Goal: Task Accomplishment & Management: Manage account settings

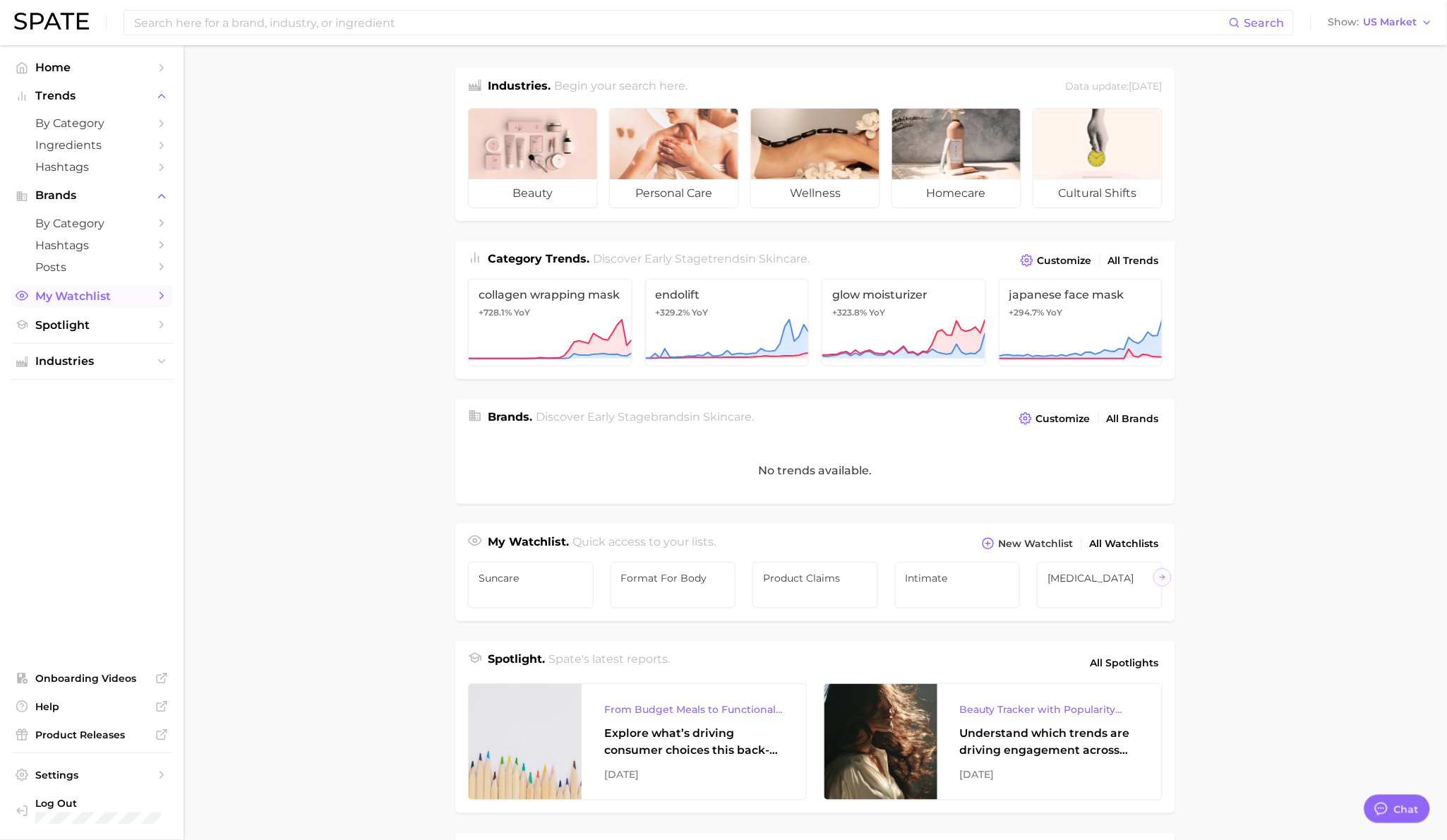
click at [71, 301] on span "My Watchlist" at bounding box center [91, 295] width 113 height 13
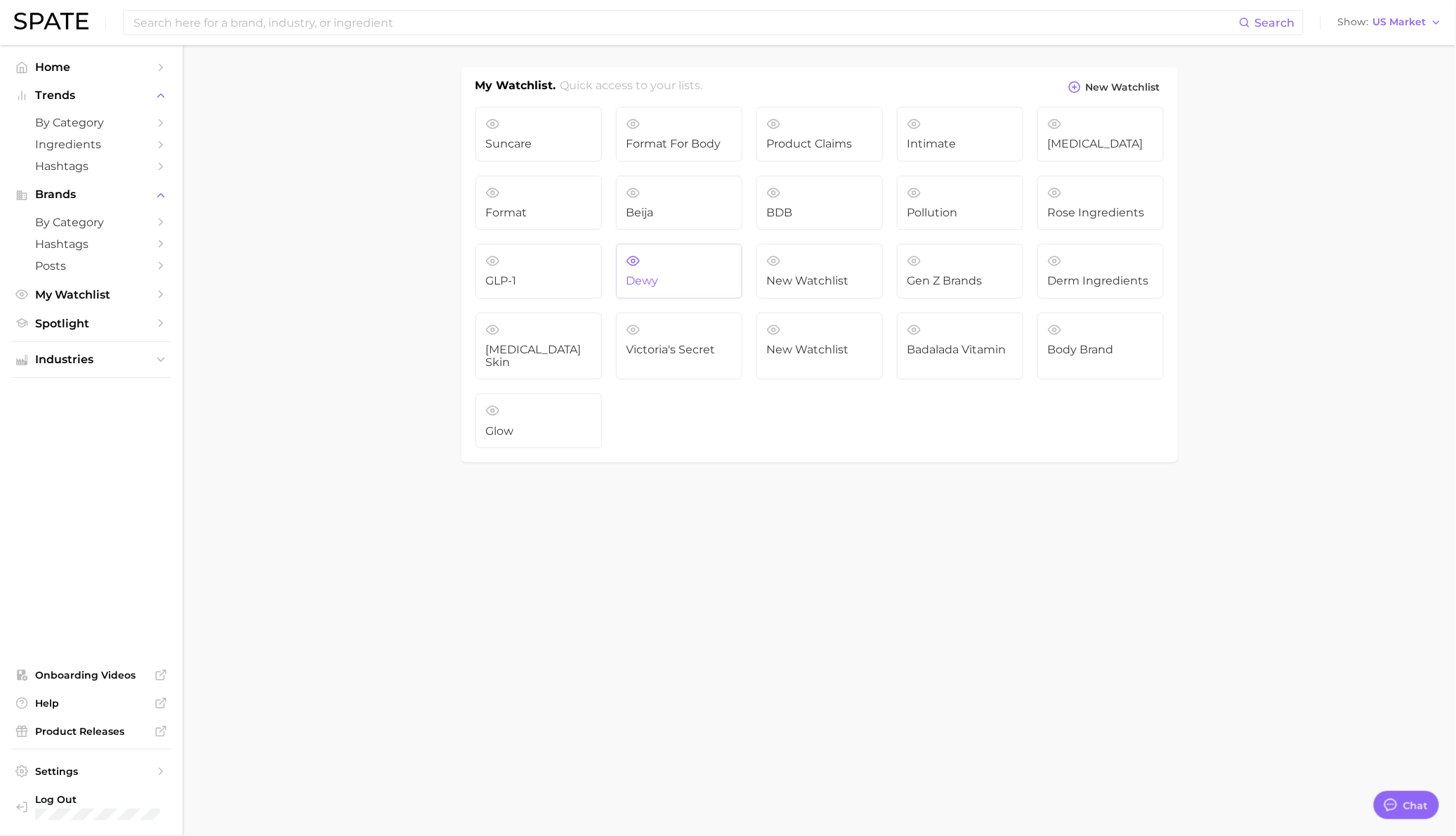
click at [653, 288] on link "Dewy" at bounding box center [679, 270] width 126 height 55
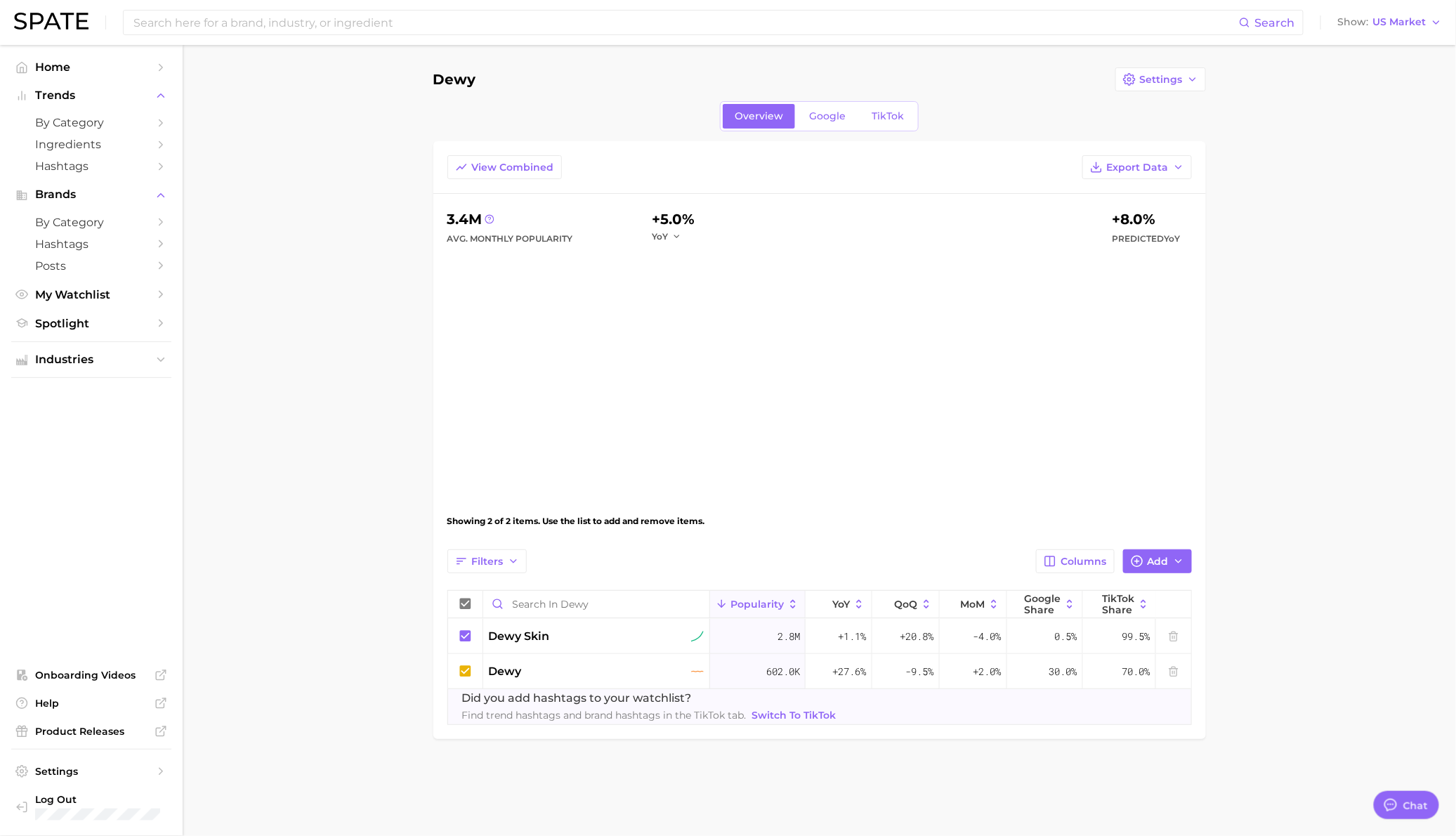
type textarea "x"
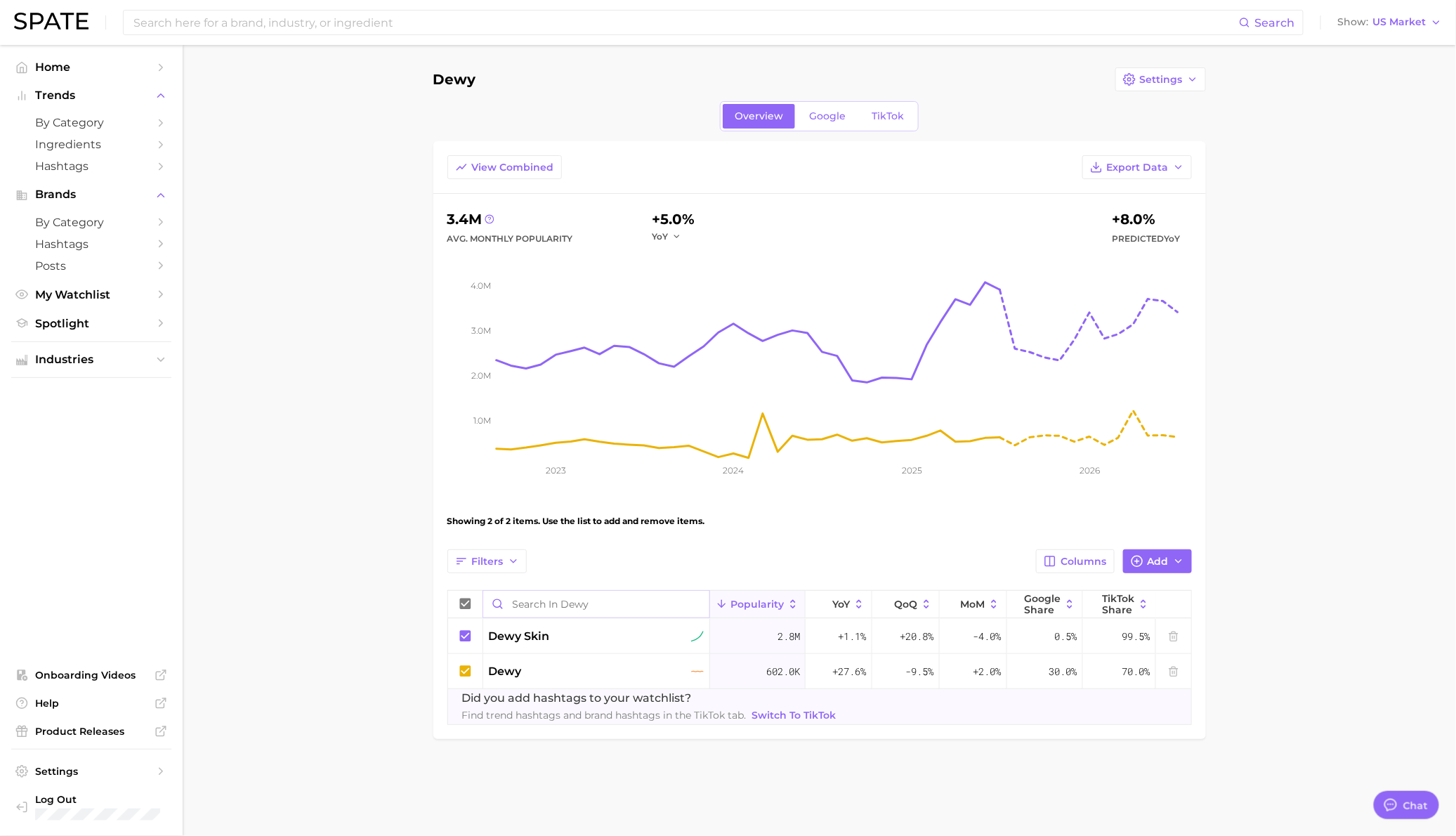
click at [571, 607] on input "Search in Dewy" at bounding box center [596, 604] width 227 height 27
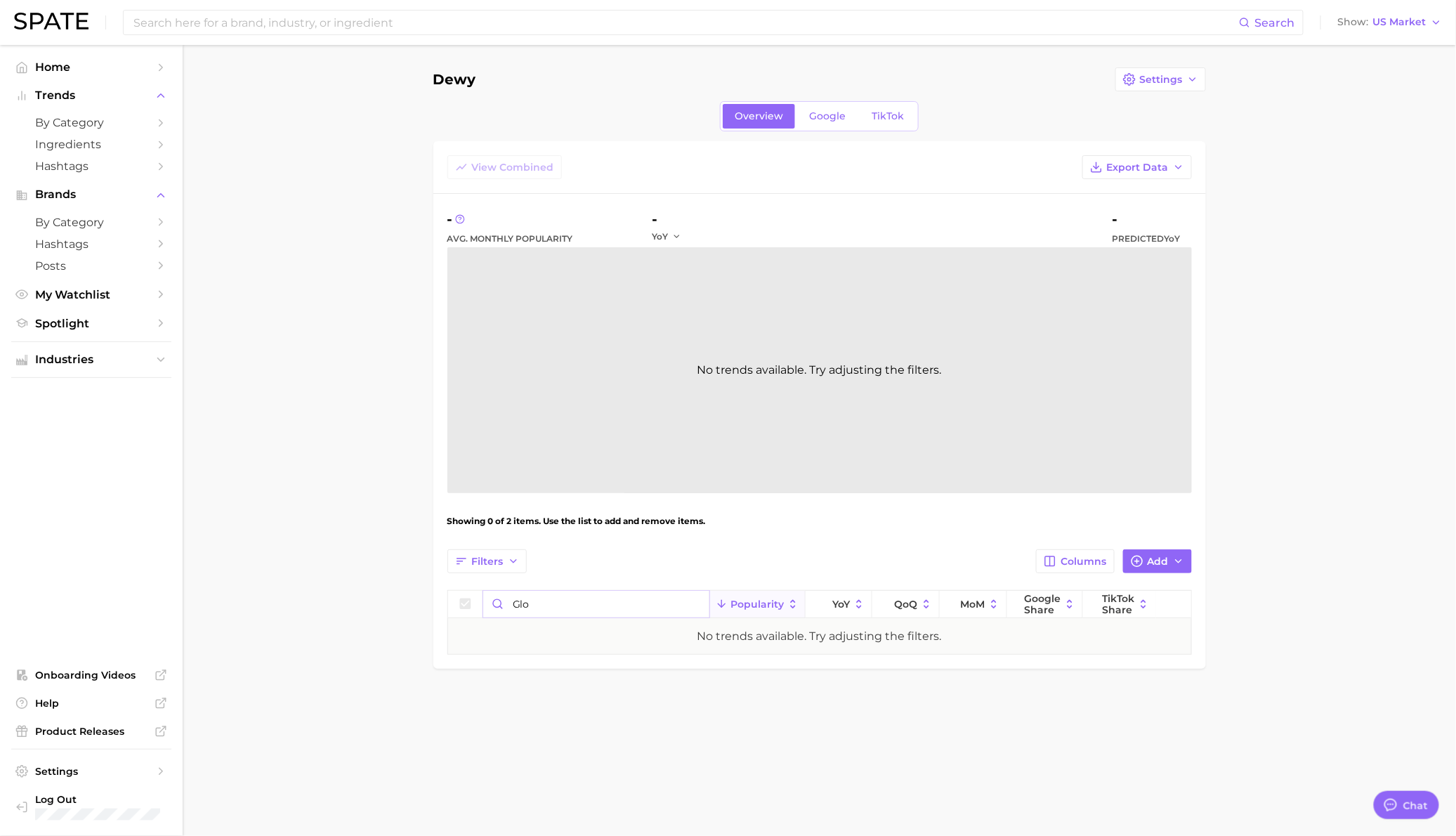
type input "glow"
drag, startPoint x: 570, startPoint y: 607, endPoint x: 454, endPoint y: 582, distance: 118.7
click at [454, 582] on div "Filters Columns Add glow Popularity YoY QoQ MoM Google Share TikTok Share No tr…" at bounding box center [820, 601] width 745 height 105
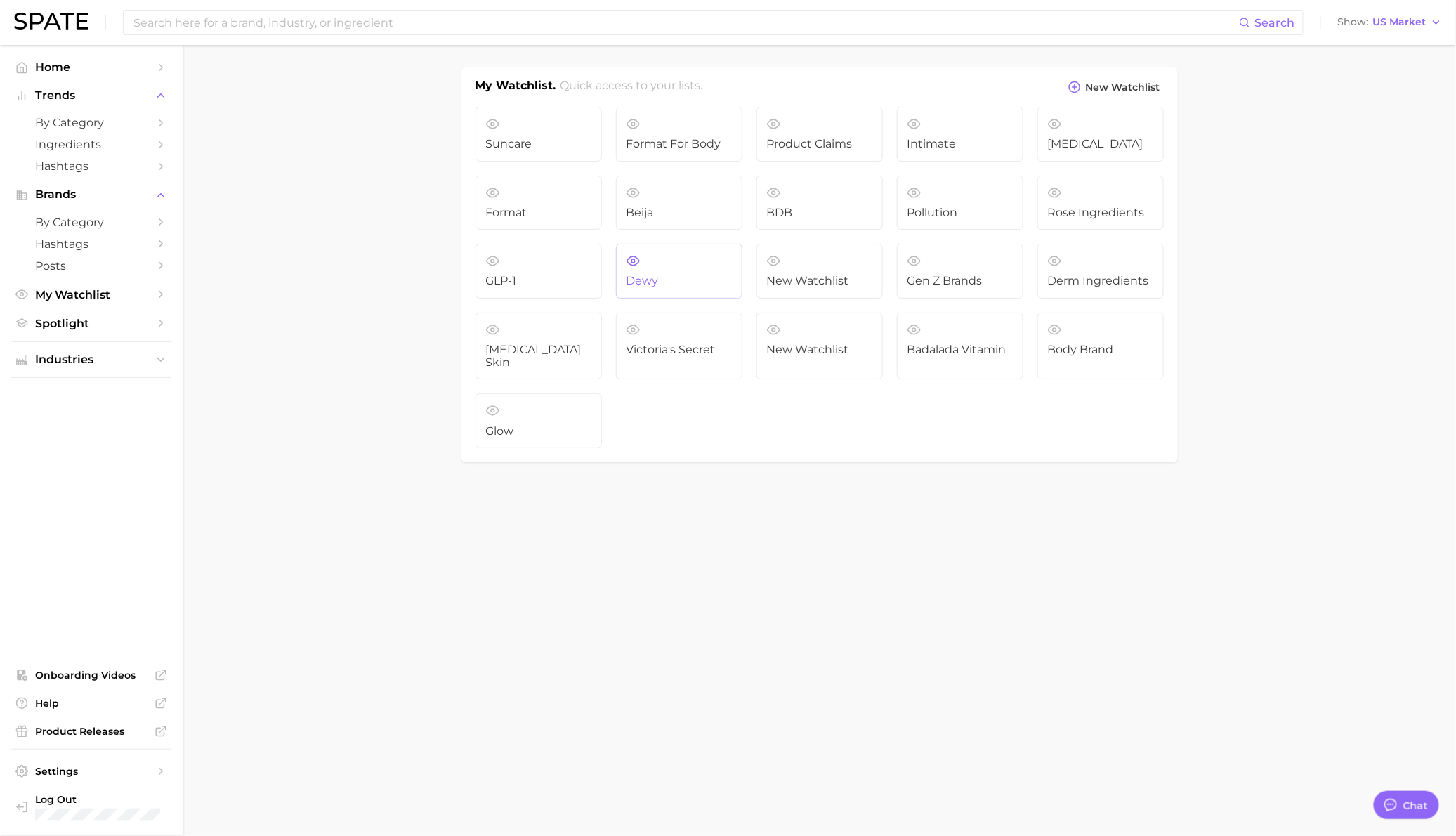
click at [706, 261] on link "Dewy" at bounding box center [679, 270] width 126 height 55
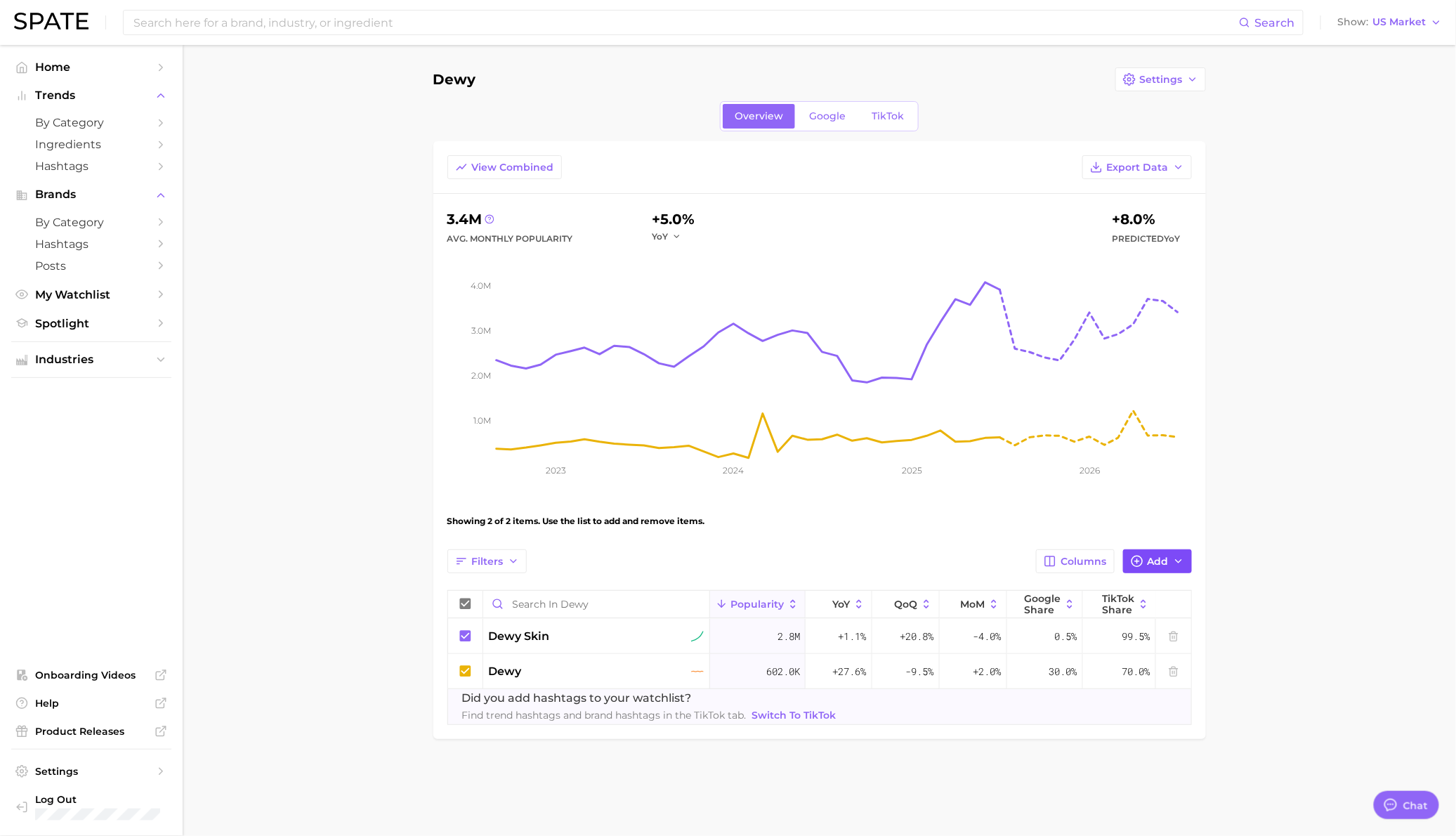
click at [1141, 555] on icon "button" at bounding box center [1137, 561] width 13 height 13
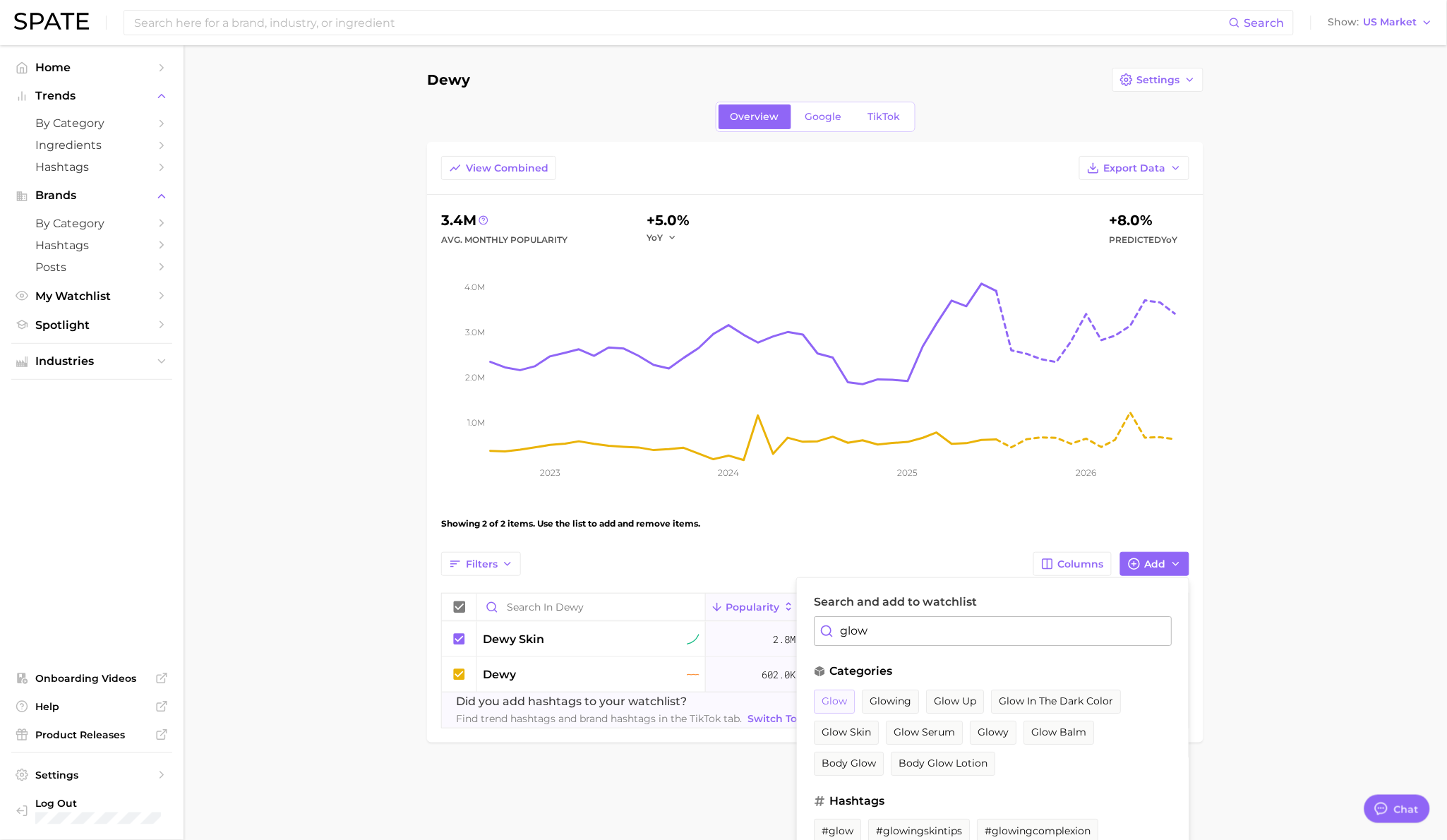
click at [840, 703] on span "glow" at bounding box center [834, 700] width 25 height 12
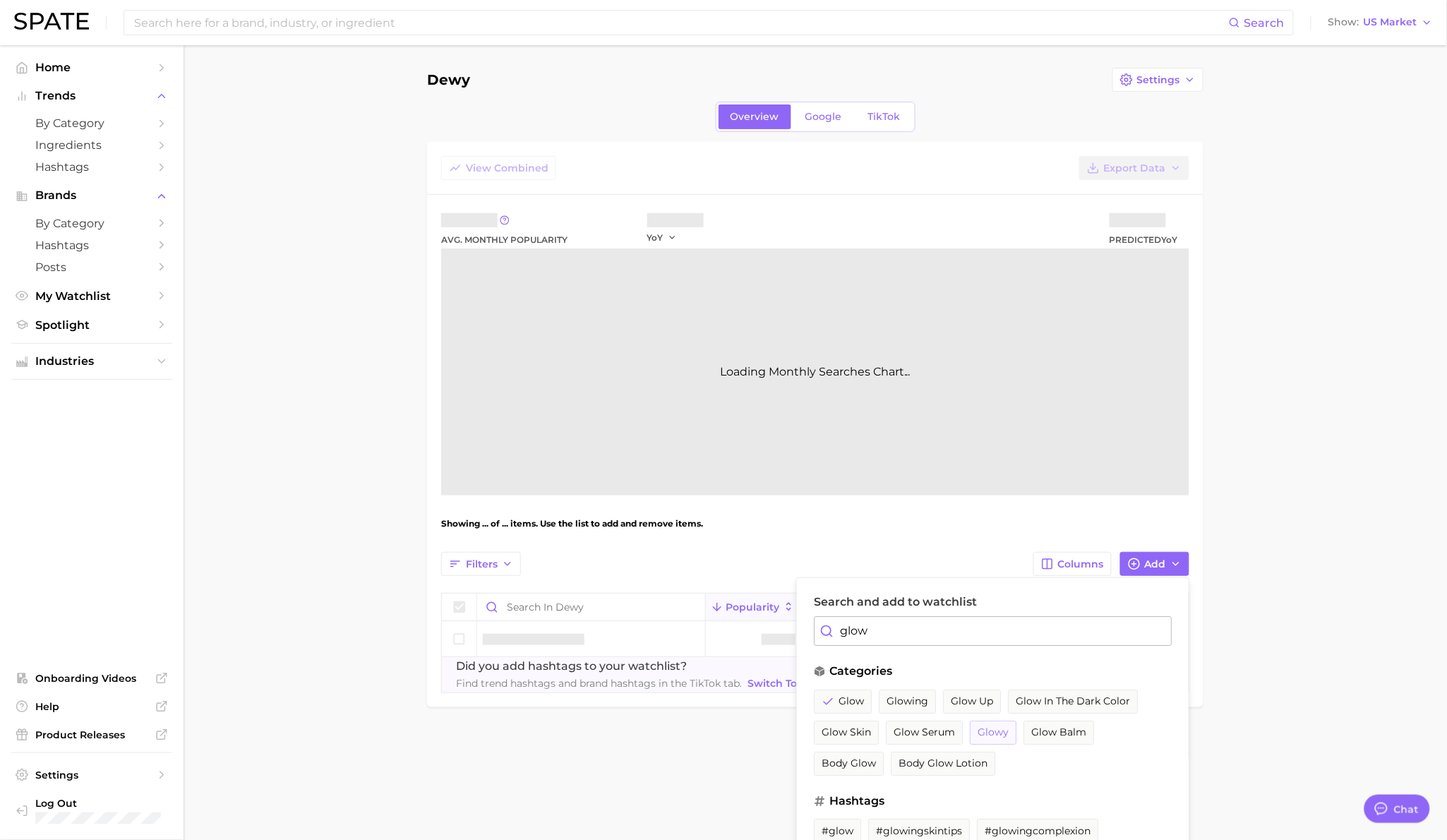
click at [994, 733] on span "glowy" at bounding box center [993, 731] width 31 height 12
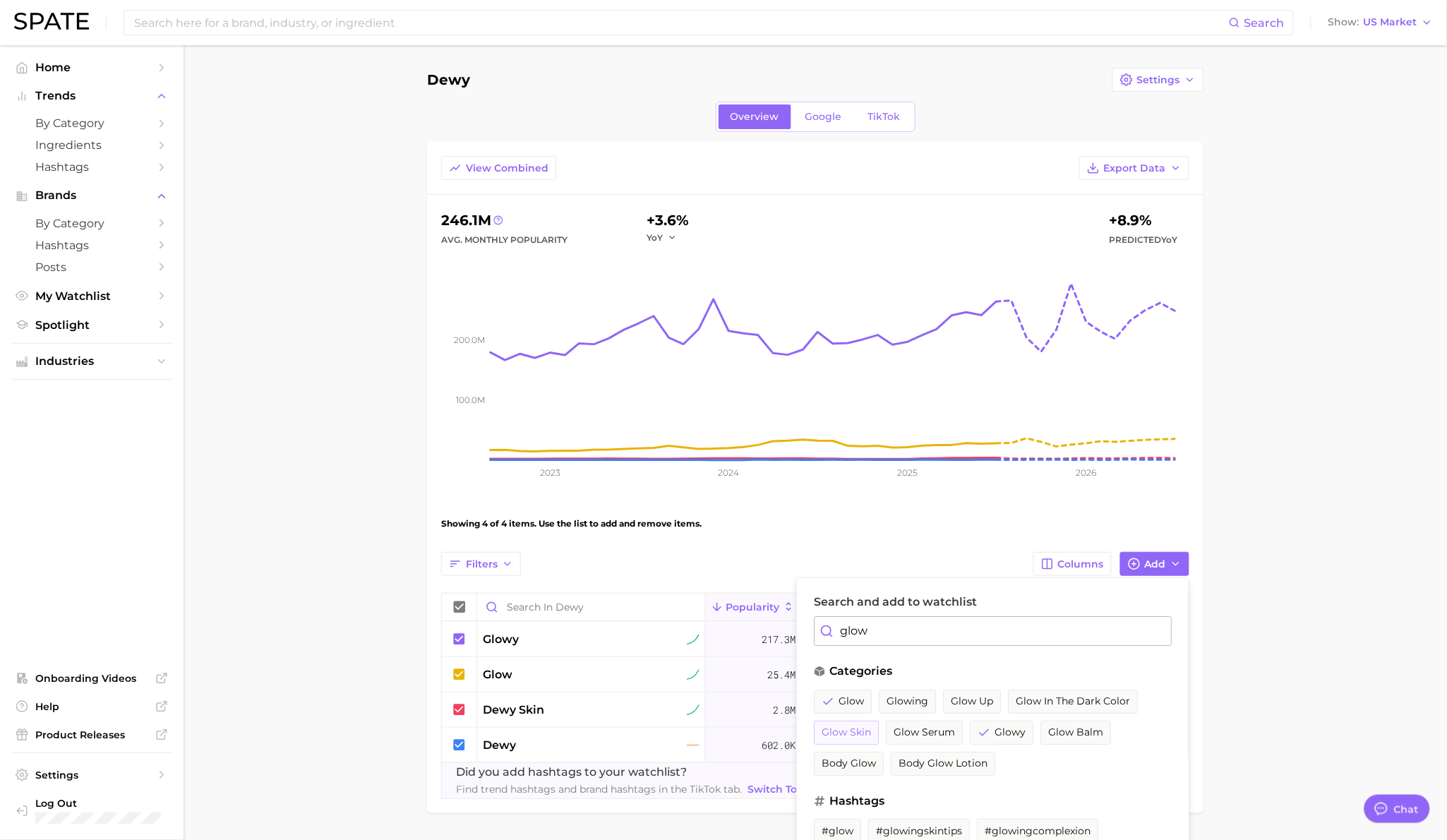
click at [863, 730] on span "glow skin" at bounding box center [846, 731] width 49 height 12
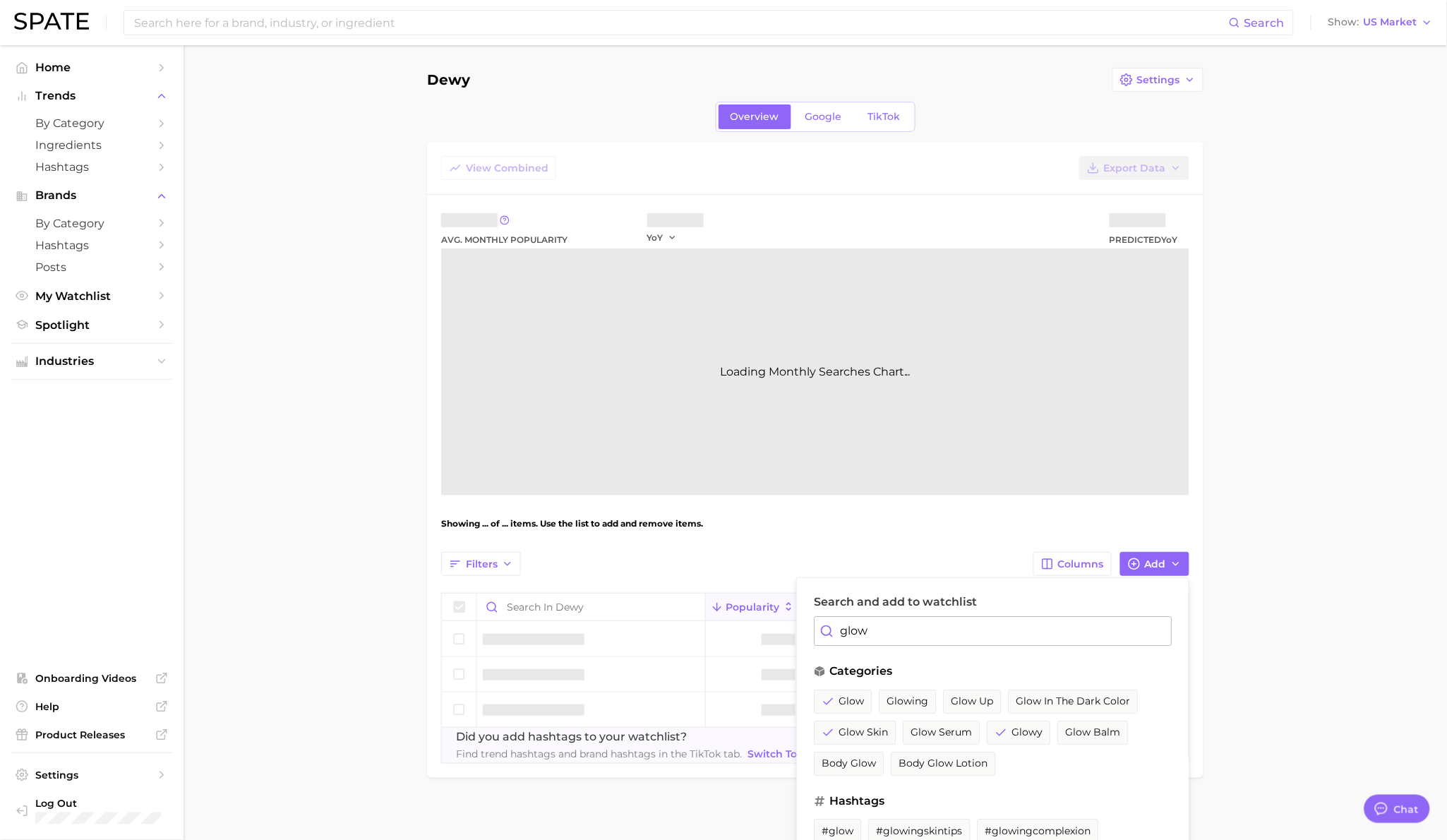
click at [916, 637] on input "glow" at bounding box center [993, 630] width 358 height 29
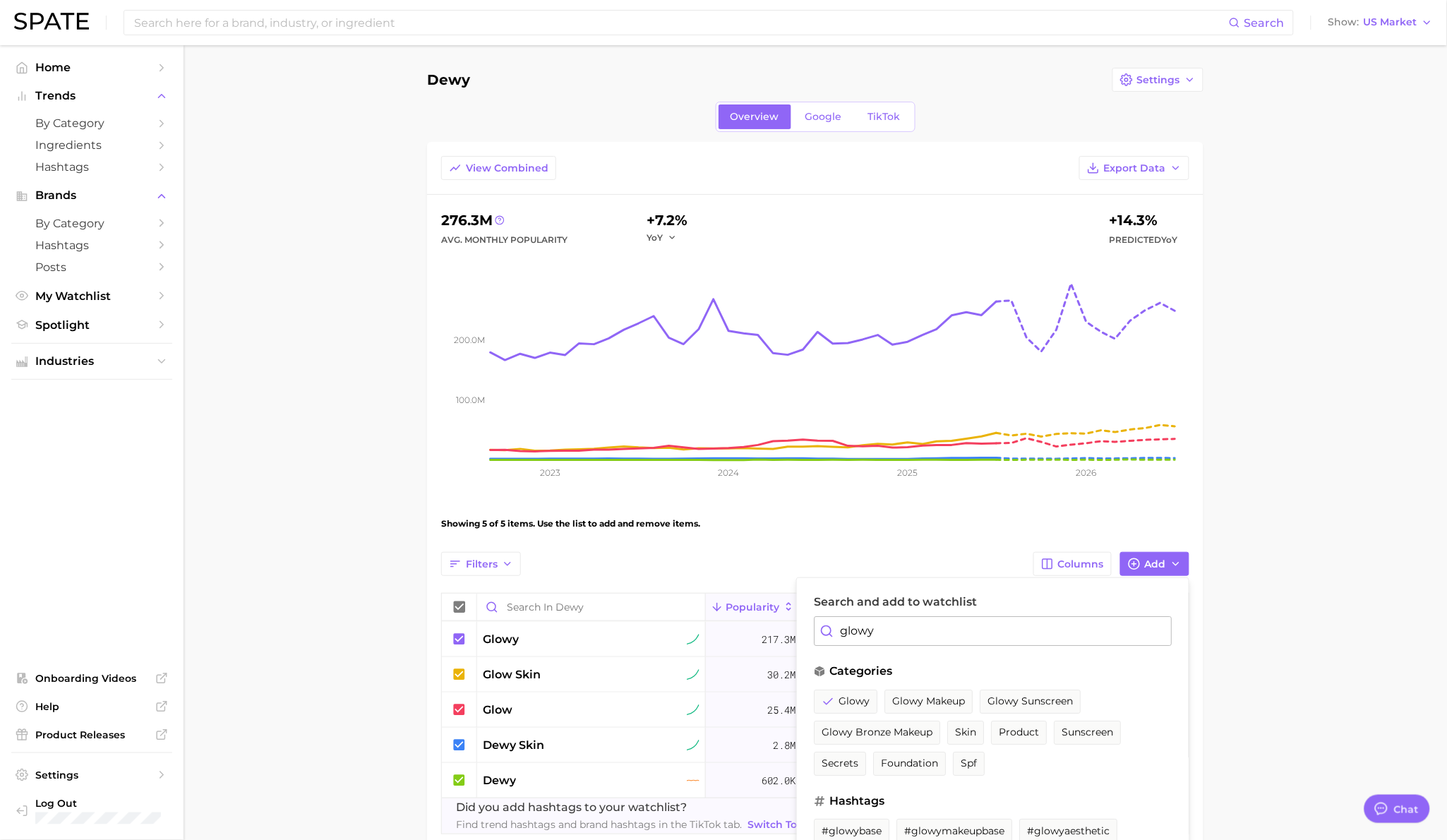
click at [916, 637] on input "glowy" at bounding box center [993, 630] width 358 height 29
type input "bronze skin"
click at [866, 700] on span "bronze skin" at bounding box center [851, 700] width 60 height 12
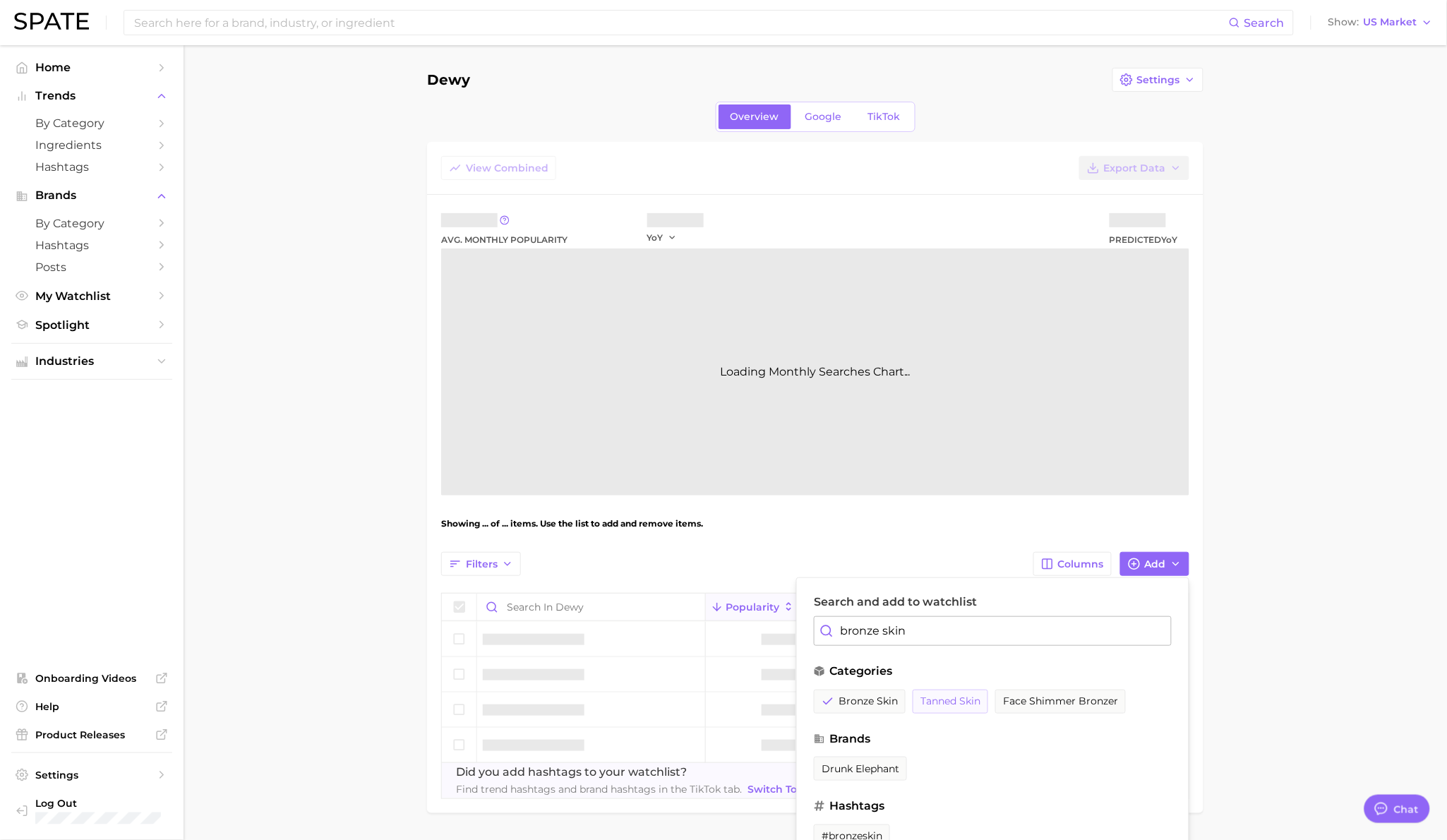
click at [926, 705] on span "tanned skin" at bounding box center [951, 700] width 60 height 12
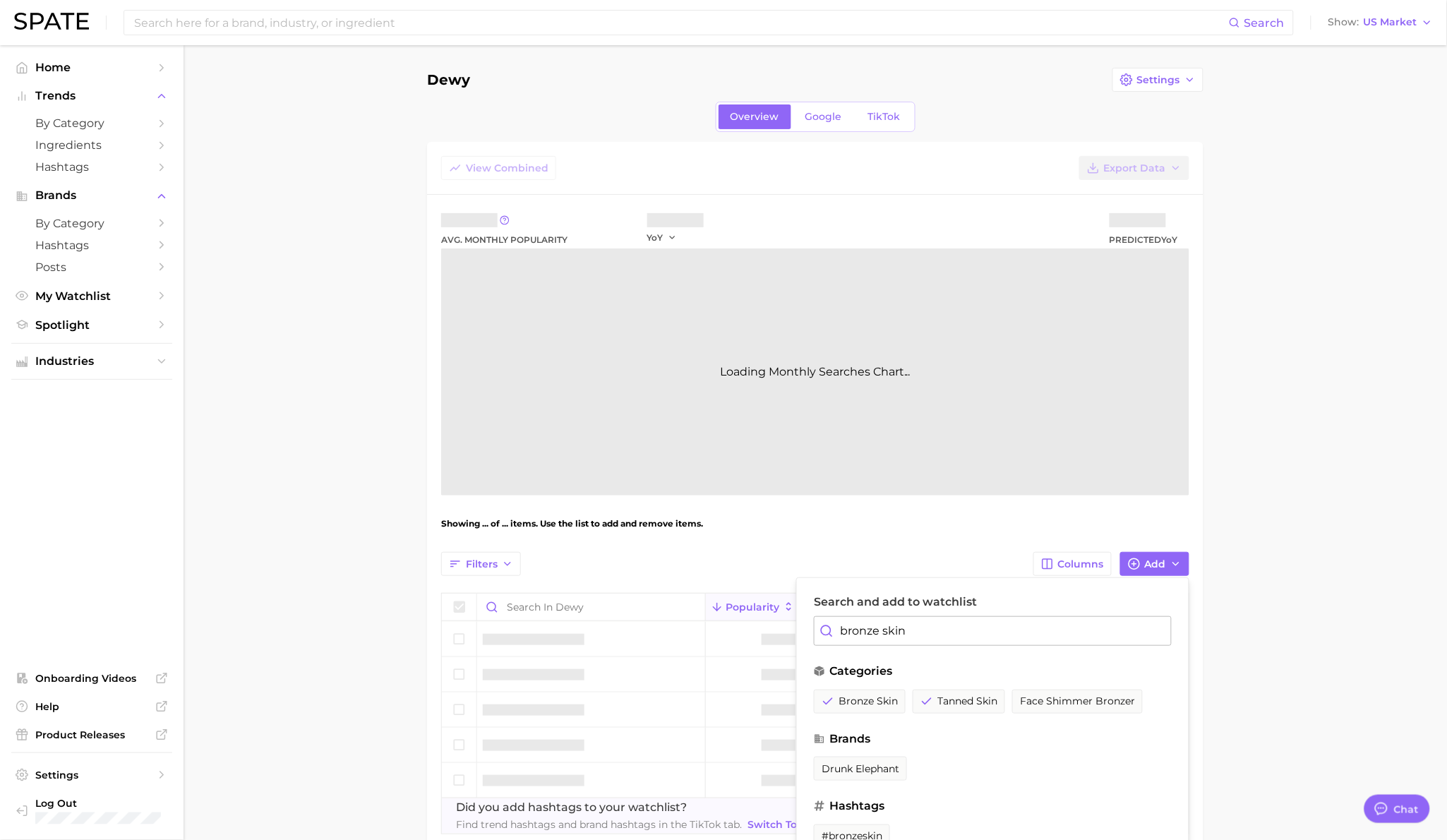
click at [950, 635] on input "bronze skin" at bounding box center [993, 630] width 358 height 29
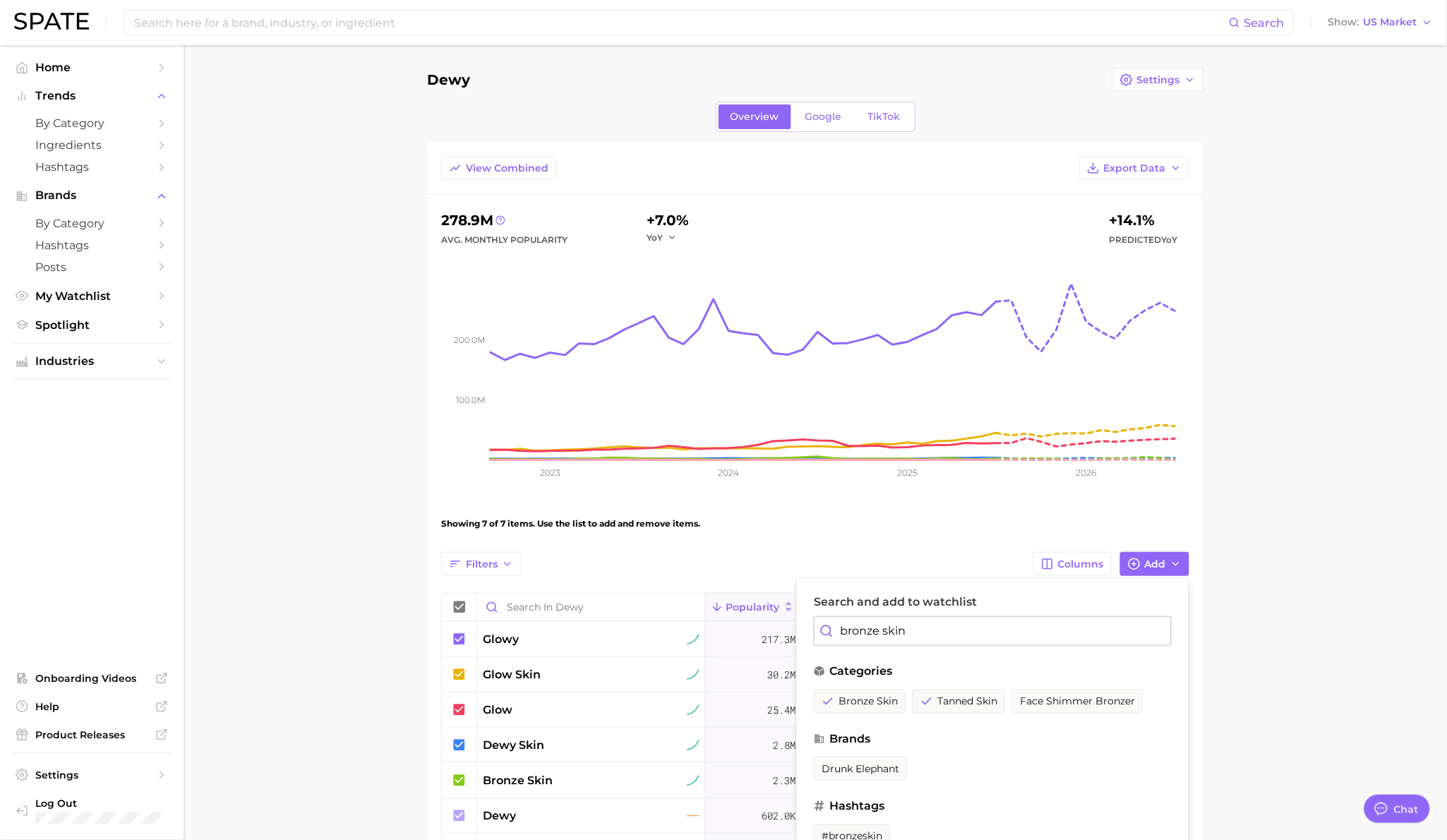
click at [950, 635] on input "bronze skin" at bounding box center [993, 630] width 358 height 29
type input "radiant"
click at [853, 698] on span "radiant" at bounding box center [840, 700] width 38 height 12
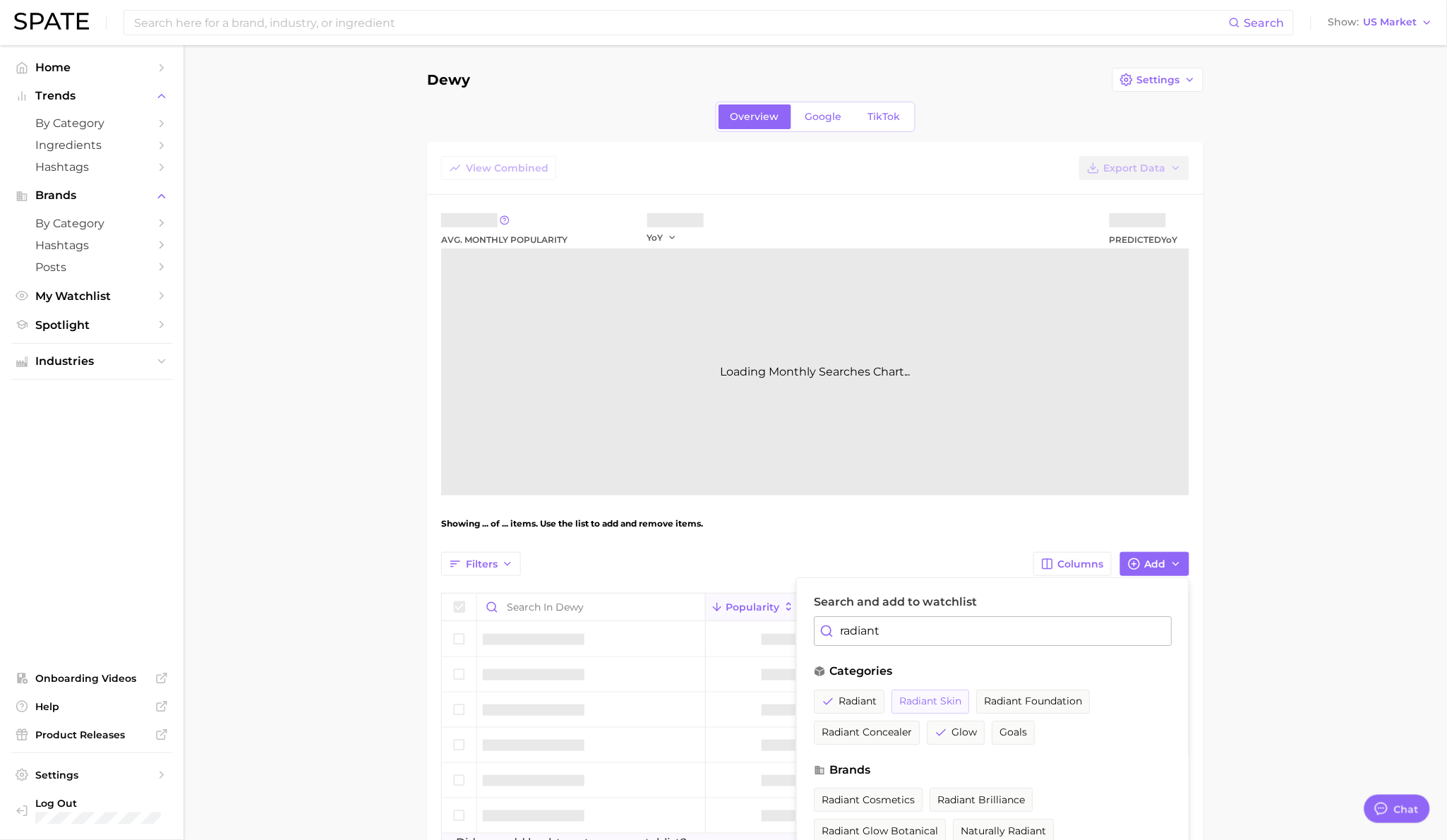
click at [911, 703] on span "radiant skin" at bounding box center [930, 700] width 62 height 12
click at [909, 631] on input "radiant" at bounding box center [993, 630] width 358 height 29
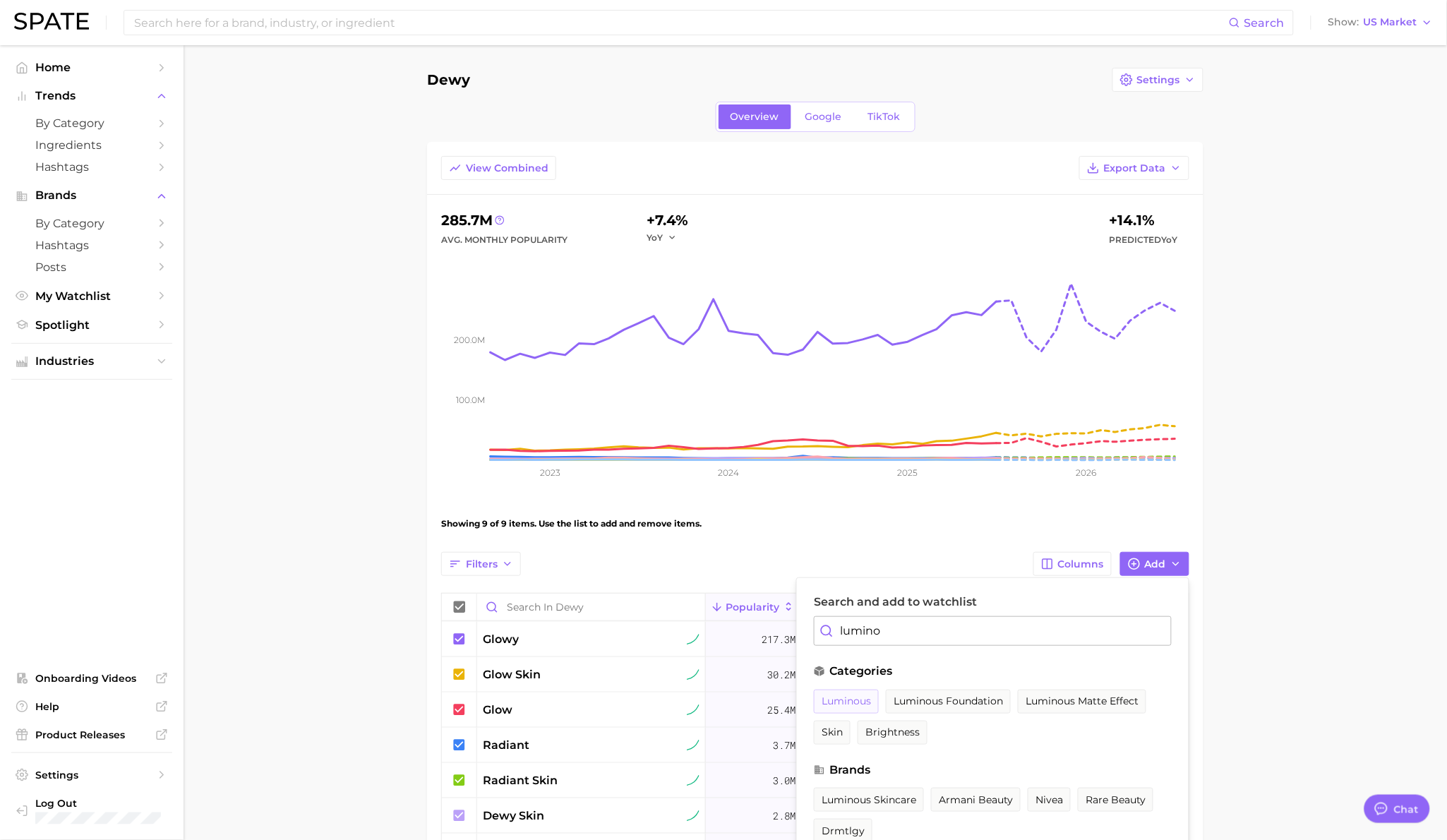
click at [852, 705] on span "luminous" at bounding box center [846, 700] width 49 height 12
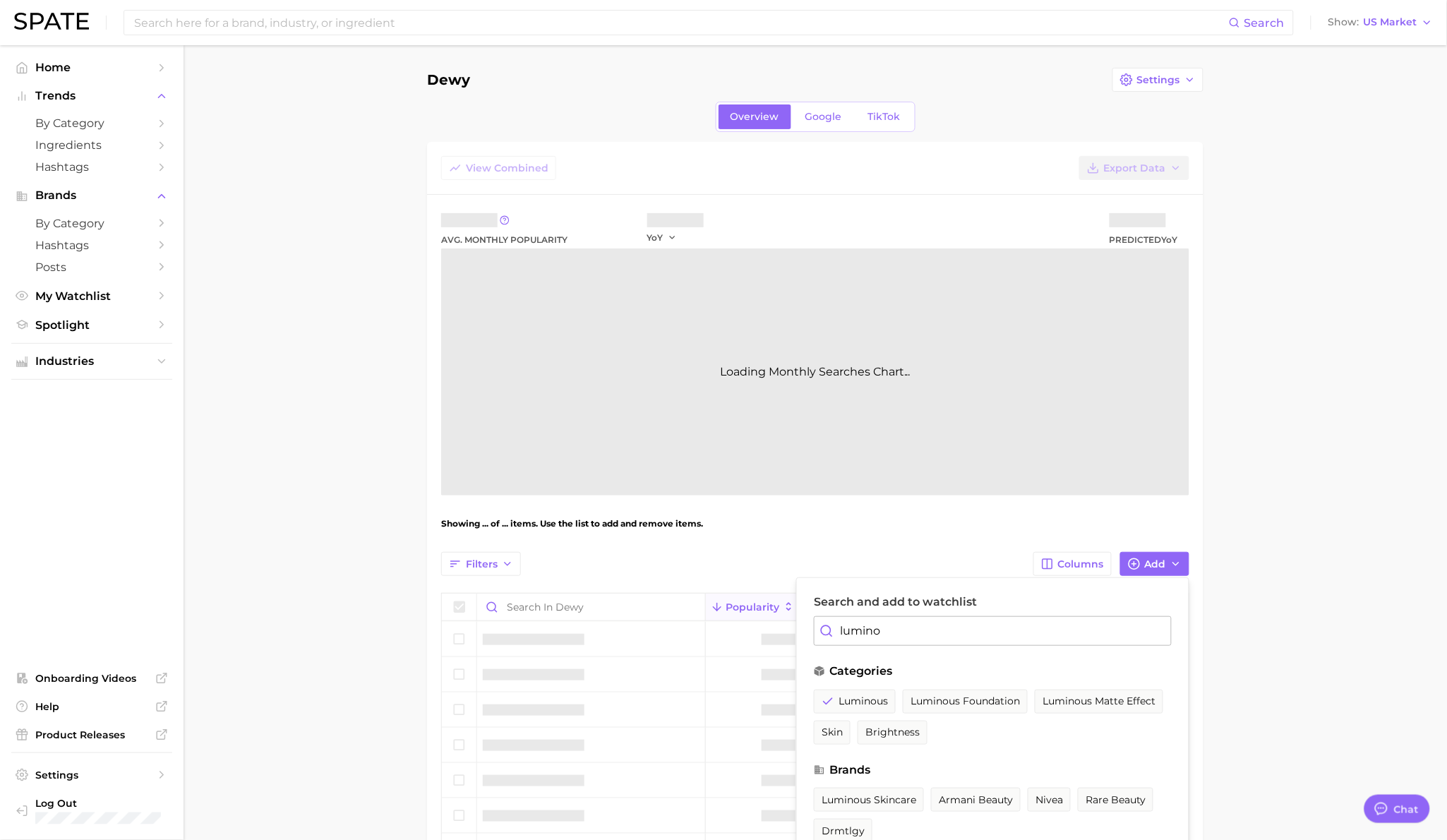
click at [910, 626] on input "lumino" at bounding box center [993, 630] width 358 height 29
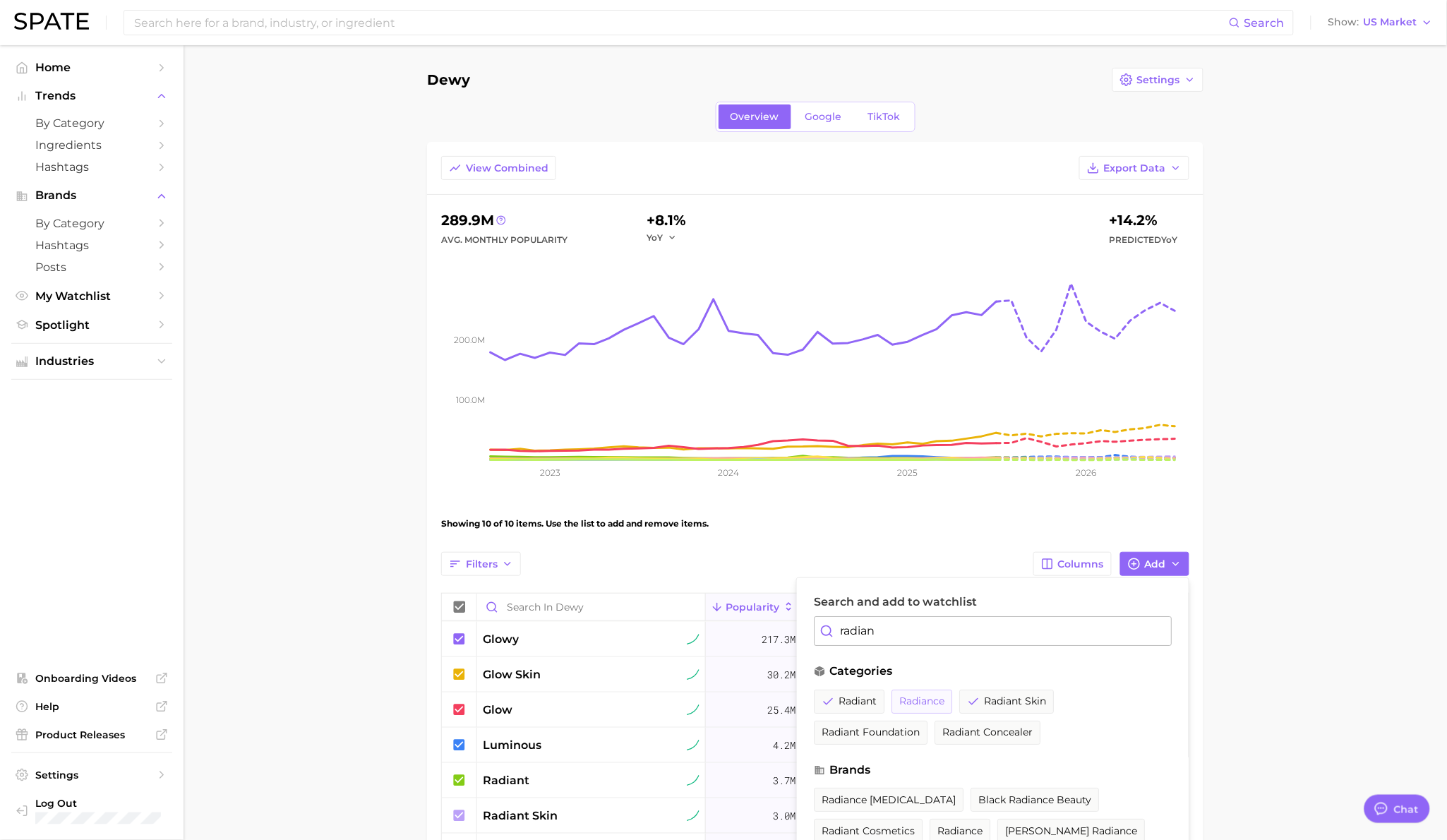
type input "radian"
click at [925, 700] on span "radiance" at bounding box center [921, 700] width 45 height 12
click at [364, 653] on main "Dewy Settings Overview Google TikTok View Combined Export Data 292.0m Avg. Mont…" at bounding box center [815, 588] width 1264 height 1085
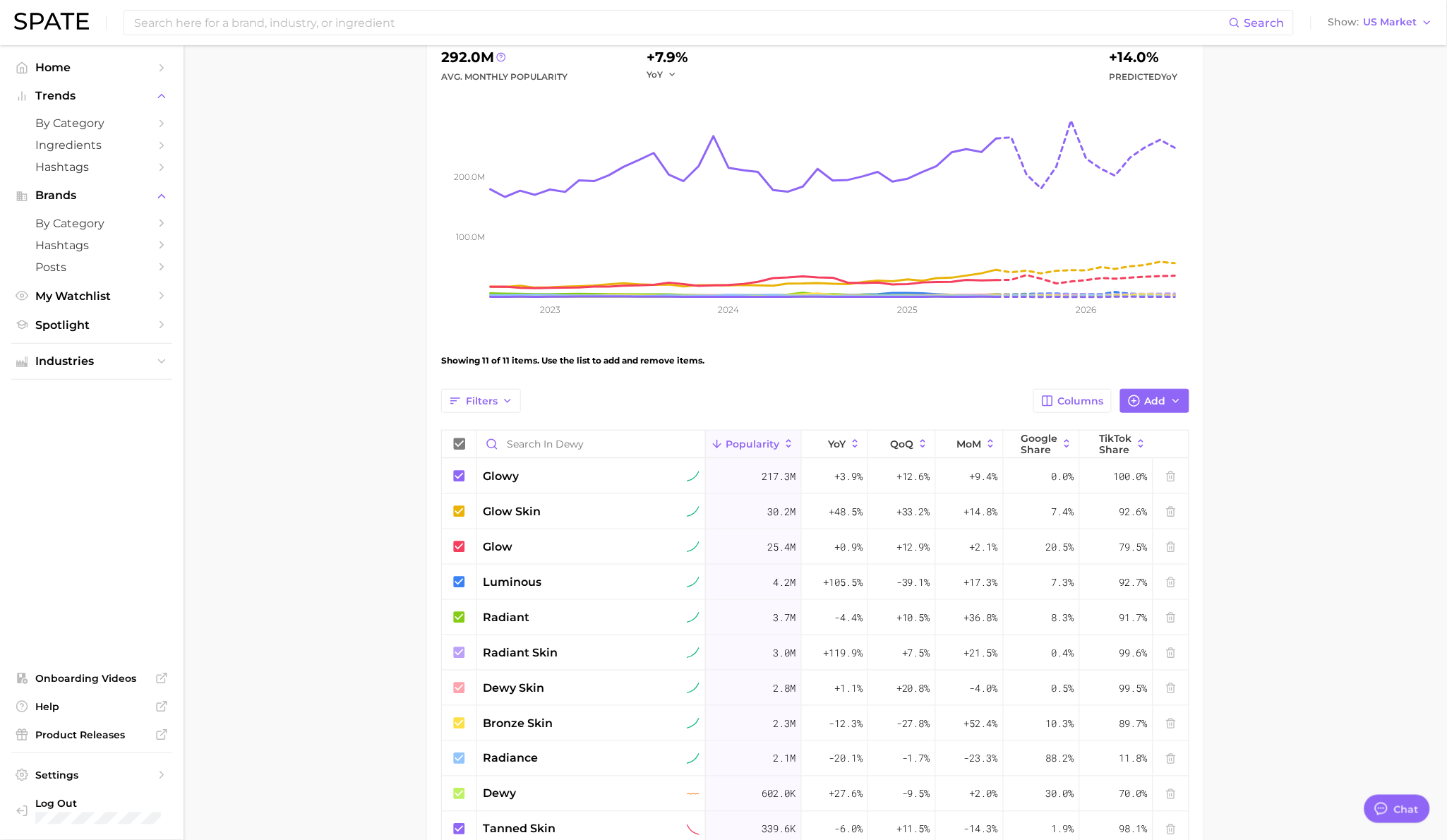
scroll to position [164, 0]
click at [459, 511] on icon at bounding box center [459, 510] width 11 height 11
click at [460, 480] on icon at bounding box center [460, 476] width 16 height 16
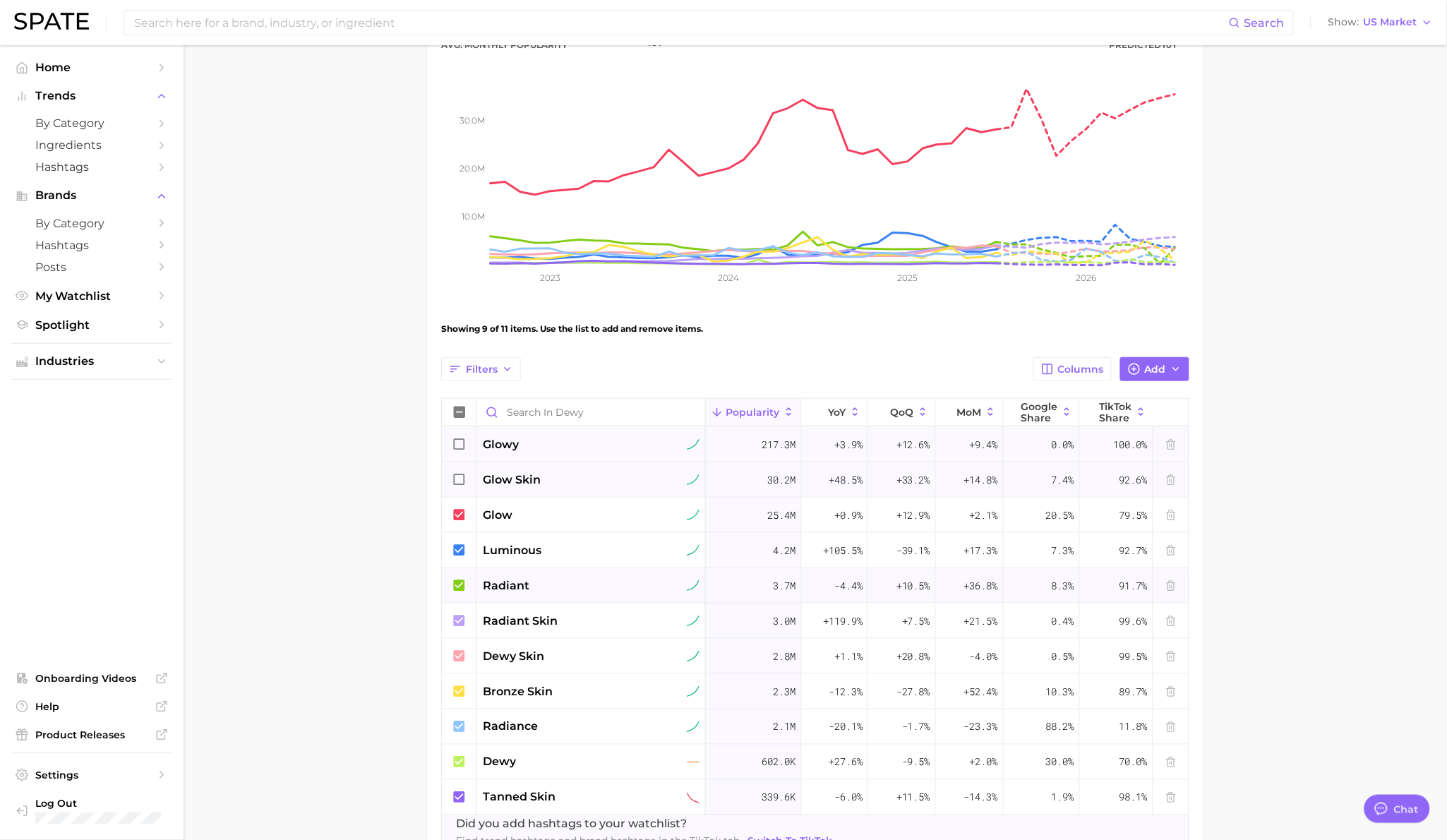
scroll to position [195, 0]
click at [1139, 372] on circle "button" at bounding box center [1134, 368] width 10 height 10
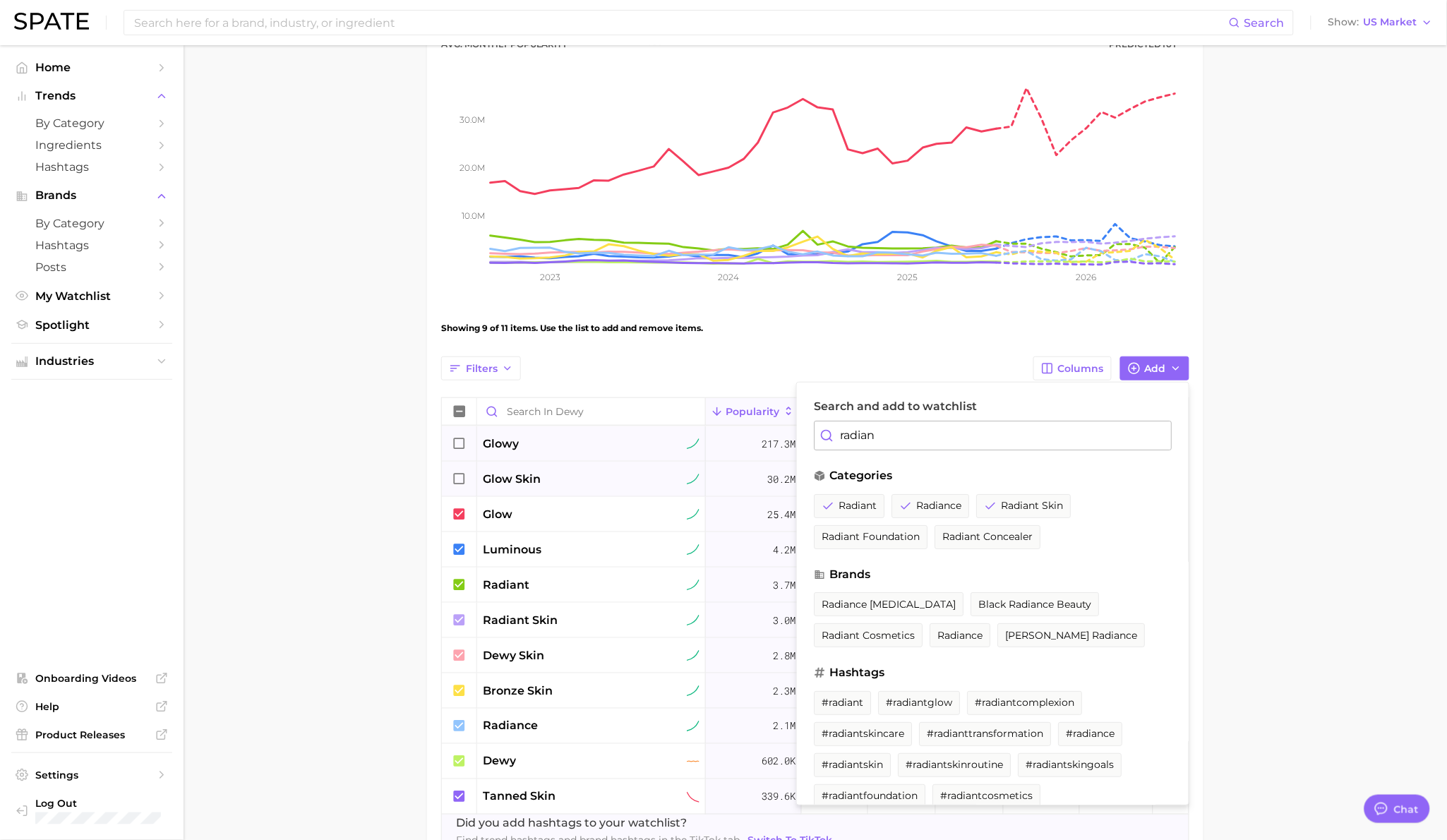
click at [1018, 437] on input "radian" at bounding box center [993, 435] width 358 height 29
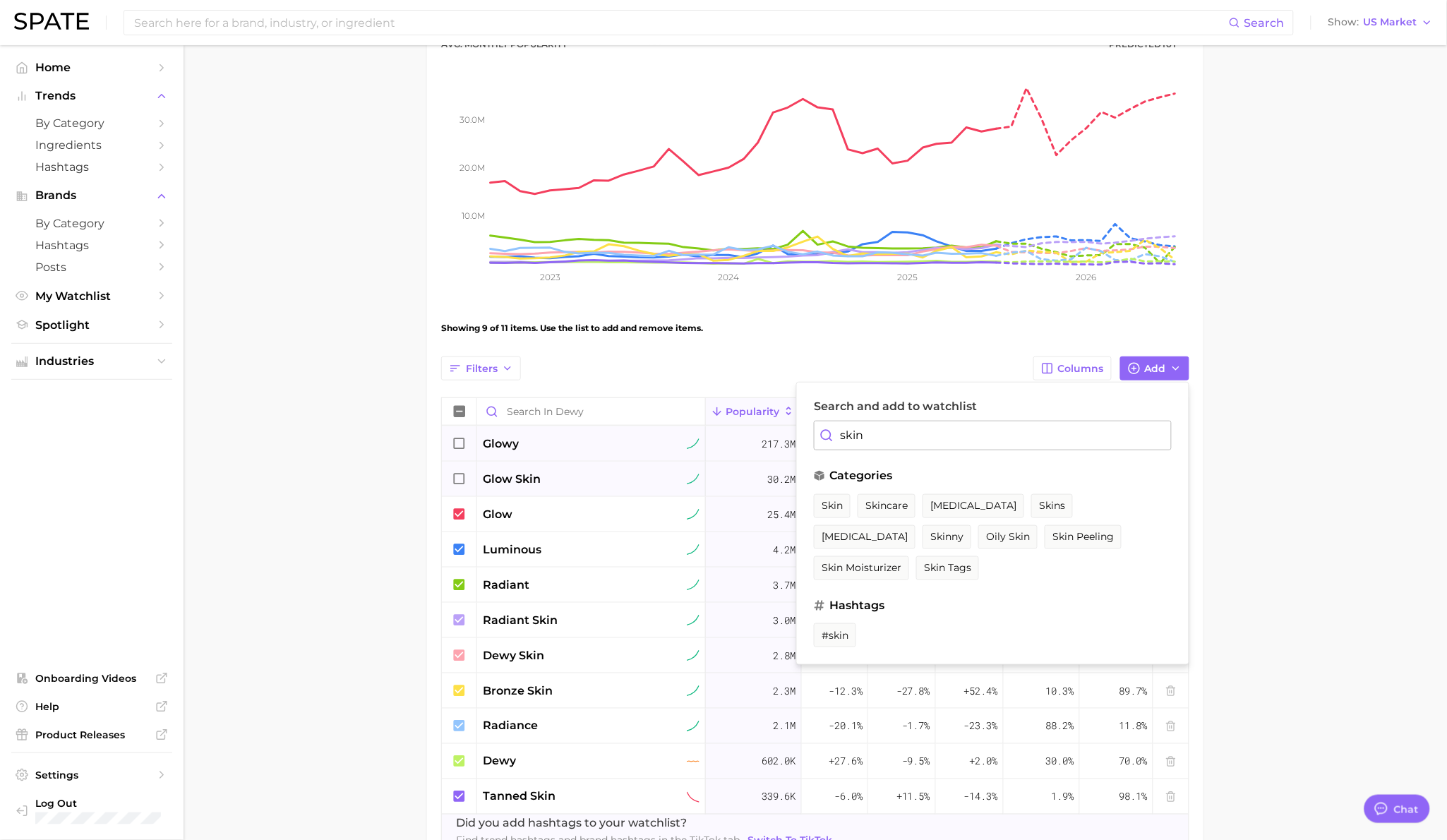
click at [1018, 437] on input "skin" at bounding box center [993, 435] width 358 height 29
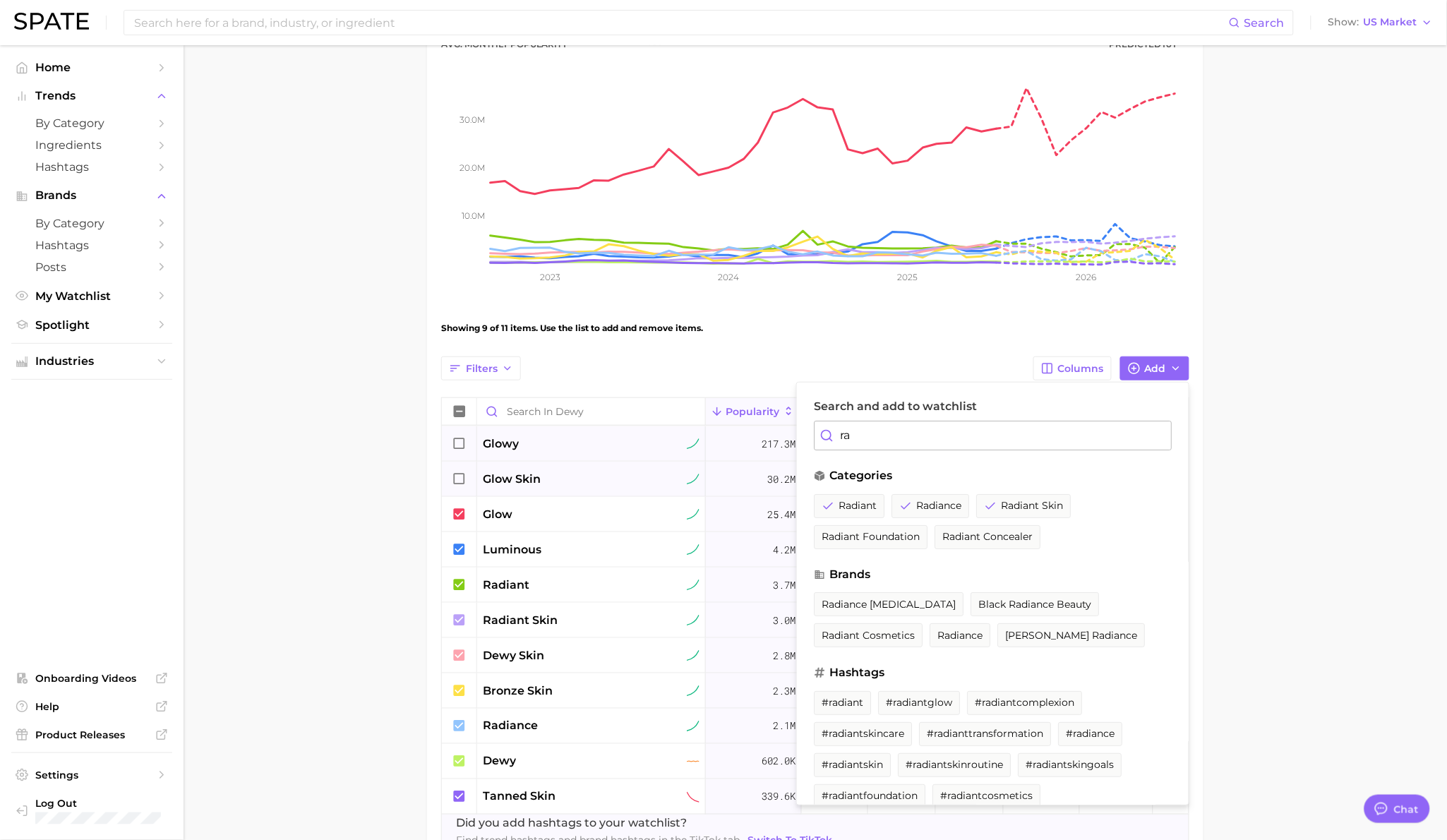
type input "r"
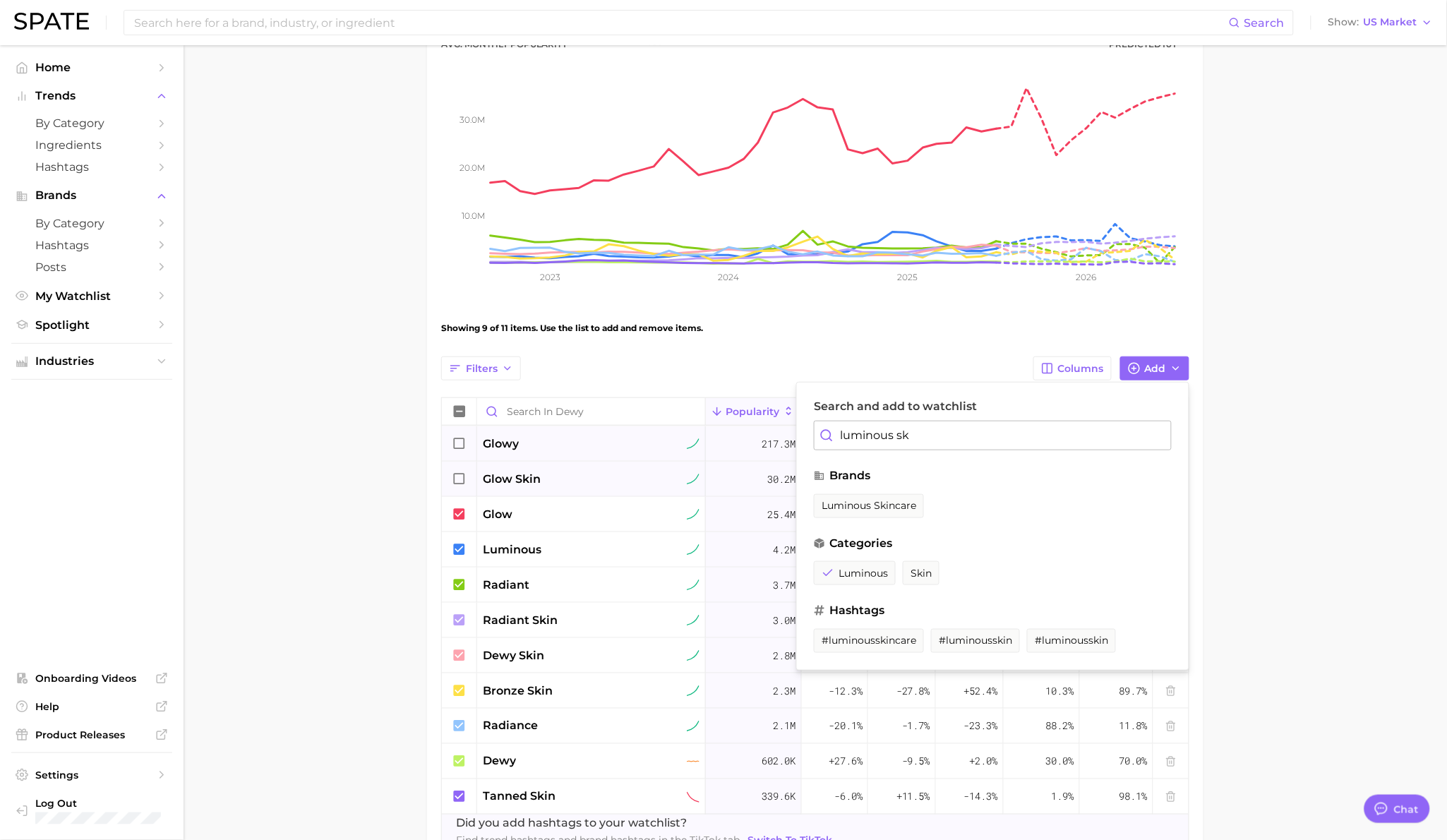
type input "luminous ski"
click at [936, 423] on input "luminous ski" at bounding box center [993, 435] width 358 height 29
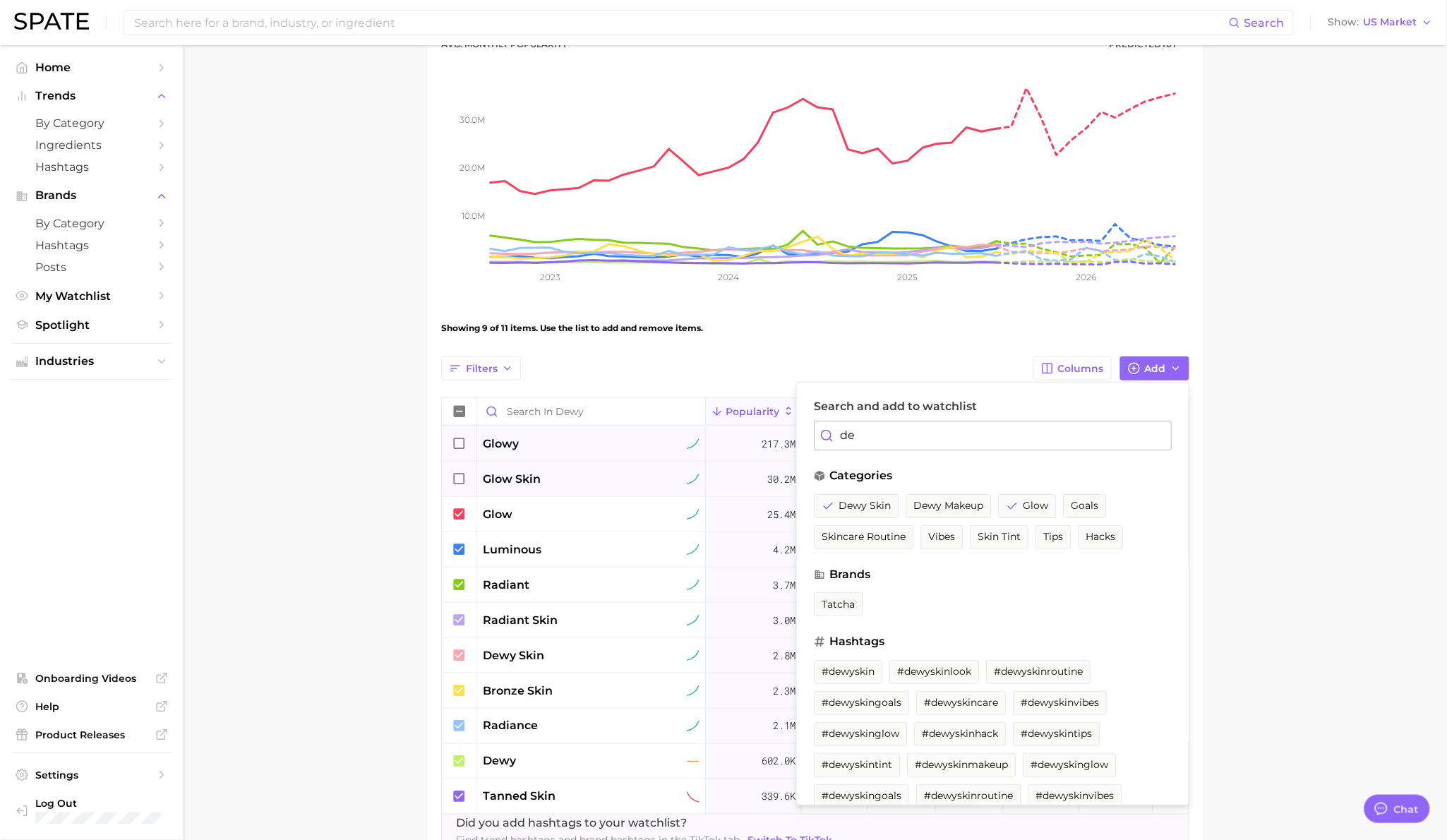
type input "d"
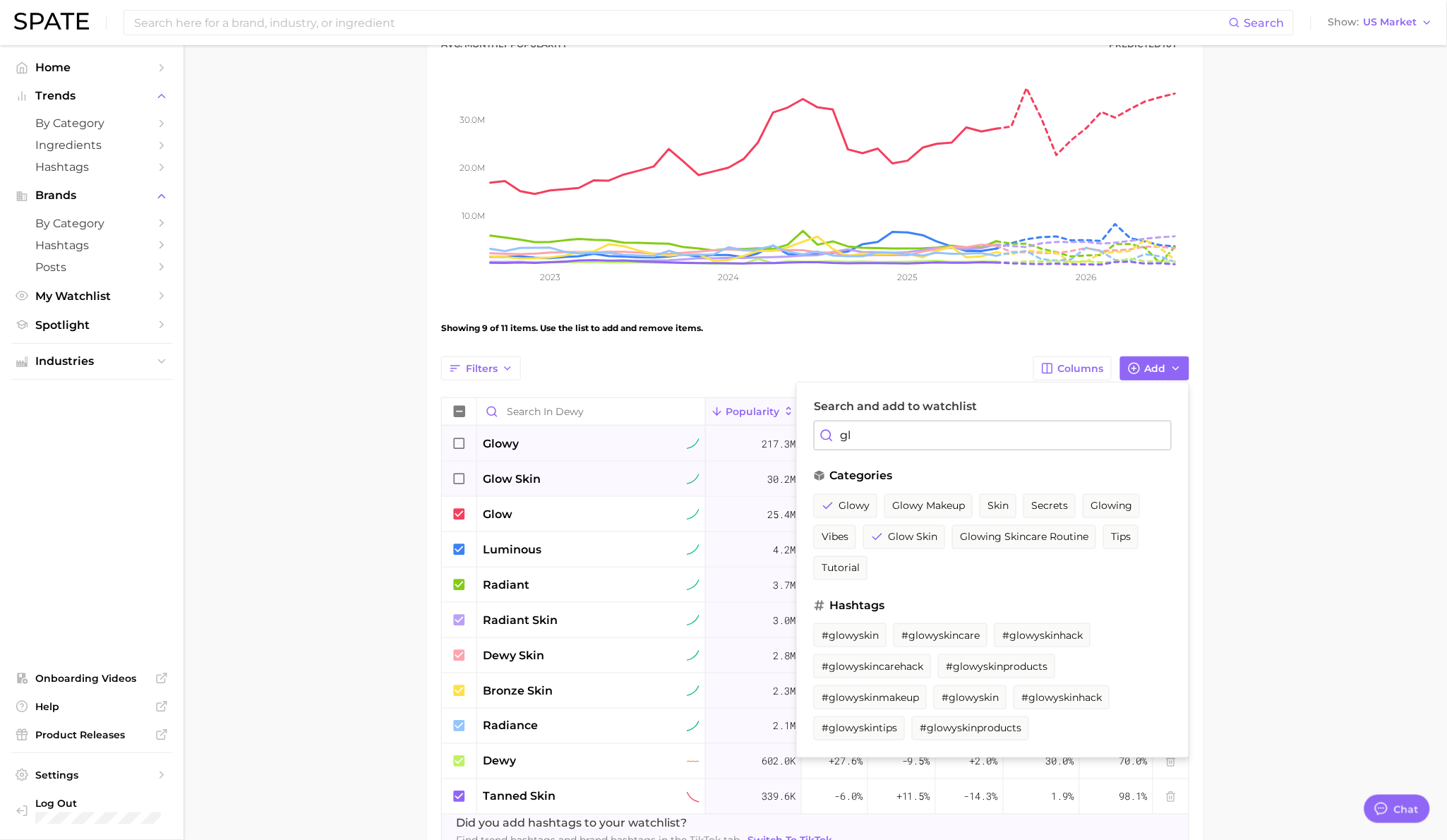
type input "g"
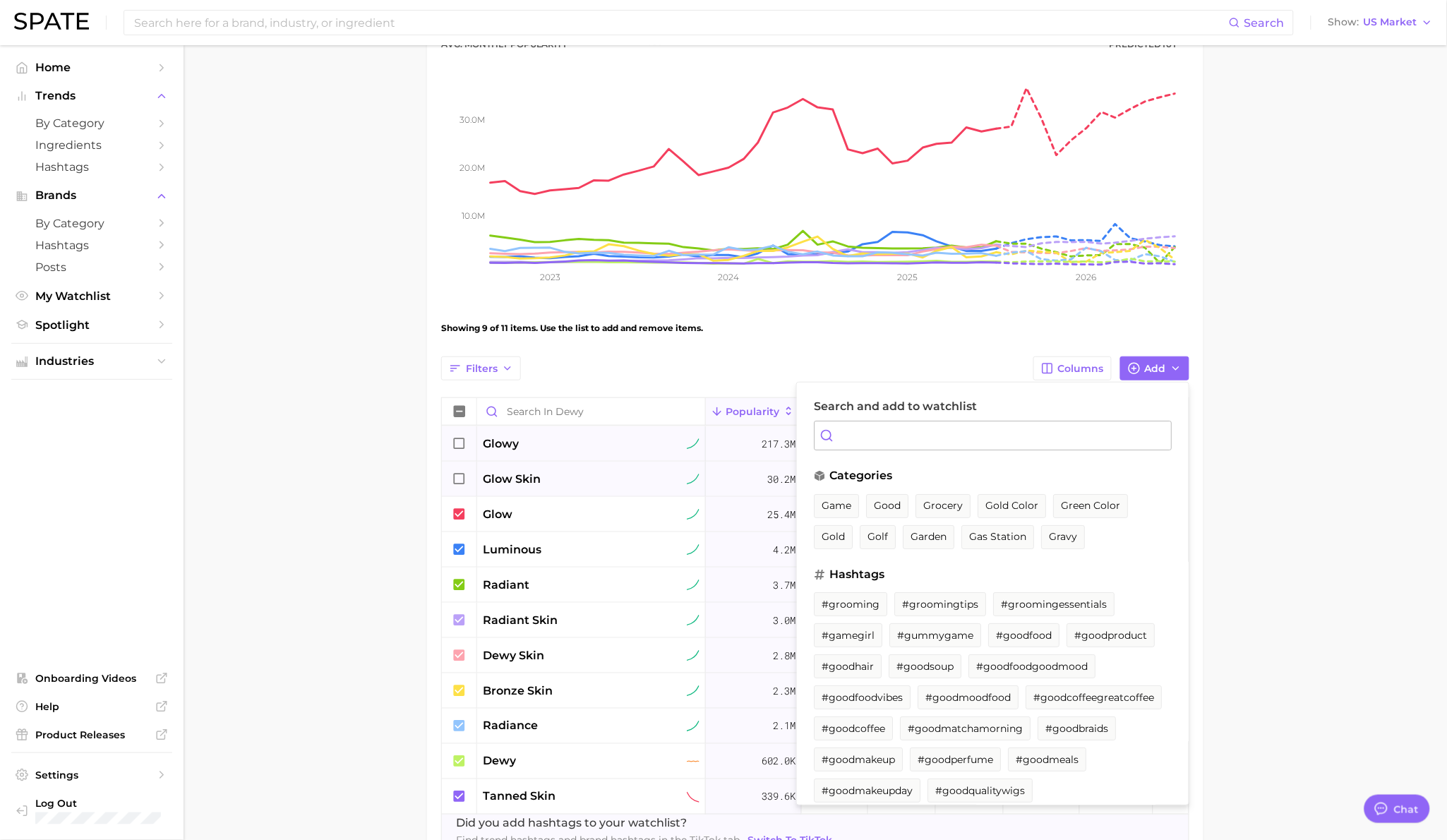
click at [380, 489] on main "Dewy Settings Overview Google TikTok View Combined Export Data 44.5m Avg. Month…" at bounding box center [815, 392] width 1264 height 1085
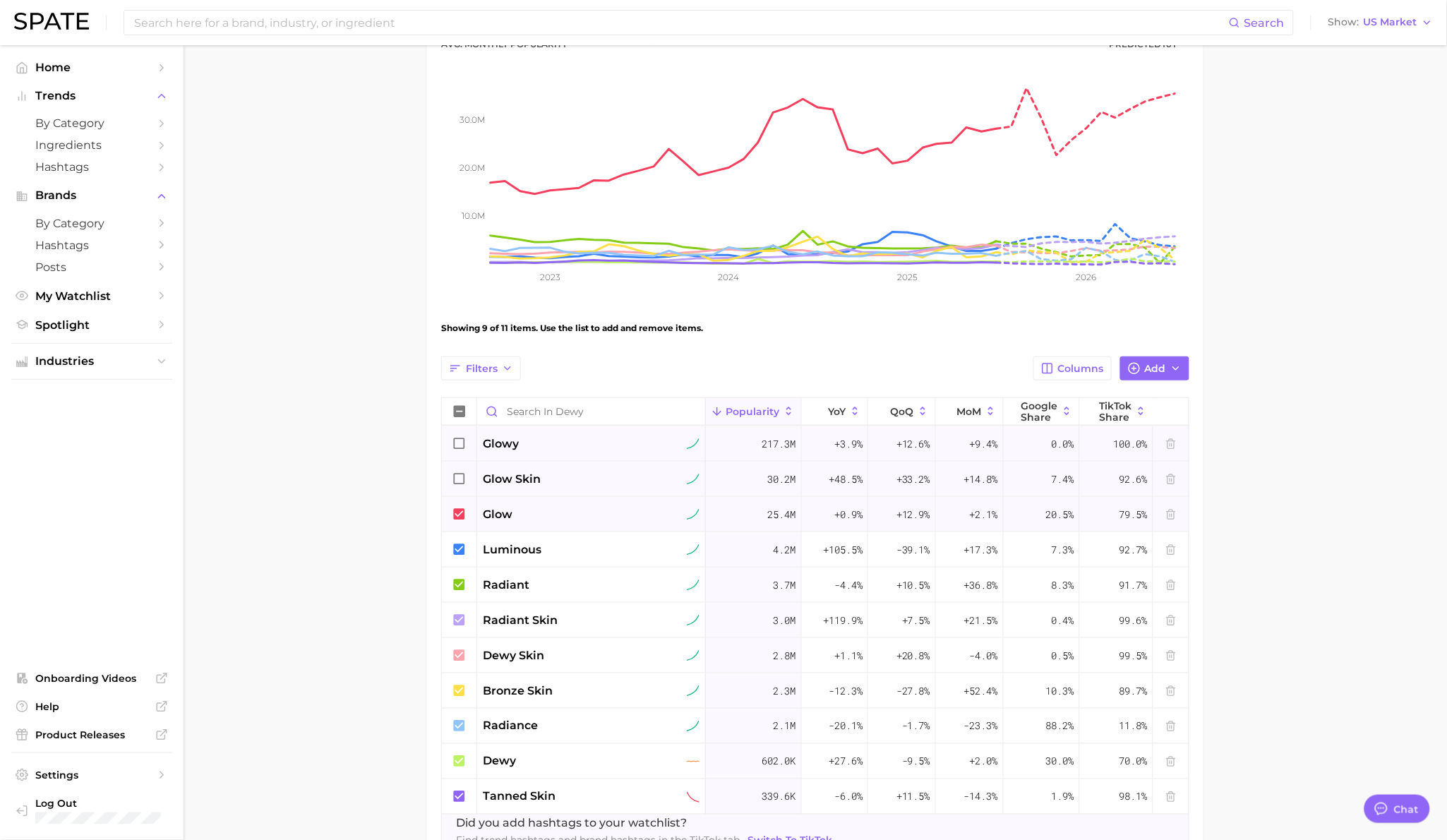
click at [459, 517] on icon at bounding box center [460, 514] width 16 height 16
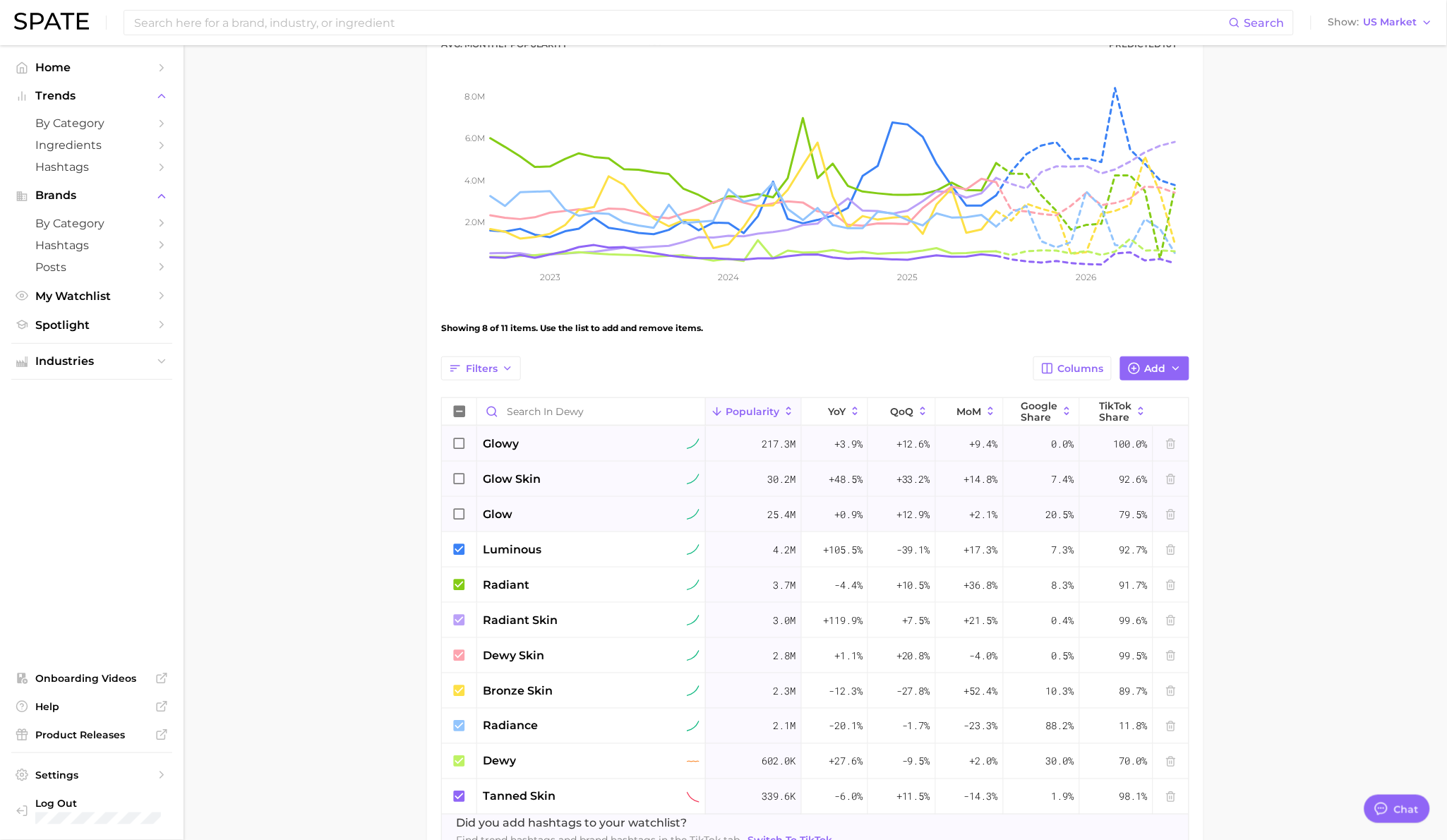
click at [457, 516] on icon at bounding box center [460, 514] width 16 height 16
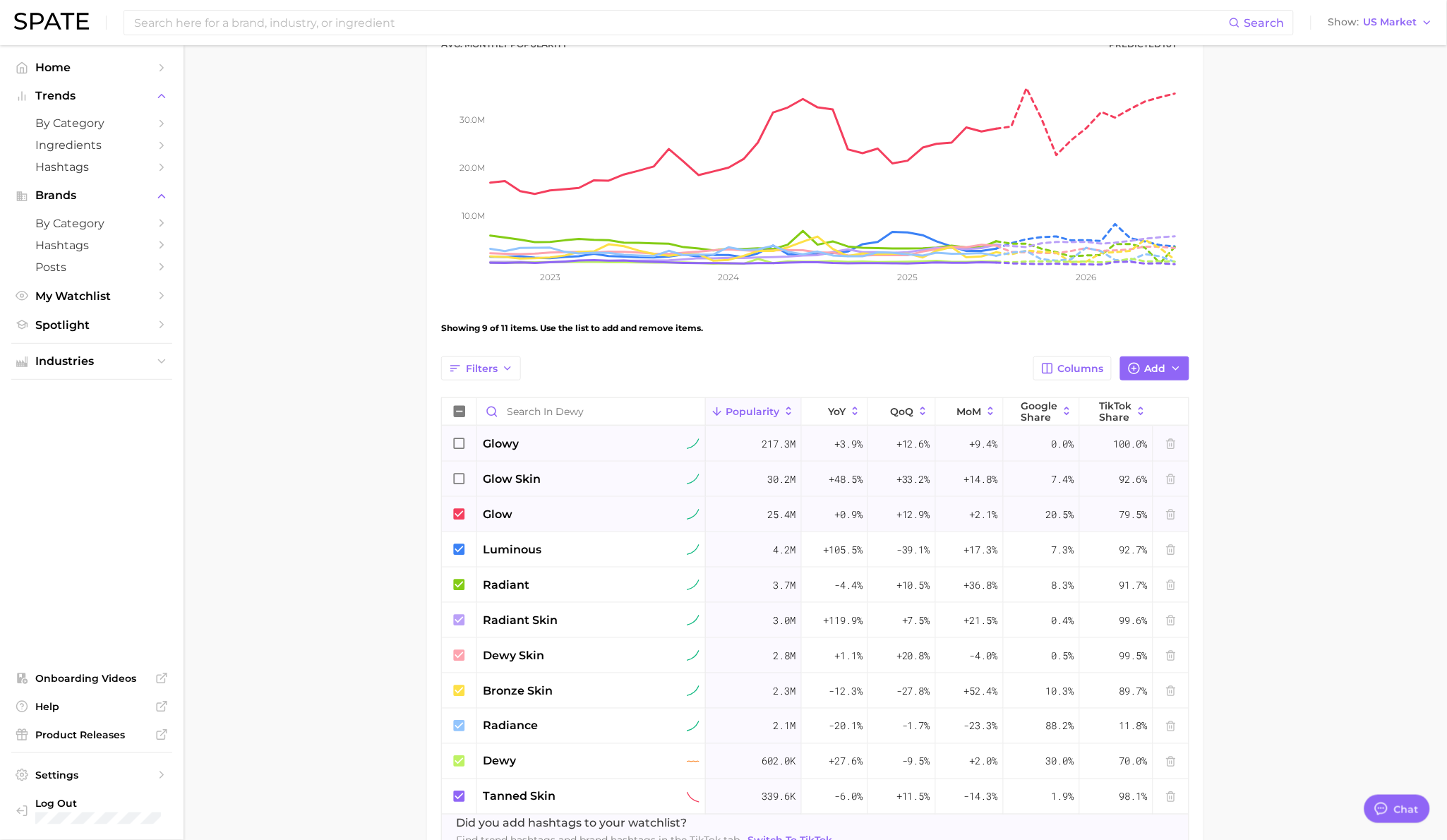
click at [462, 479] on icon at bounding box center [460, 480] width 16 height 16
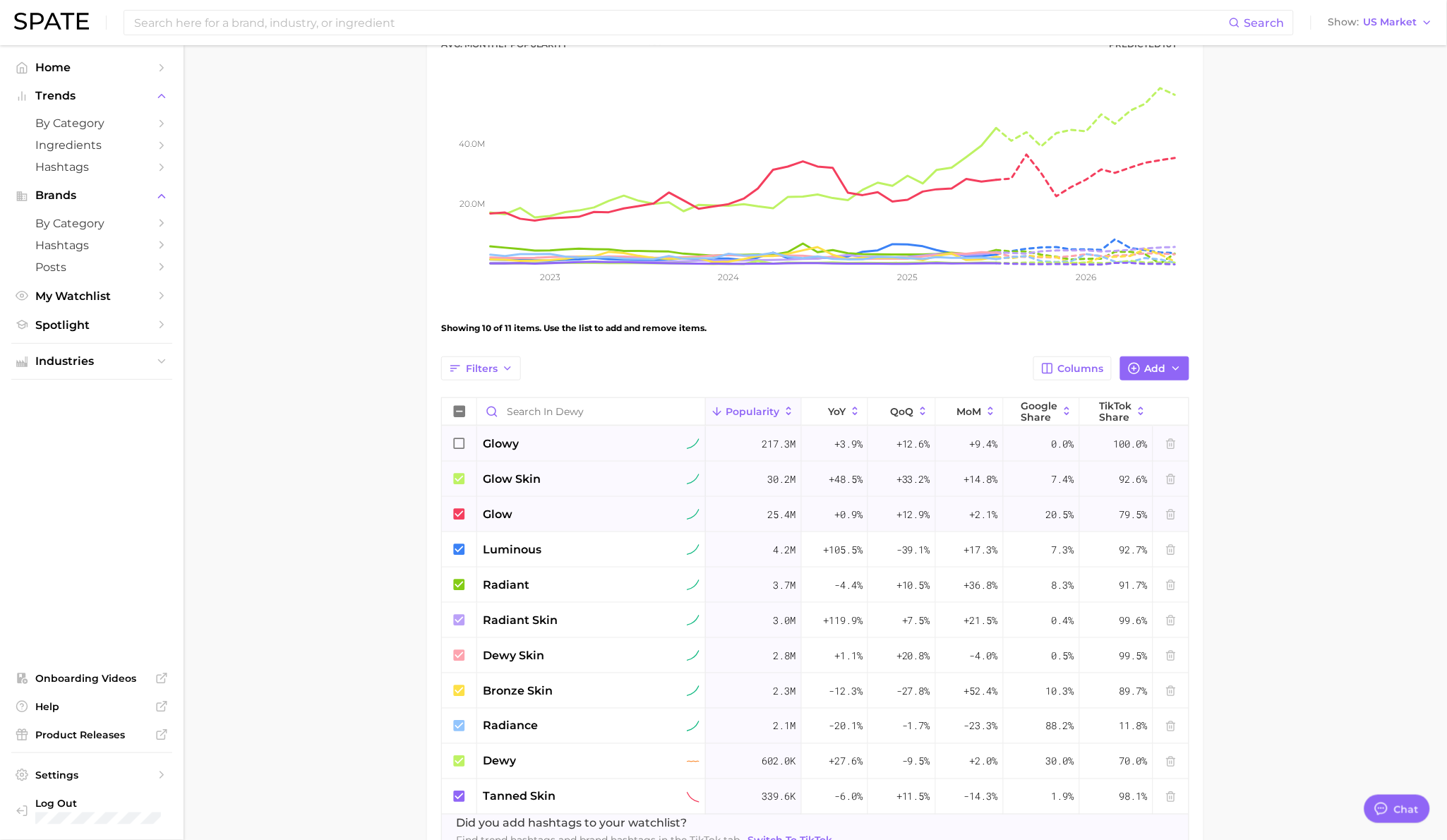
click at [461, 442] on icon at bounding box center [460, 444] width 16 height 16
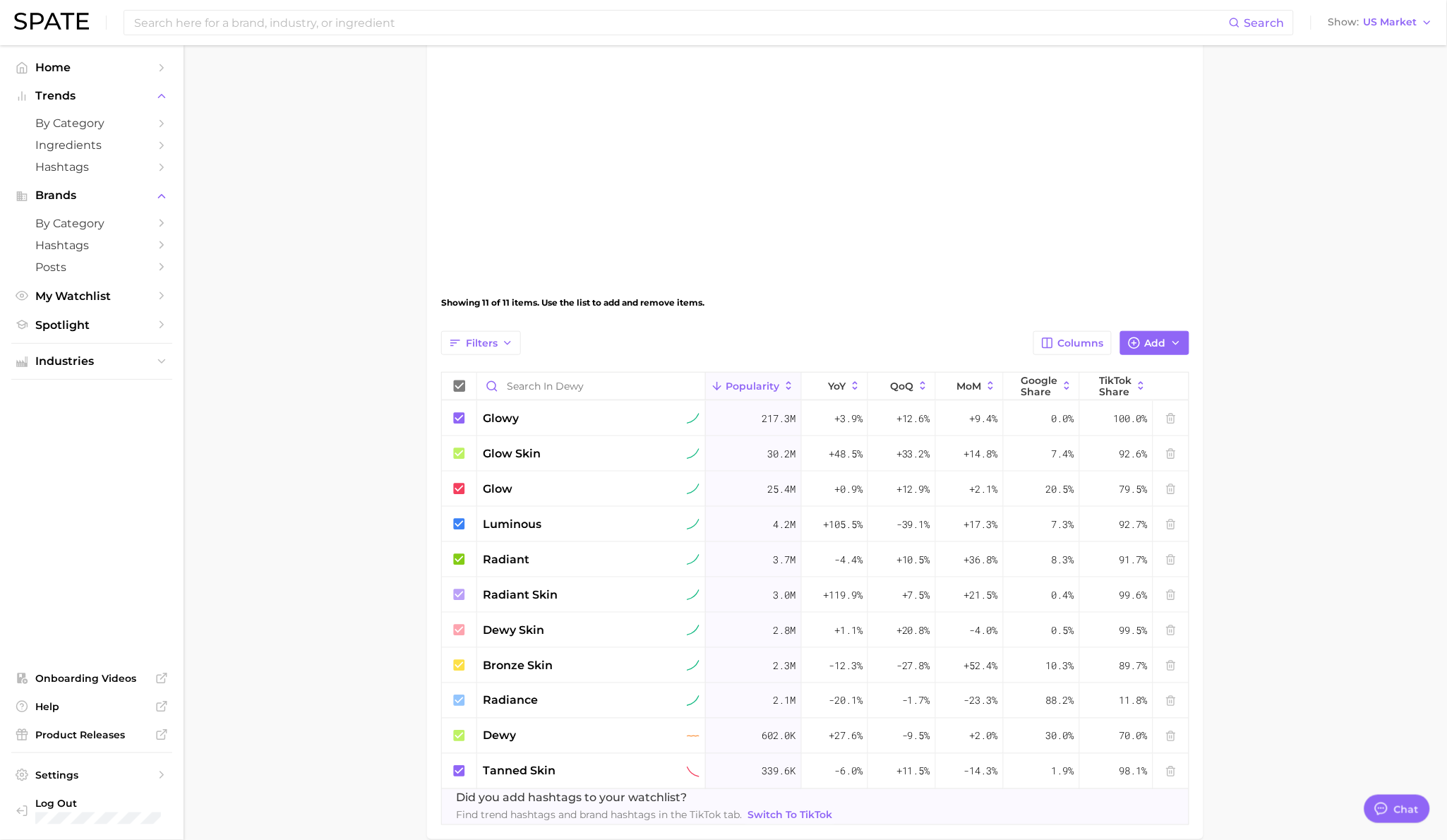
scroll to position [290, 0]
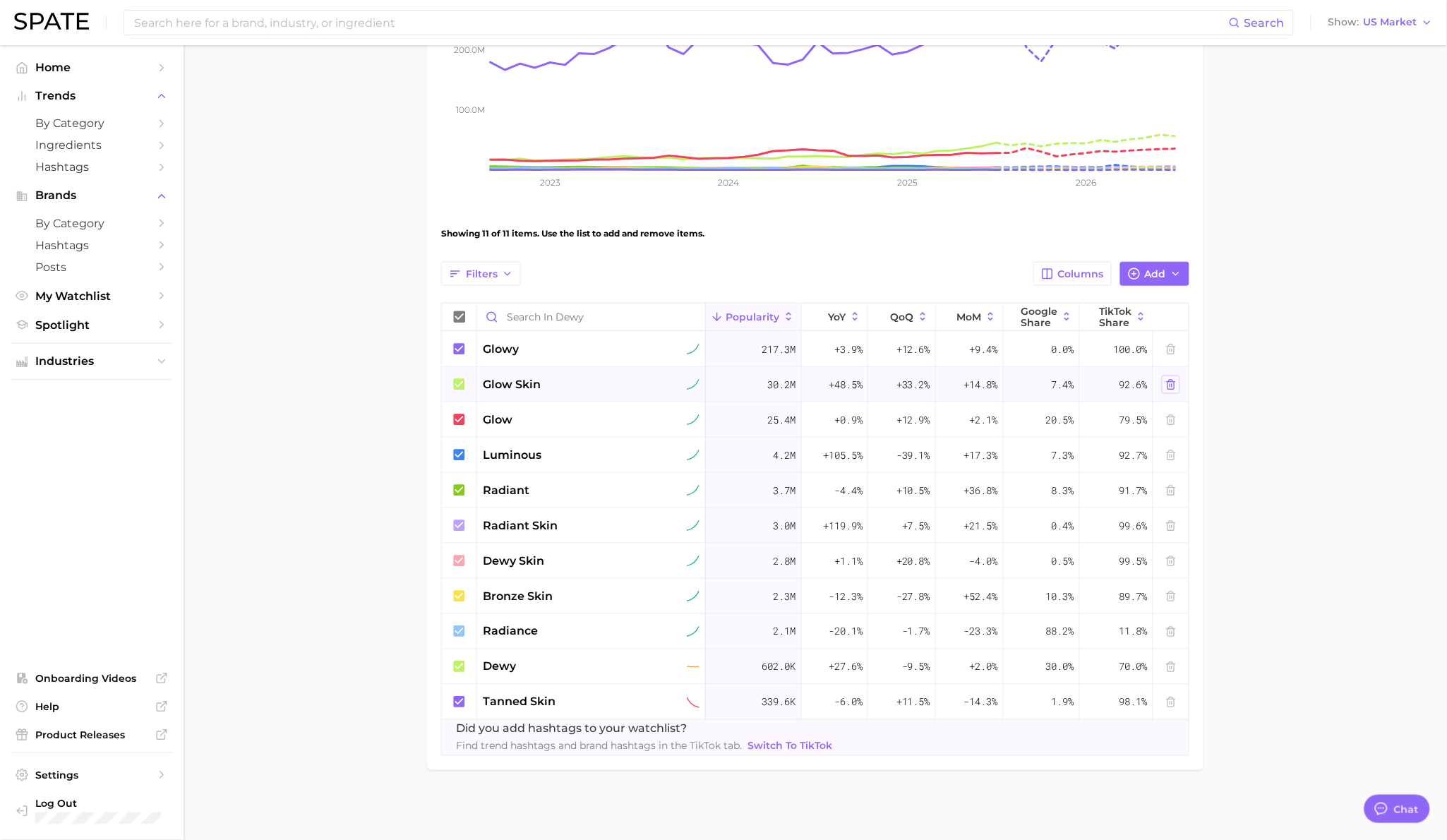
click at [1167, 384] on icon at bounding box center [1171, 384] width 6 height 10
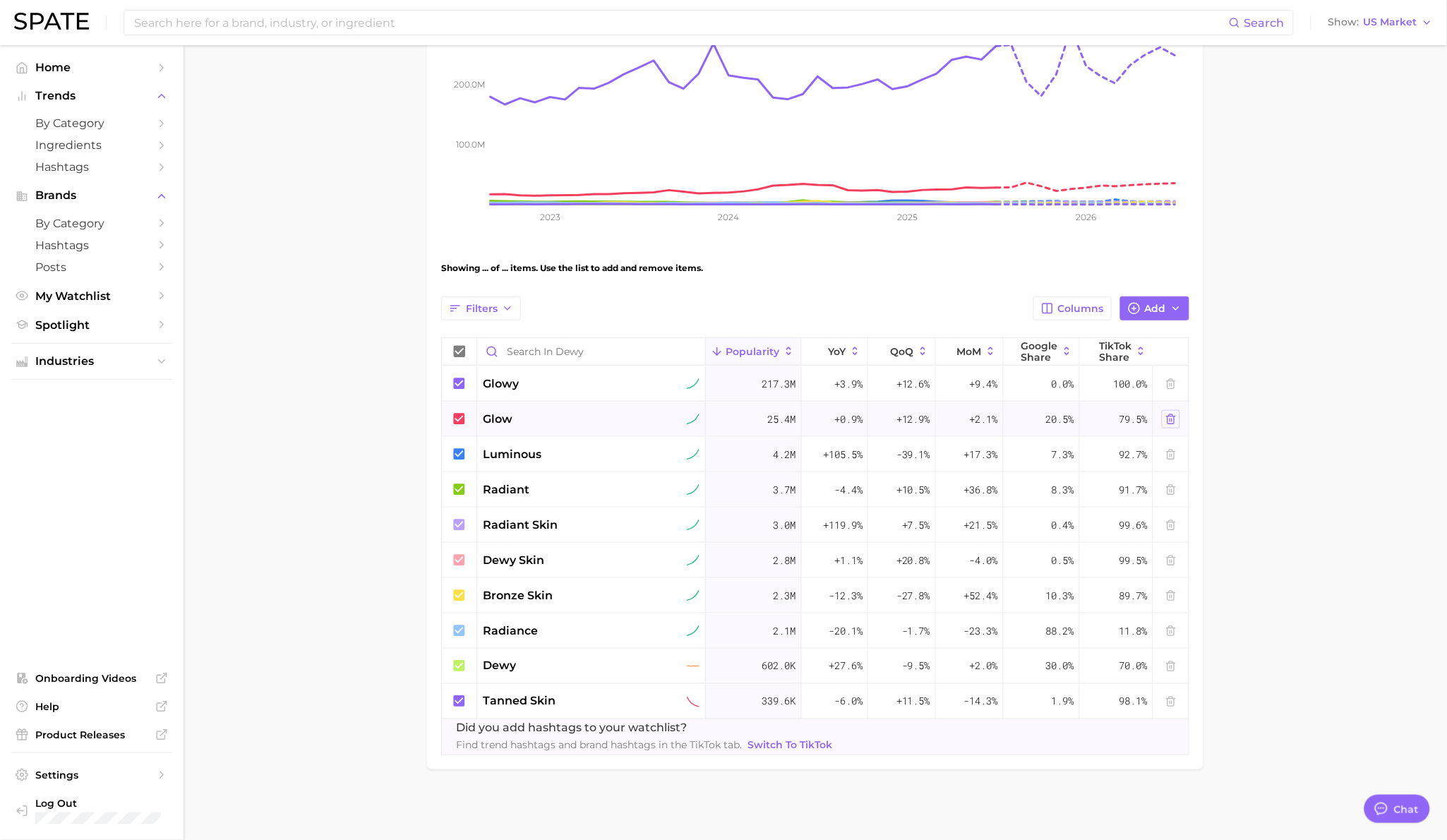
scroll to position [256, 0]
click at [1171, 378] on icon at bounding box center [1171, 383] width 11 height 11
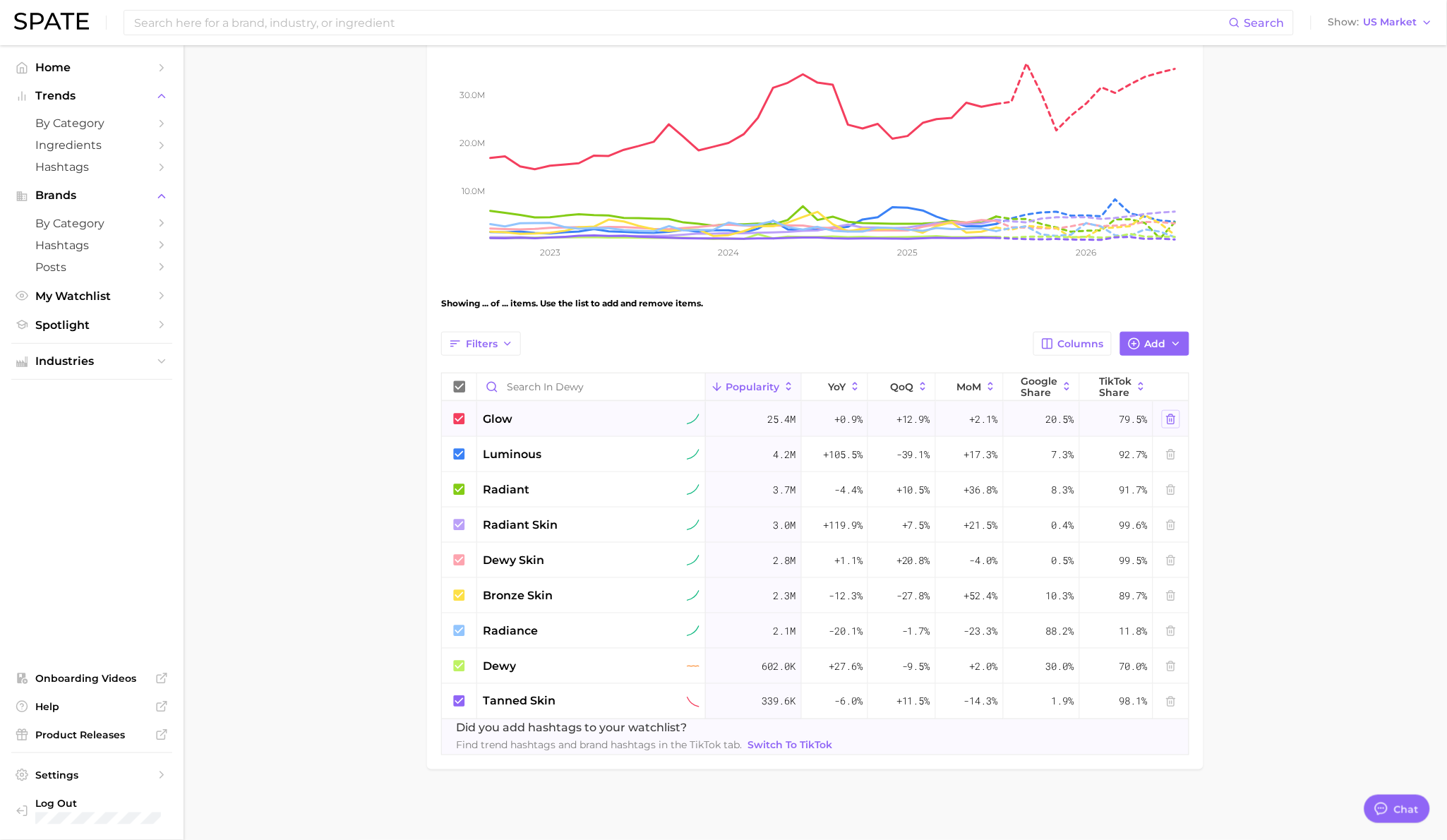
scroll to position [221, 0]
click at [1171, 454] on icon at bounding box center [1171, 454] width 11 height 11
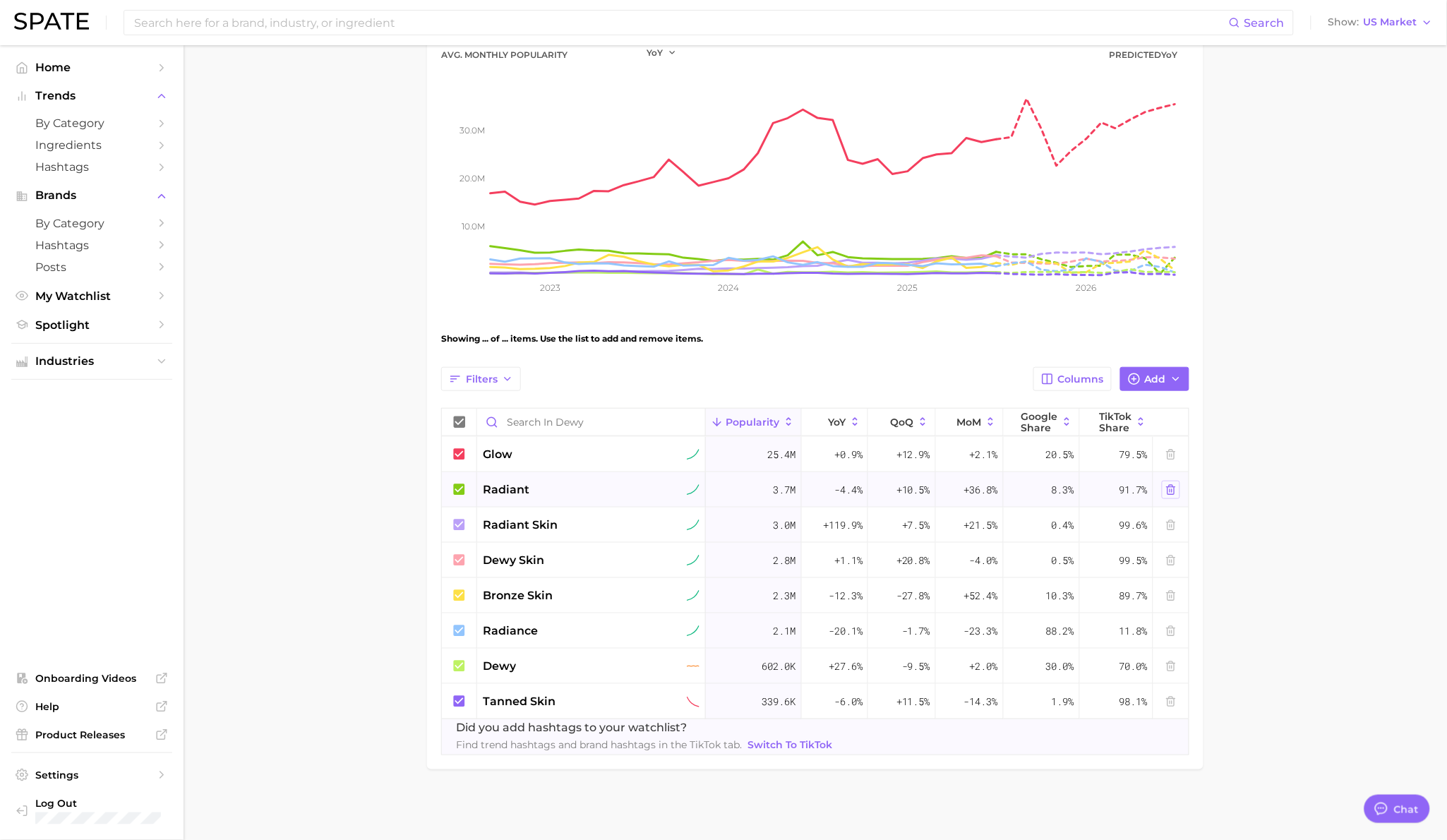
scroll to position [185, 0]
click at [1171, 525] on line at bounding box center [1171, 526] width 0 height 3
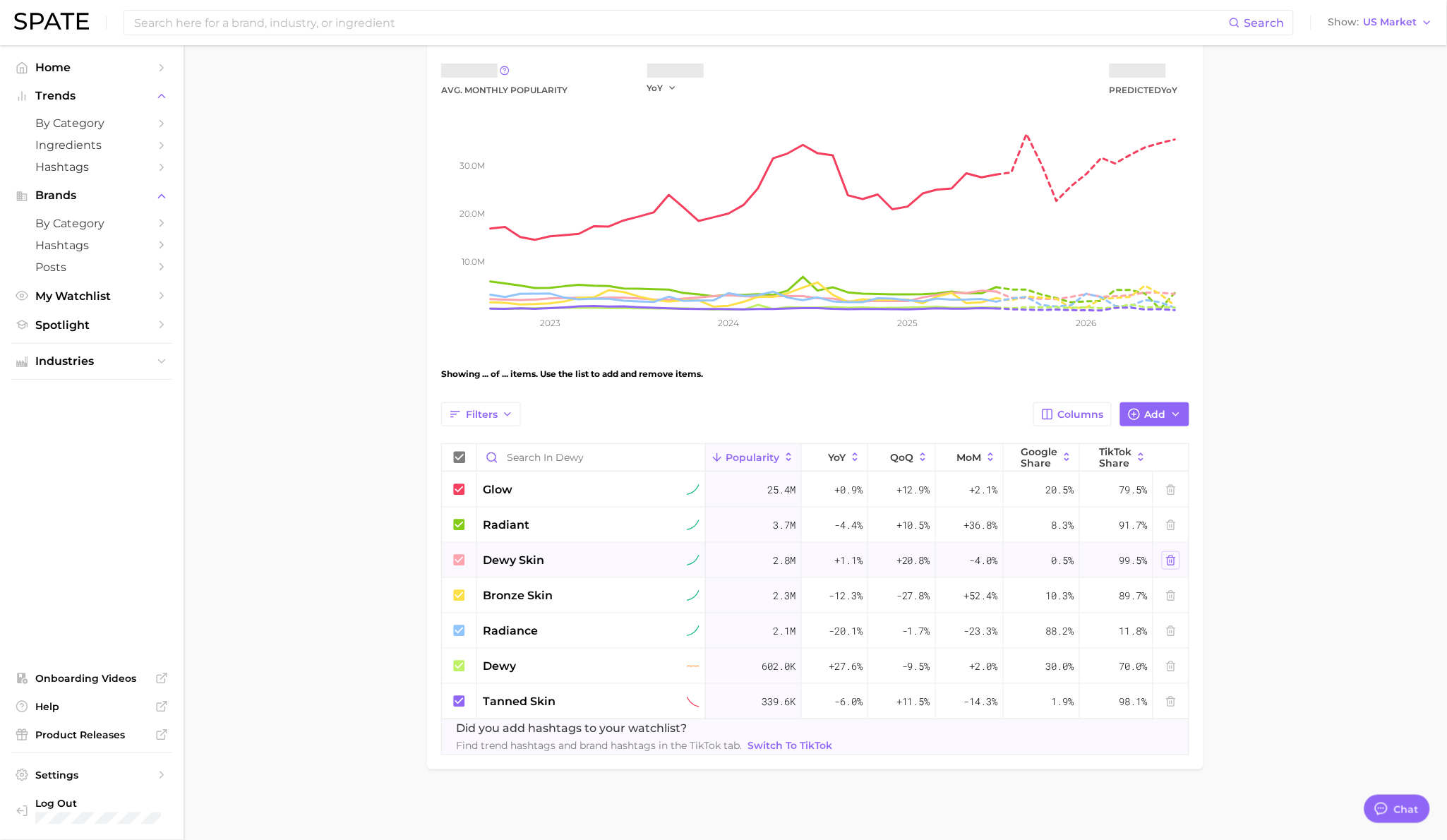
scroll to position [149, 0]
click at [1170, 567] on button at bounding box center [1171, 560] width 18 height 18
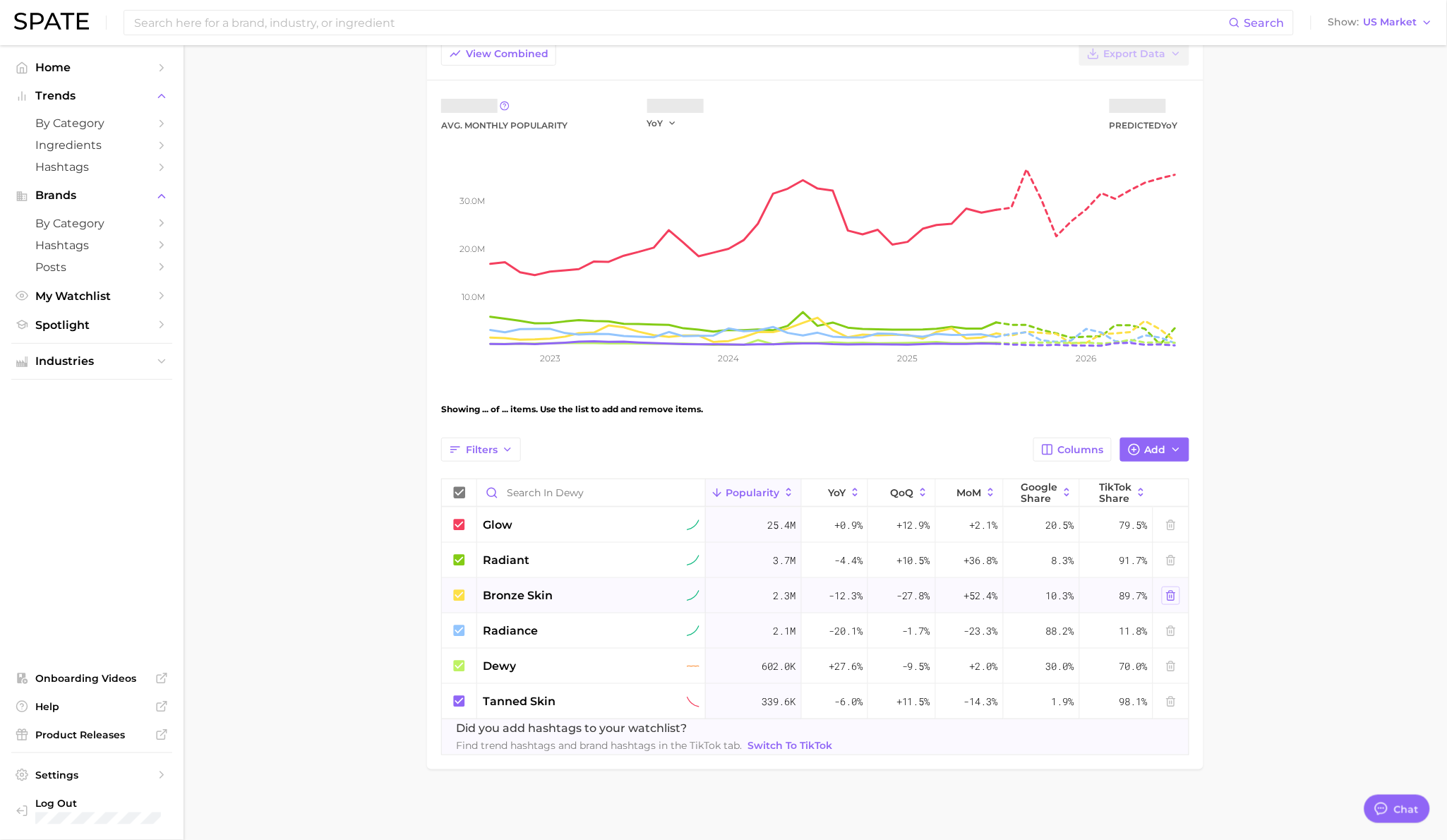
click at [1174, 594] on icon at bounding box center [1171, 595] width 6 height 10
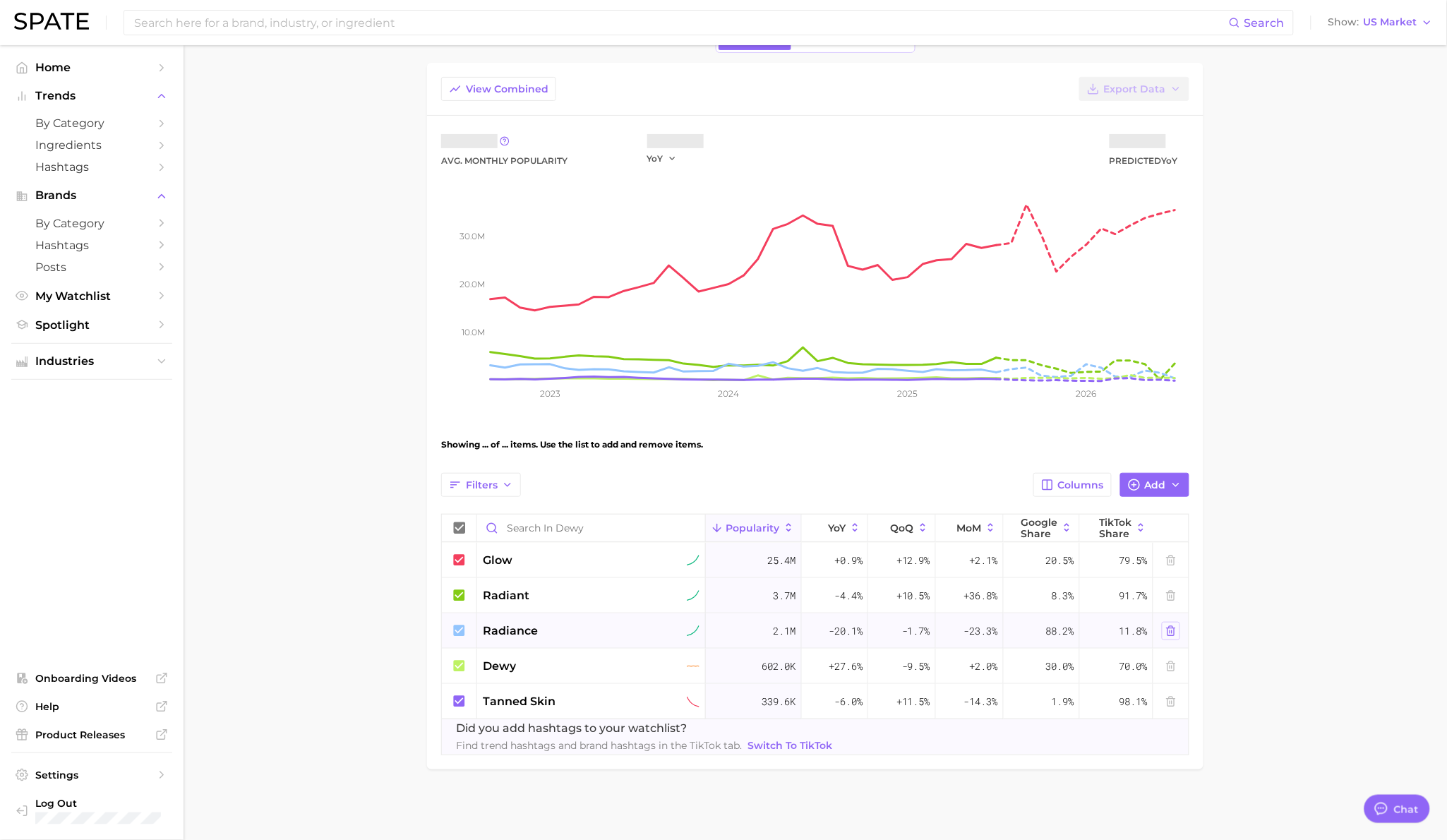
scroll to position [79, 0]
click at [1175, 628] on icon at bounding box center [1171, 630] width 11 height 11
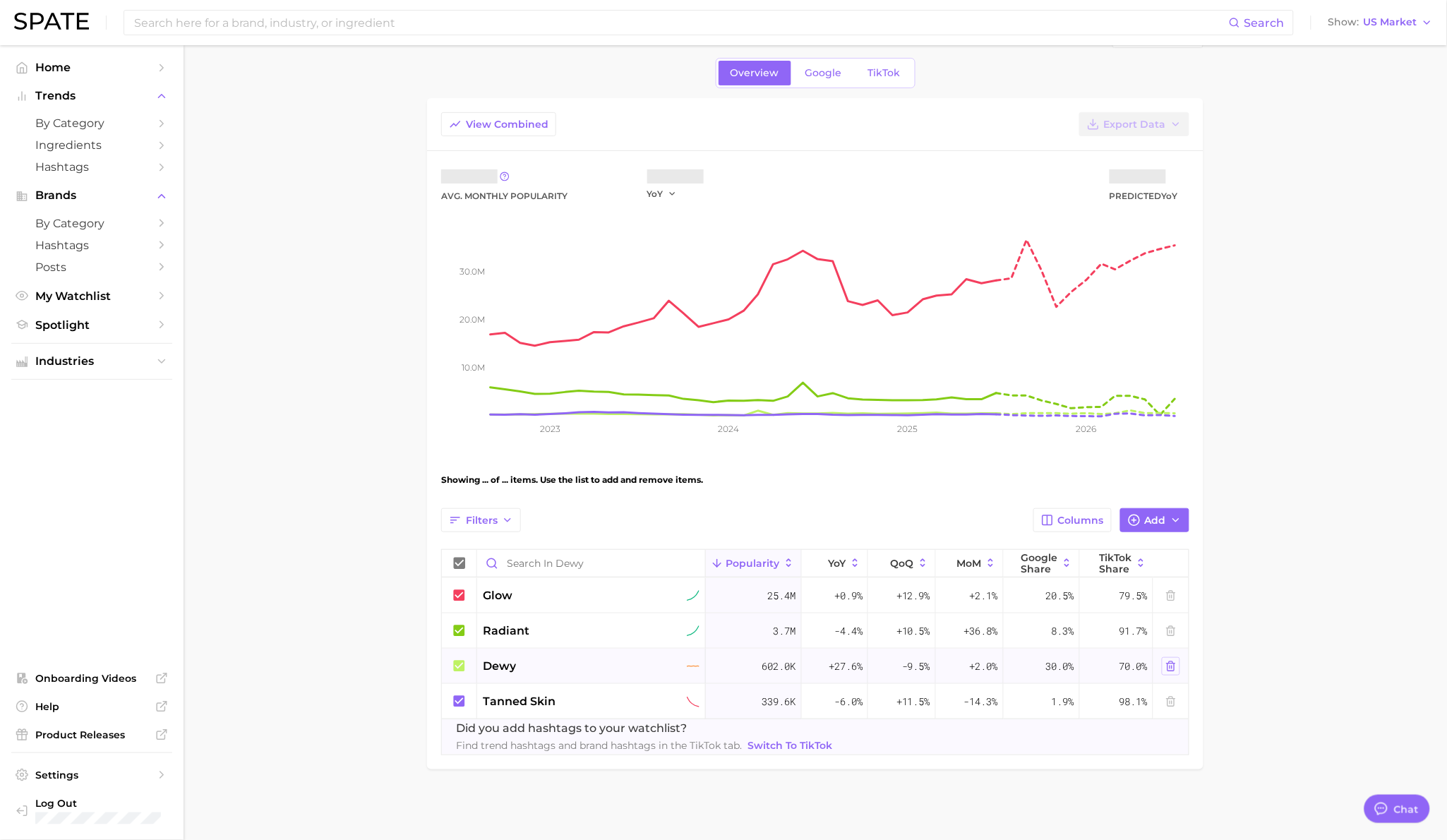
scroll to position [44, 0]
click at [1172, 706] on icon at bounding box center [1171, 701] width 6 height 10
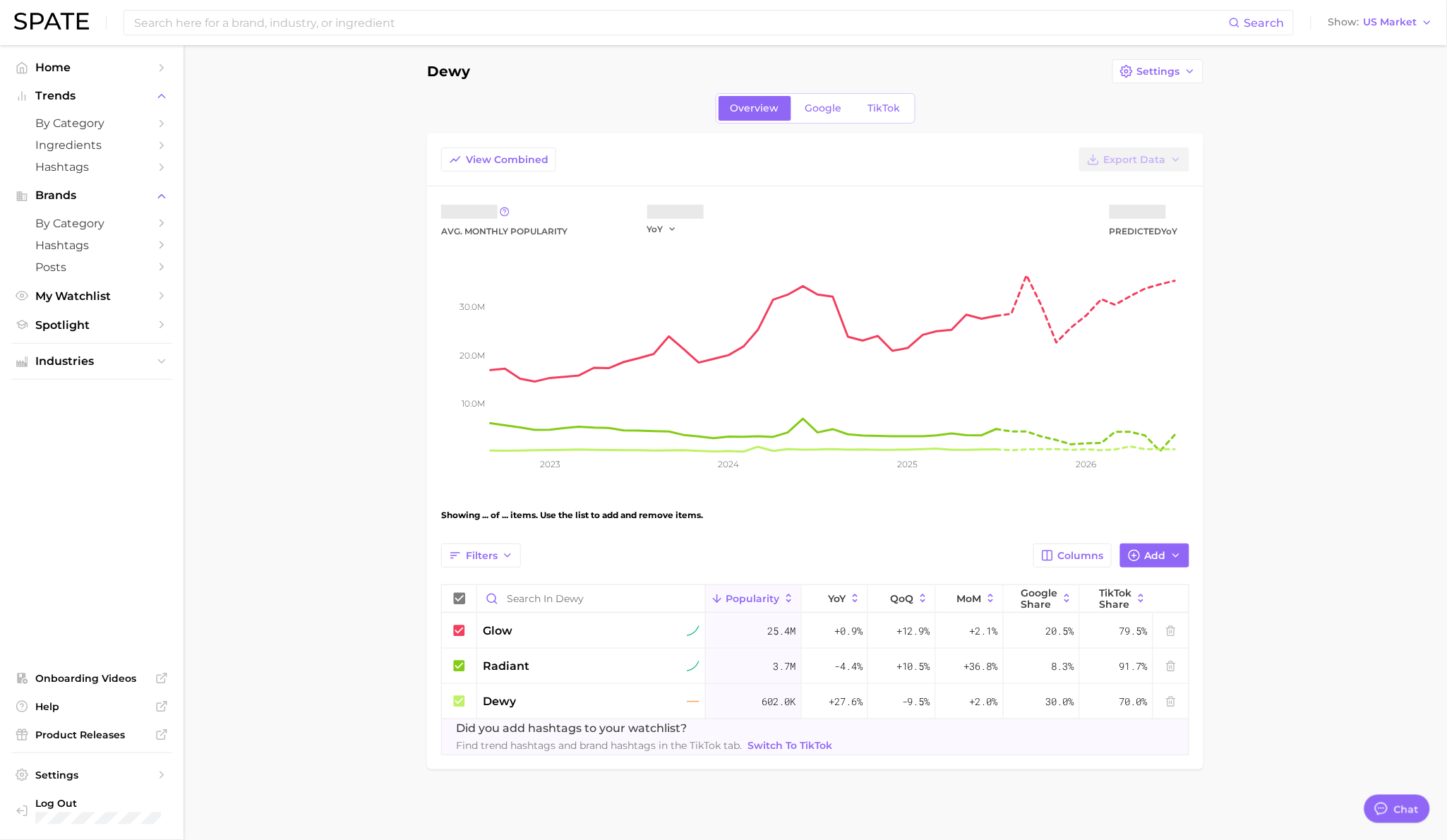
scroll to position [10, 0]
click at [1137, 560] on circle "button" at bounding box center [1134, 554] width 10 height 10
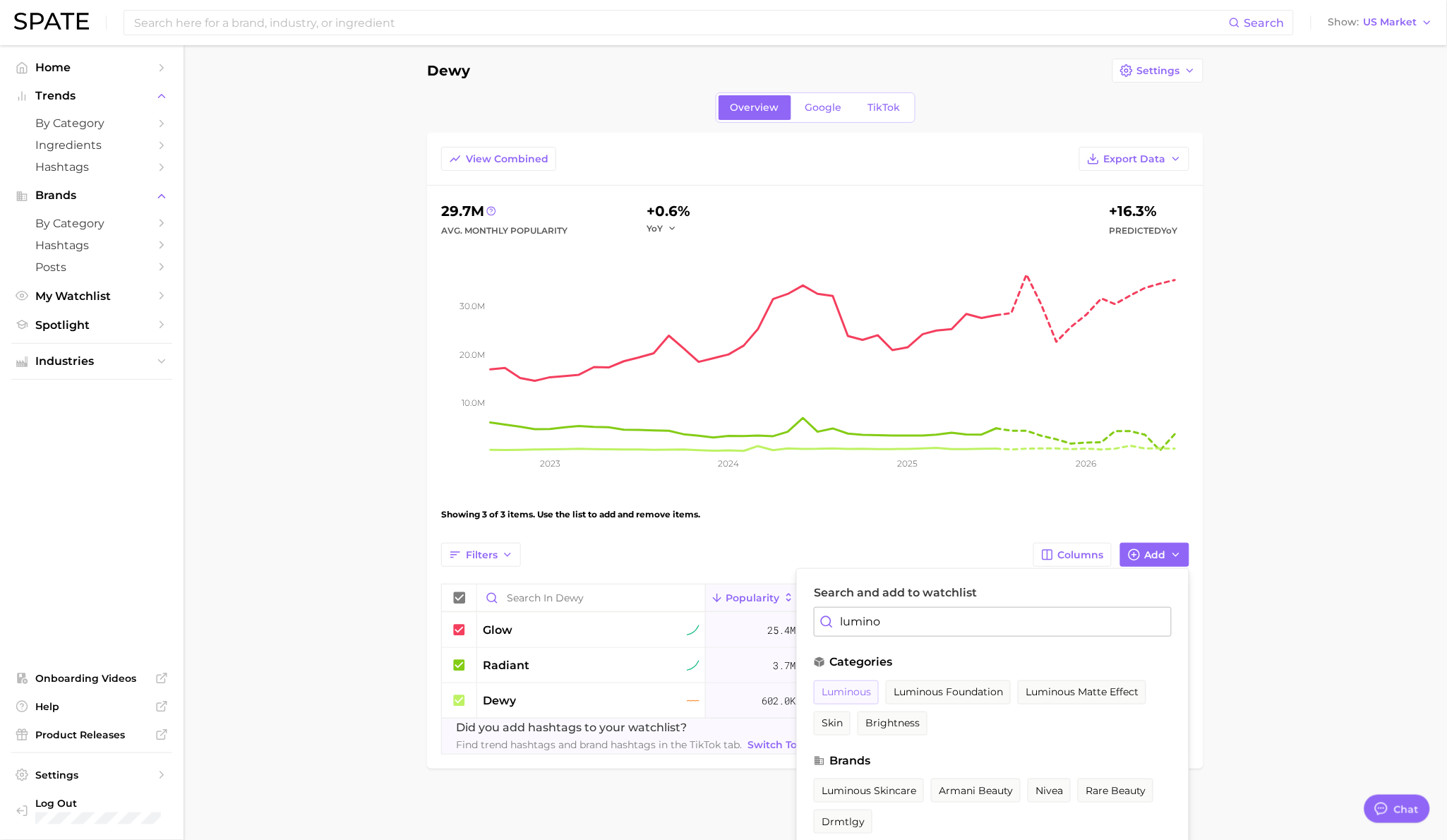
click at [865, 691] on span "luminous" at bounding box center [846, 692] width 49 height 12
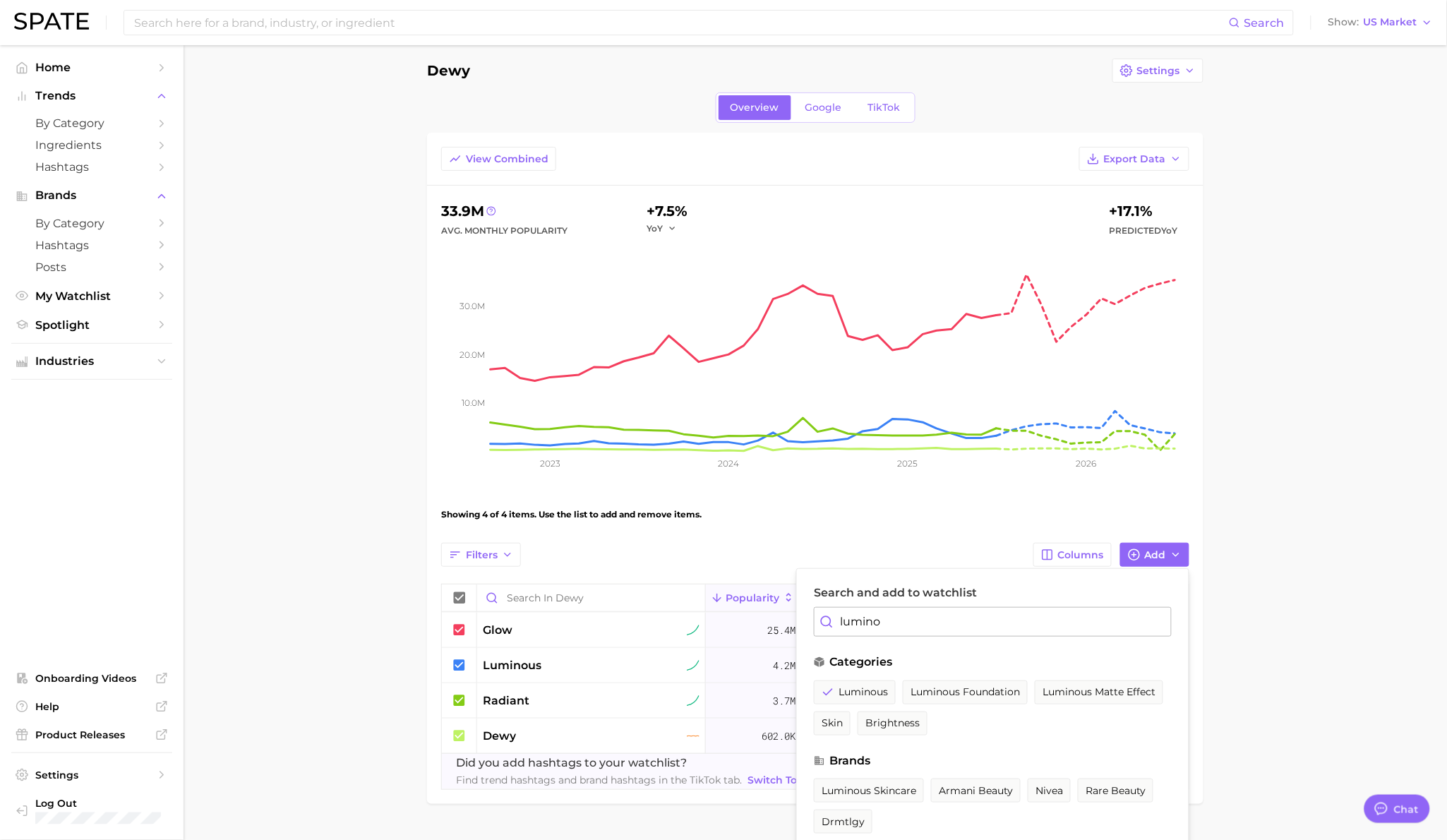
click at [895, 624] on input "lumino" at bounding box center [993, 621] width 358 height 29
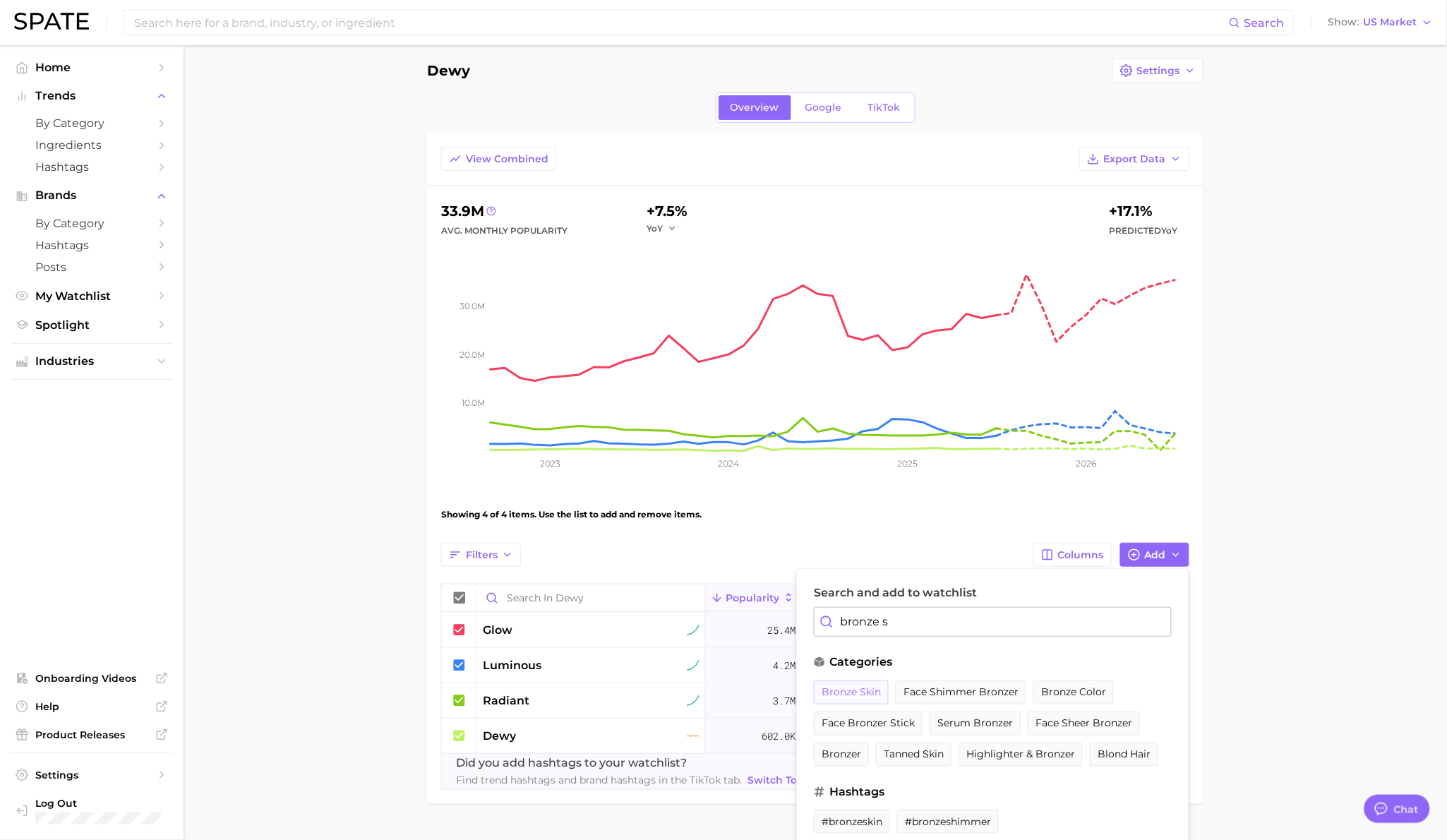
click at [862, 690] on span "bronze skin" at bounding box center [851, 692] width 60 height 12
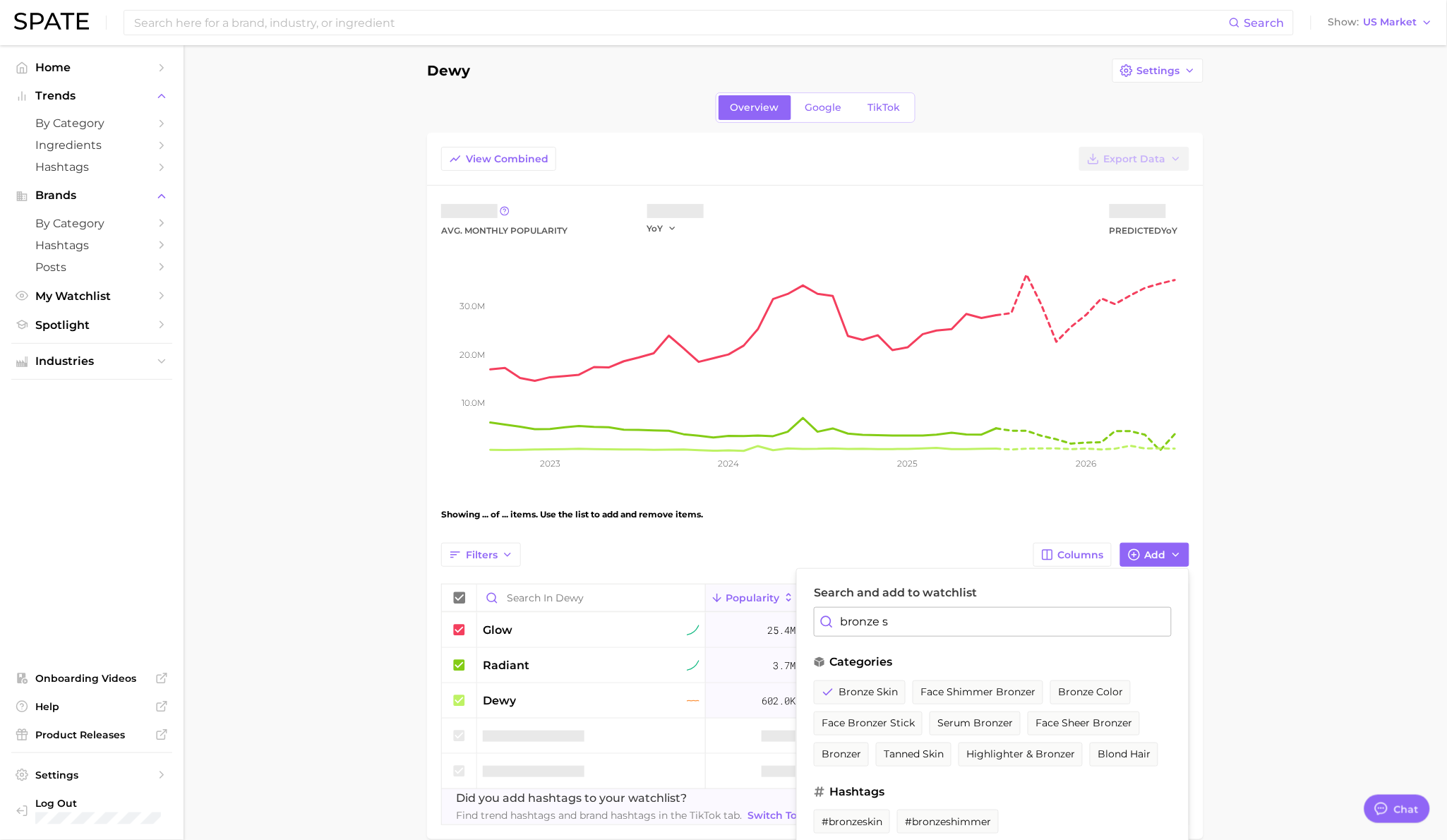
click at [893, 626] on input "bronze s" at bounding box center [993, 621] width 358 height 29
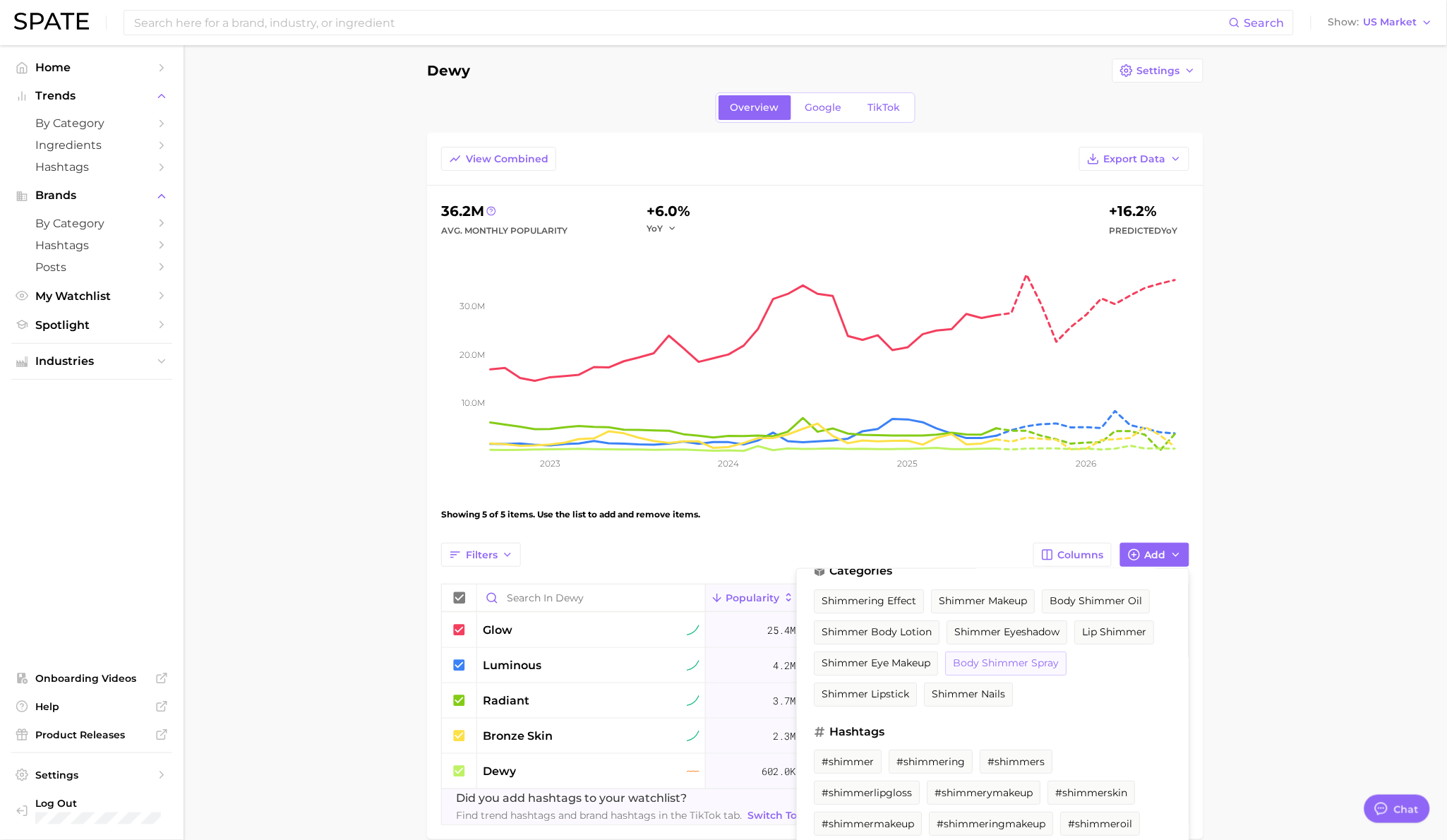
scroll to position [0, 0]
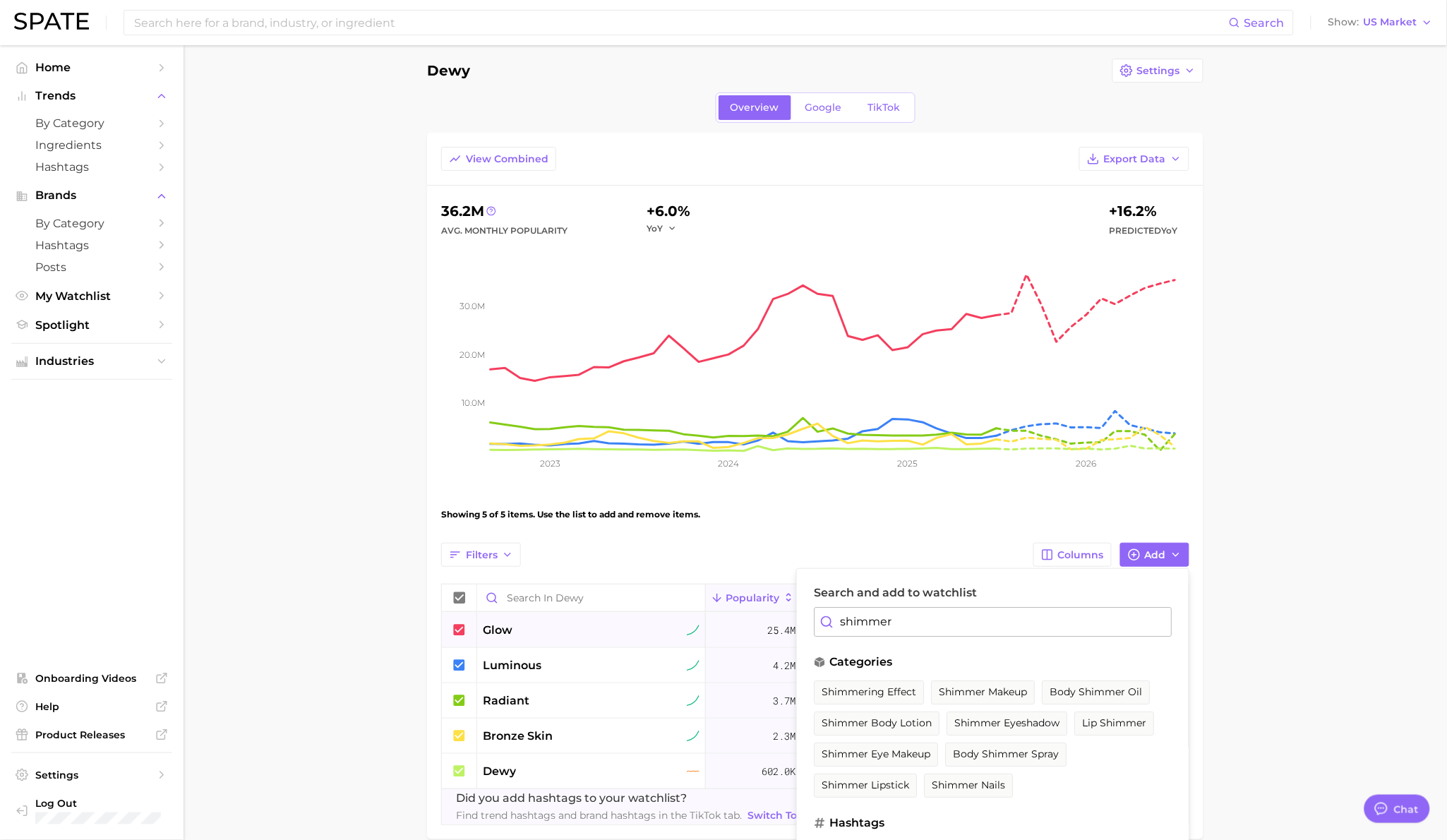
drag, startPoint x: 920, startPoint y: 626, endPoint x: 743, endPoint y: 632, distance: 177.1
click at [743, 632] on div "Filters Columns Add Search and add to watchlist shimmer categories shimmering e…" at bounding box center [815, 683] width 748 height 282
click at [853, 692] on span "dewy skin" at bounding box center [847, 692] width 52 height 12
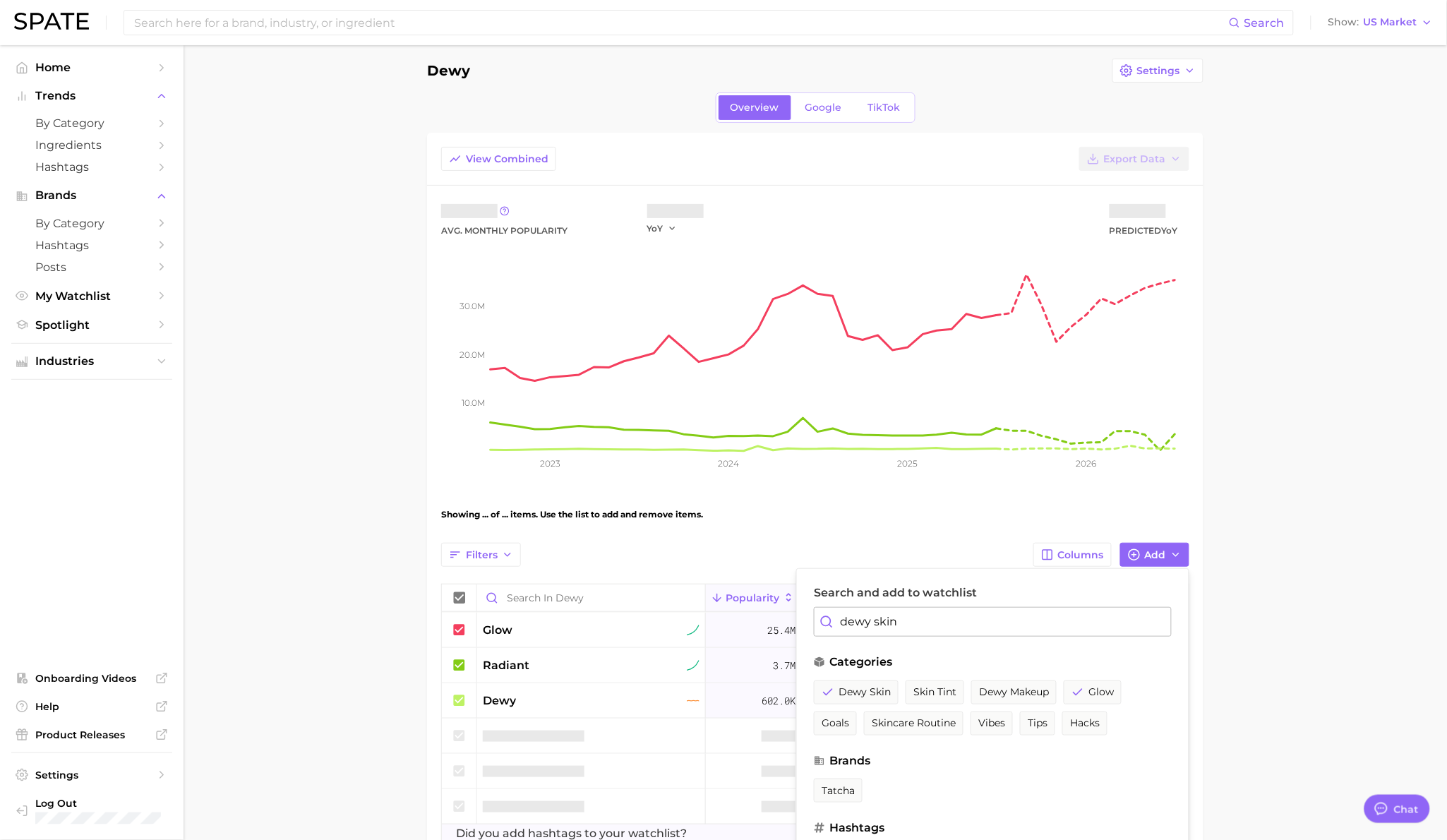
click at [886, 622] on input "dewy skin" at bounding box center [993, 621] width 358 height 29
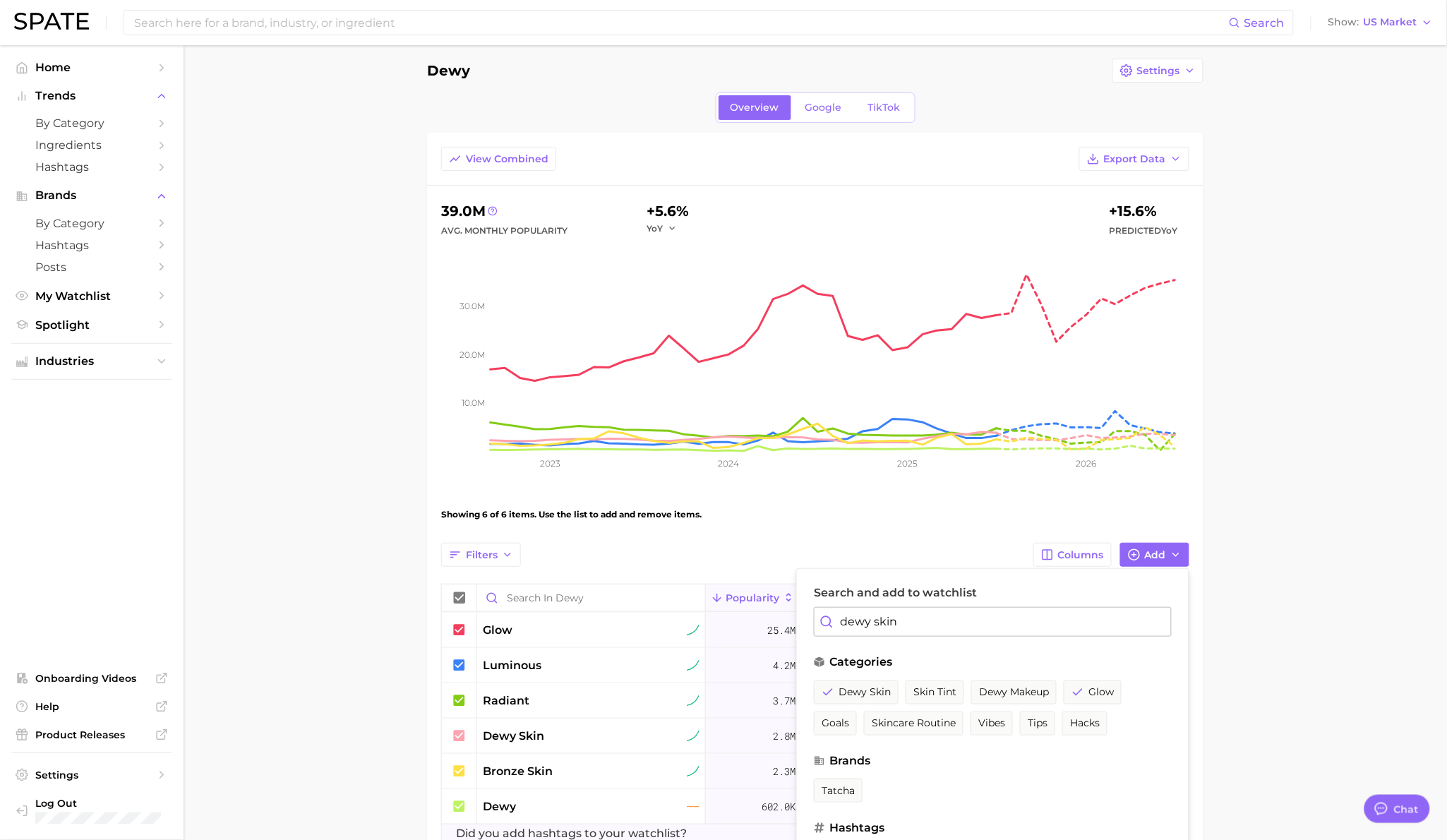
click at [853, 626] on input "dewy skin" at bounding box center [993, 621] width 358 height 29
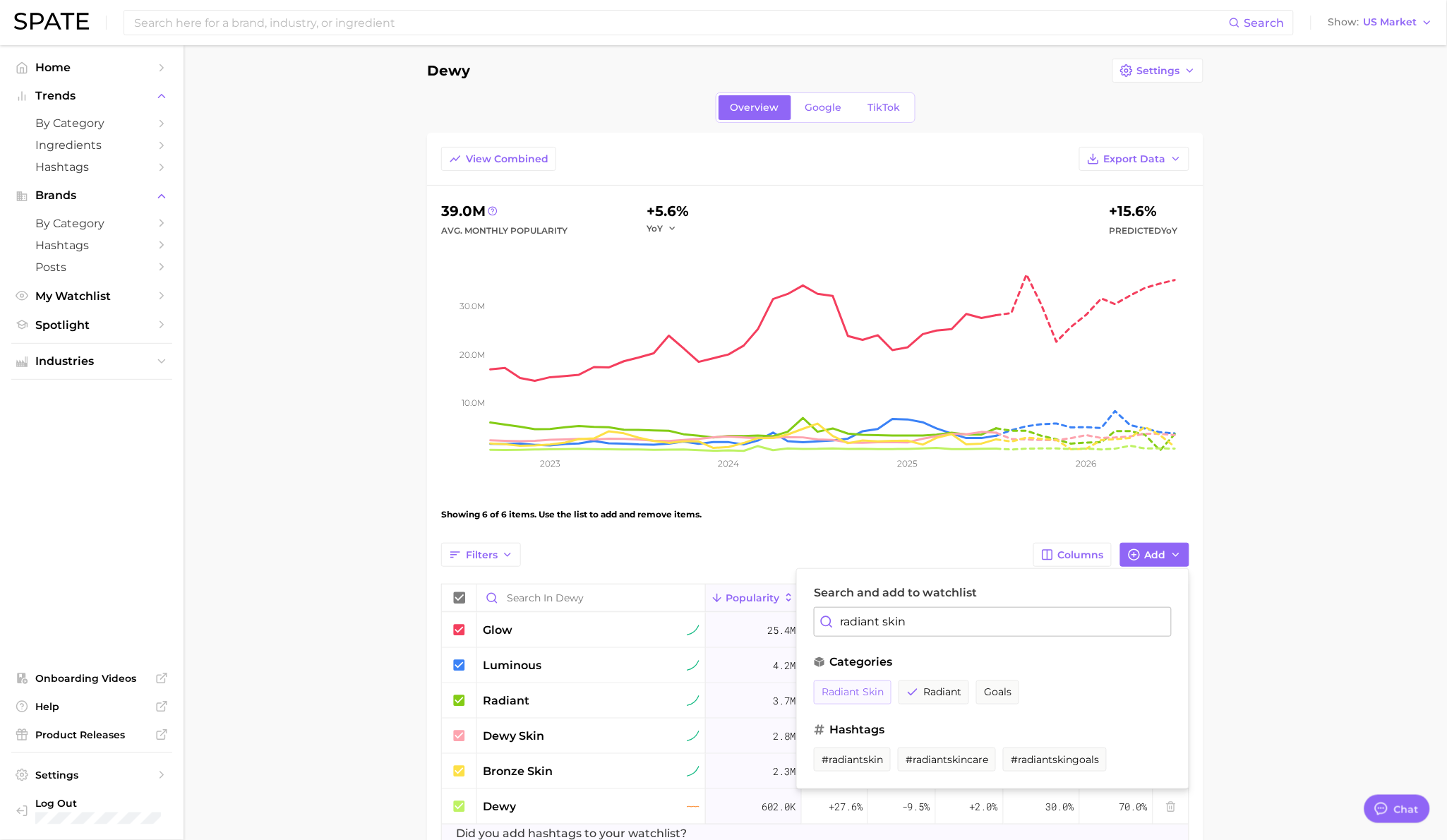
click at [859, 695] on span "radiant skin" at bounding box center [852, 692] width 62 height 12
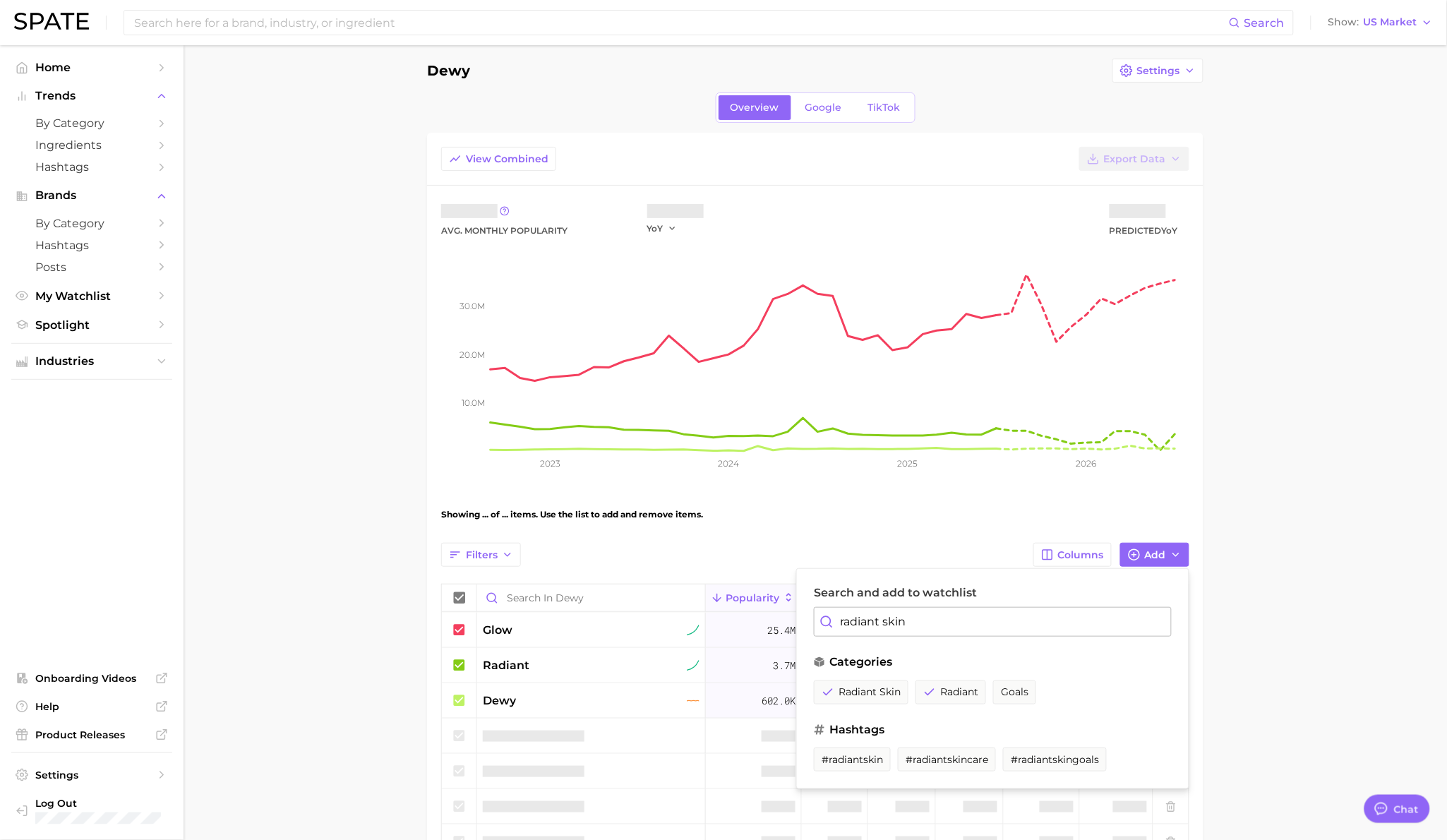
click at [856, 626] on input "radiant skin" at bounding box center [993, 621] width 358 height 29
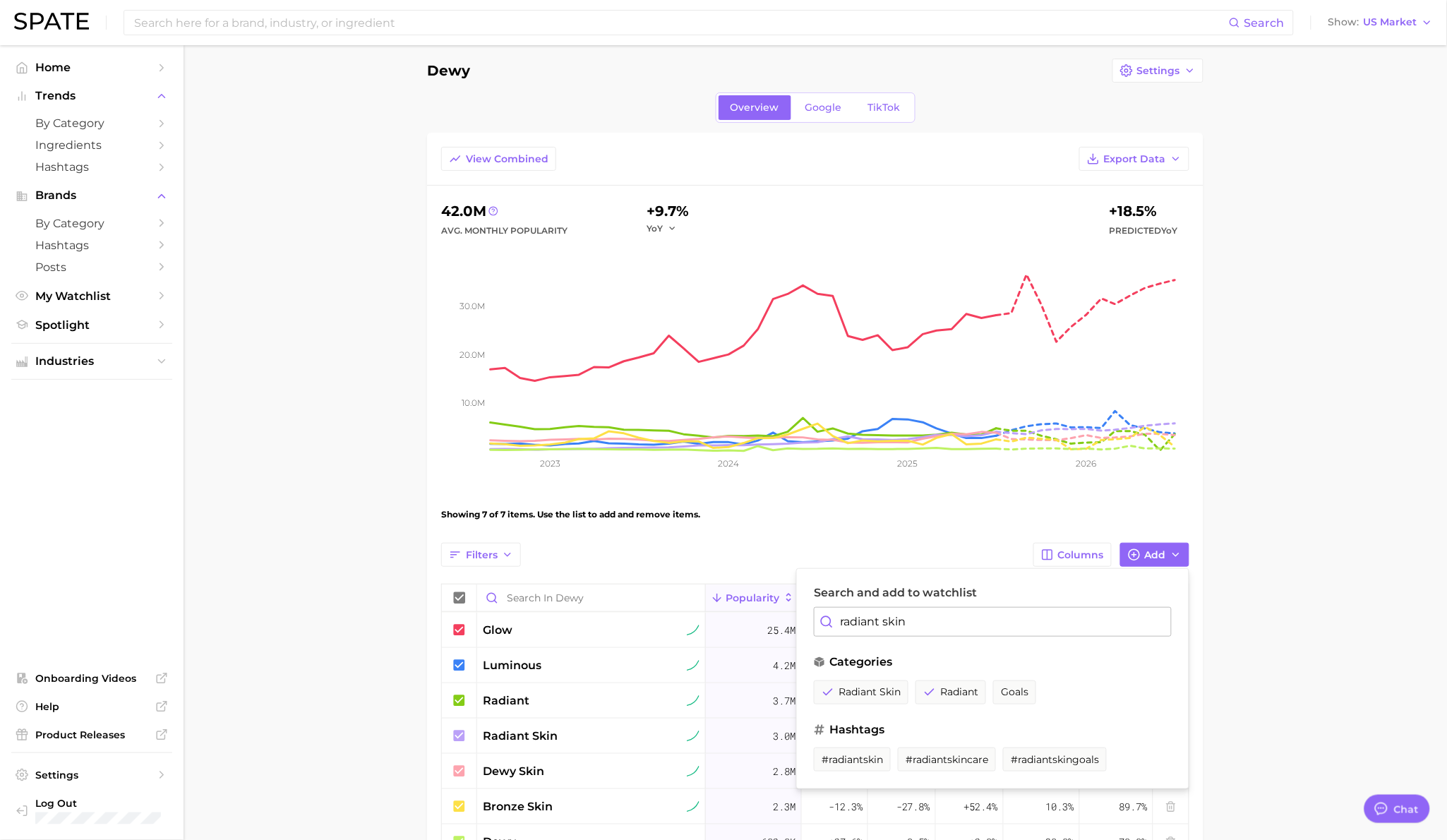
click at [856, 626] on input "radiant skin" at bounding box center [993, 621] width 358 height 29
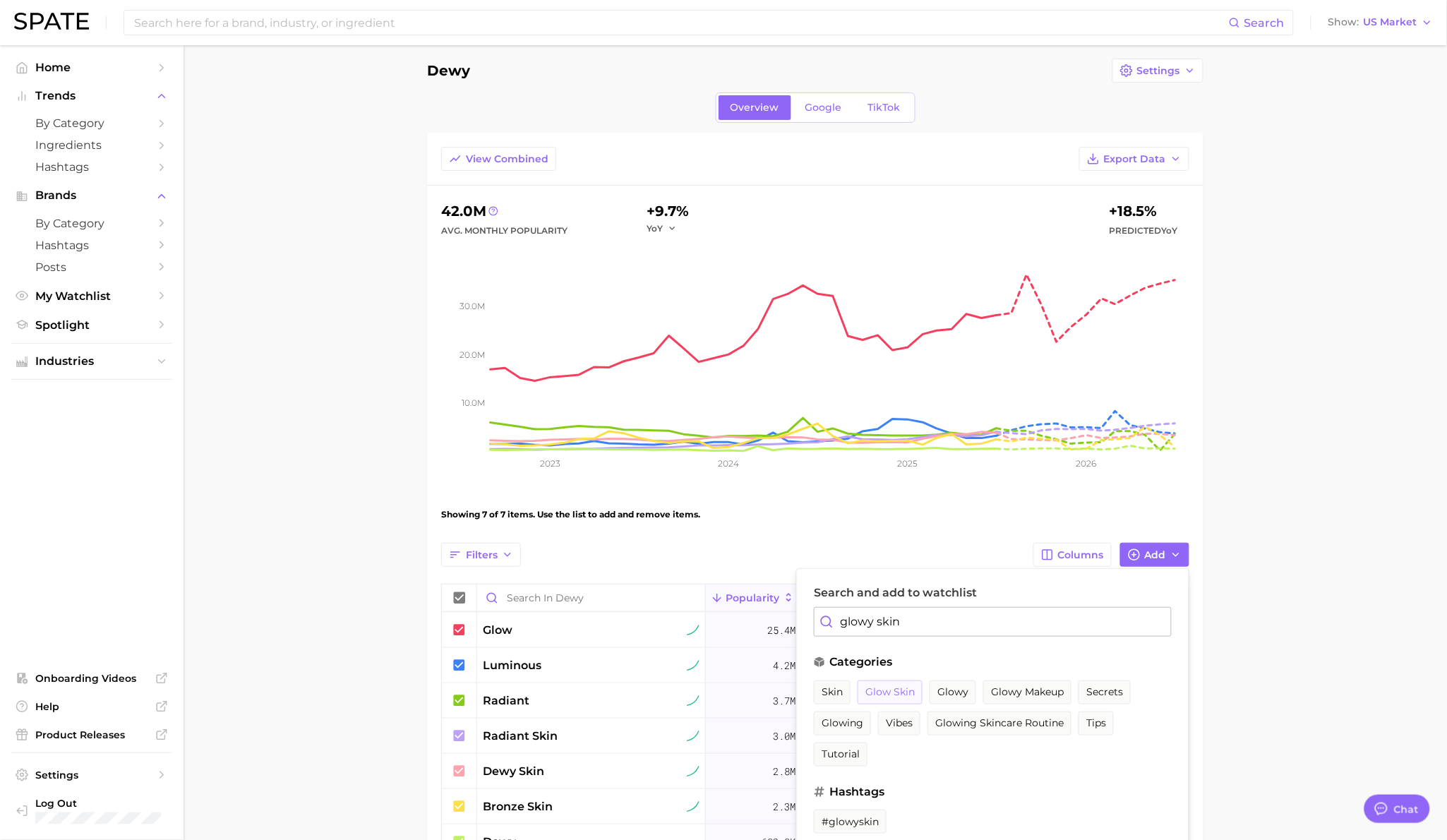
type input "glowy skin"
click at [891, 690] on span "glow skin" at bounding box center [890, 692] width 49 height 12
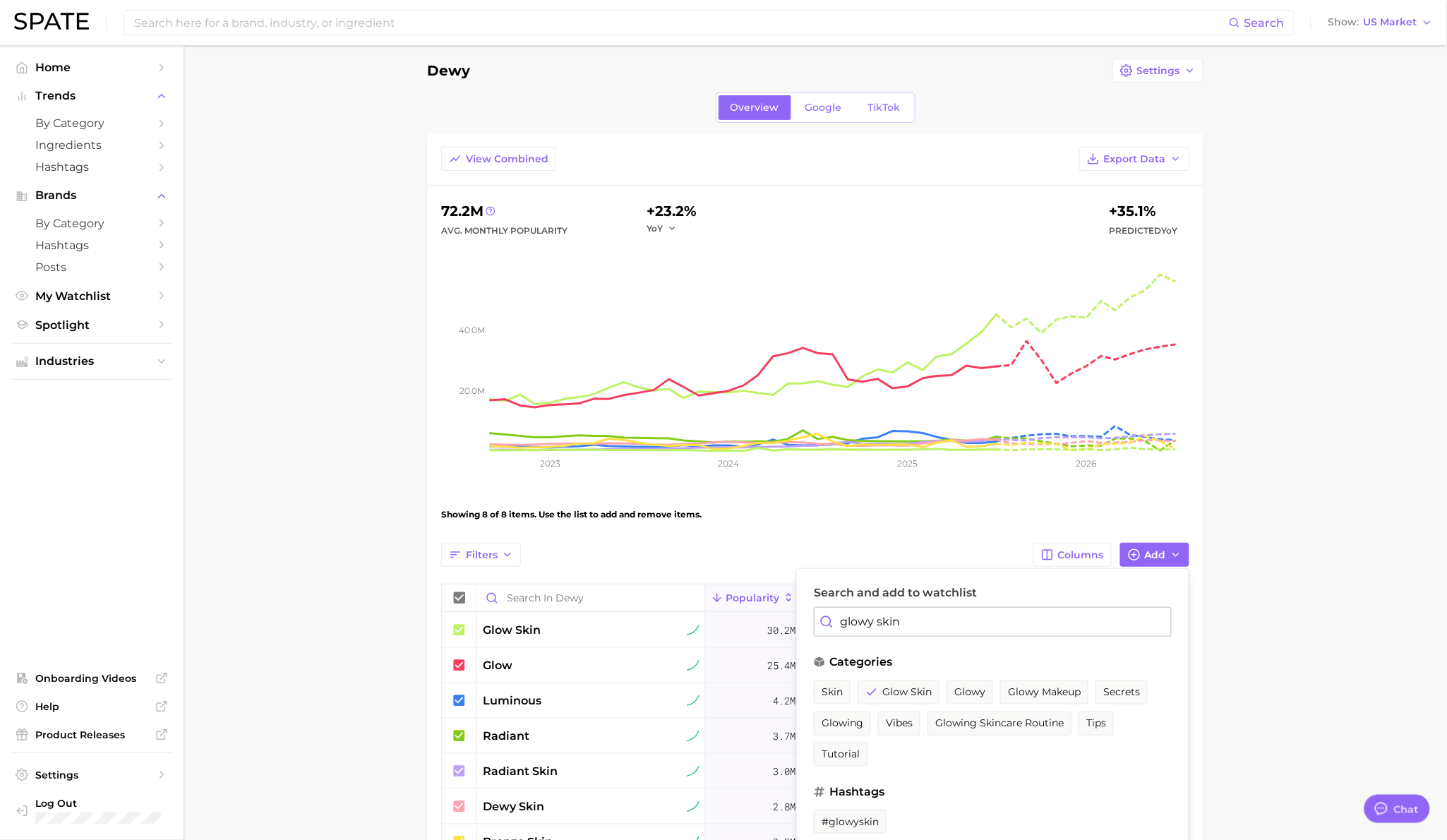
click at [359, 652] on main "Dewy Settings Overview Google TikTok View Combined Export Data 72.2m Avg. Month…" at bounding box center [815, 526] width 1264 height 980
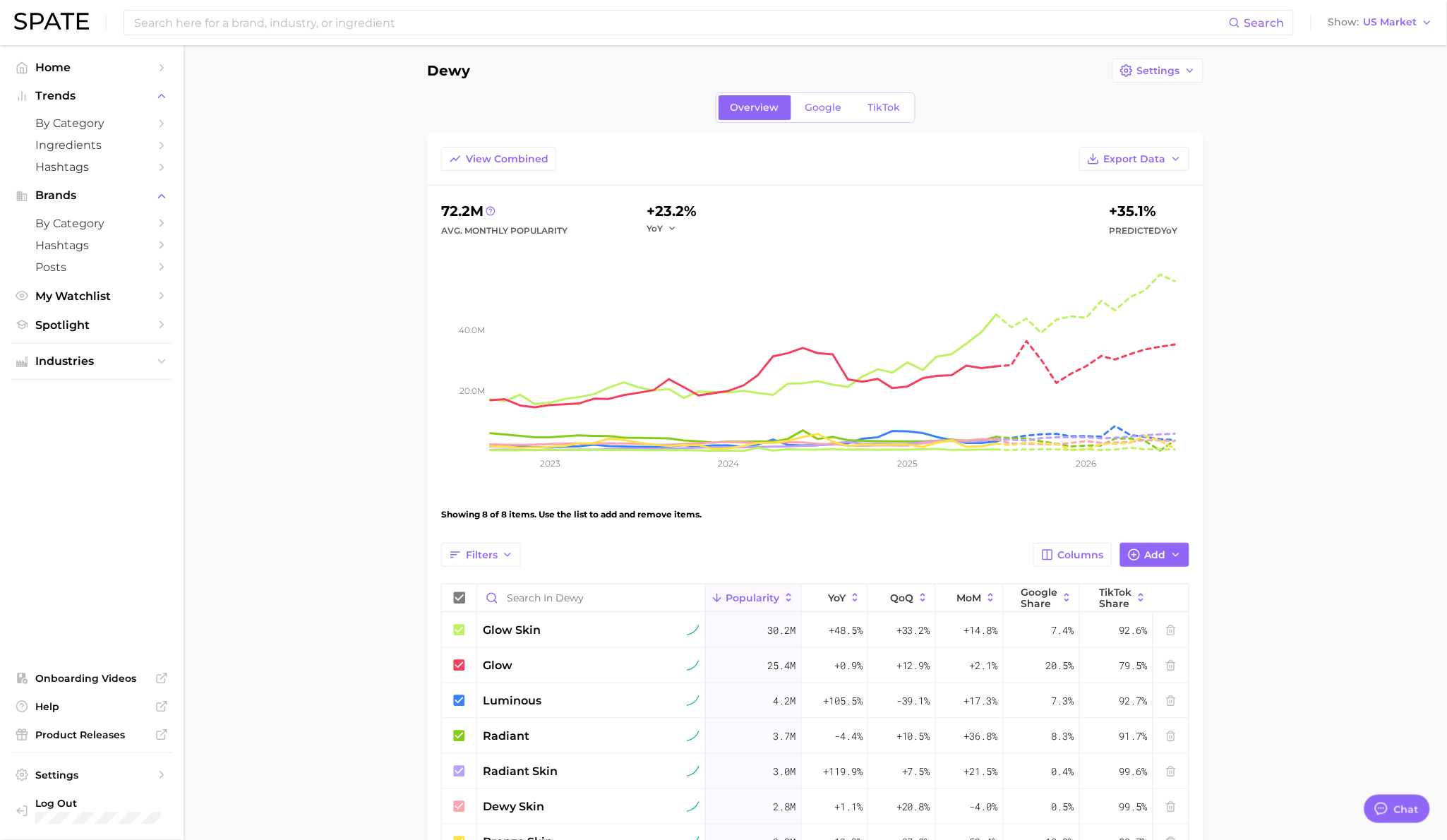
scroll to position [121, 0]
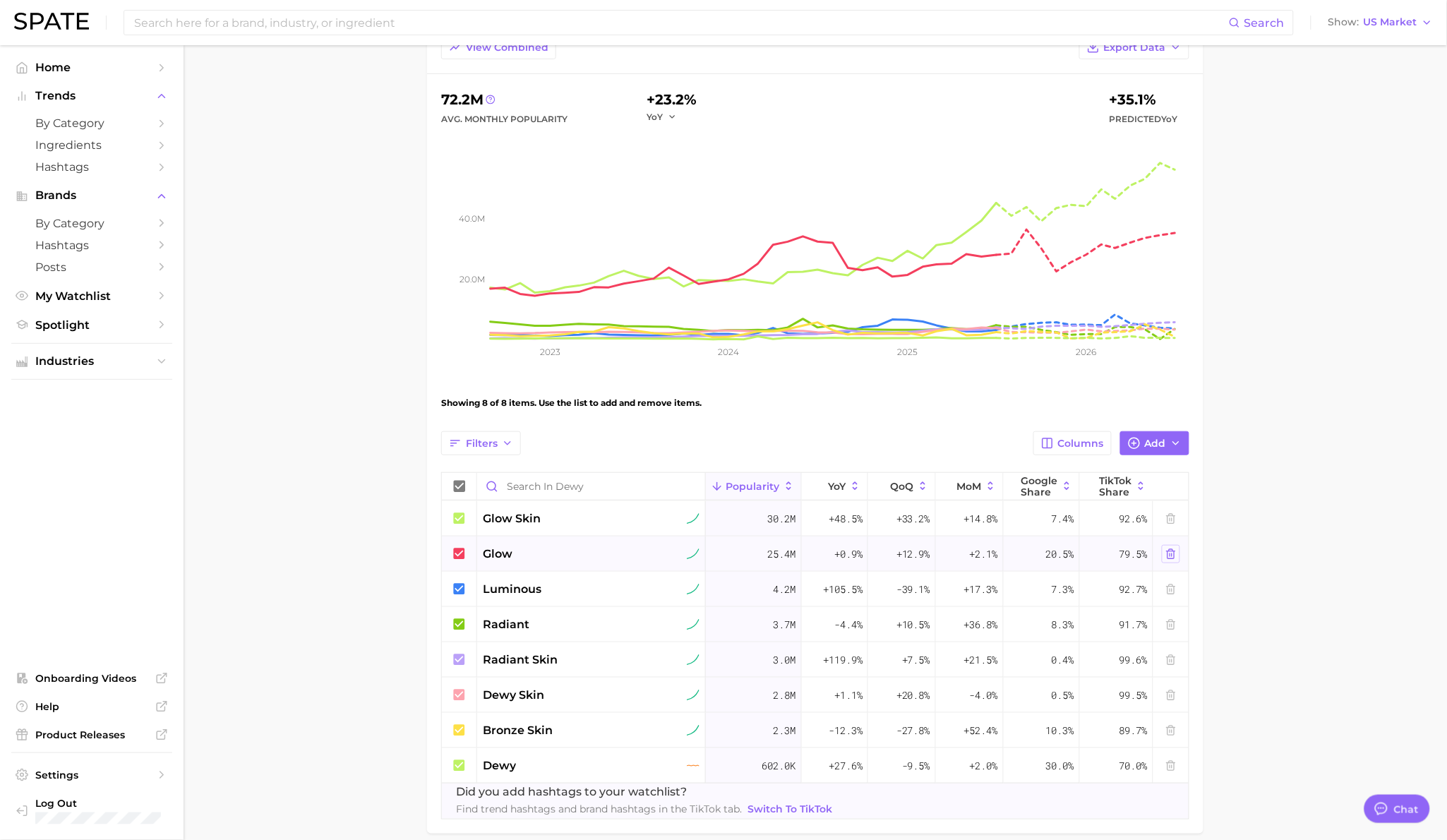
click at [1179, 557] on button at bounding box center [1171, 553] width 18 height 18
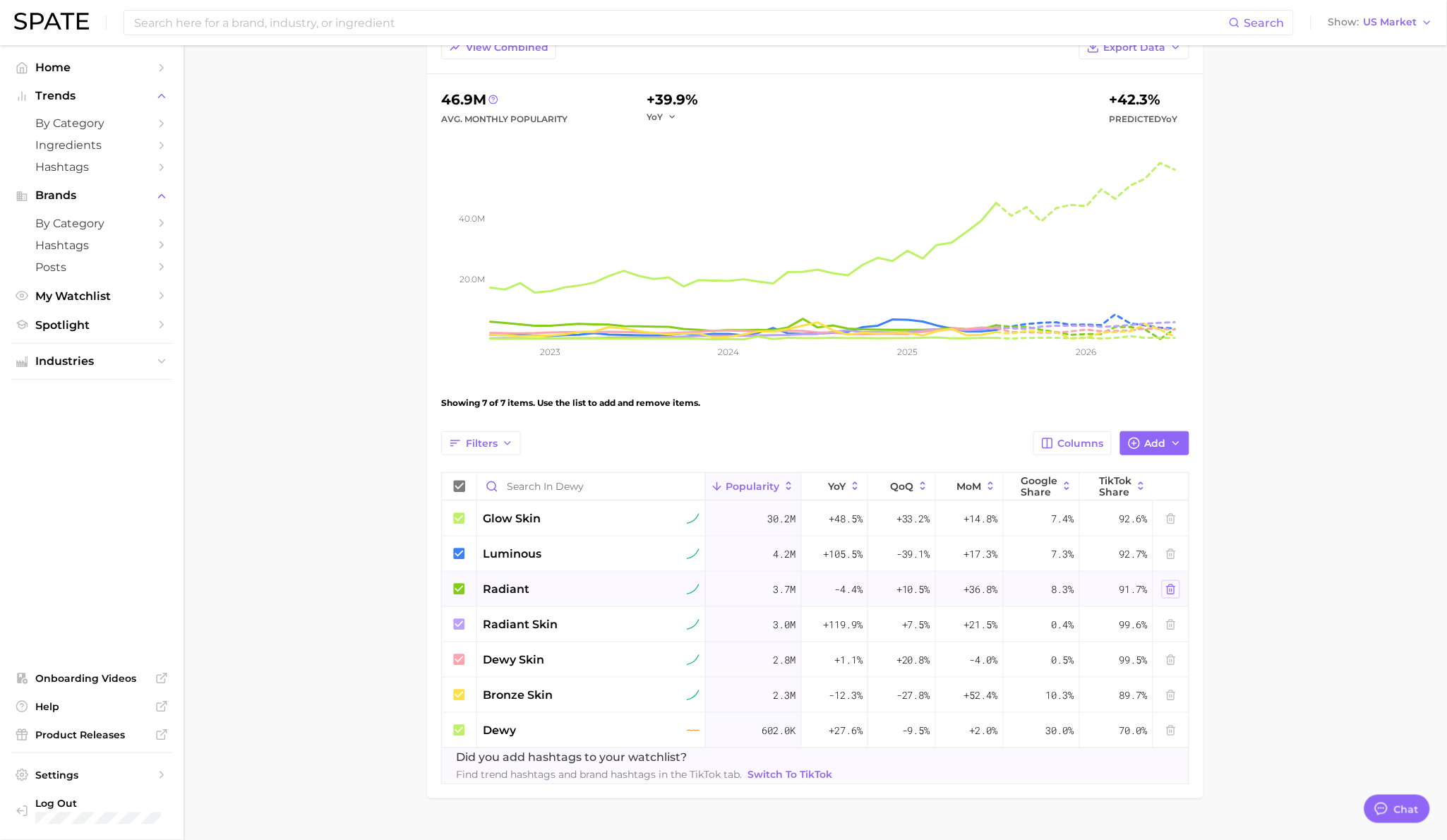
click at [1171, 587] on icon at bounding box center [1171, 589] width 11 height 11
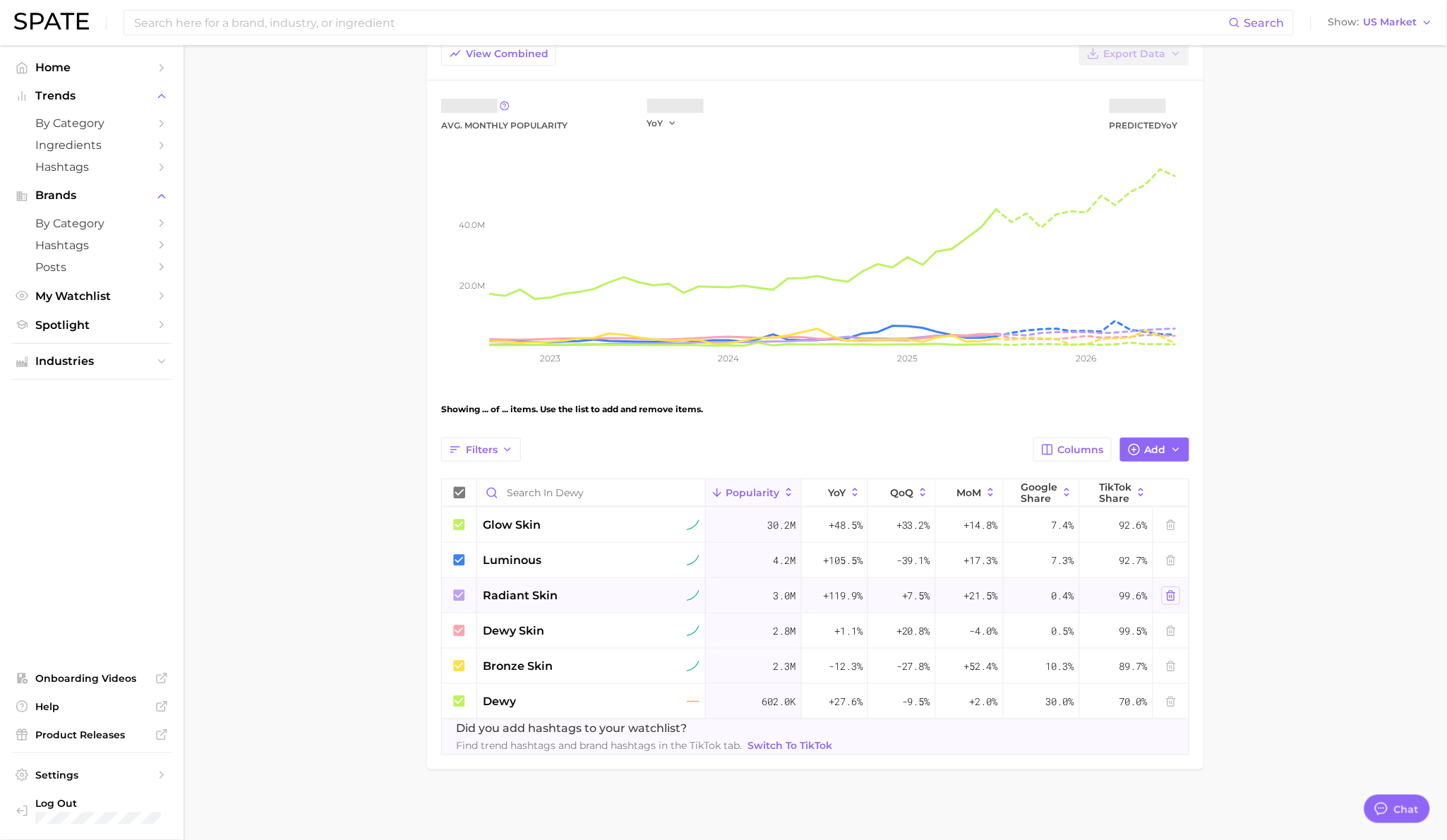
scroll to position [115, 0]
click at [1171, 703] on icon at bounding box center [1171, 701] width 11 height 11
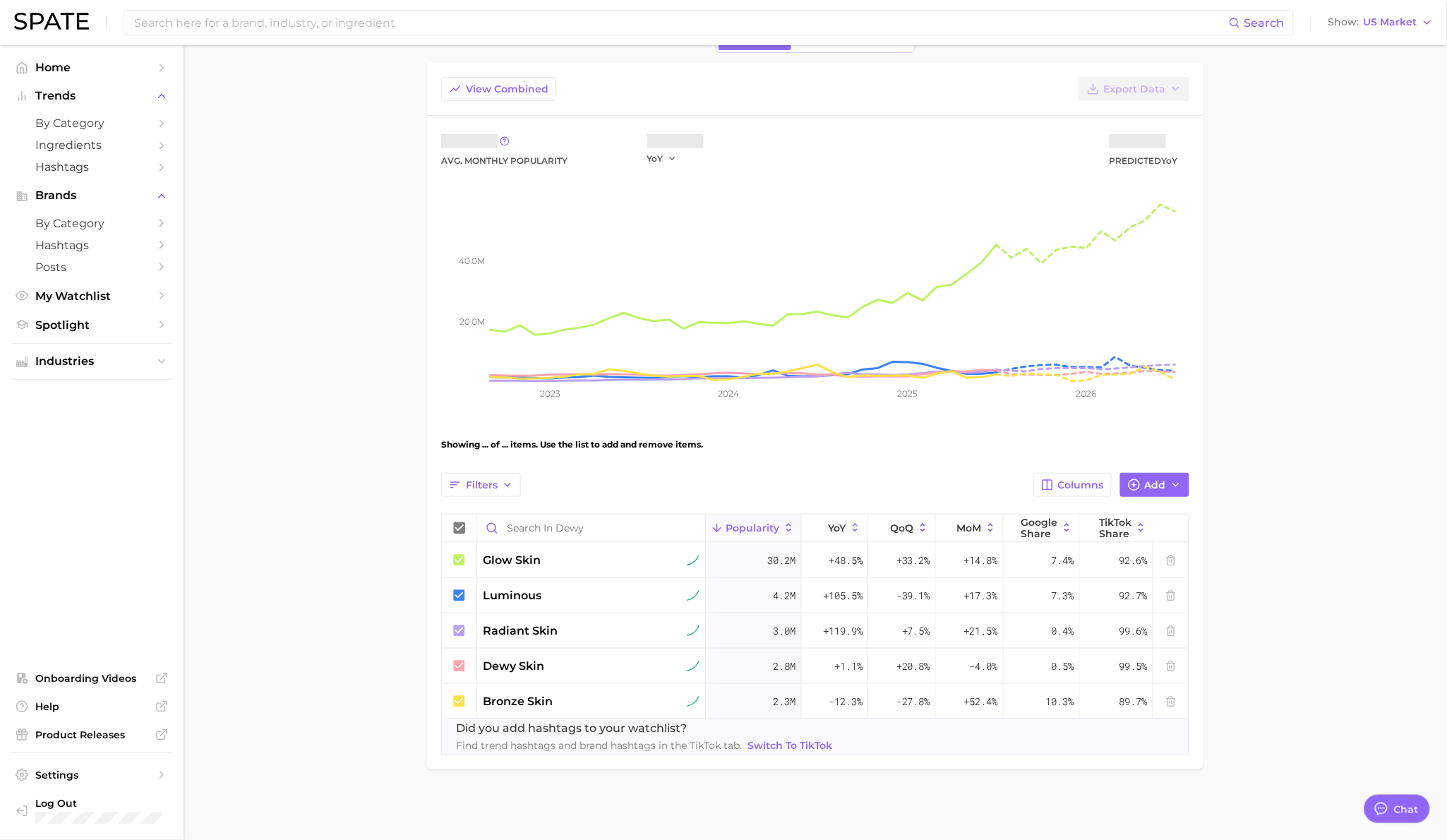
scroll to position [79, 0]
click at [1146, 484] on span "Add" at bounding box center [1156, 484] width 21 height 12
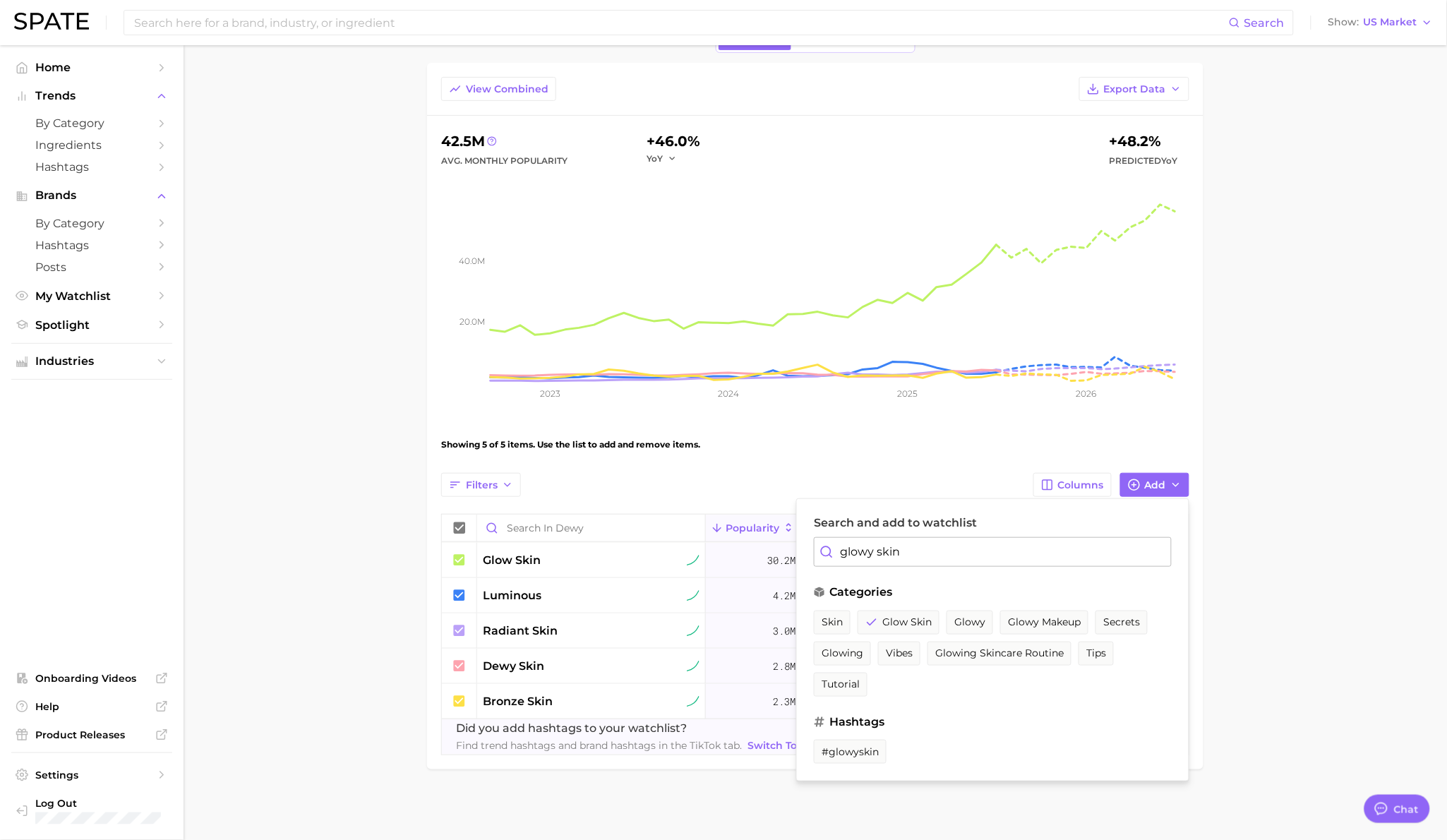
click at [1006, 563] on input "glowy skin" at bounding box center [993, 551] width 358 height 29
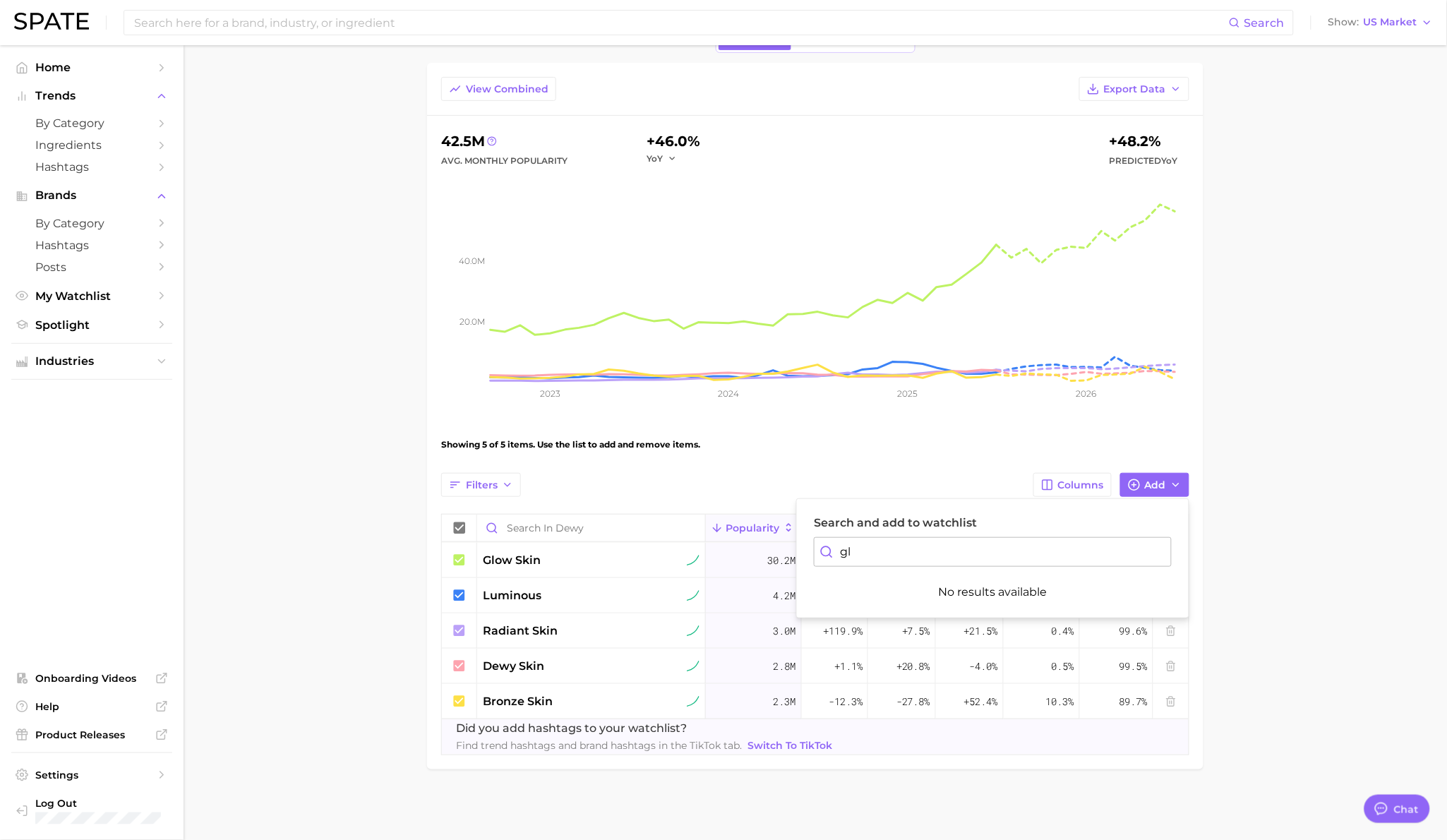
type input "g"
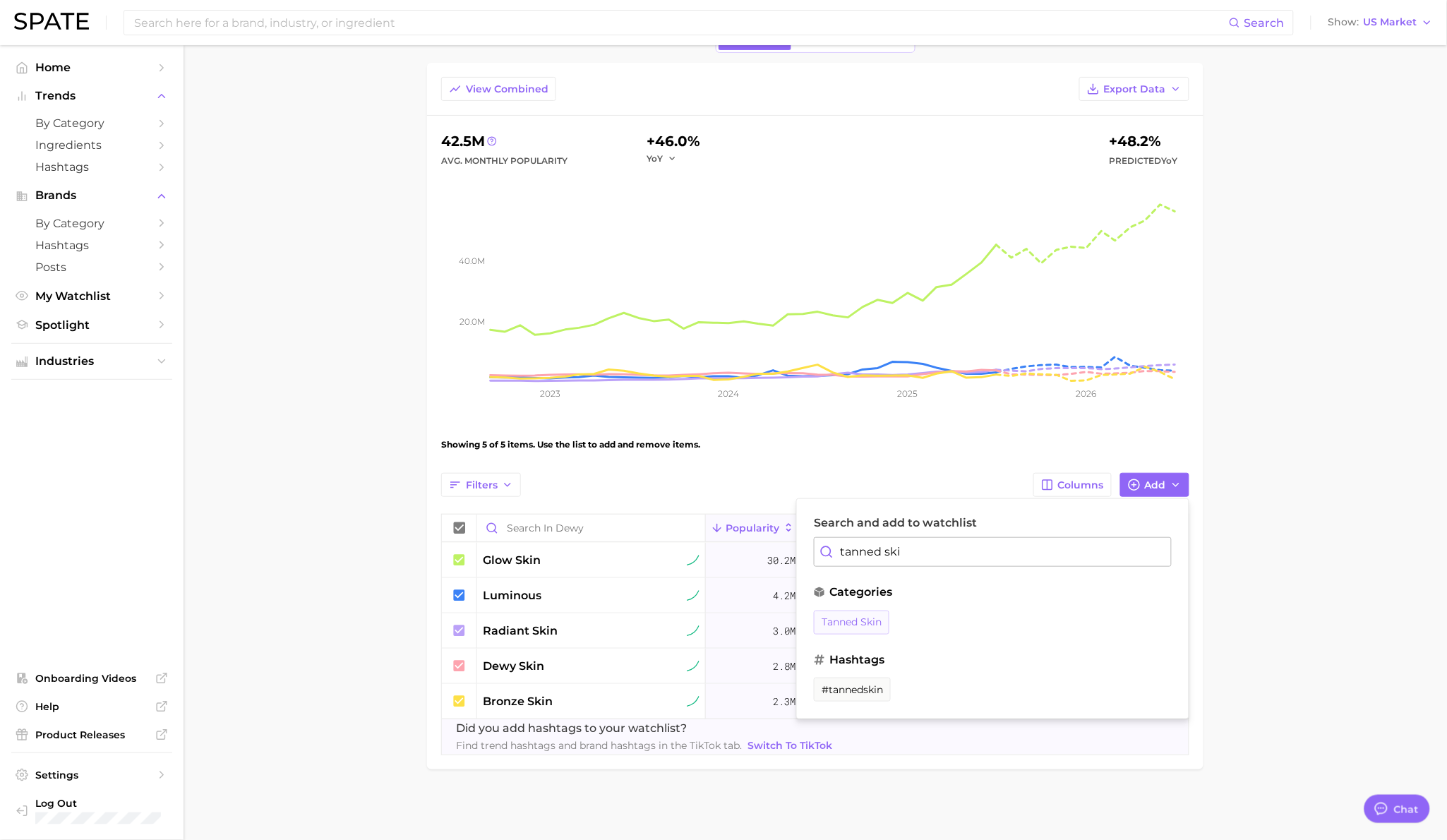
click at [872, 618] on span "tanned skin" at bounding box center [851, 622] width 60 height 12
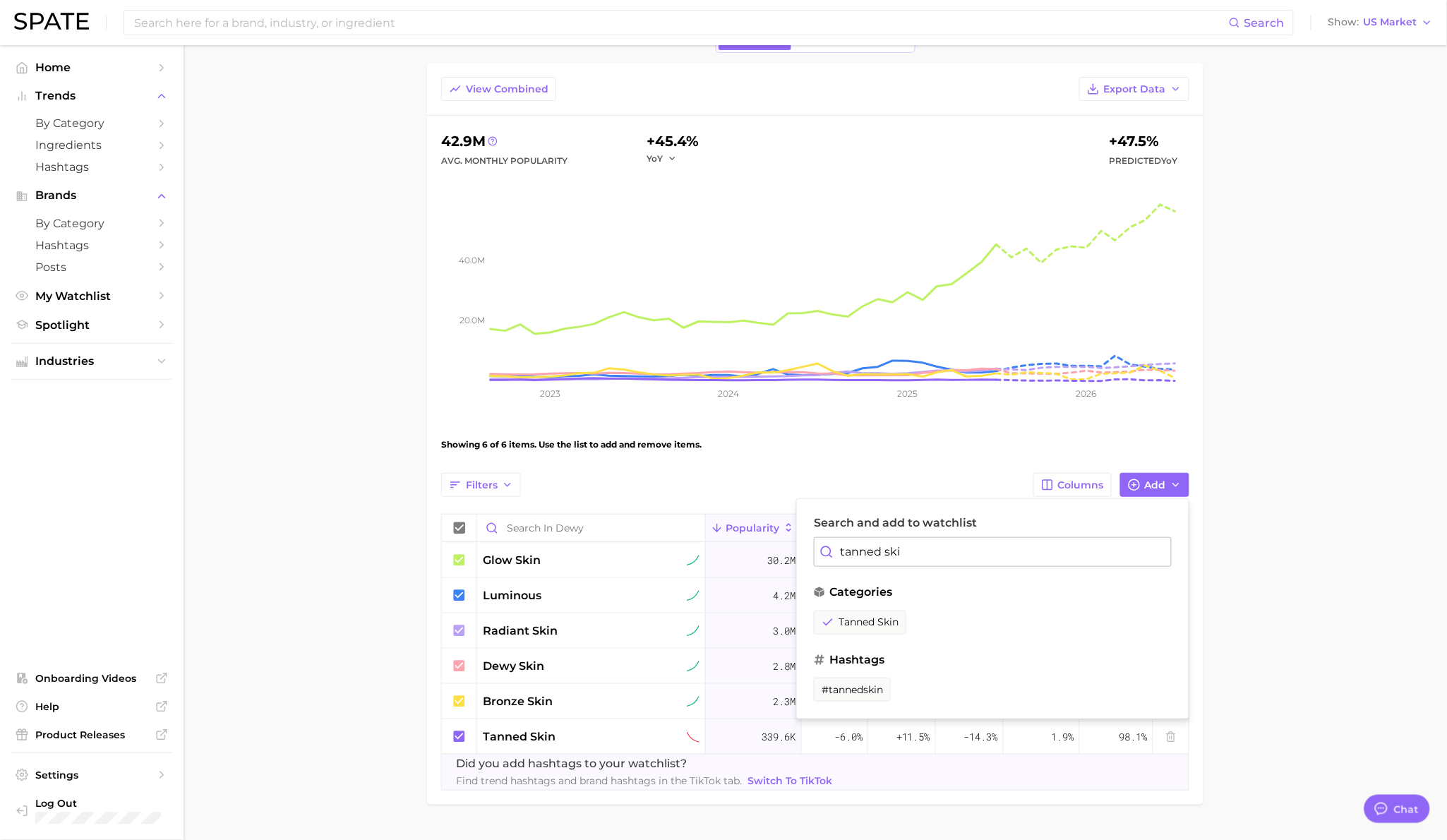
click at [916, 547] on input "tanned ski" at bounding box center [993, 551] width 358 height 29
type input "g"
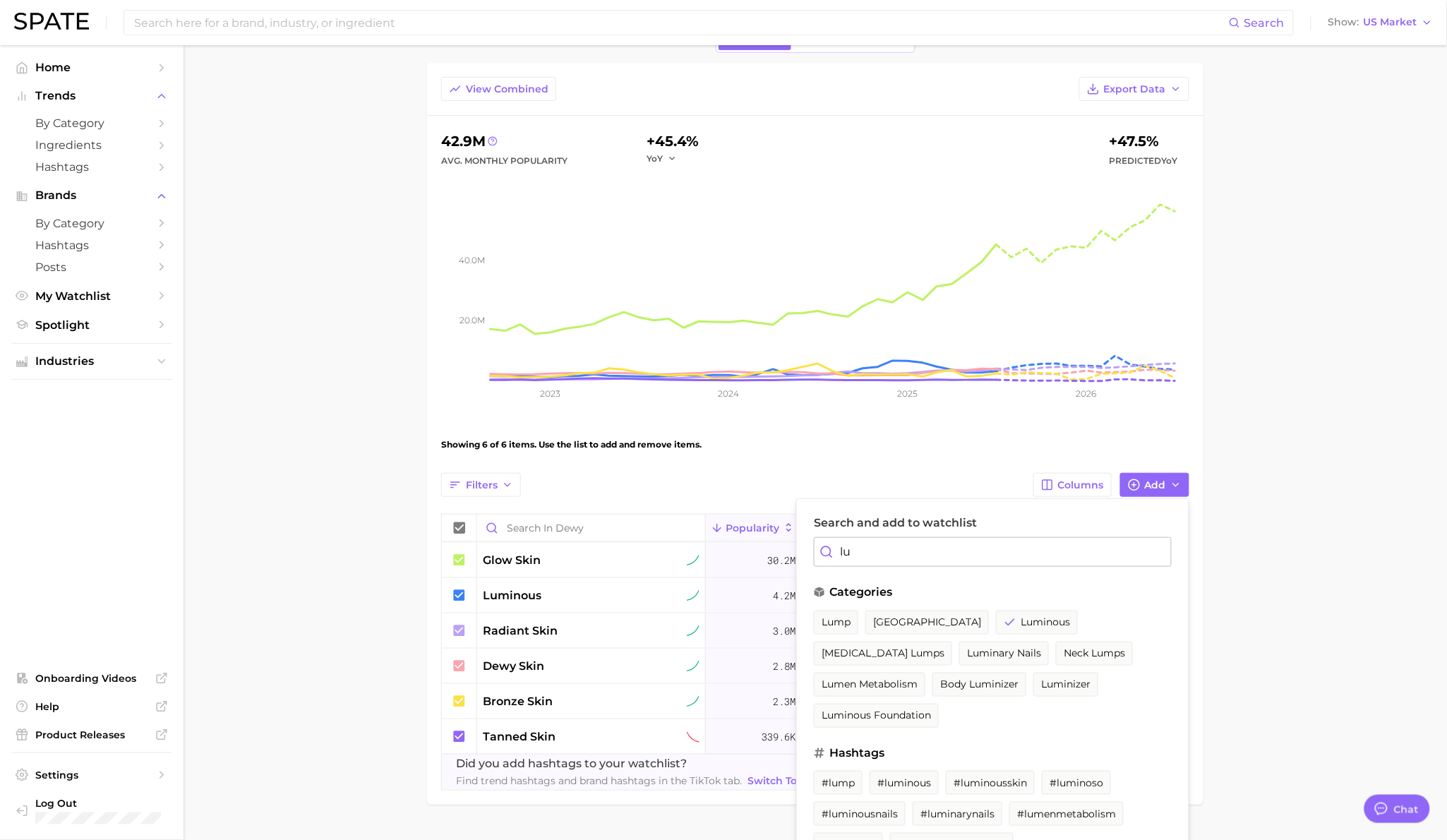
type input "l"
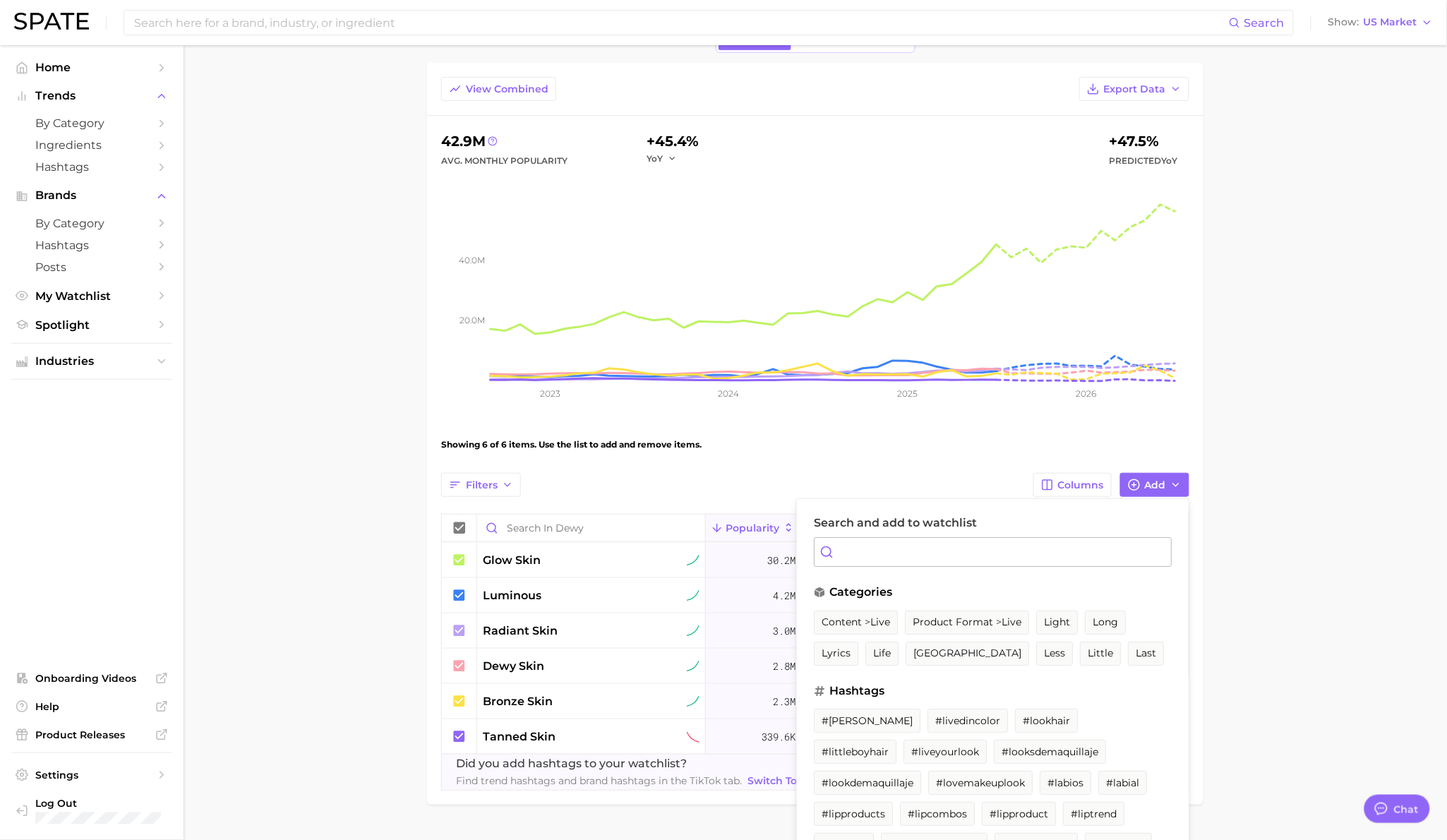
click at [403, 607] on main "Dewy Settings Overview Google TikTok View Combined Export Data 42.9m Avg. Month…" at bounding box center [815, 420] width 1264 height 909
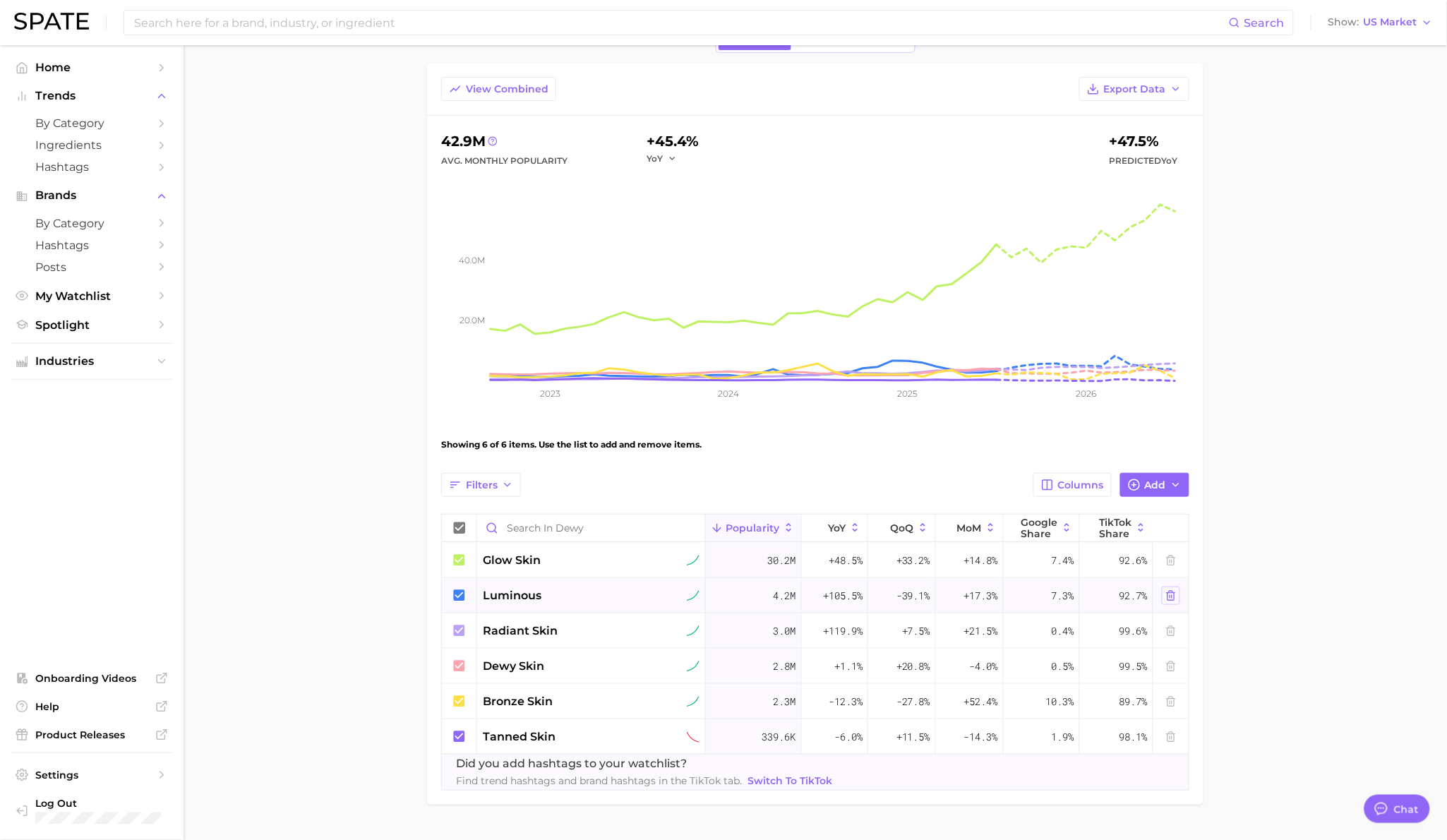
click at [1175, 593] on icon at bounding box center [1171, 595] width 11 height 11
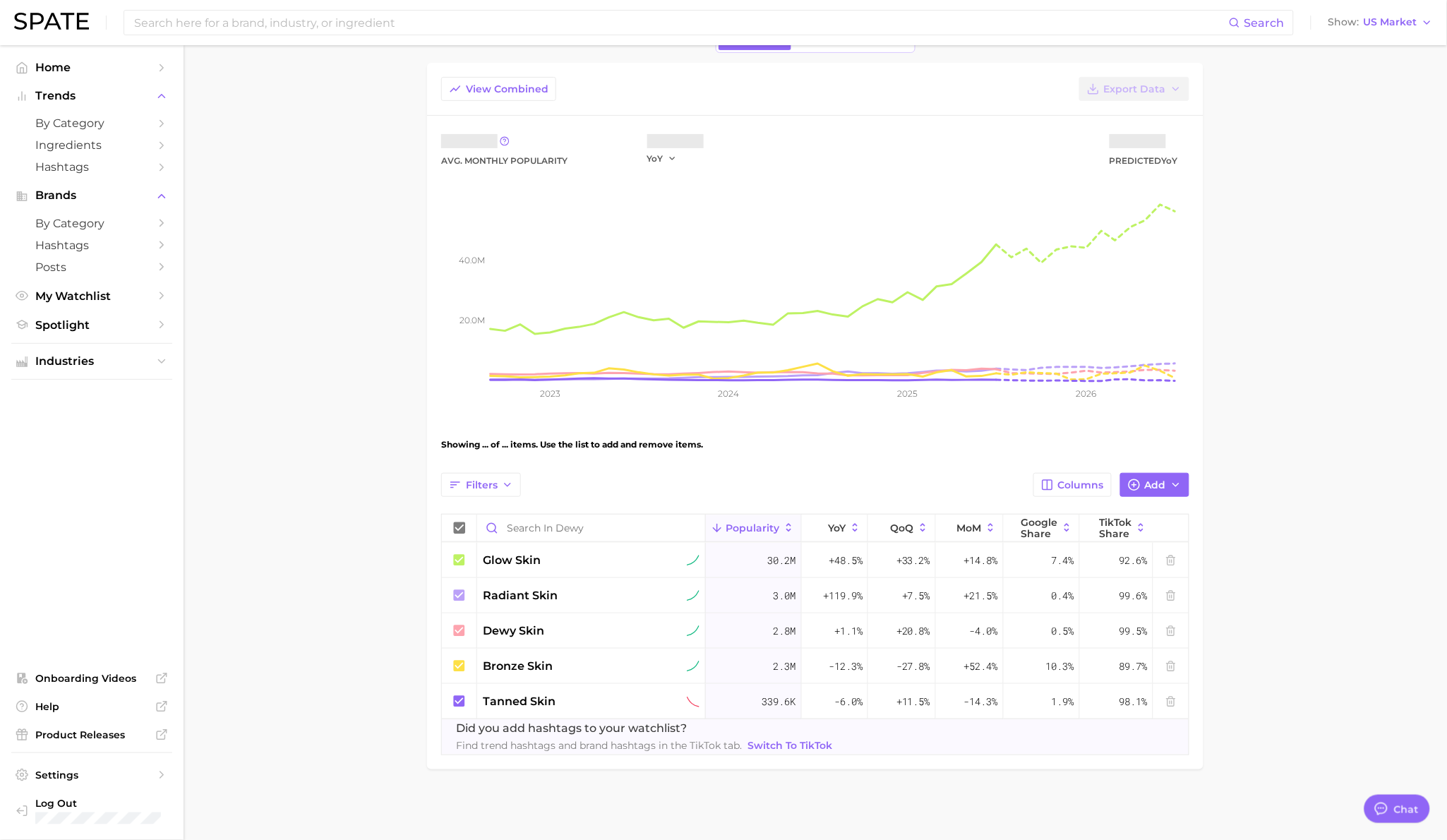
click at [1281, 523] on main "Dewy Settings Overview Google TikTok View Combined Export Data Avg. Monthly Pop…" at bounding box center [815, 403] width 1264 height 873
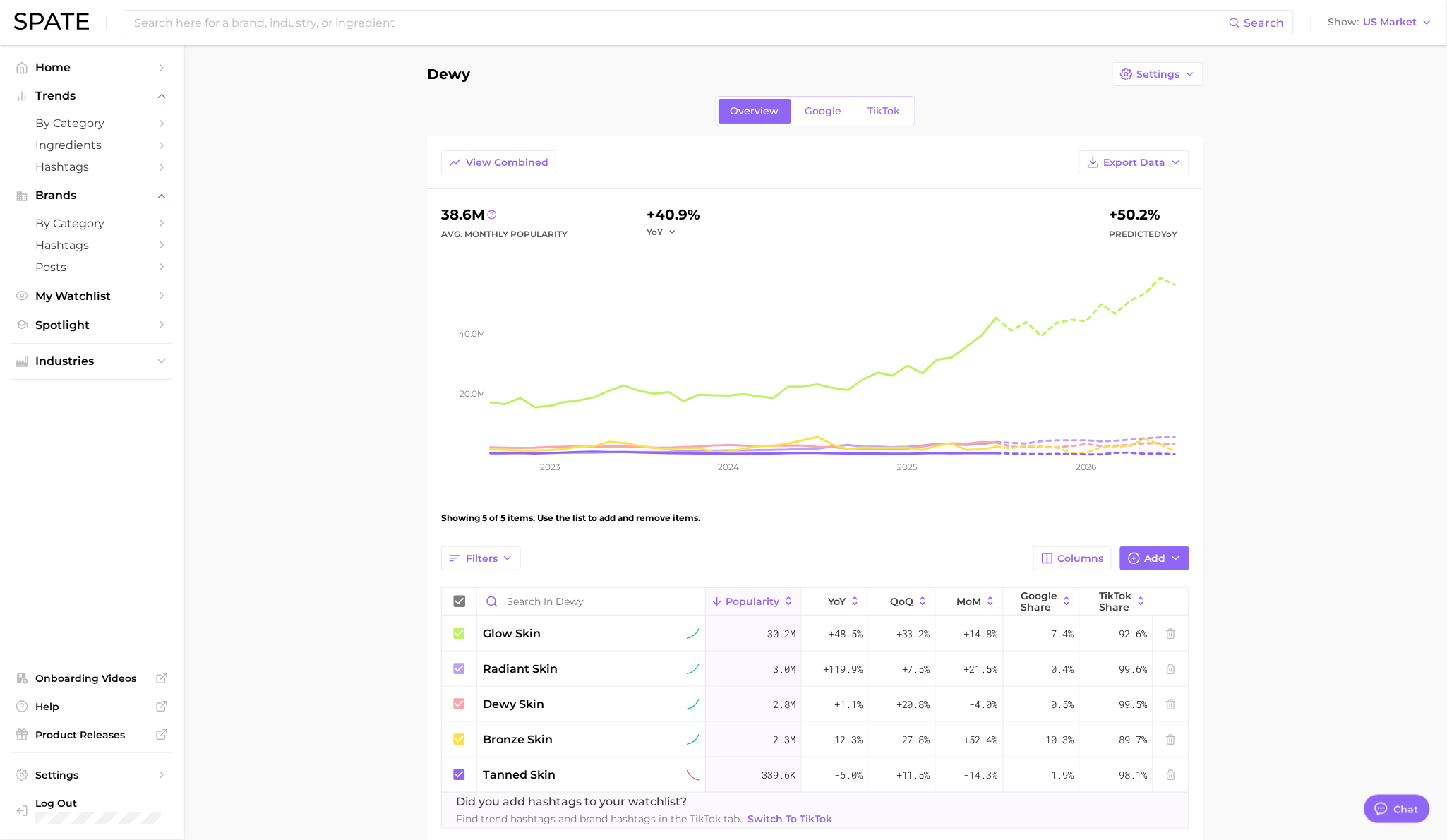
scroll to position [3, 0]
click at [824, 116] on span "Google" at bounding box center [824, 114] width 37 height 12
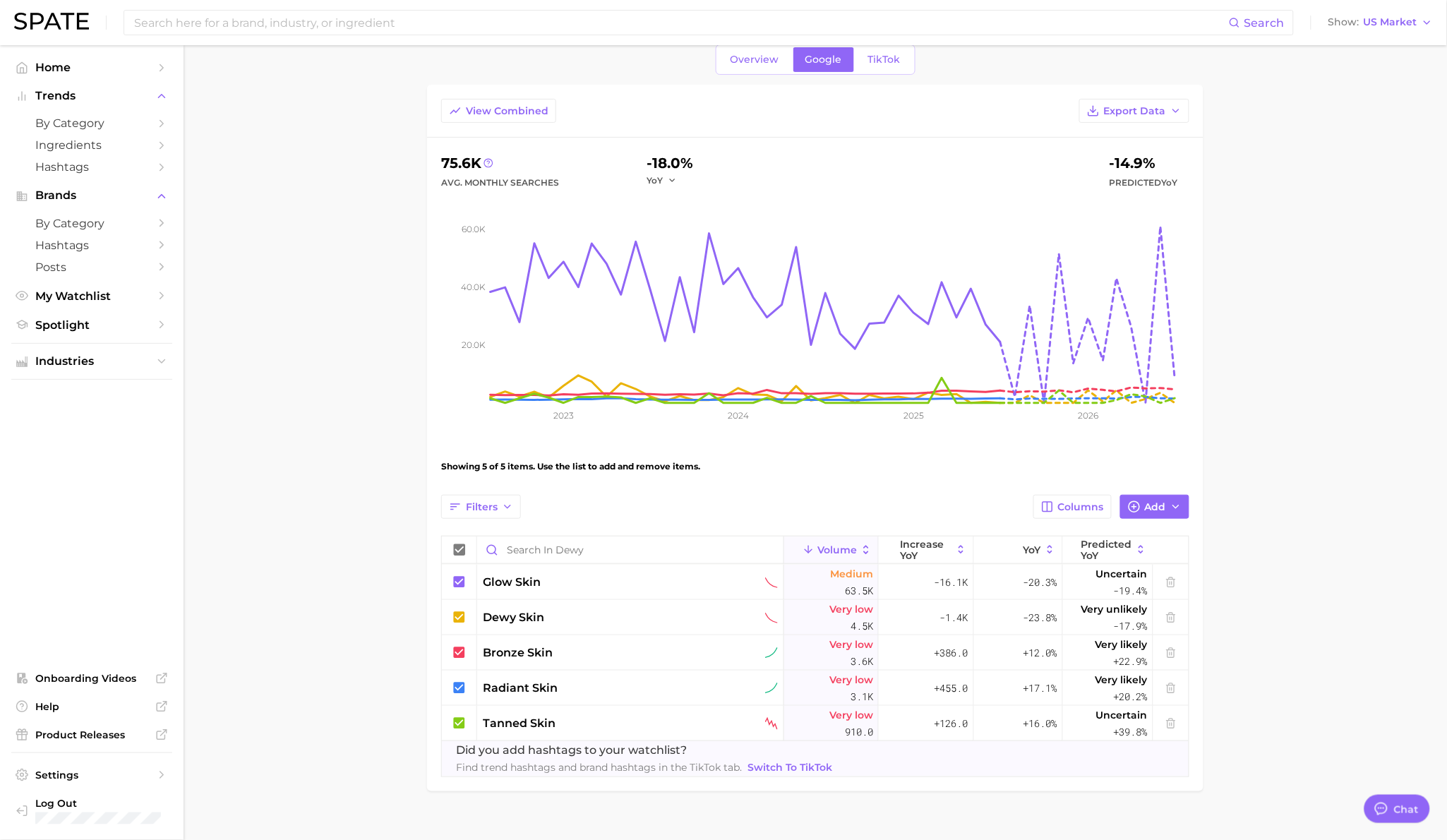
scroll to position [55, 0]
click at [890, 64] on span "TikTok" at bounding box center [884, 61] width 33 height 12
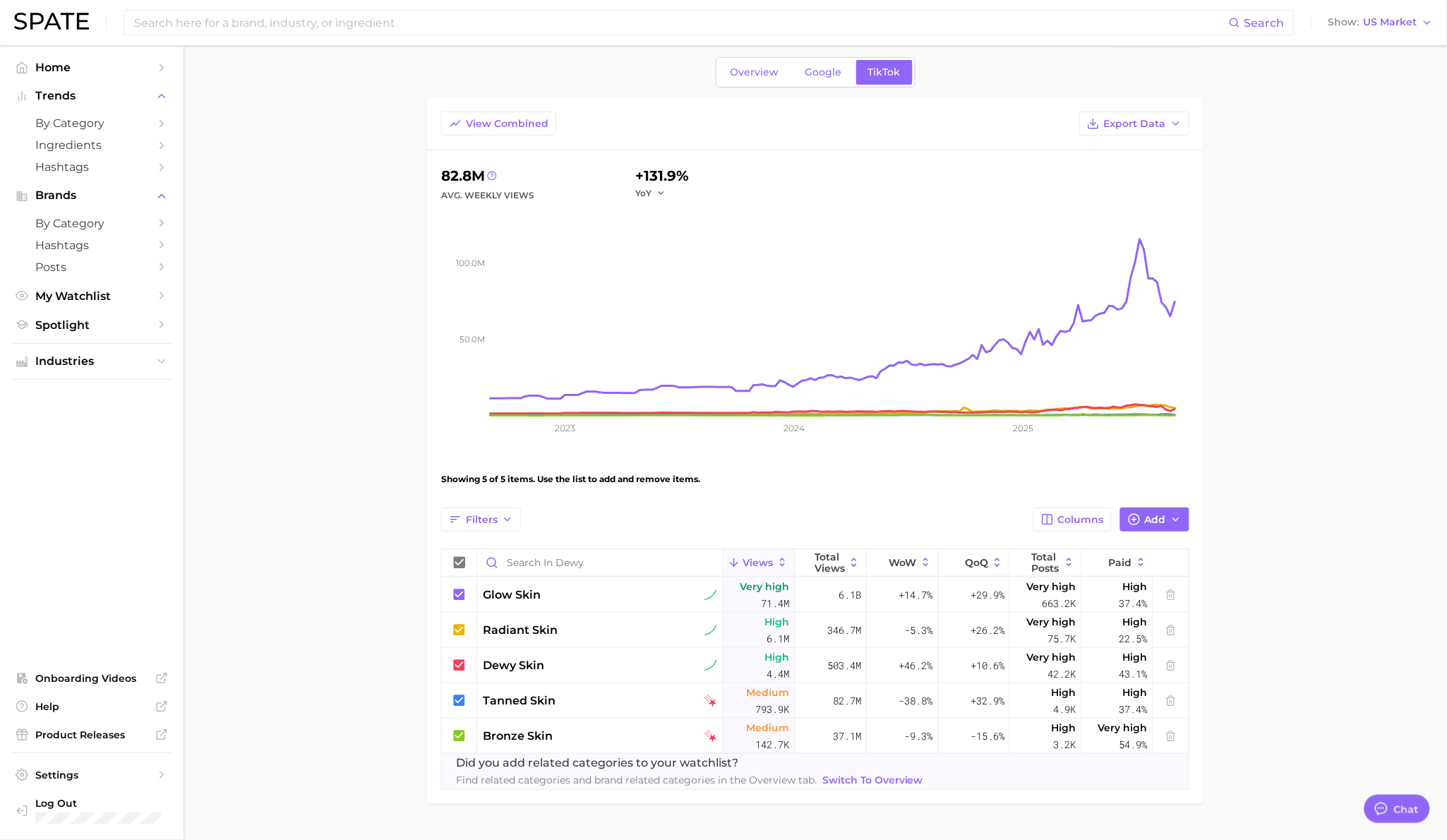
scroll to position [41, 0]
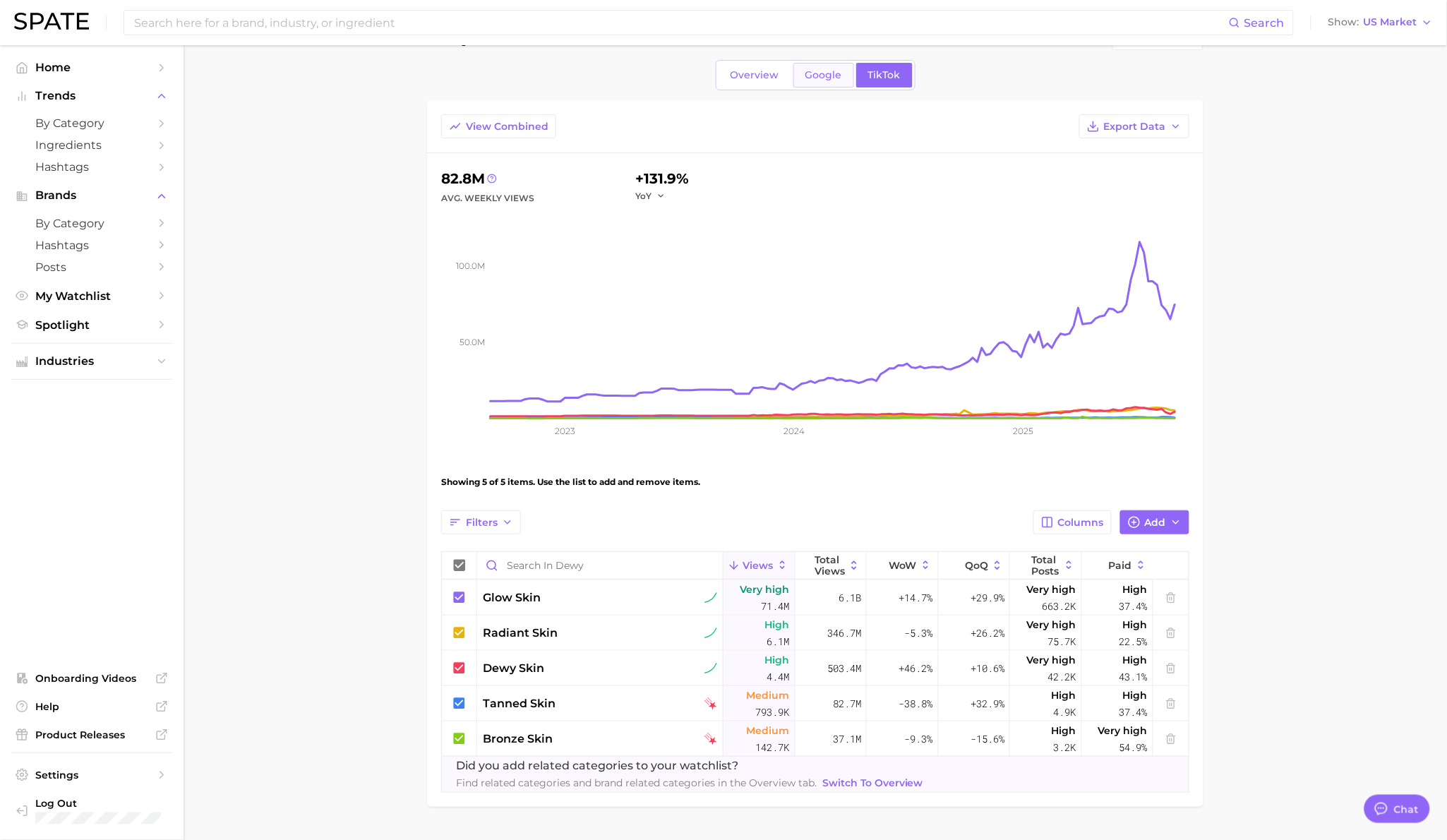
click at [828, 81] on link "Google" at bounding box center [824, 75] width 60 height 25
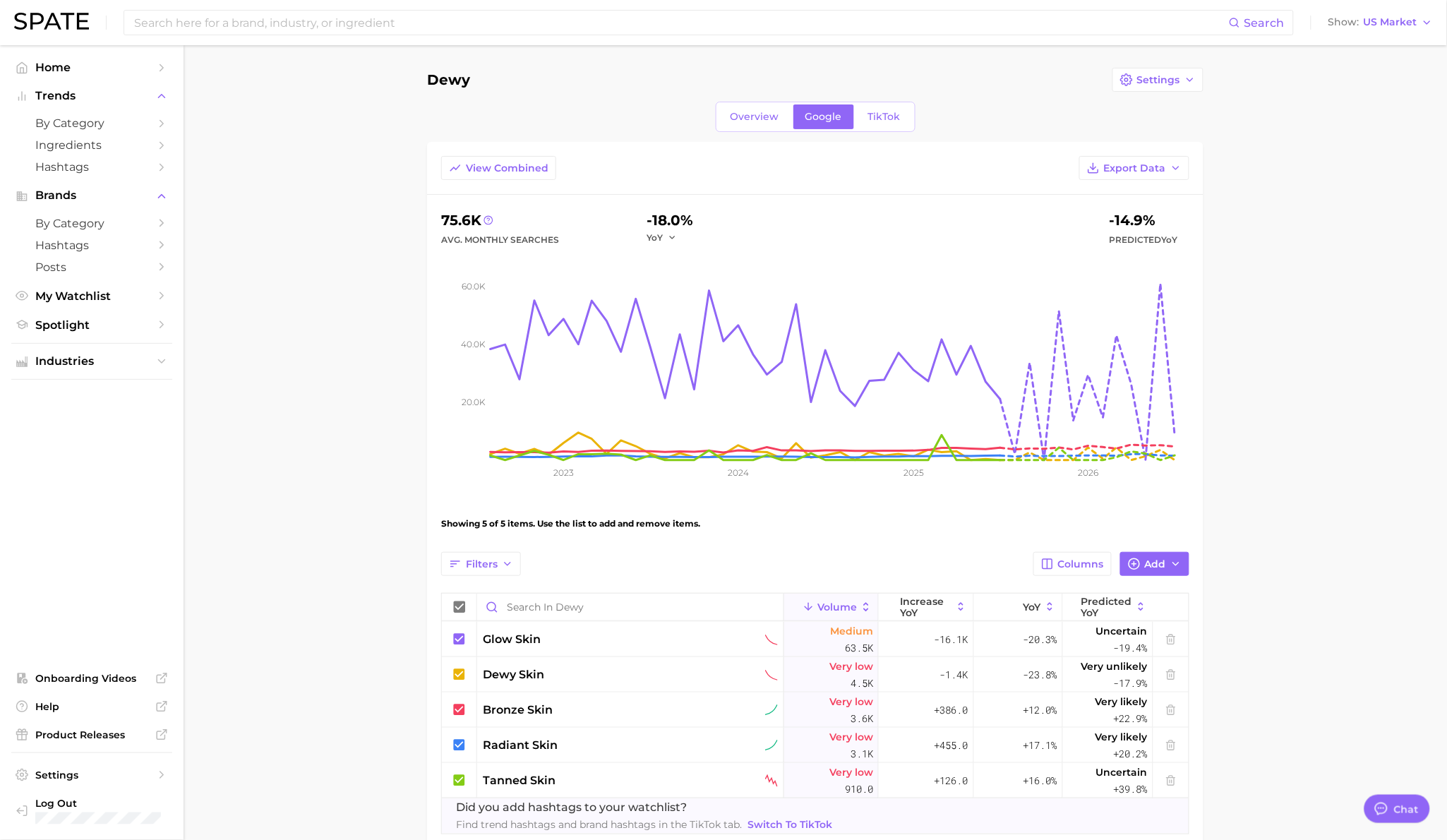
click at [755, 82] on div "Dewy Settings" at bounding box center [816, 79] width 777 height 24
click at [757, 108] on link "Overview" at bounding box center [755, 117] width 73 height 25
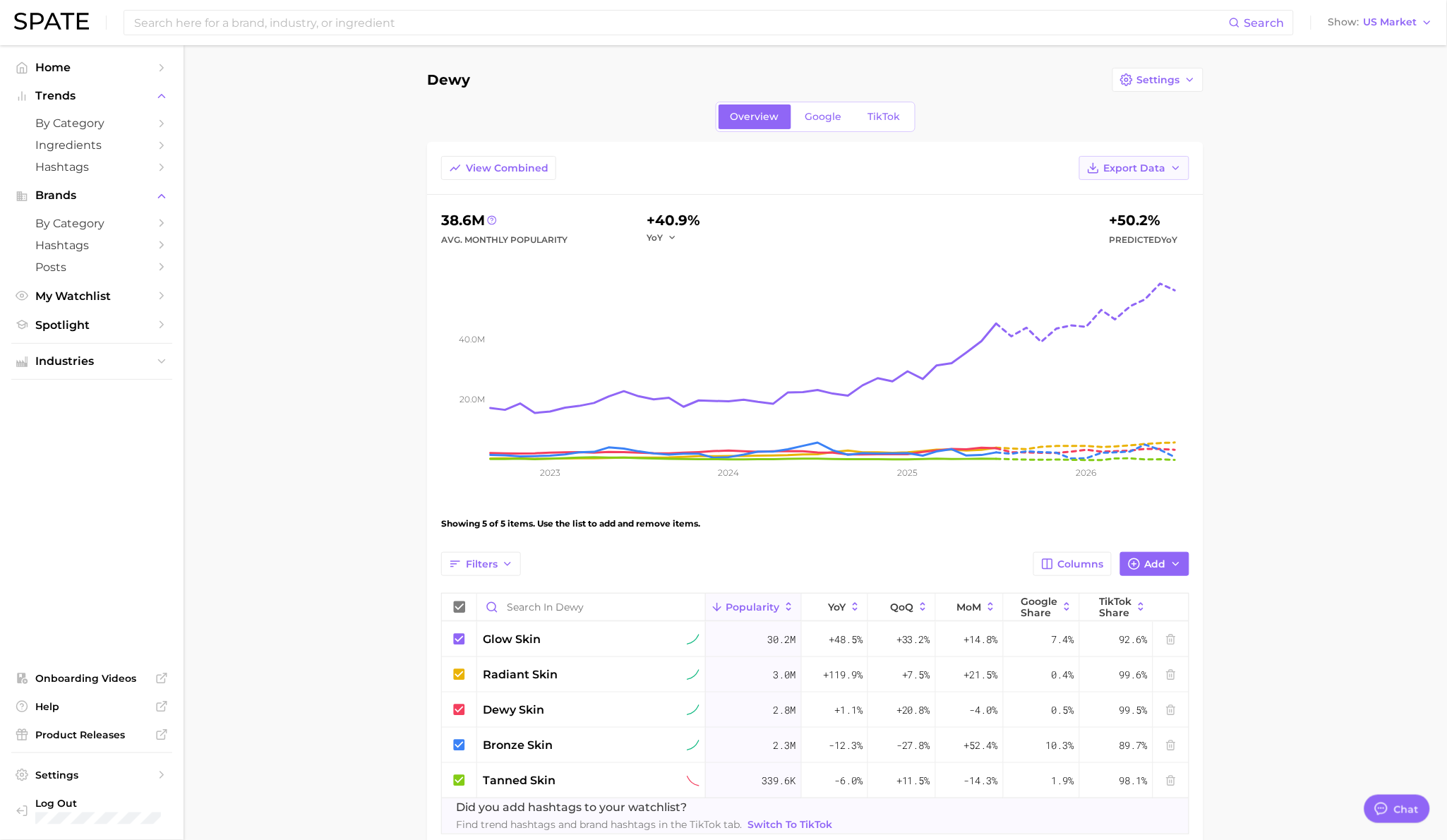
click at [1136, 173] on span "Export Data" at bounding box center [1135, 168] width 62 height 12
click at [1152, 243] on button "Time Series Image" at bounding box center [1112, 245] width 156 height 25
click at [833, 106] on link "Google" at bounding box center [824, 117] width 60 height 25
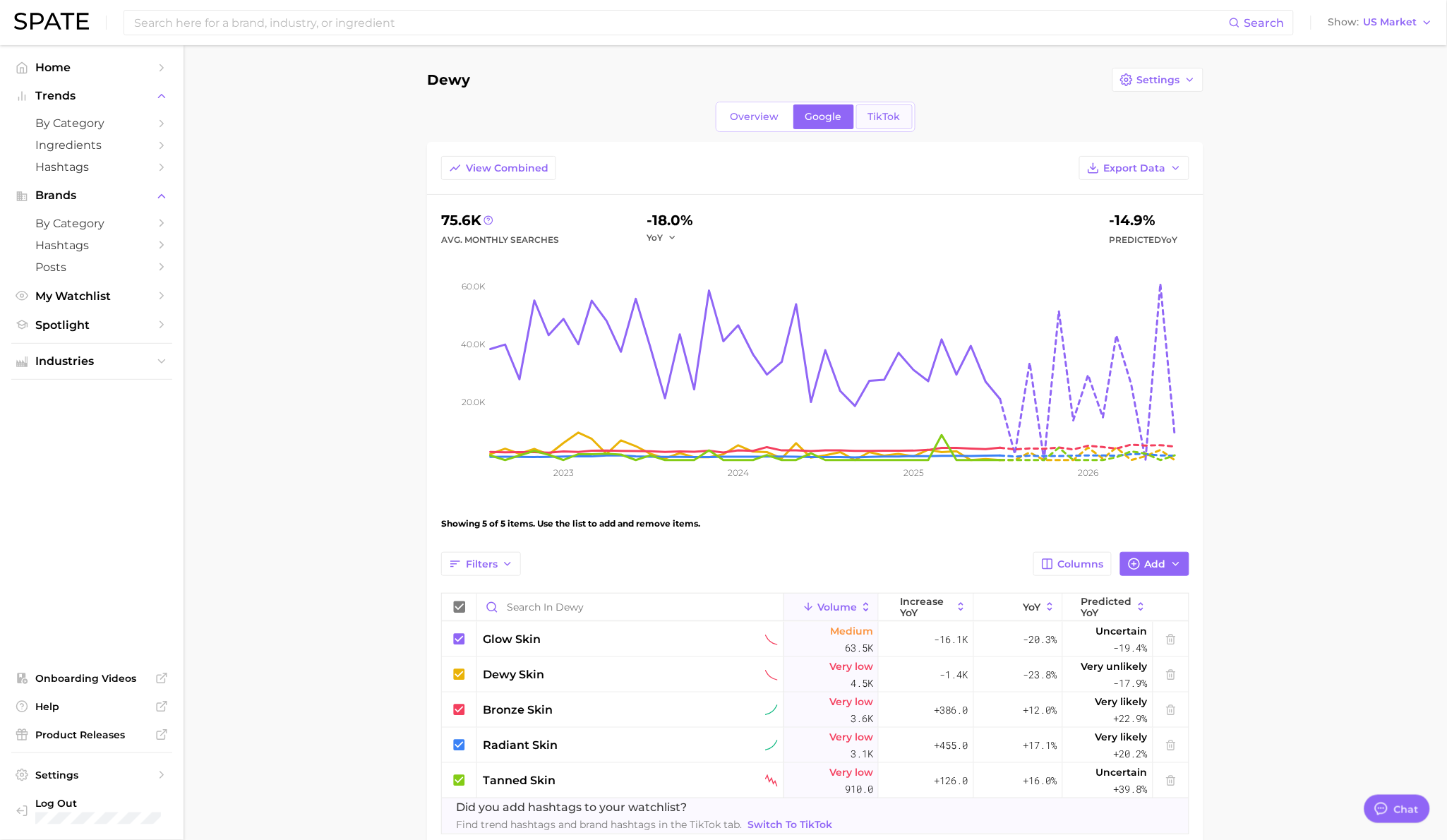
click at [878, 122] on span "TikTok" at bounding box center [884, 117] width 33 height 12
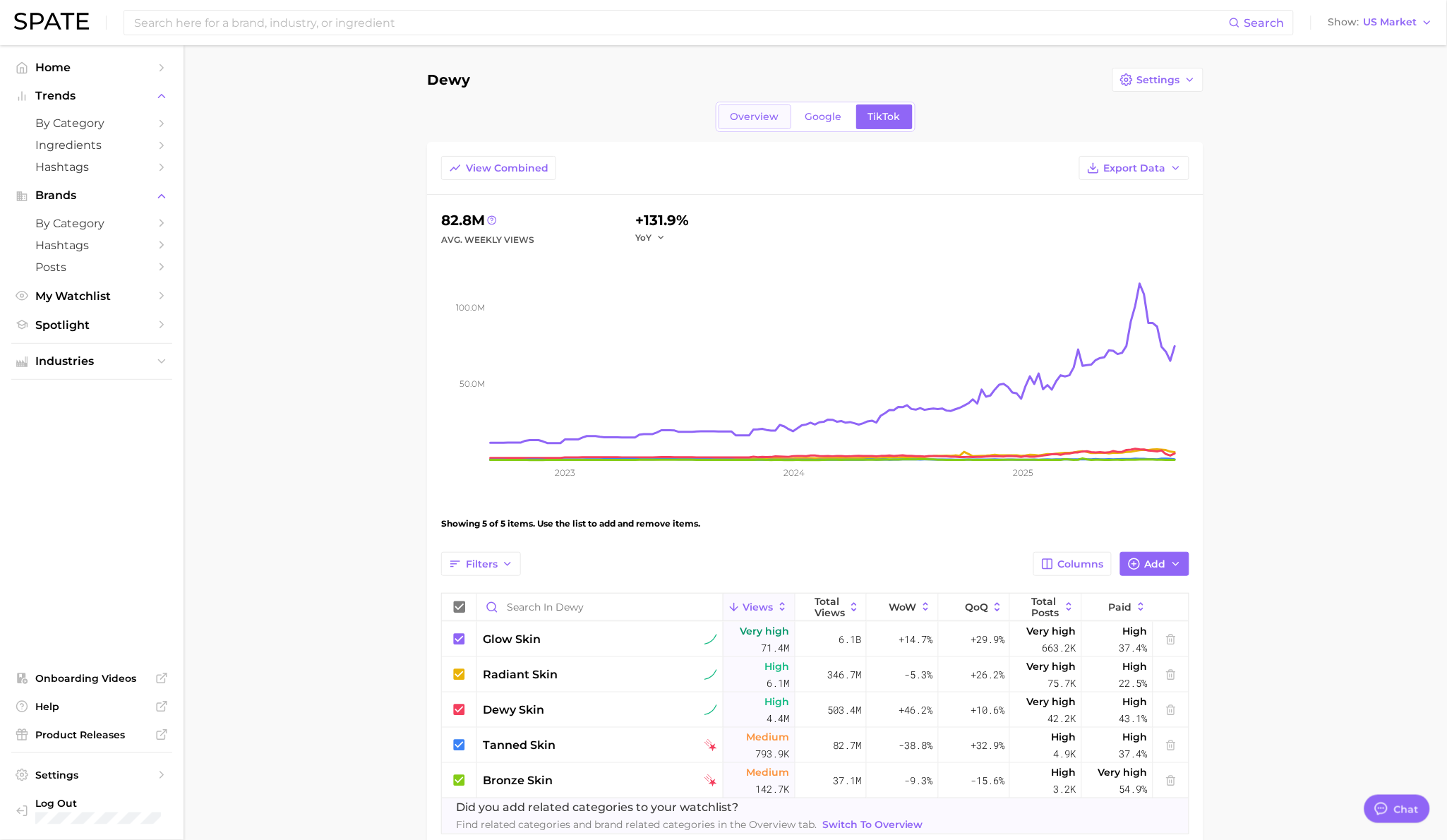
click at [746, 120] on span "Overview" at bounding box center [754, 117] width 48 height 12
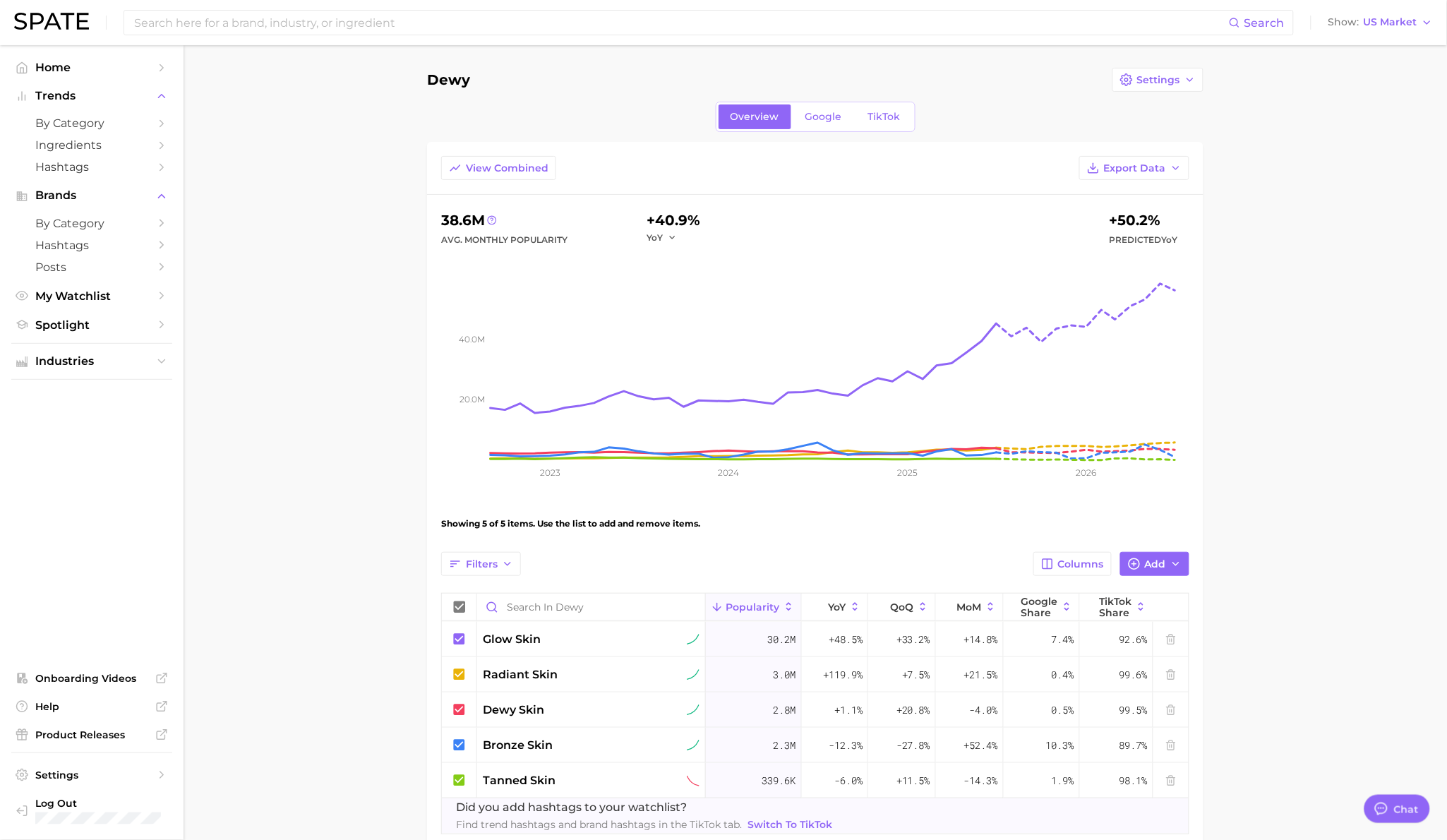
scroll to position [79, 0]
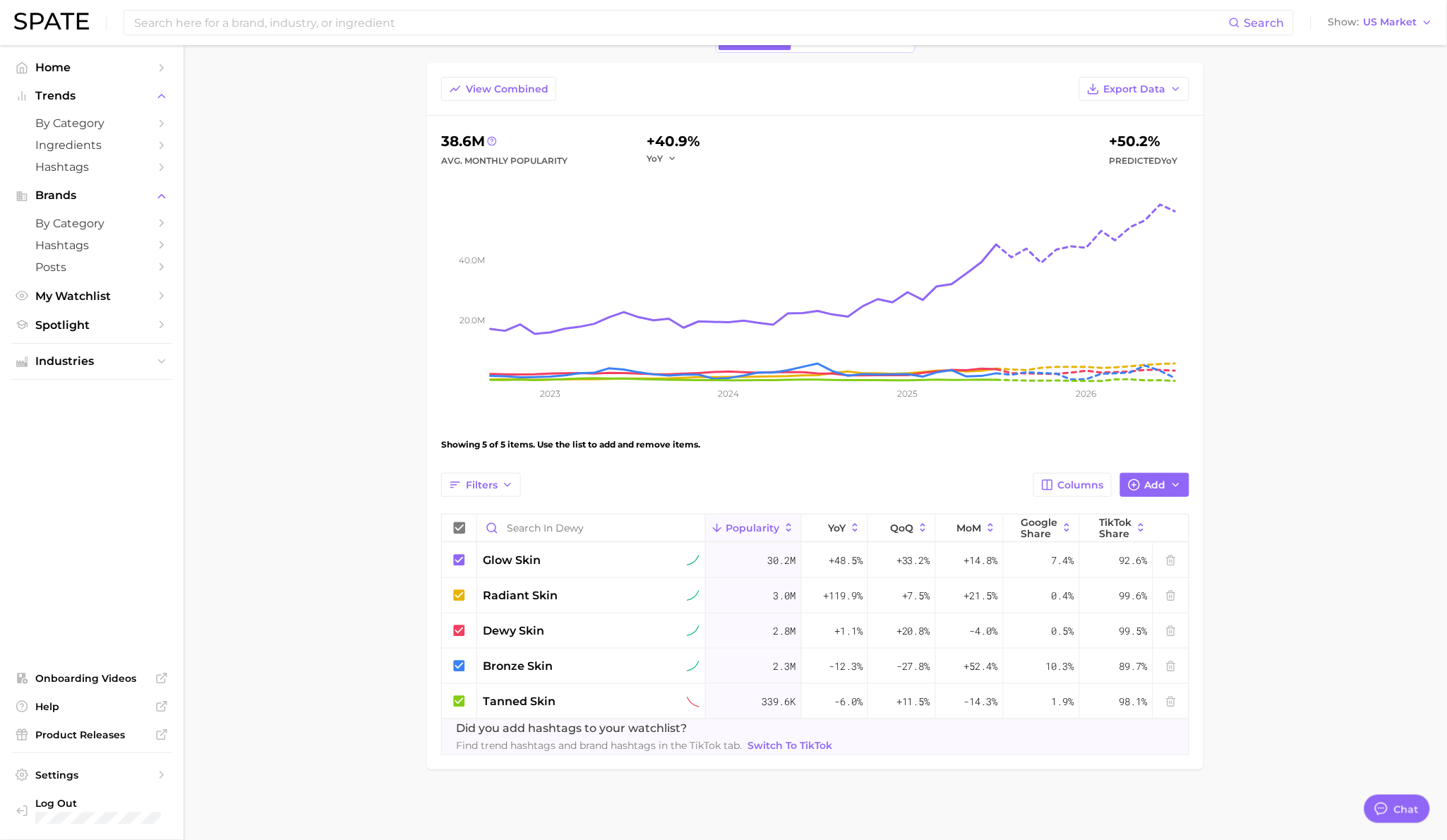
click at [373, 746] on main "Dewy Settings Overview Google TikTok View Combined Export Data 38.6m Avg. Month…" at bounding box center [815, 403] width 1264 height 873
click at [377, 789] on main "Dewy Settings Overview Google TikTok View Combined Export Data 38.6m Avg. Month…" at bounding box center [815, 403] width 1264 height 873
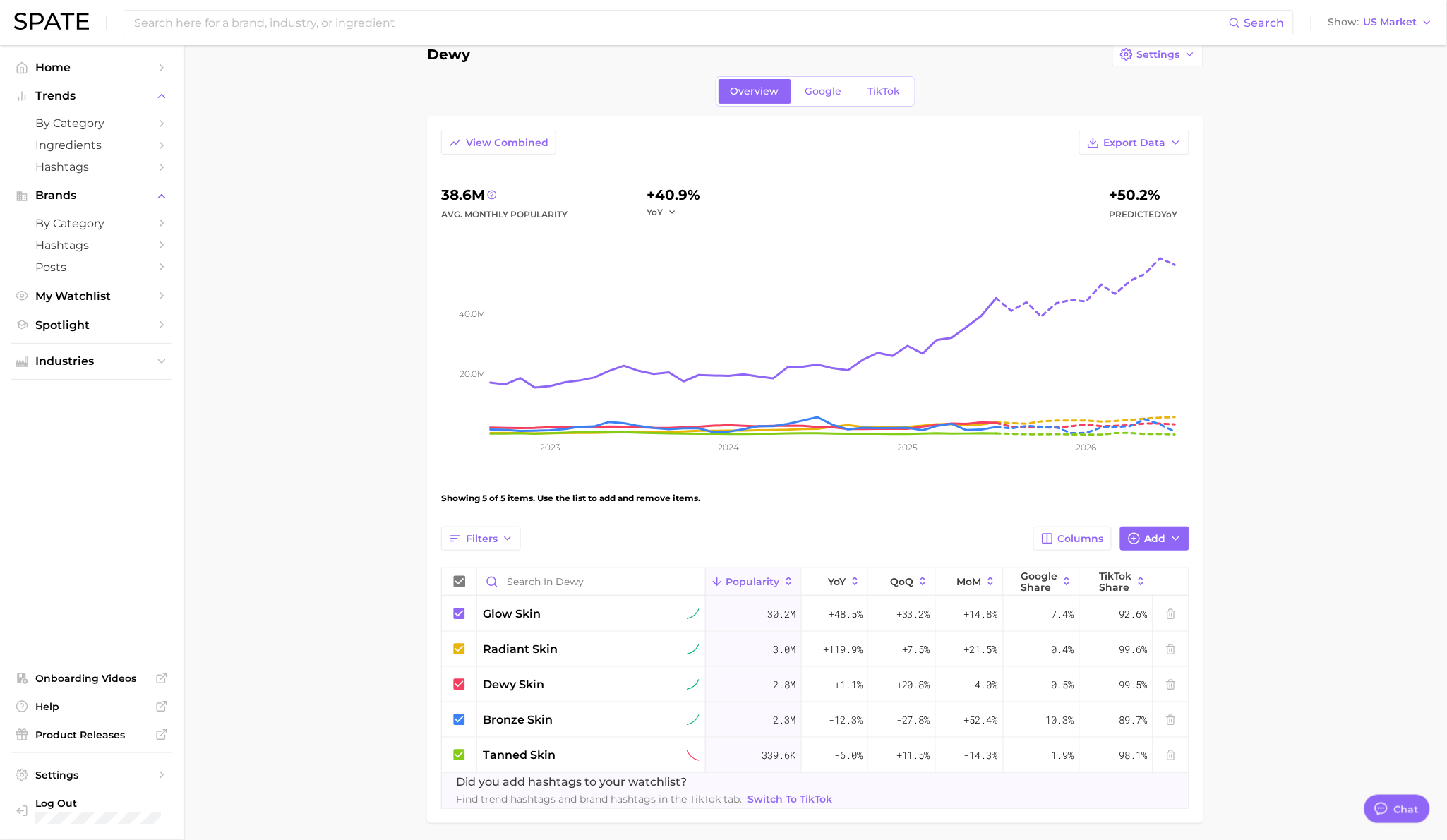
scroll to position [0, 0]
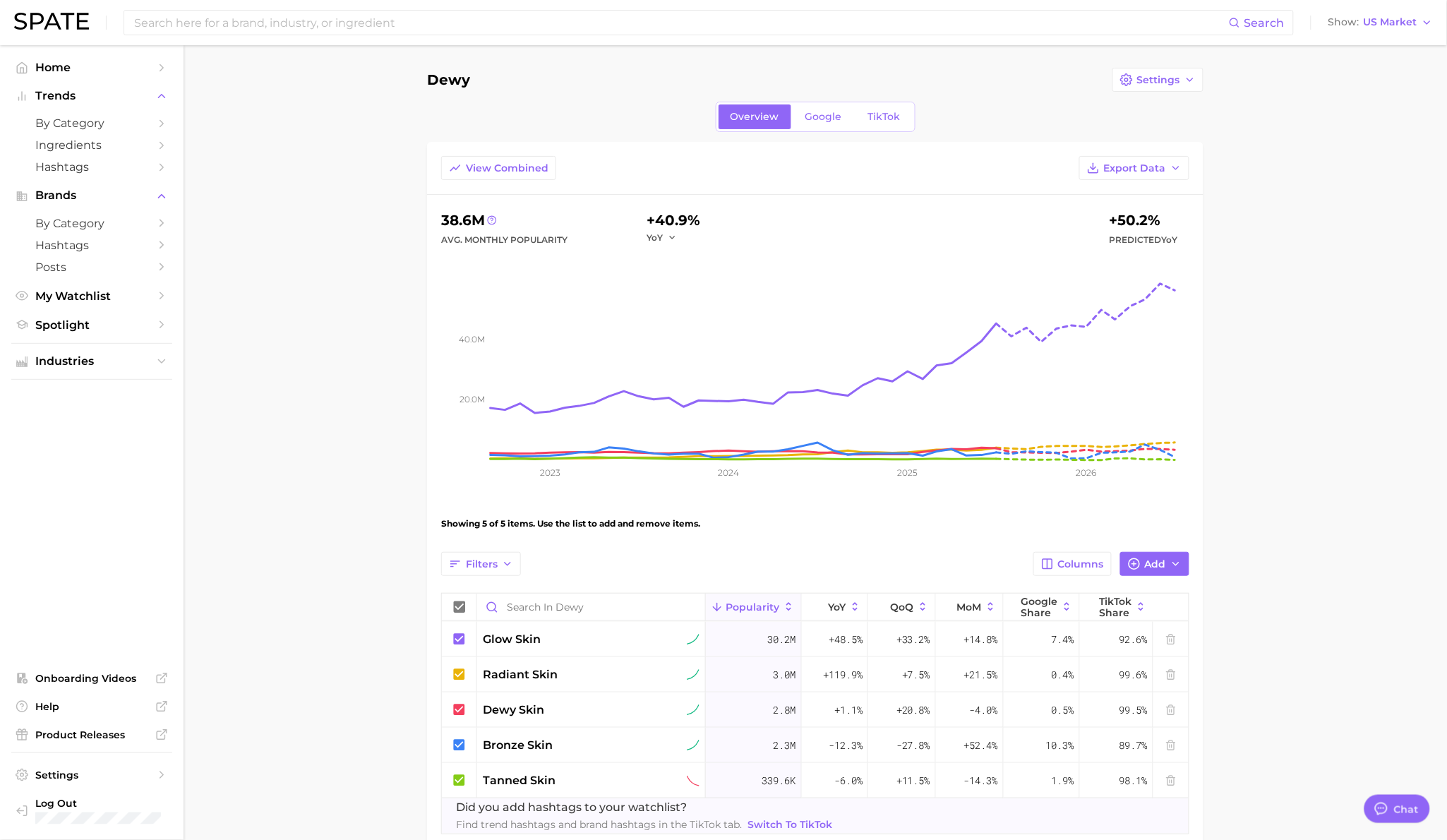
click at [1303, 110] on main "Dewy Settings Overview Google TikTok View Combined Export Data 38.6m Avg. Month…" at bounding box center [815, 482] width 1264 height 873
click at [1187, 87] on button "Settings" at bounding box center [1158, 79] width 91 height 24
click at [1175, 106] on span "Edit Details" at bounding box center [1166, 106] width 59 height 12
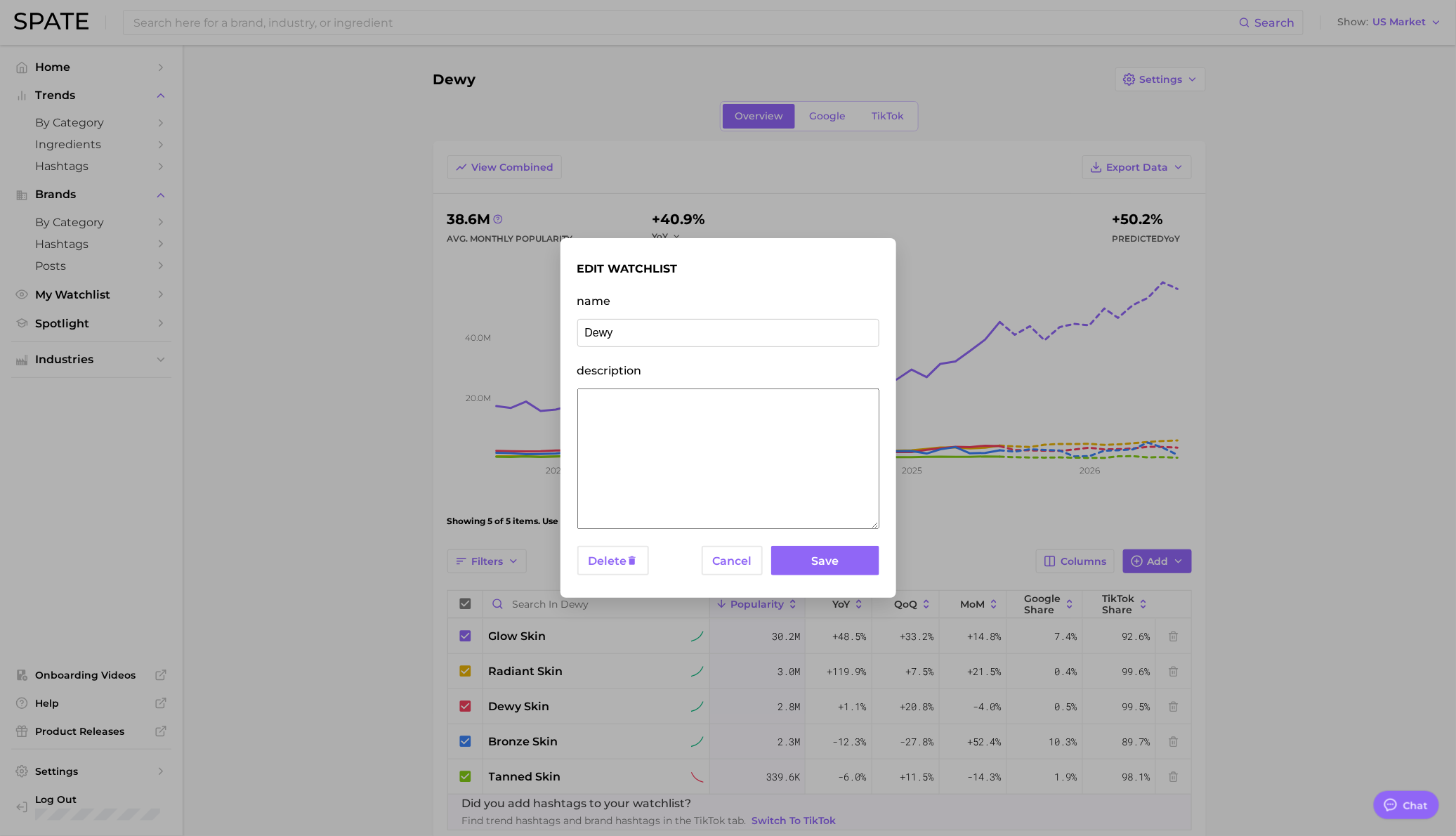
click at [622, 337] on input "Dewy" at bounding box center [729, 333] width 302 height 28
type input "Glowy Skin"
click at [834, 573] on button "Save" at bounding box center [825, 561] width 108 height 30
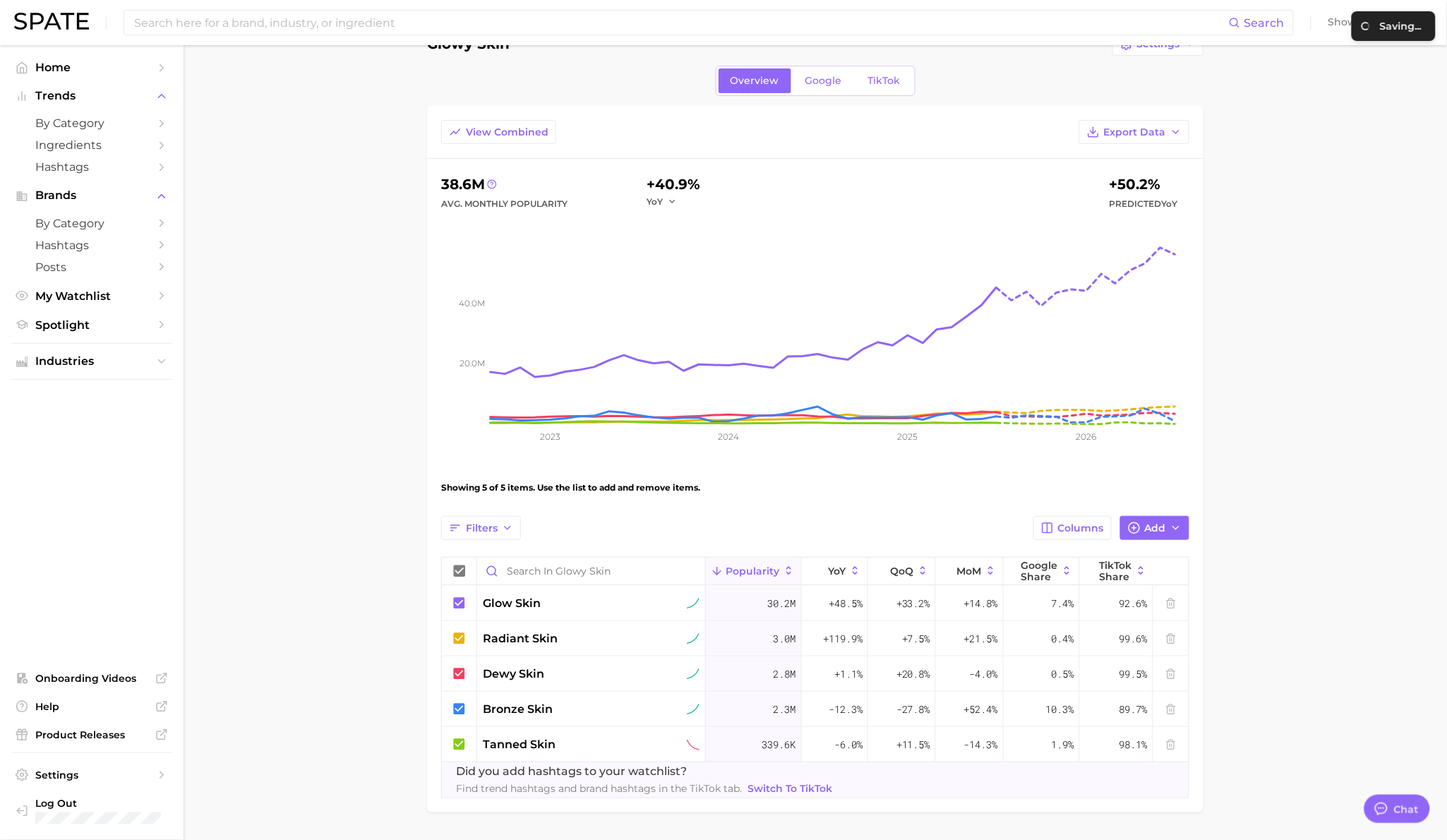
scroll to position [23, 0]
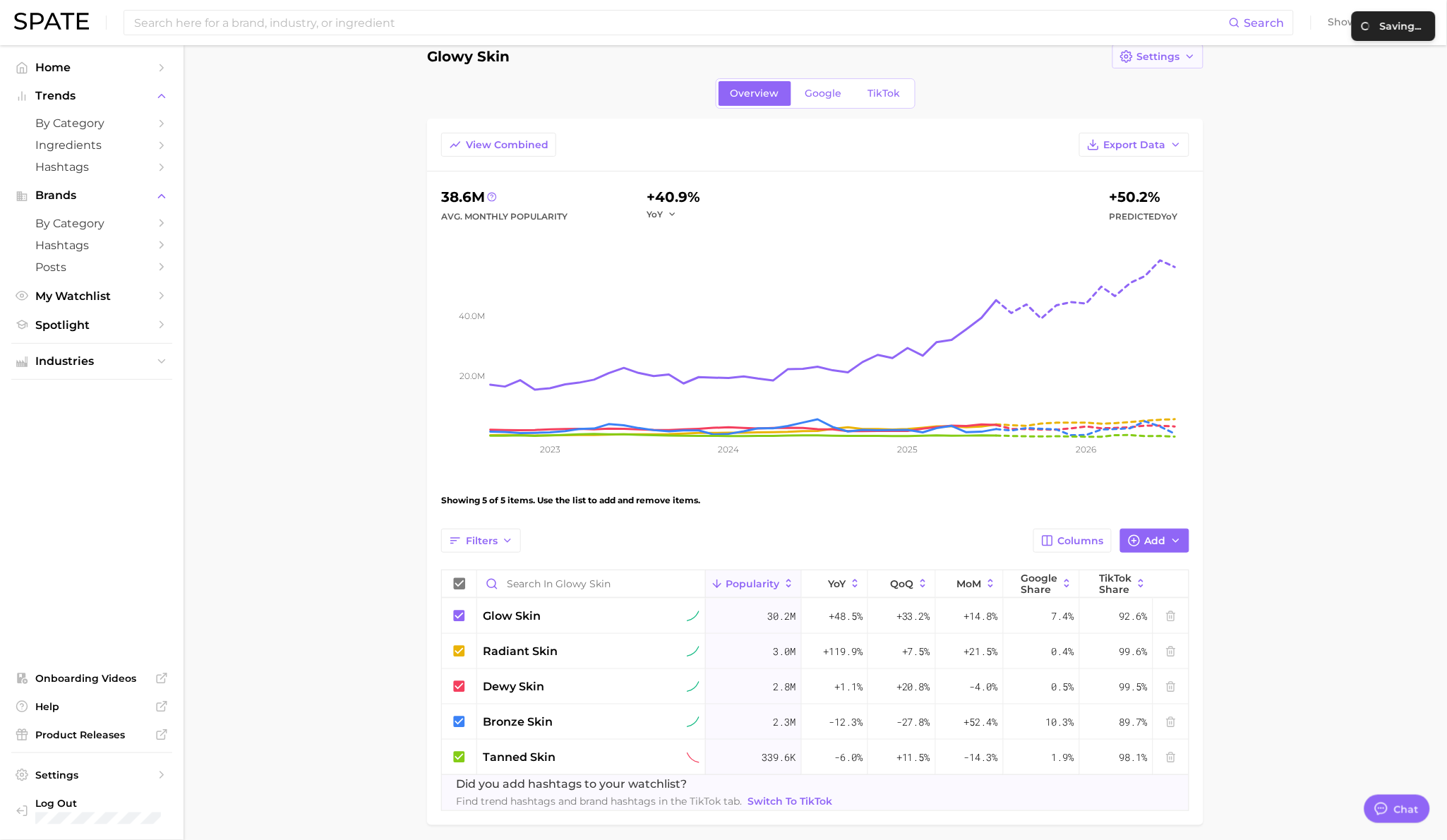
click at [1163, 57] on span "Settings" at bounding box center [1159, 56] width 43 height 12
click at [1163, 83] on span "Edit Details" at bounding box center [1166, 83] width 59 height 12
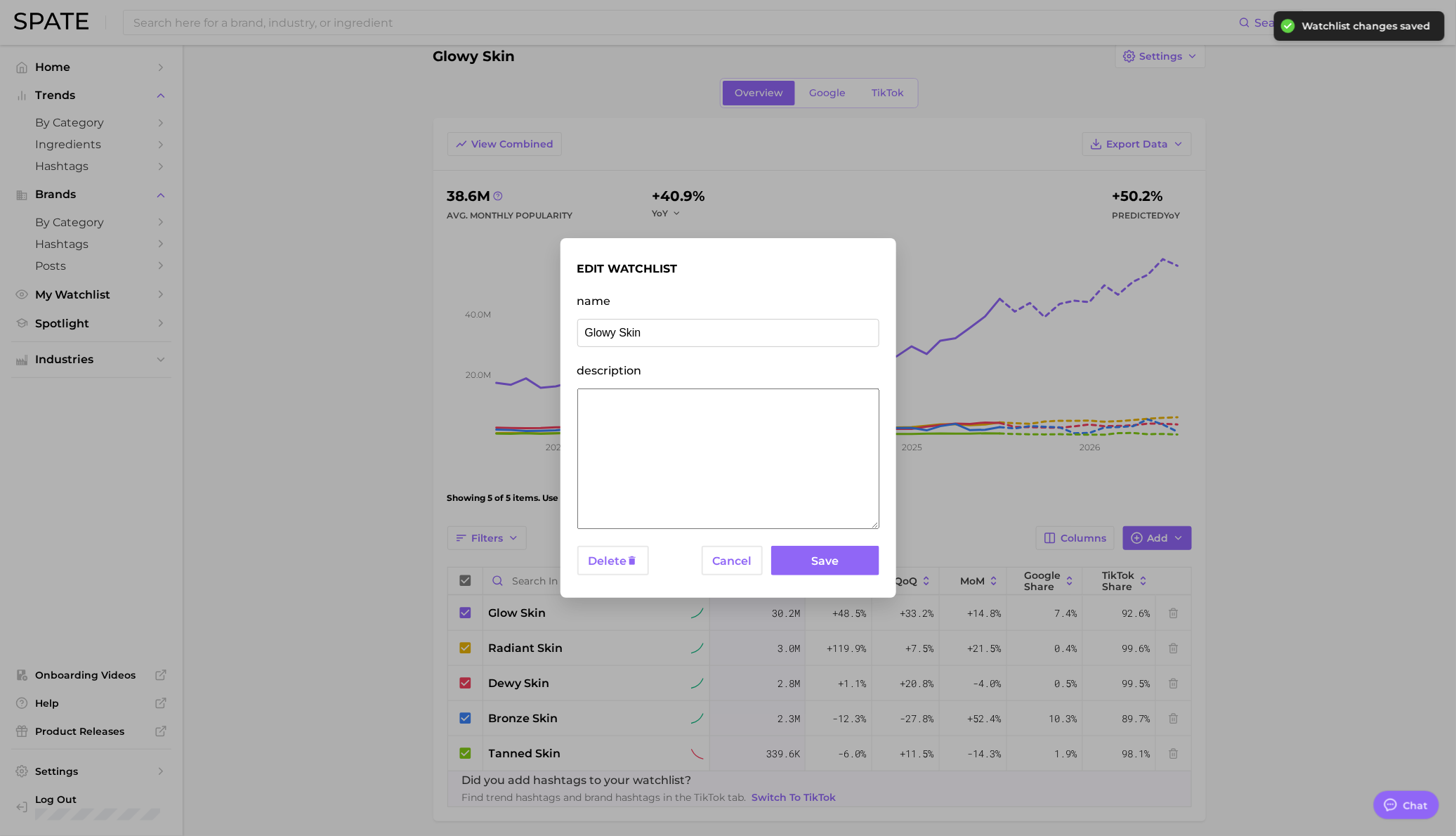
click at [619, 341] on input "Glowy Skin" at bounding box center [729, 333] width 302 height 28
type input "Understanding Glow"
click at [824, 563] on button "Save" at bounding box center [825, 561] width 108 height 30
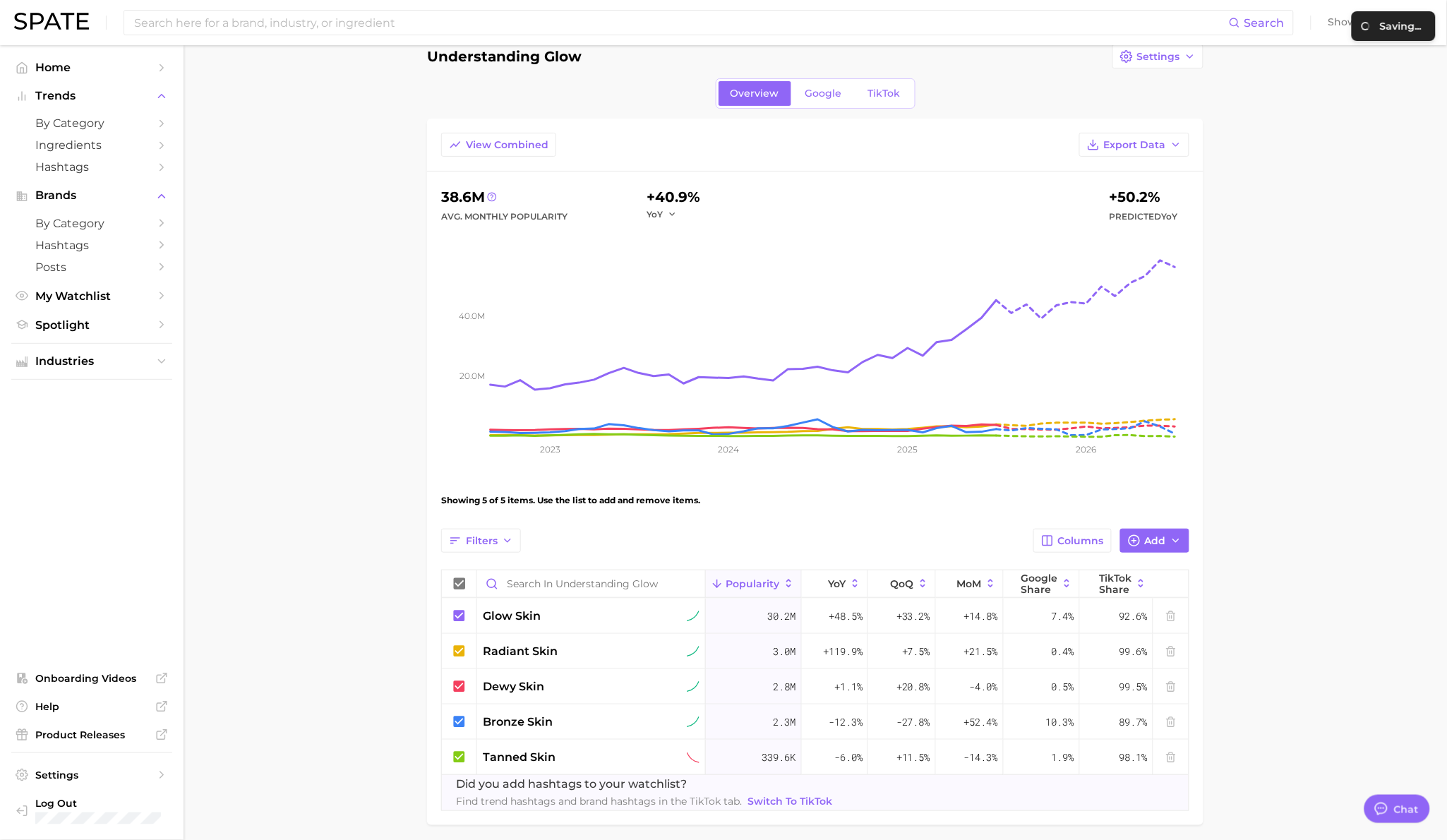
scroll to position [79, 0]
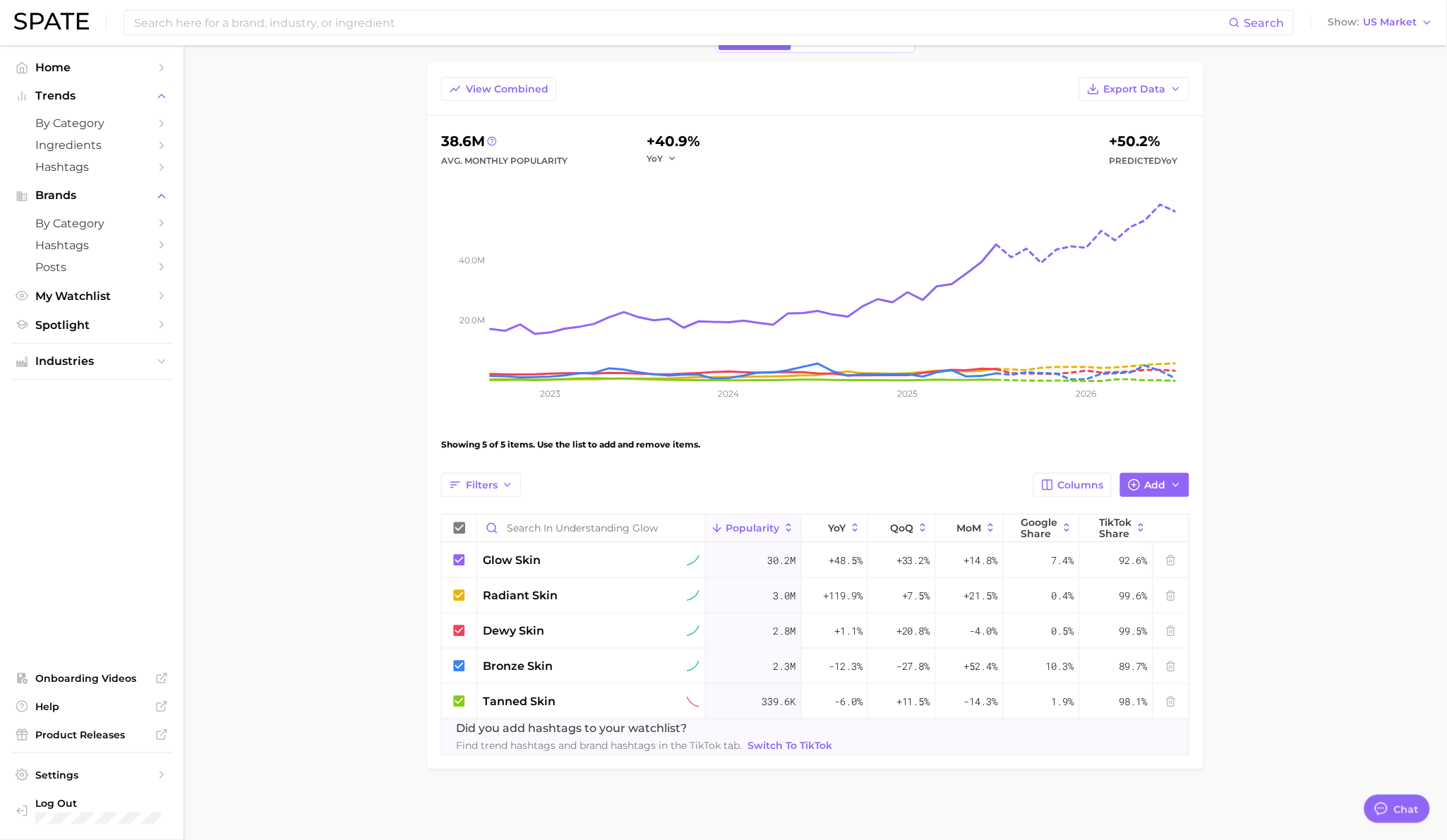
click at [1252, 657] on main "Understanding Glow Settings Overview Google TikTok View Combined Export Data 38…" at bounding box center [815, 403] width 1264 height 873
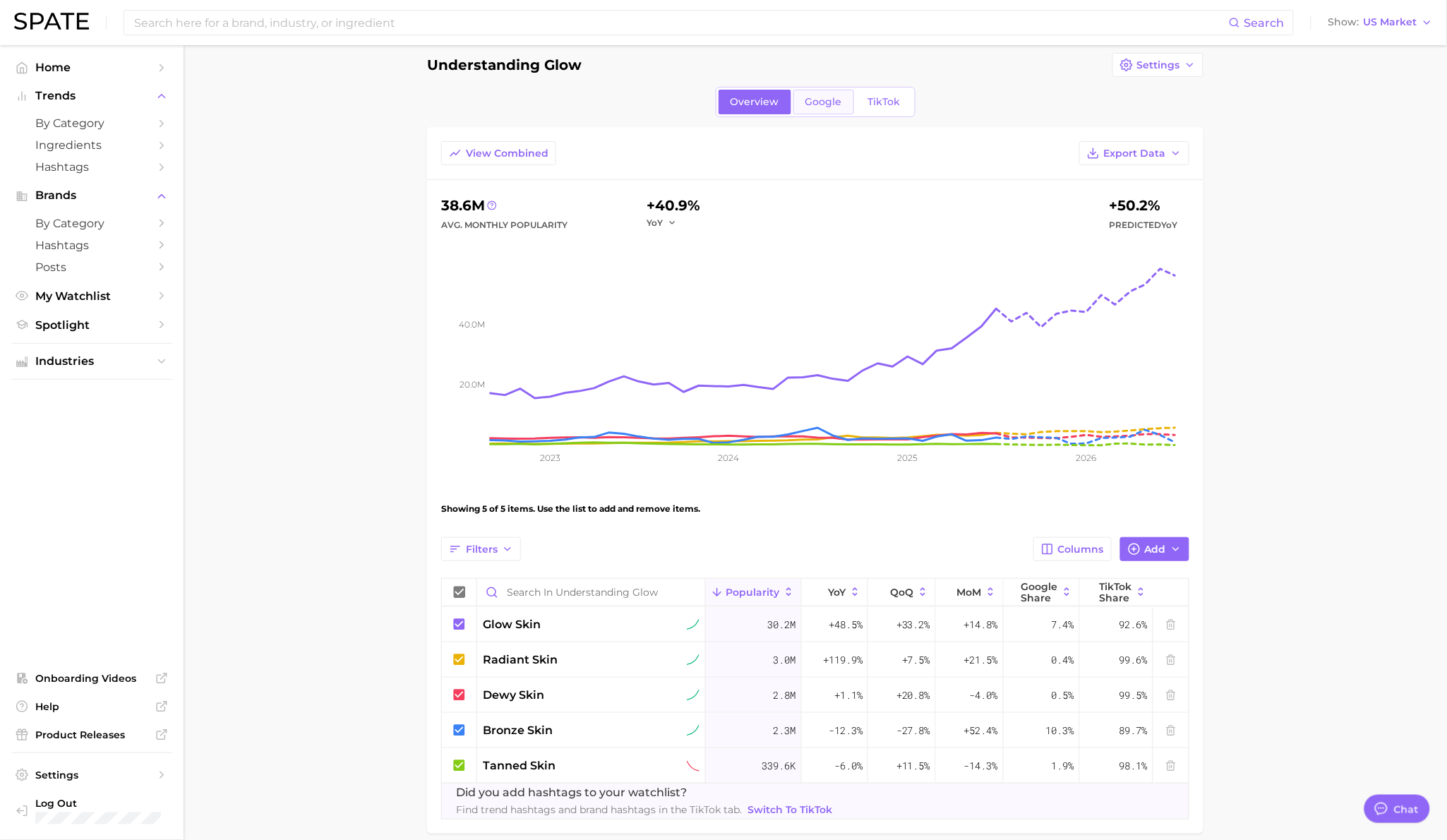
scroll to position [13, 0]
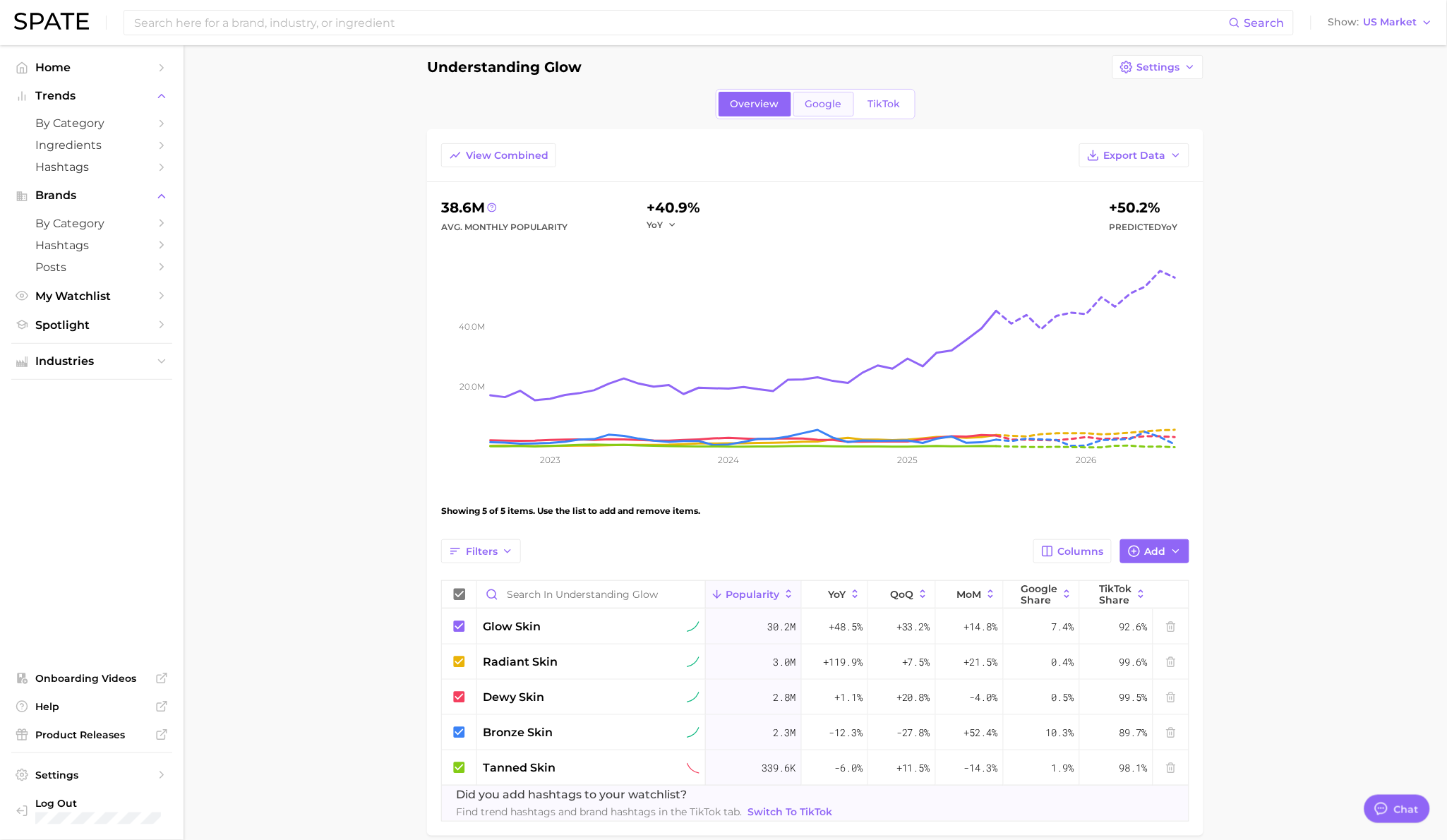
click at [815, 103] on span "Google" at bounding box center [824, 104] width 37 height 12
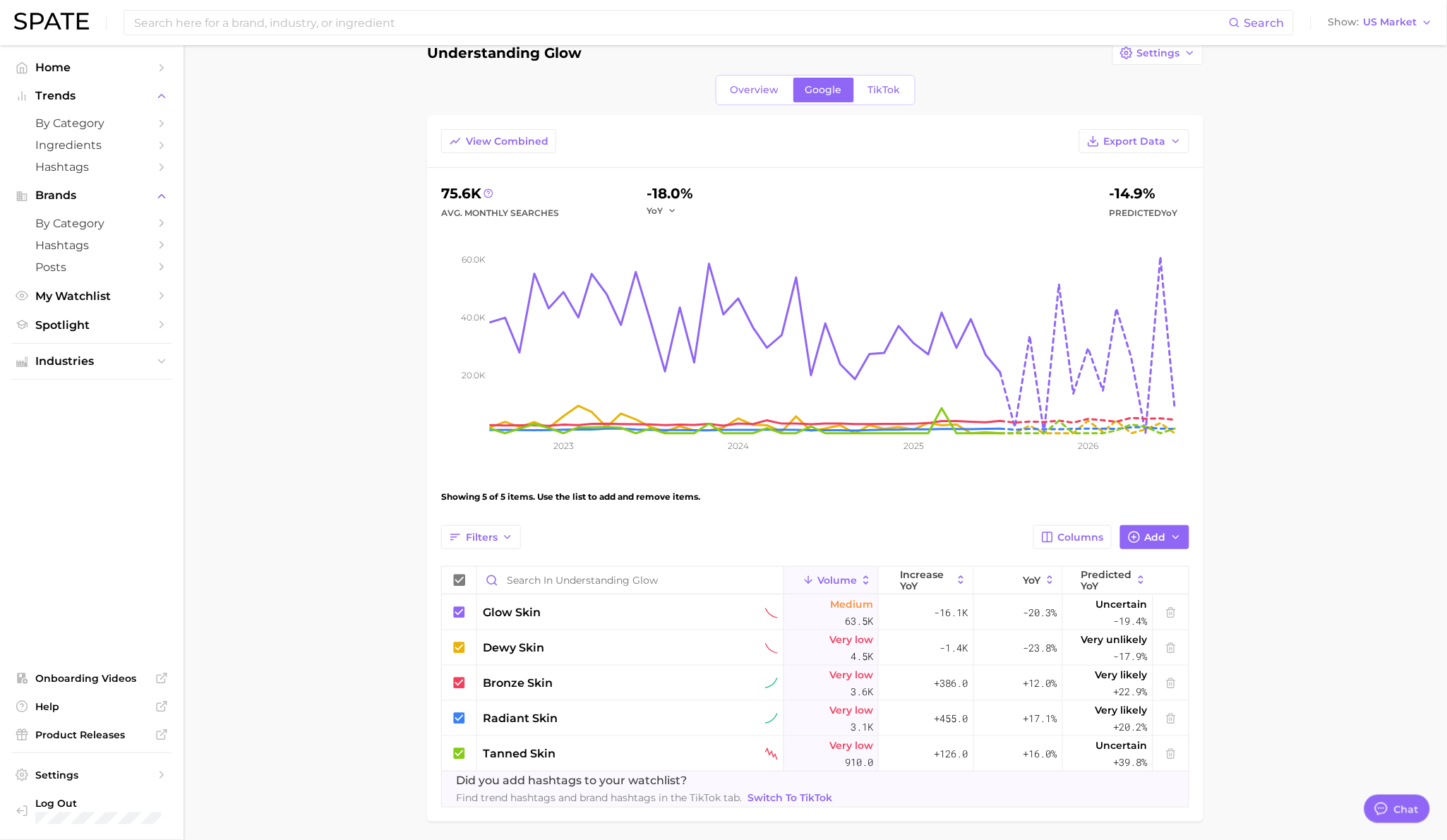
scroll to position [24, 0]
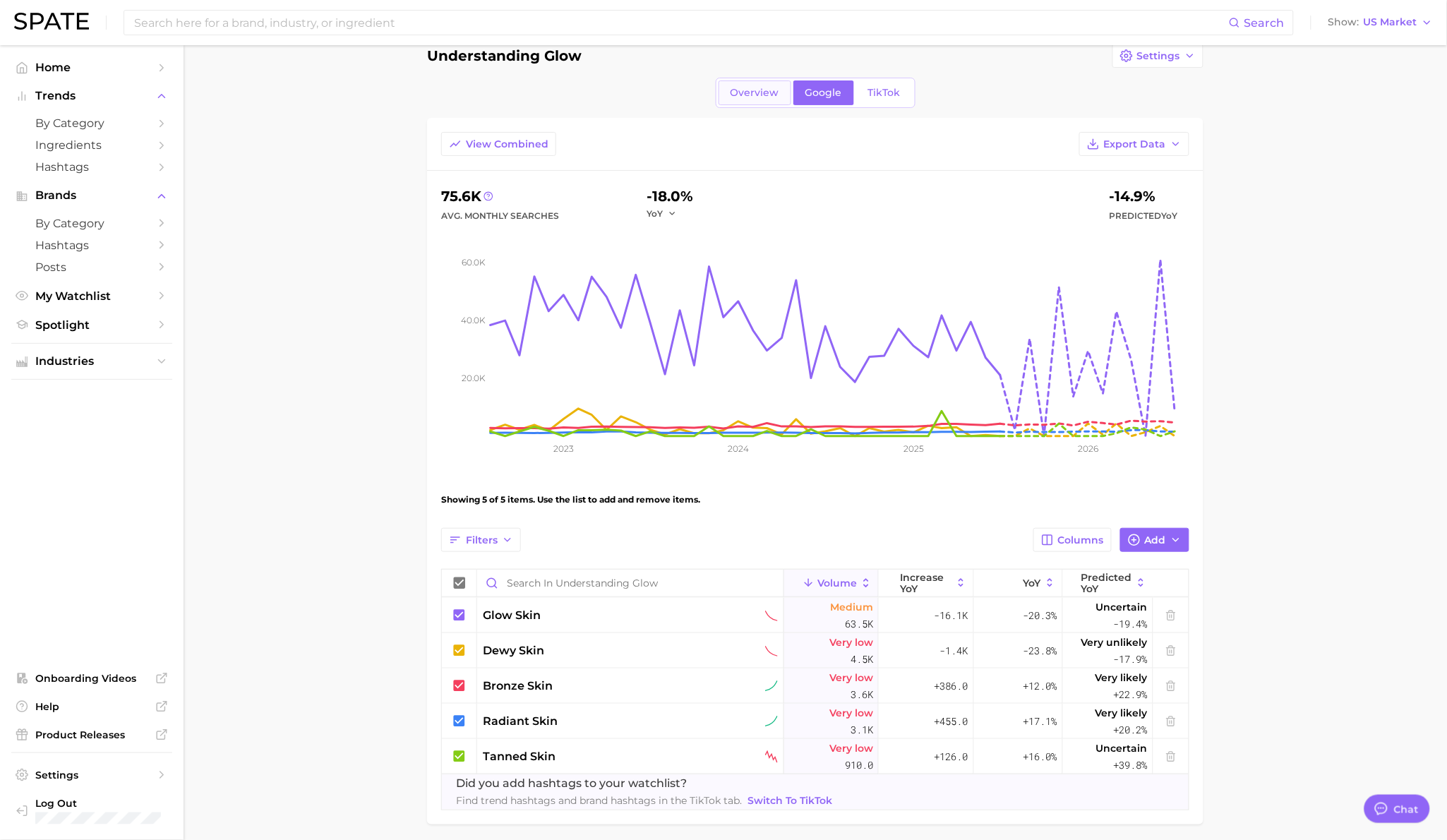
click at [751, 102] on link "Overview" at bounding box center [755, 92] width 73 height 25
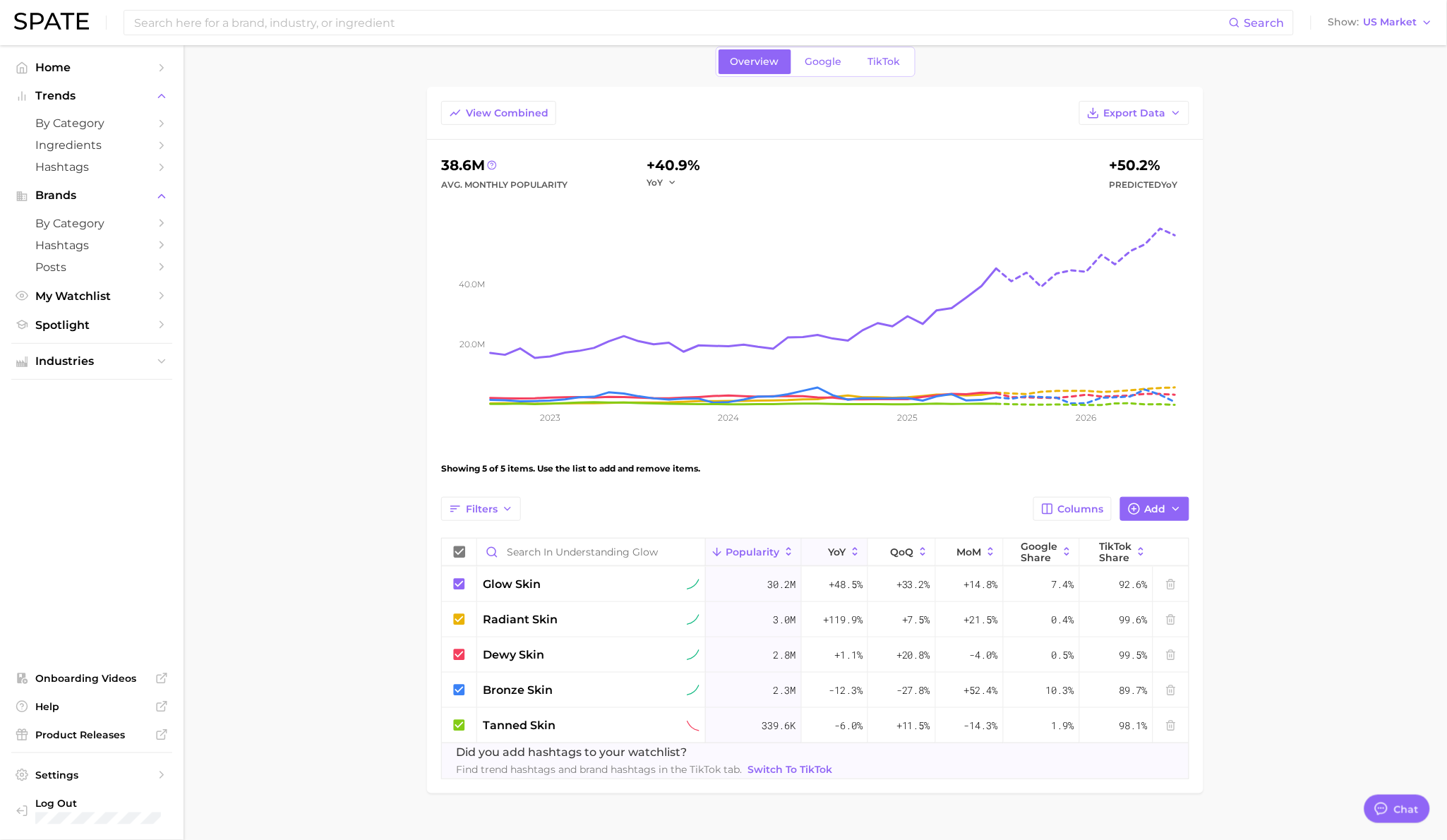
scroll to position [56, 0]
click at [376, 22] on input at bounding box center [681, 22] width 1096 height 24
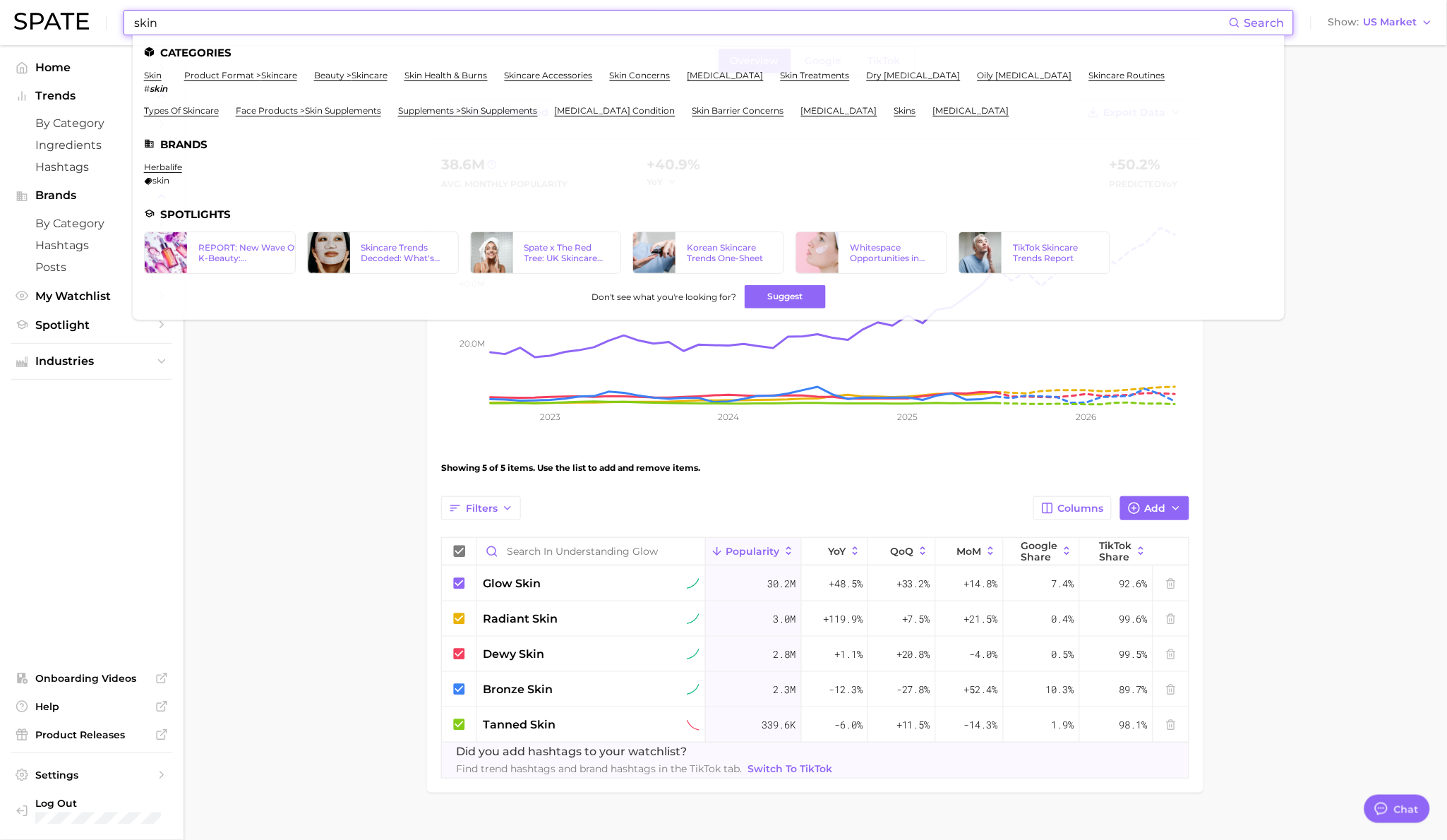
click at [349, 17] on input "skin" at bounding box center [681, 22] width 1096 height 24
type input "skin"
click at [307, 411] on main "Understanding Glow Settings Overview Google TikTok View Combined Export Data 38…" at bounding box center [815, 426] width 1264 height 873
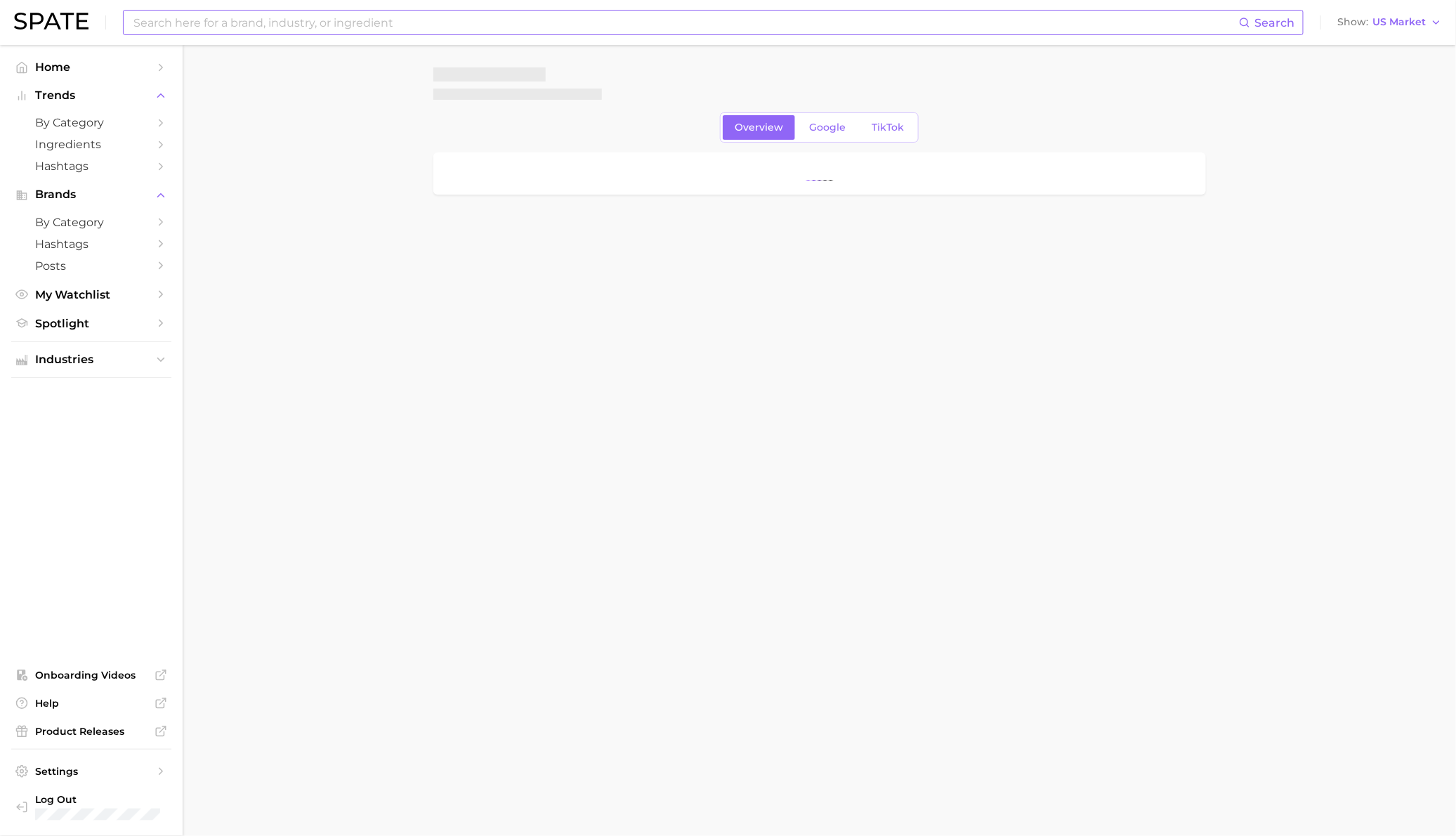
click at [675, 21] on input at bounding box center [685, 22] width 1107 height 24
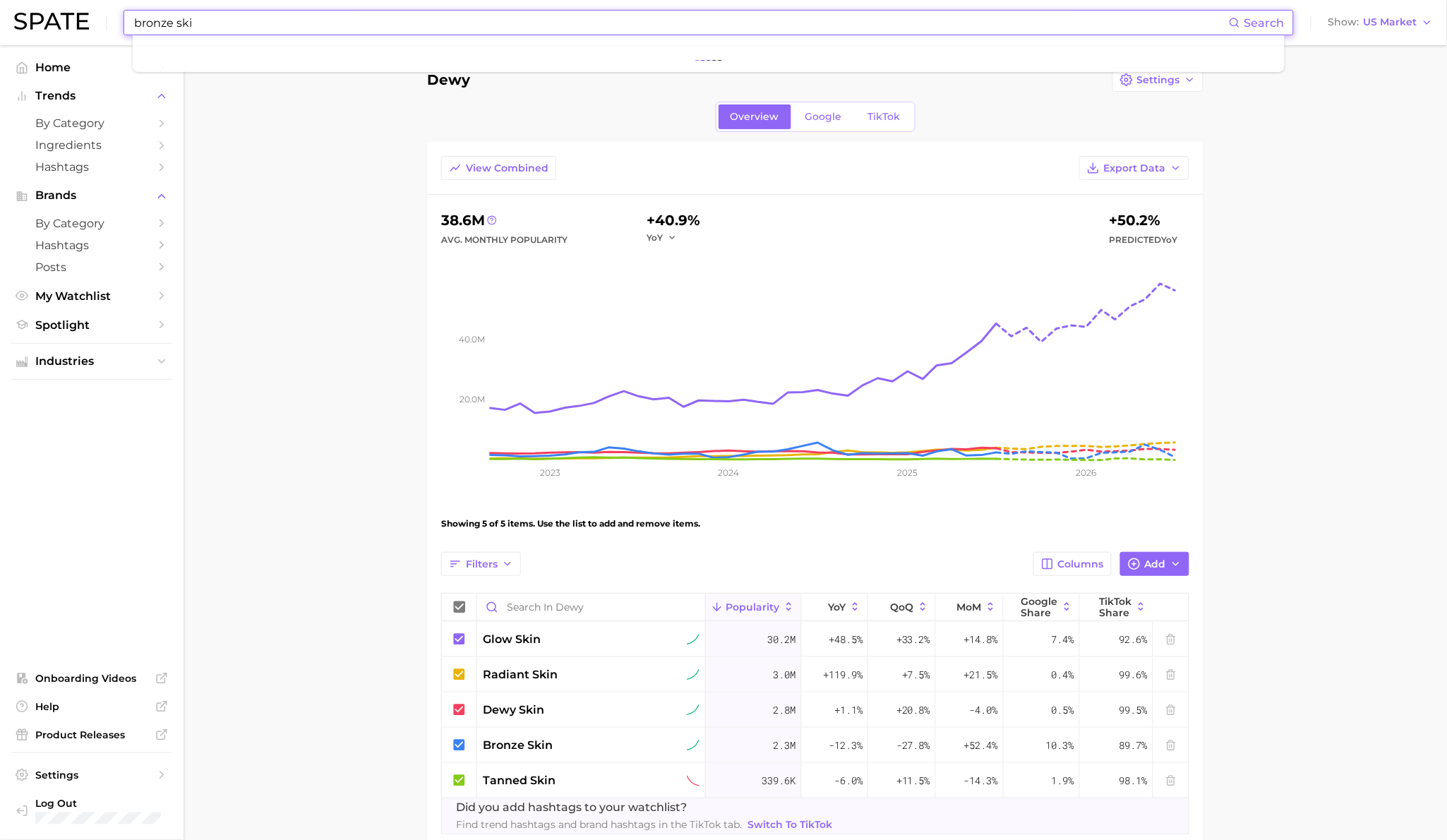
type input "bronze skin"
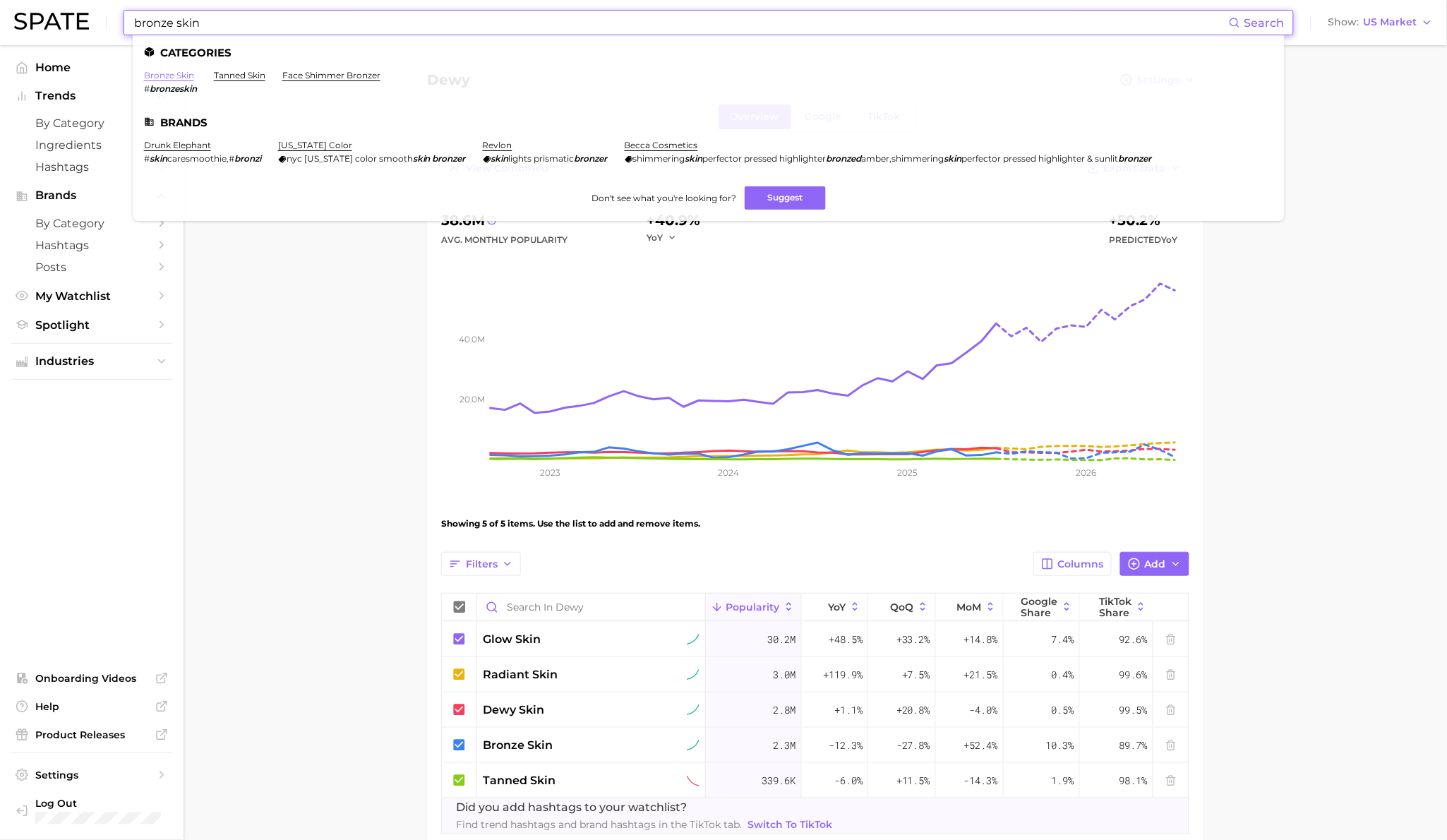
click at [181, 76] on link "bronze skin" at bounding box center [168, 75] width 50 height 10
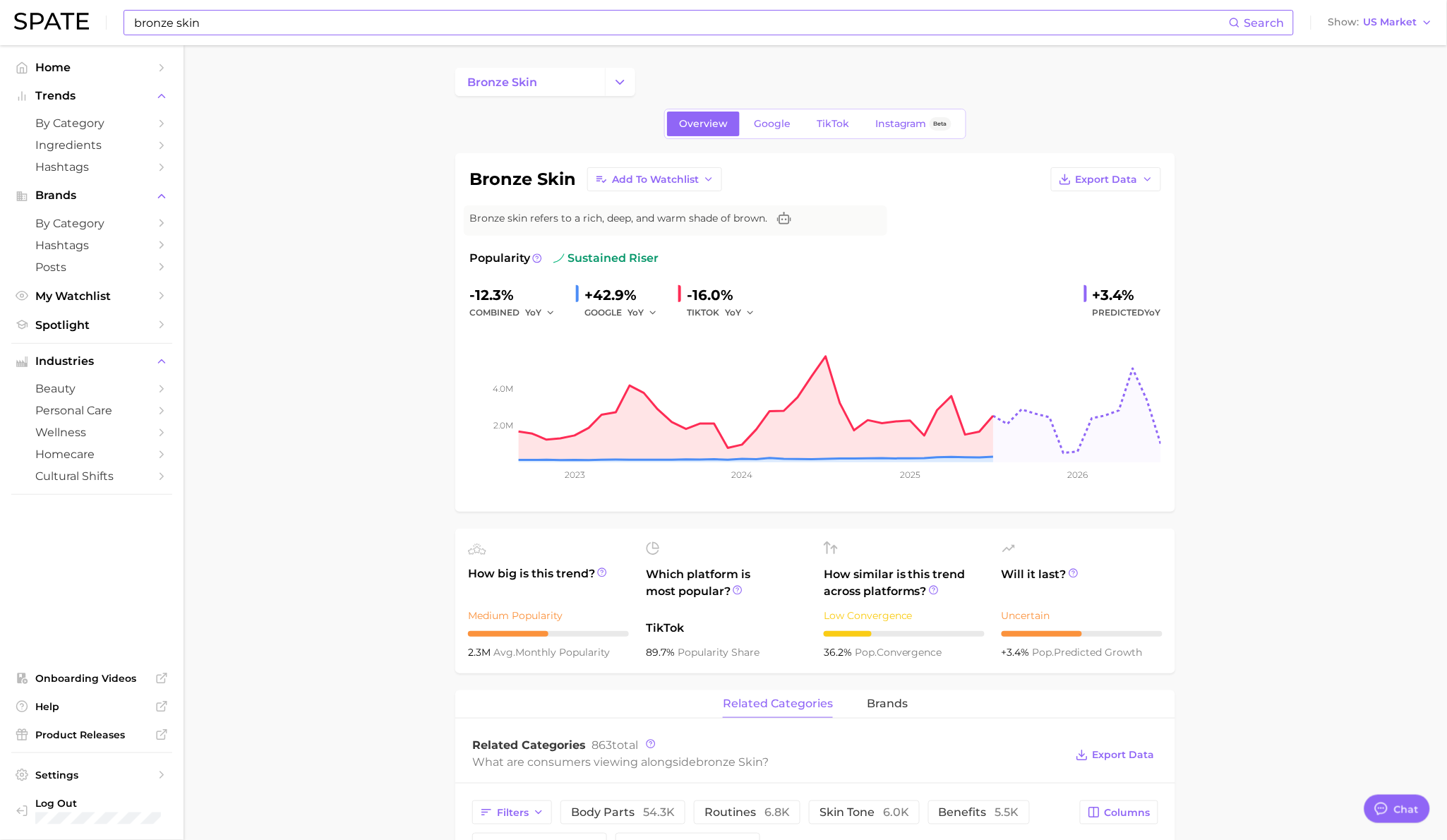
click at [509, 33] on input "bronze skin" at bounding box center [681, 22] width 1096 height 24
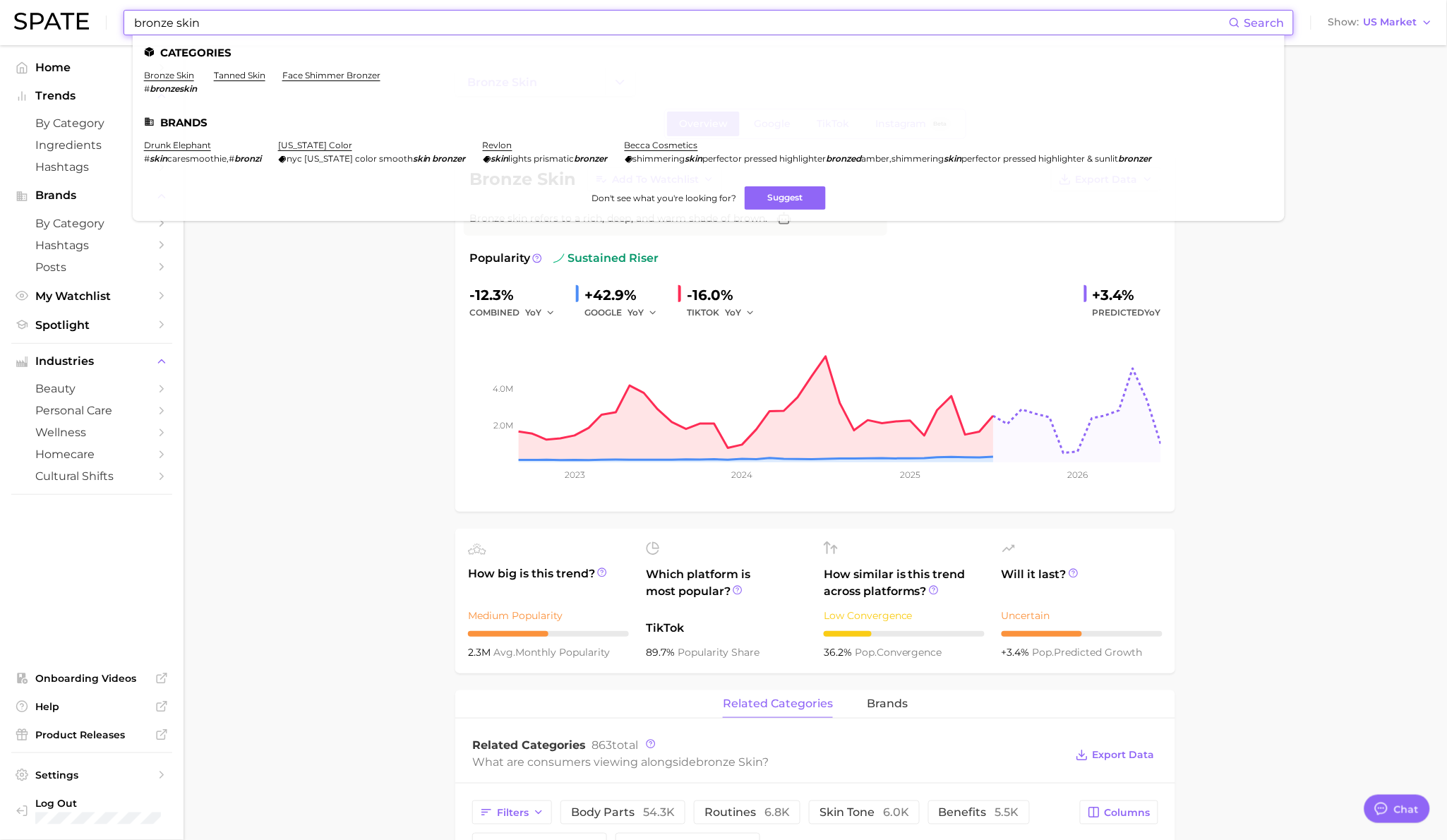
click at [509, 33] on input "bronze skin" at bounding box center [681, 22] width 1096 height 24
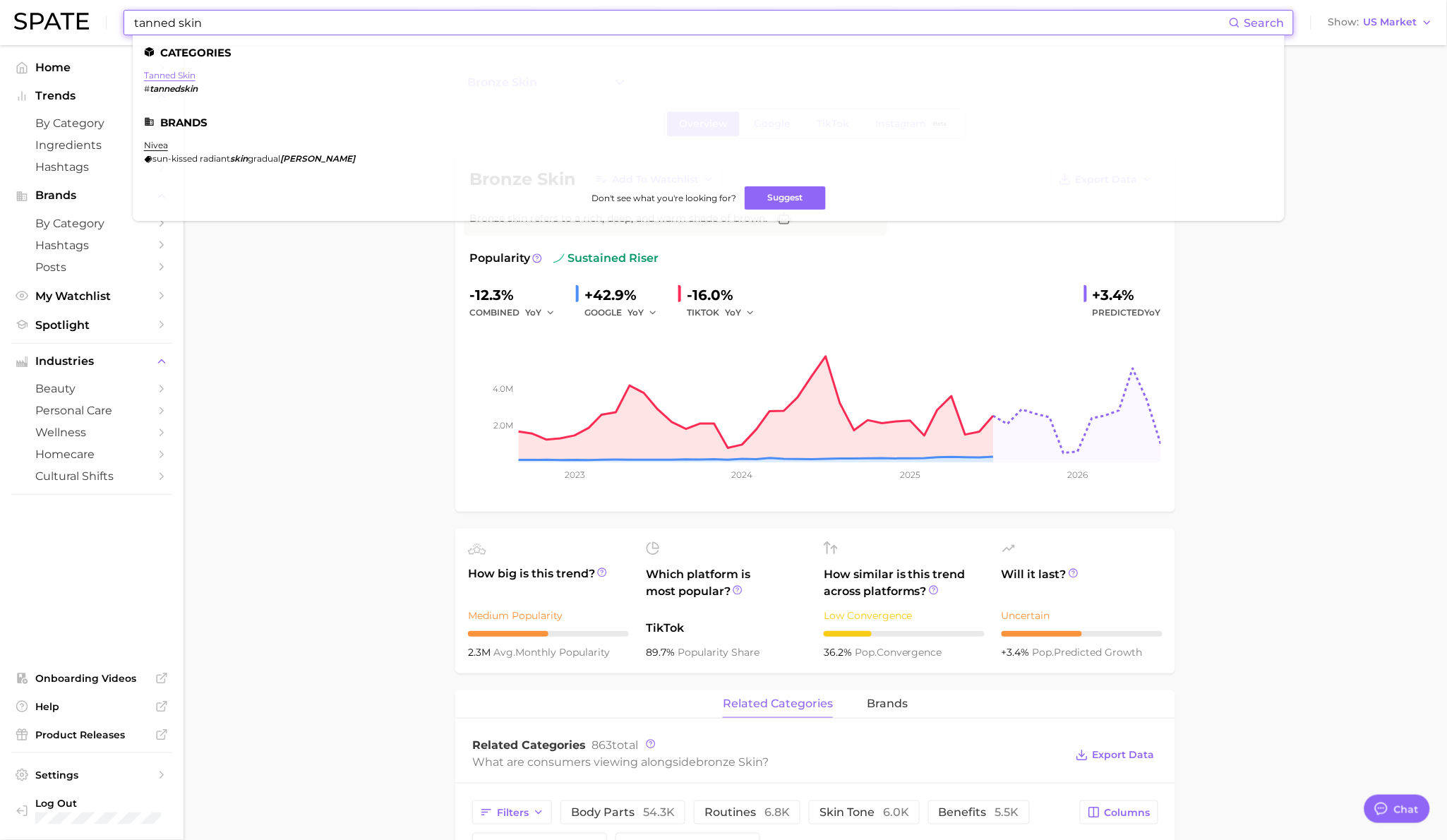
click at [184, 78] on link "tanned skin" at bounding box center [169, 75] width 52 height 10
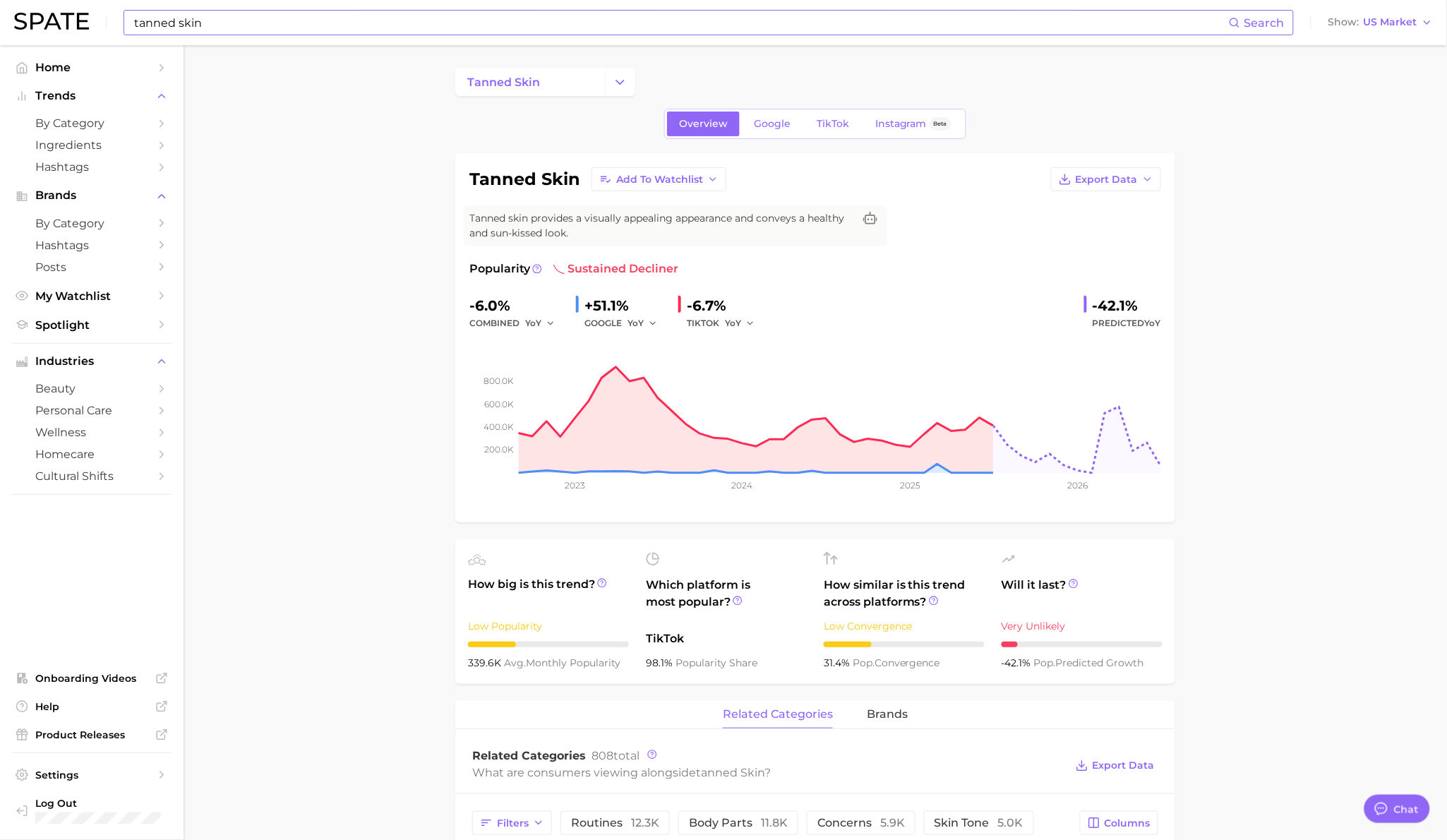
click at [320, 21] on input "tanned skin" at bounding box center [681, 22] width 1096 height 24
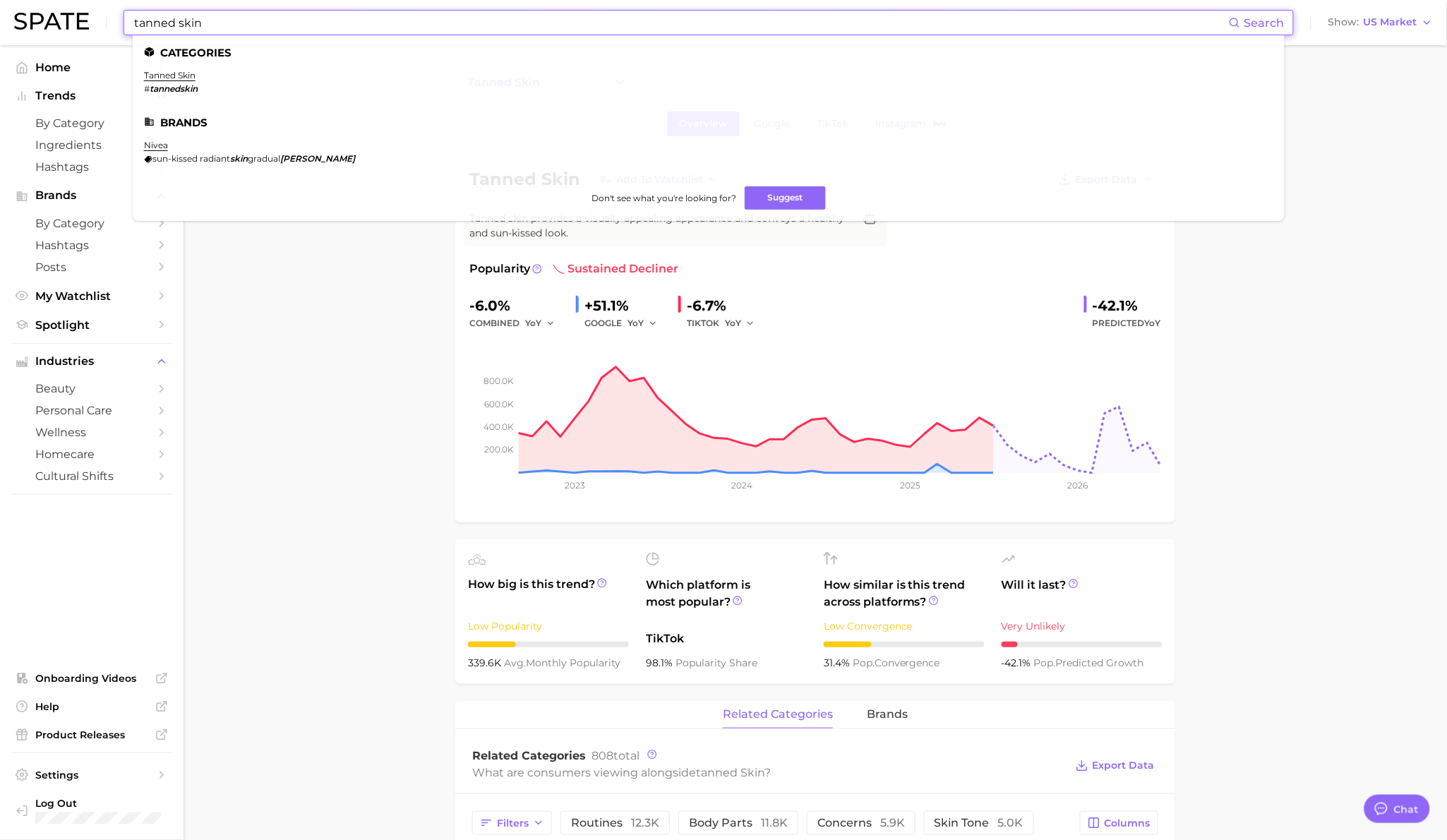
click at [320, 21] on input "tanned skin" at bounding box center [681, 22] width 1096 height 24
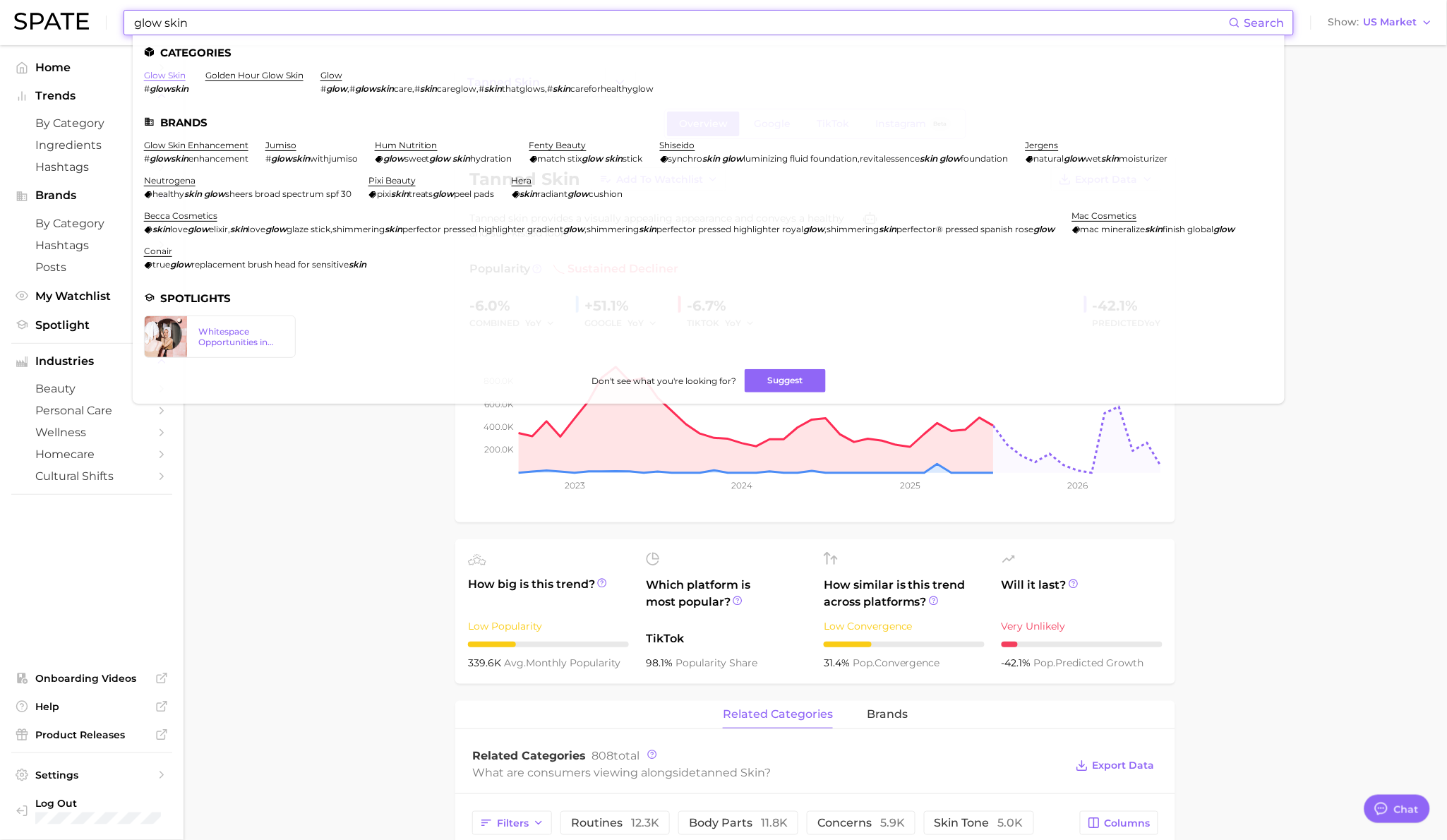
type input "glow skin"
click at [164, 73] on link "glow skin" at bounding box center [164, 75] width 41 height 10
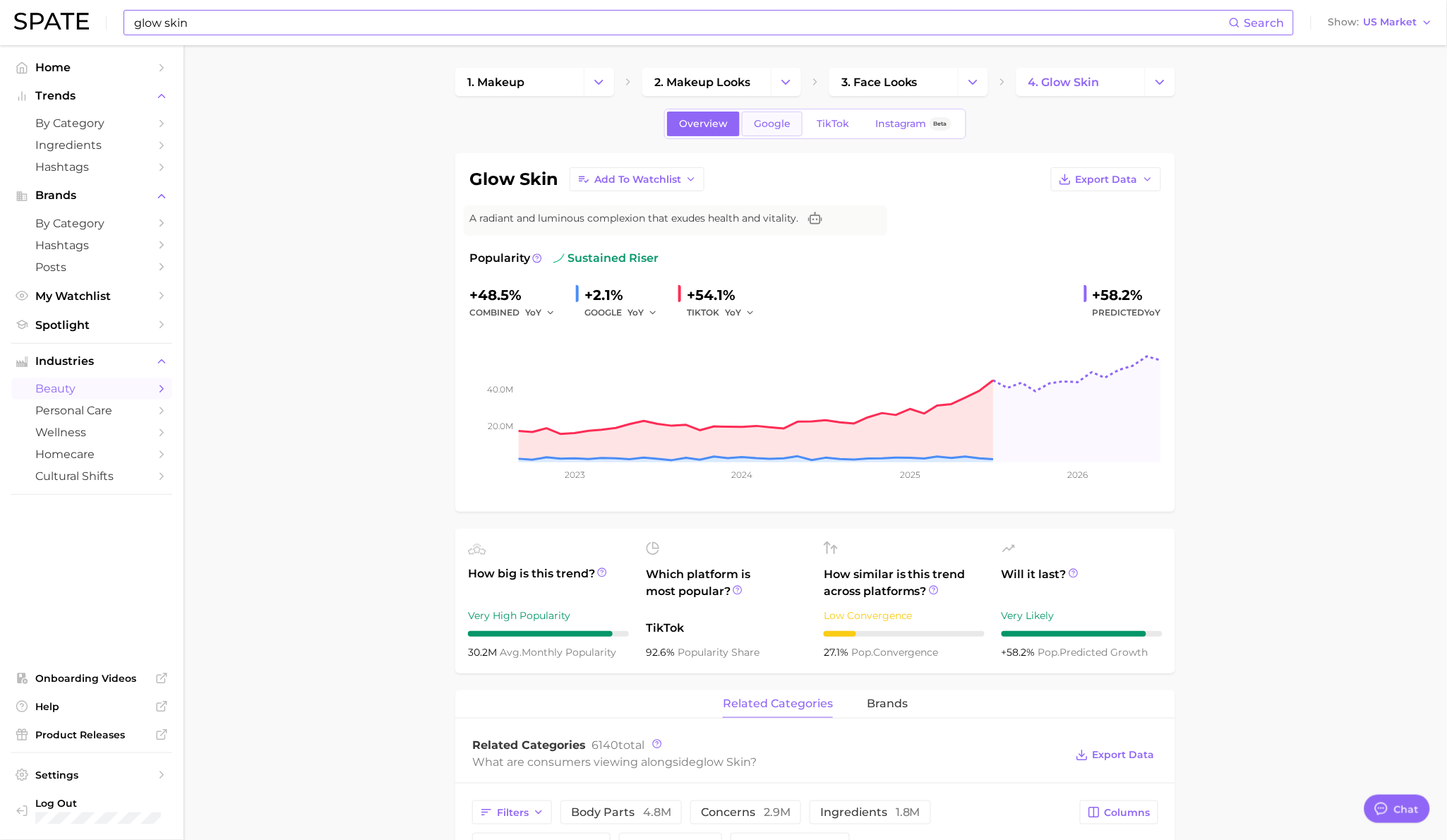
click at [777, 115] on link "Google" at bounding box center [772, 123] width 60 height 25
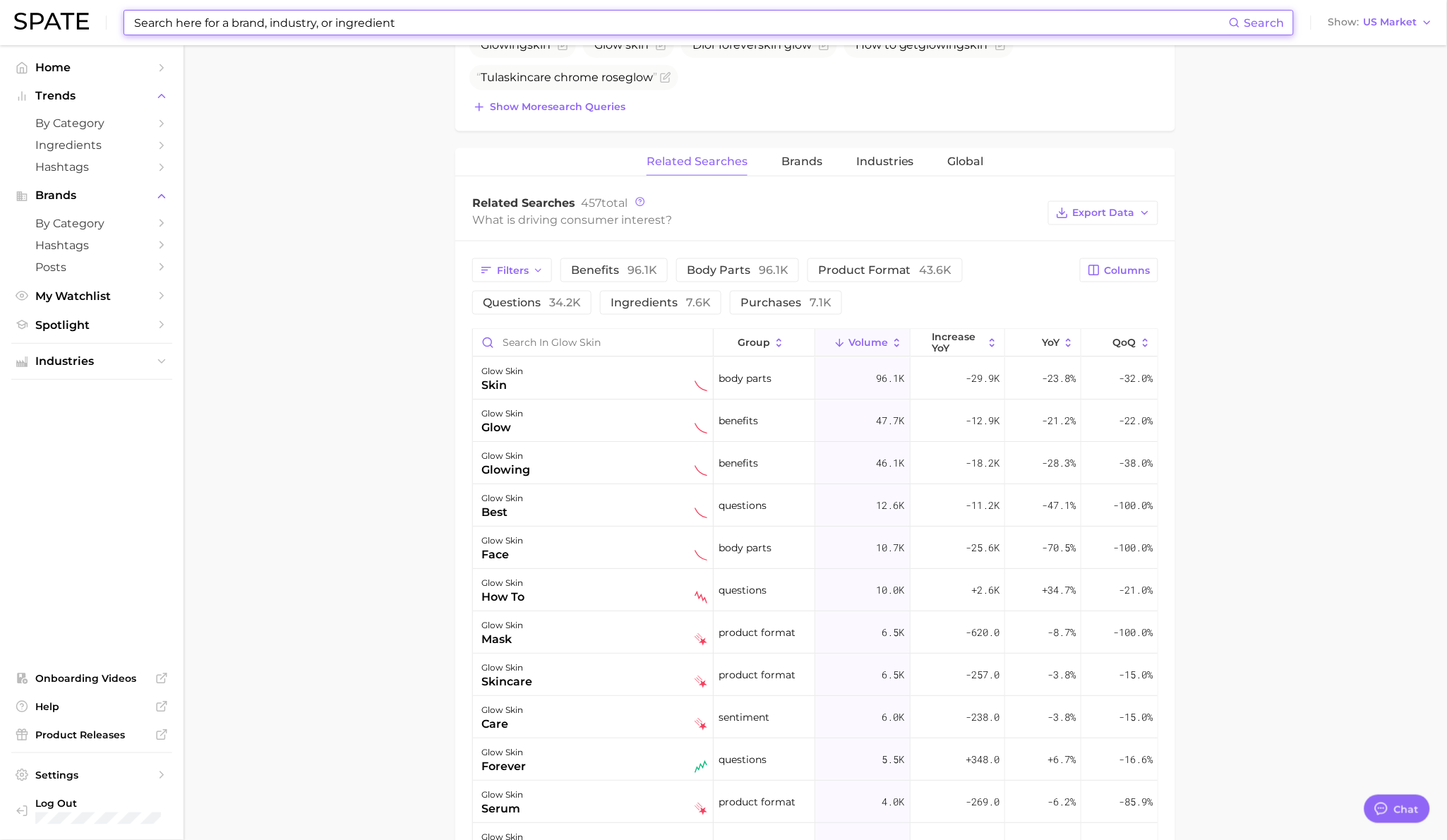
scroll to position [578, 0]
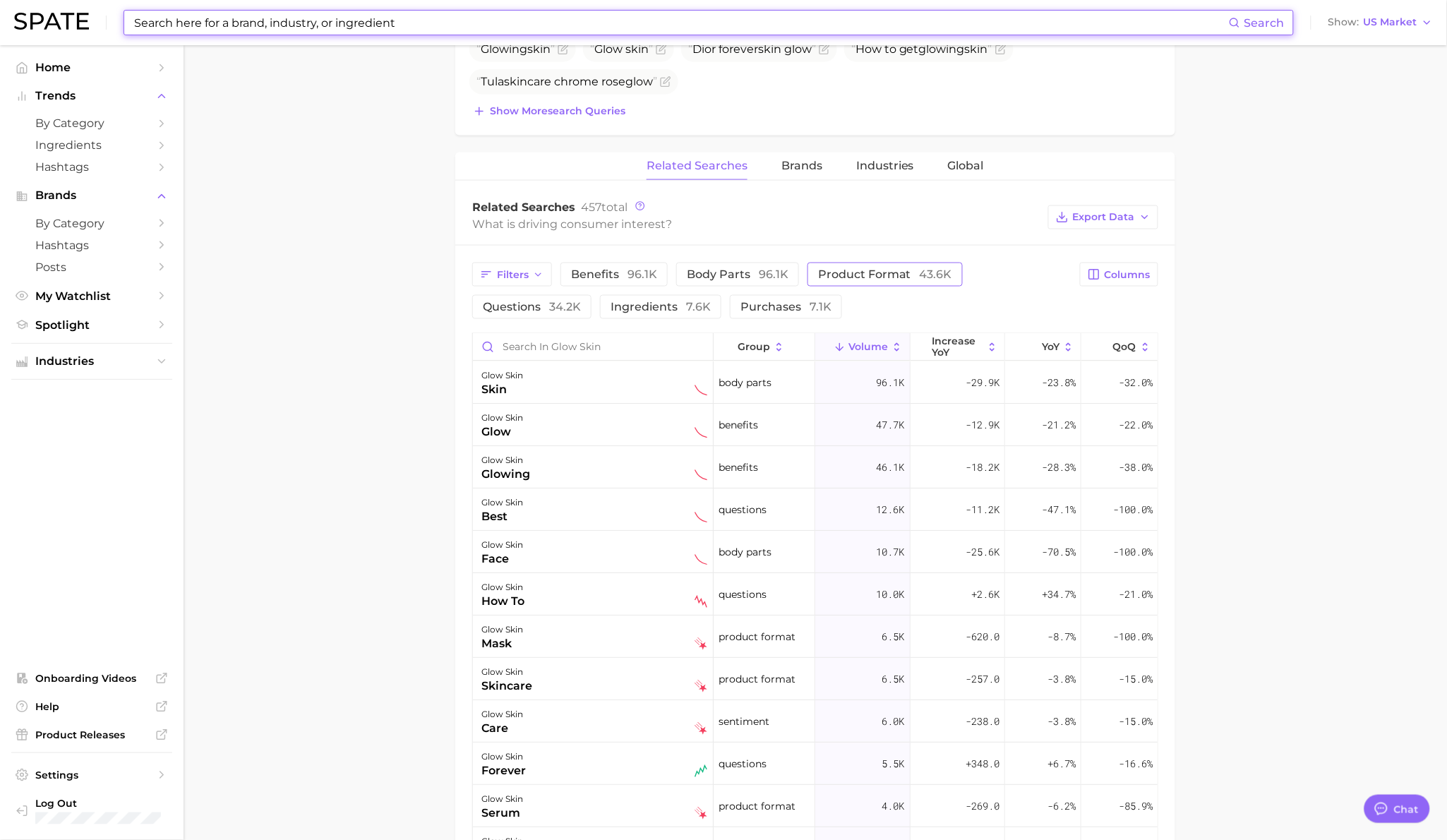
click at [823, 277] on span "product format 43.6k" at bounding box center [885, 274] width 134 height 13
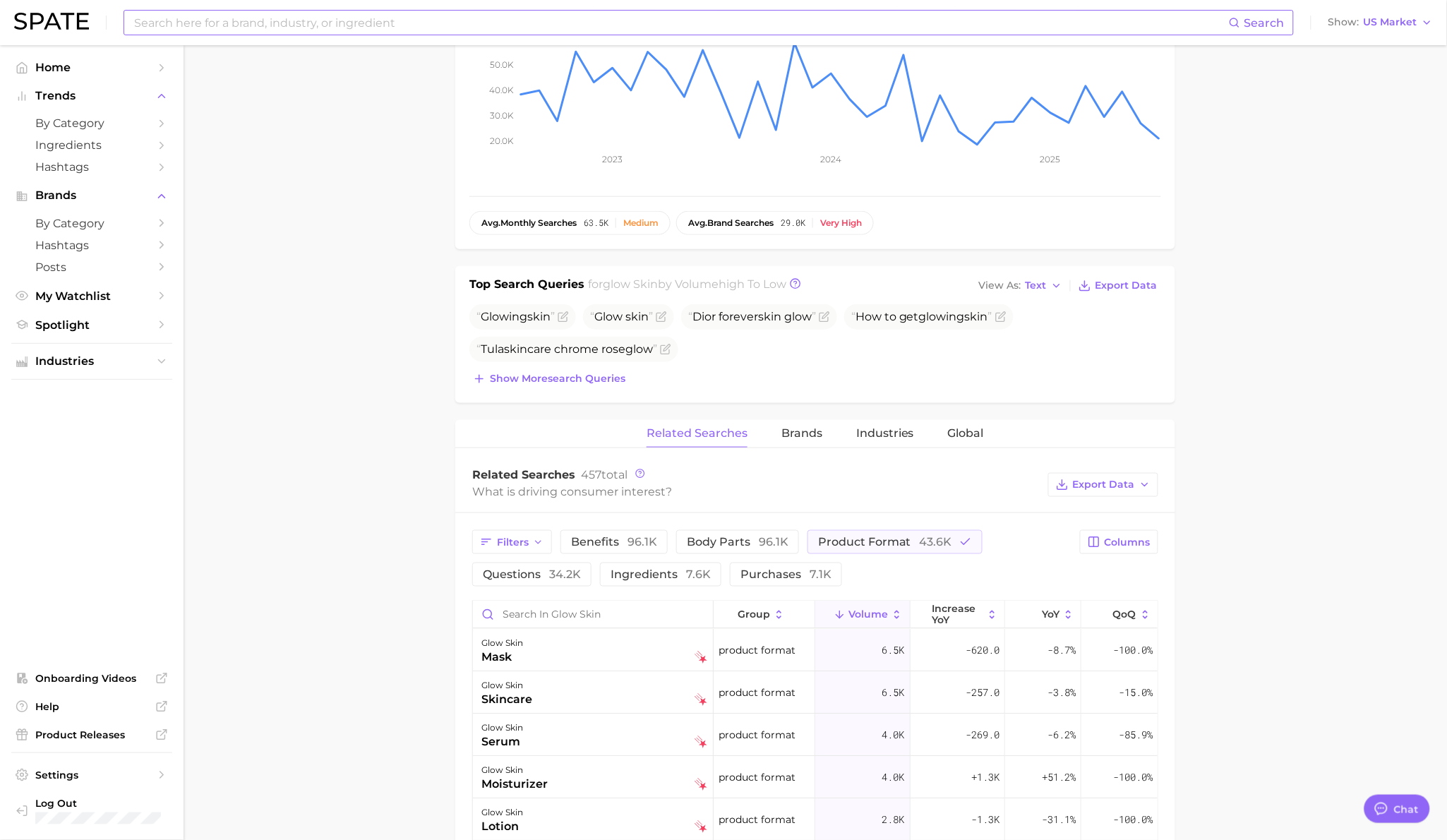
scroll to position [0, 0]
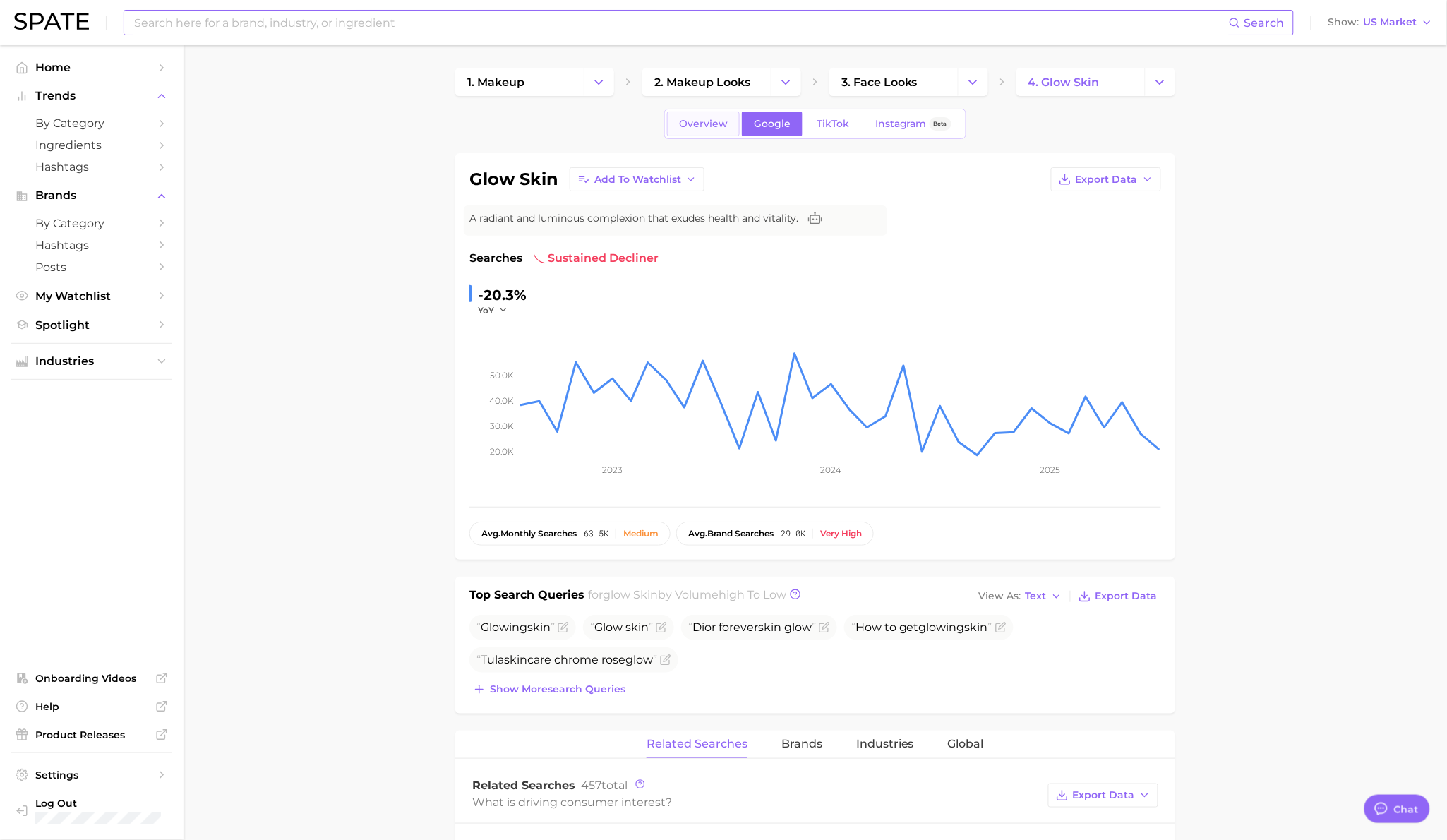
click at [704, 133] on link "Overview" at bounding box center [704, 123] width 73 height 25
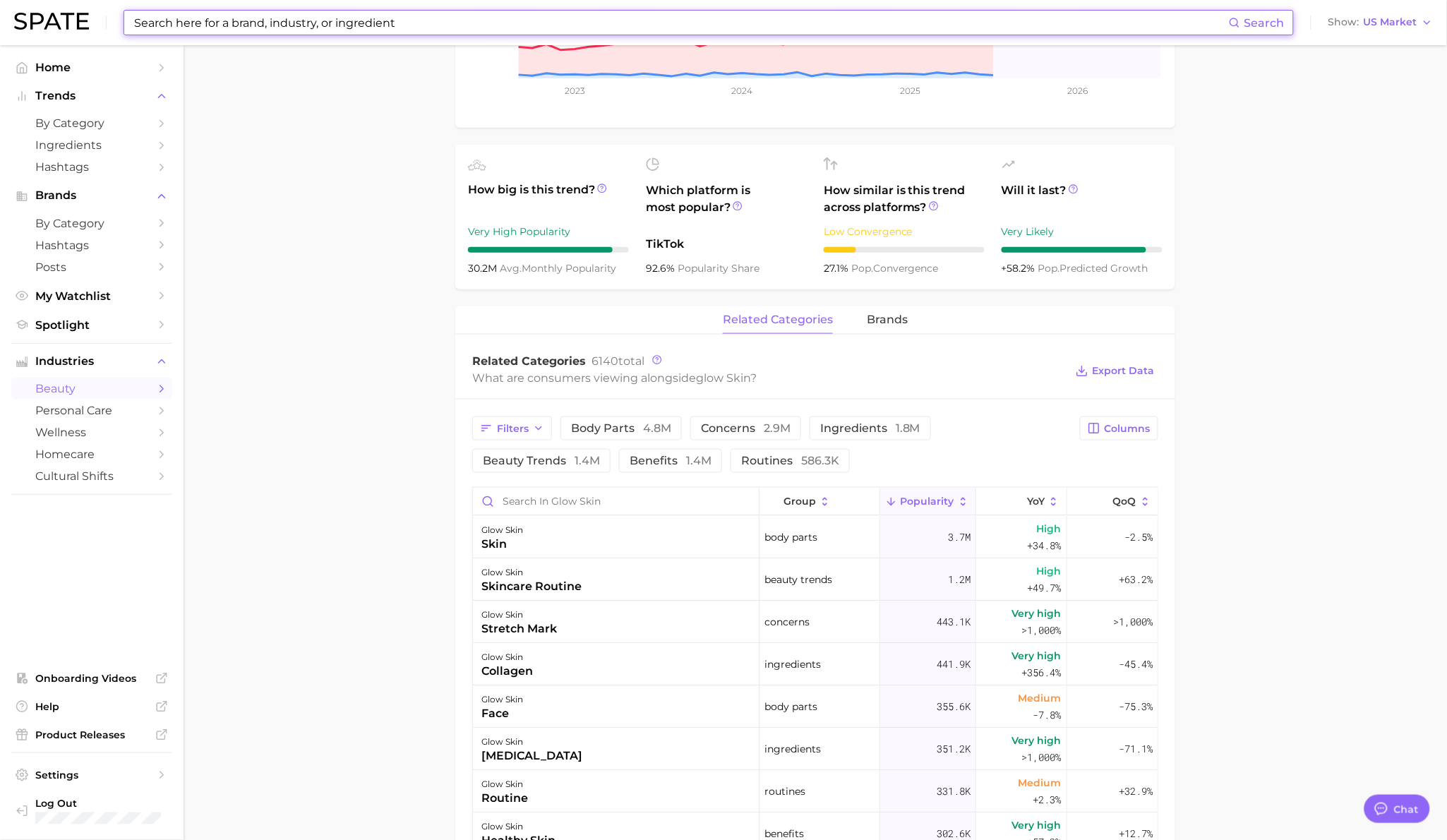
scroll to position [387, 0]
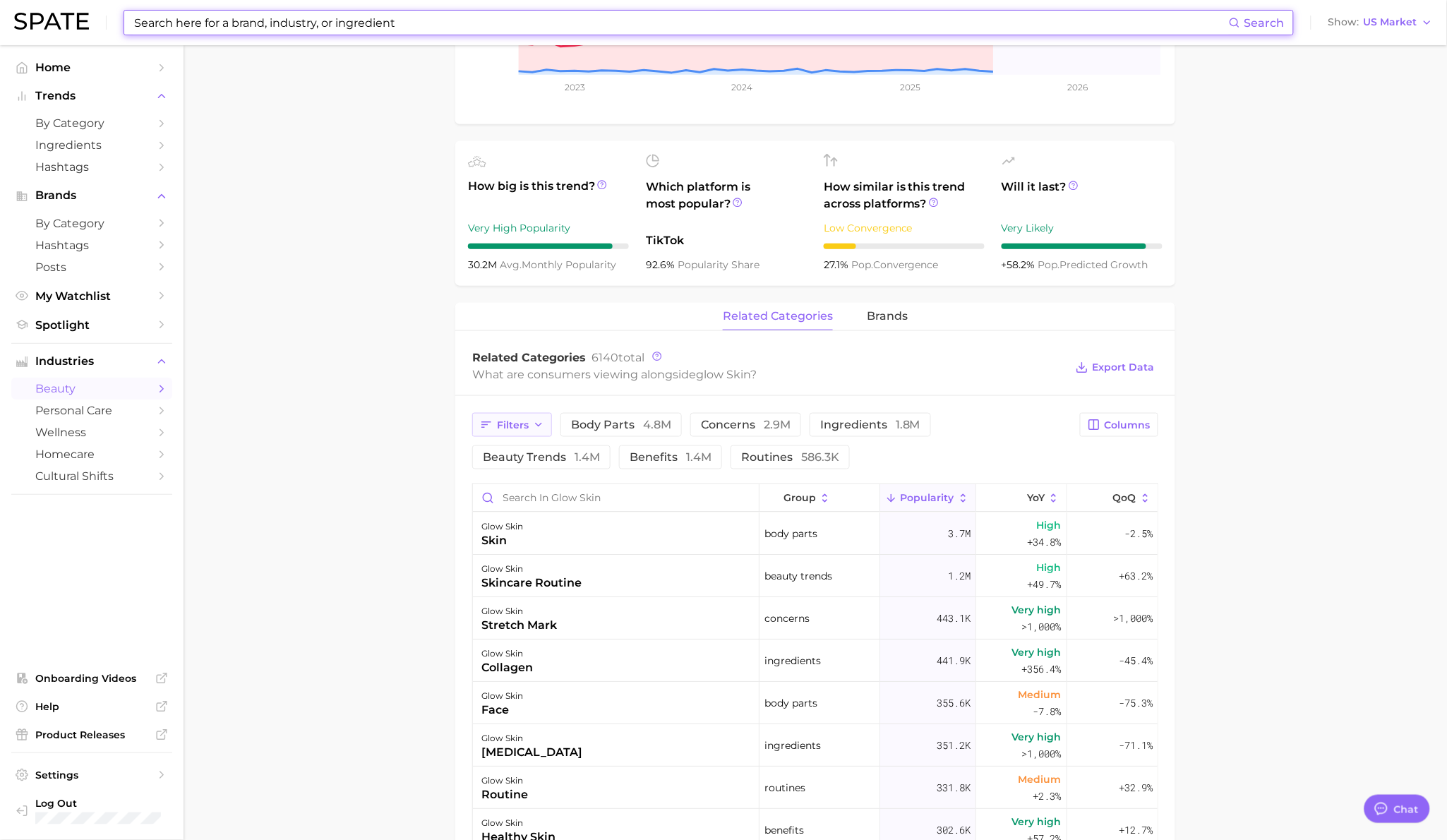
click at [527, 418] on button "Filters" at bounding box center [512, 425] width 79 height 24
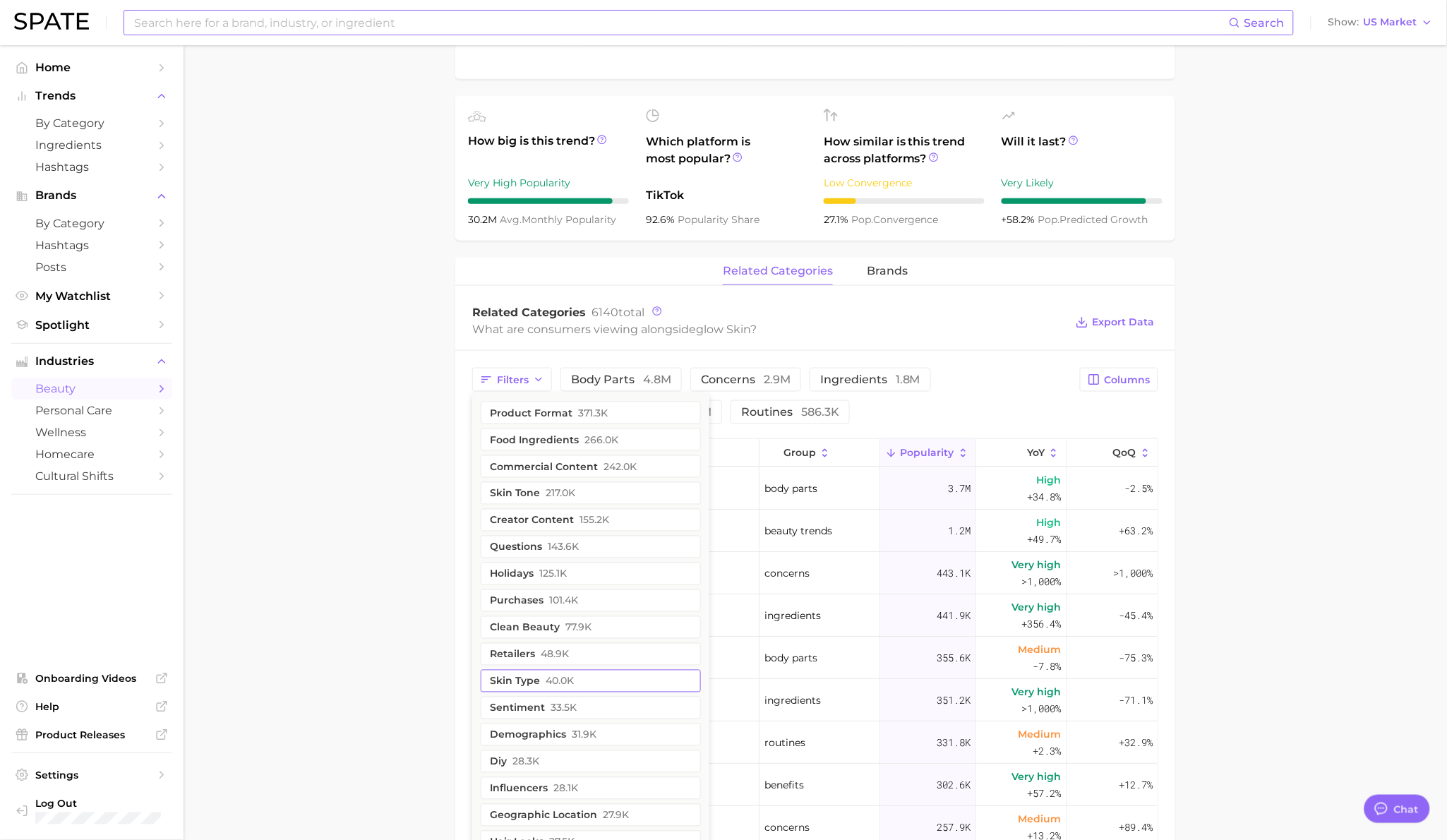
scroll to position [434, 0]
click at [593, 413] on span "371.3k" at bounding box center [592, 411] width 29 height 11
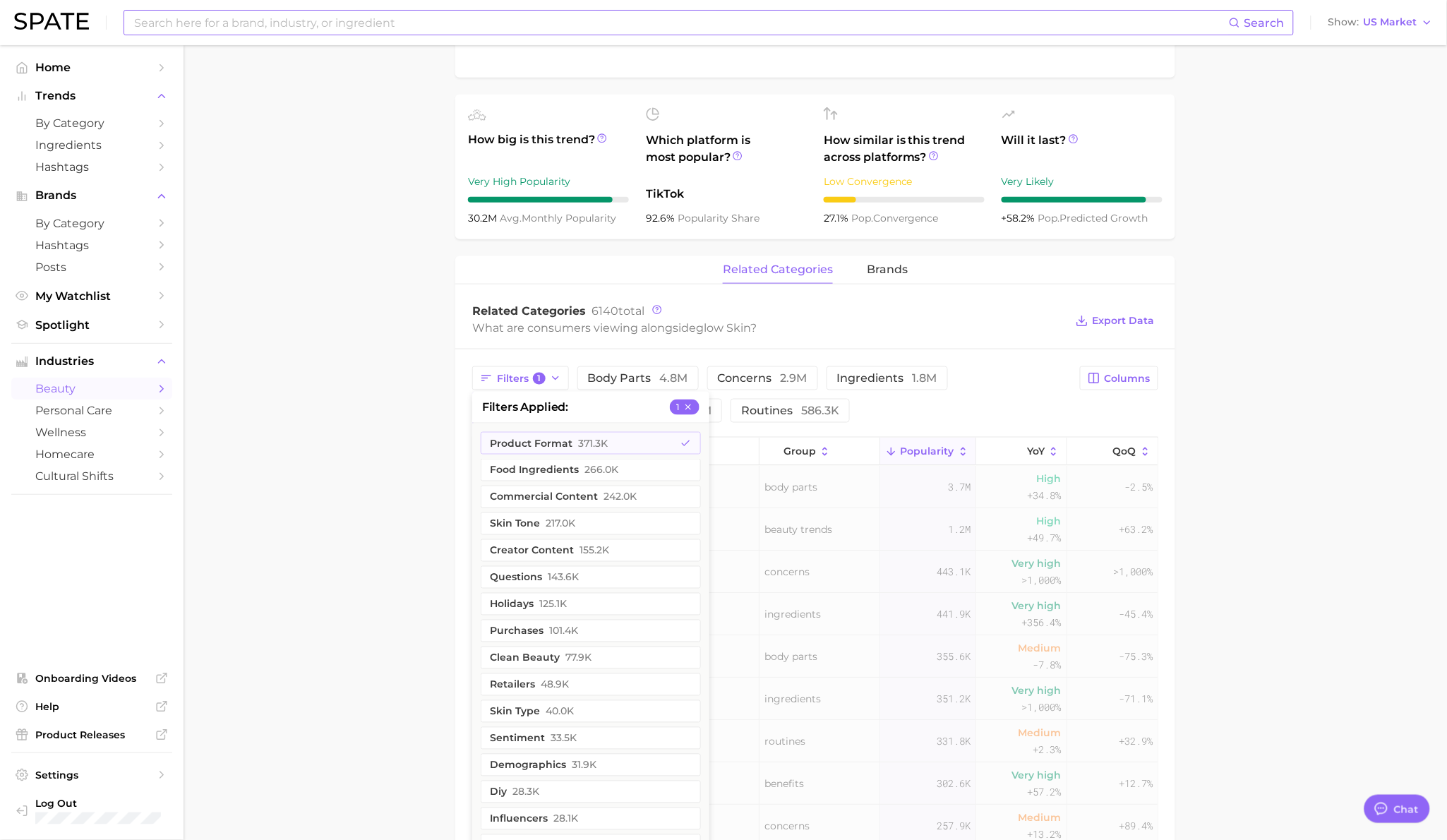
click at [370, 516] on main "1. makeup 2. makeup looks 3. face looks 4. glow skin Overview Google TikTok Ins…" at bounding box center [815, 487] width 1264 height 1753
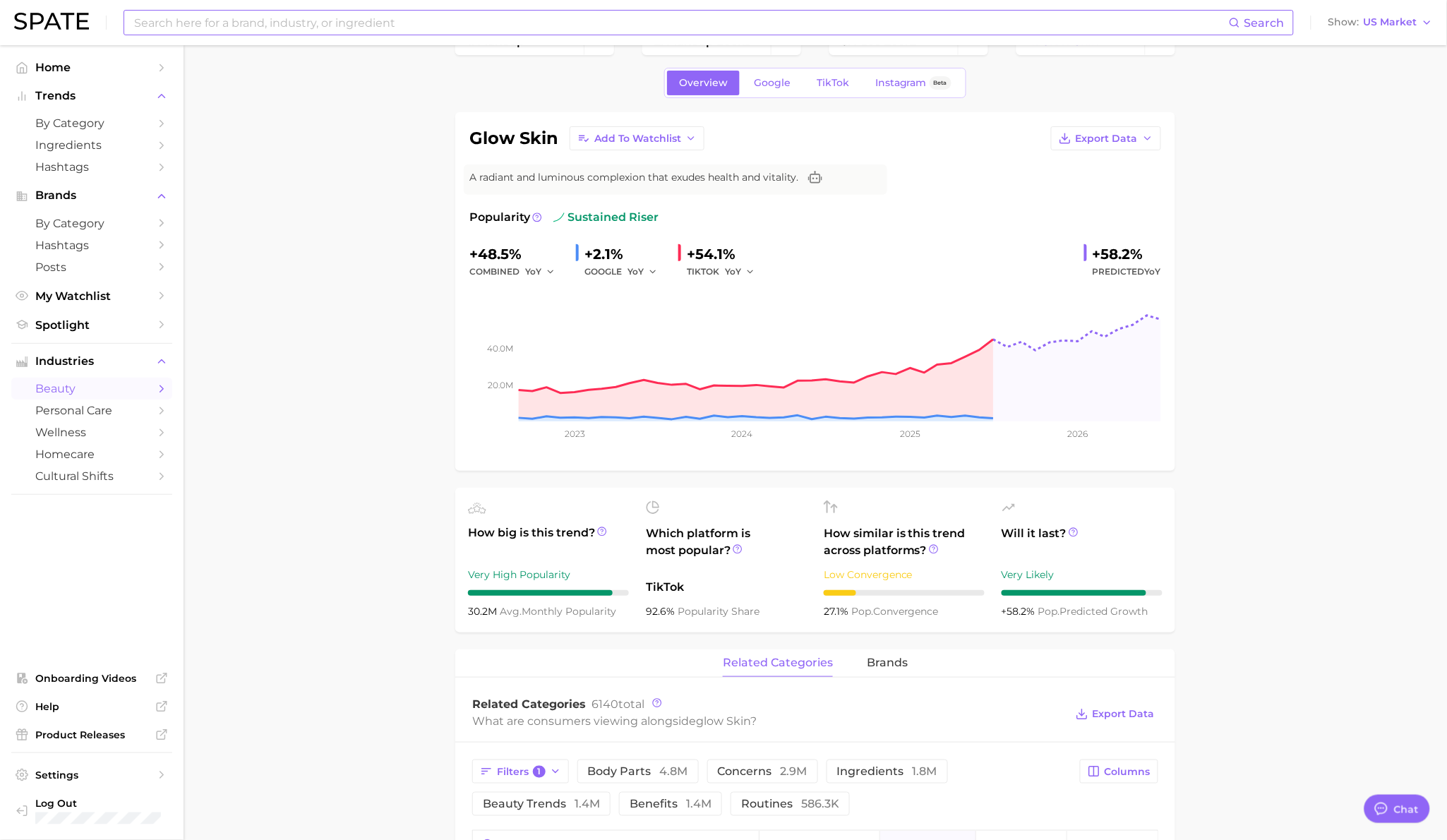
scroll to position [10, 0]
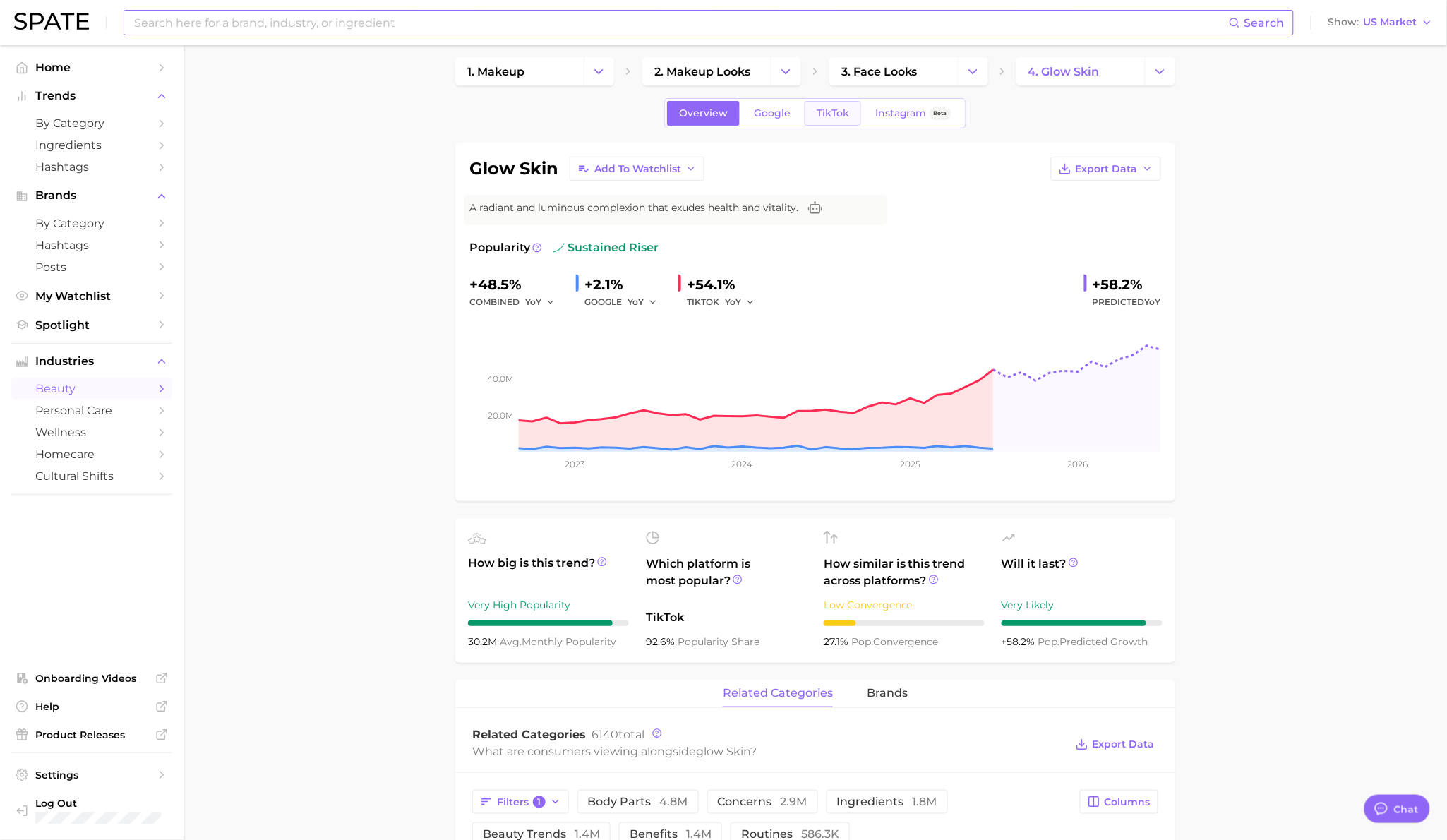
click at [832, 115] on span "TikTok" at bounding box center [832, 113] width 33 height 12
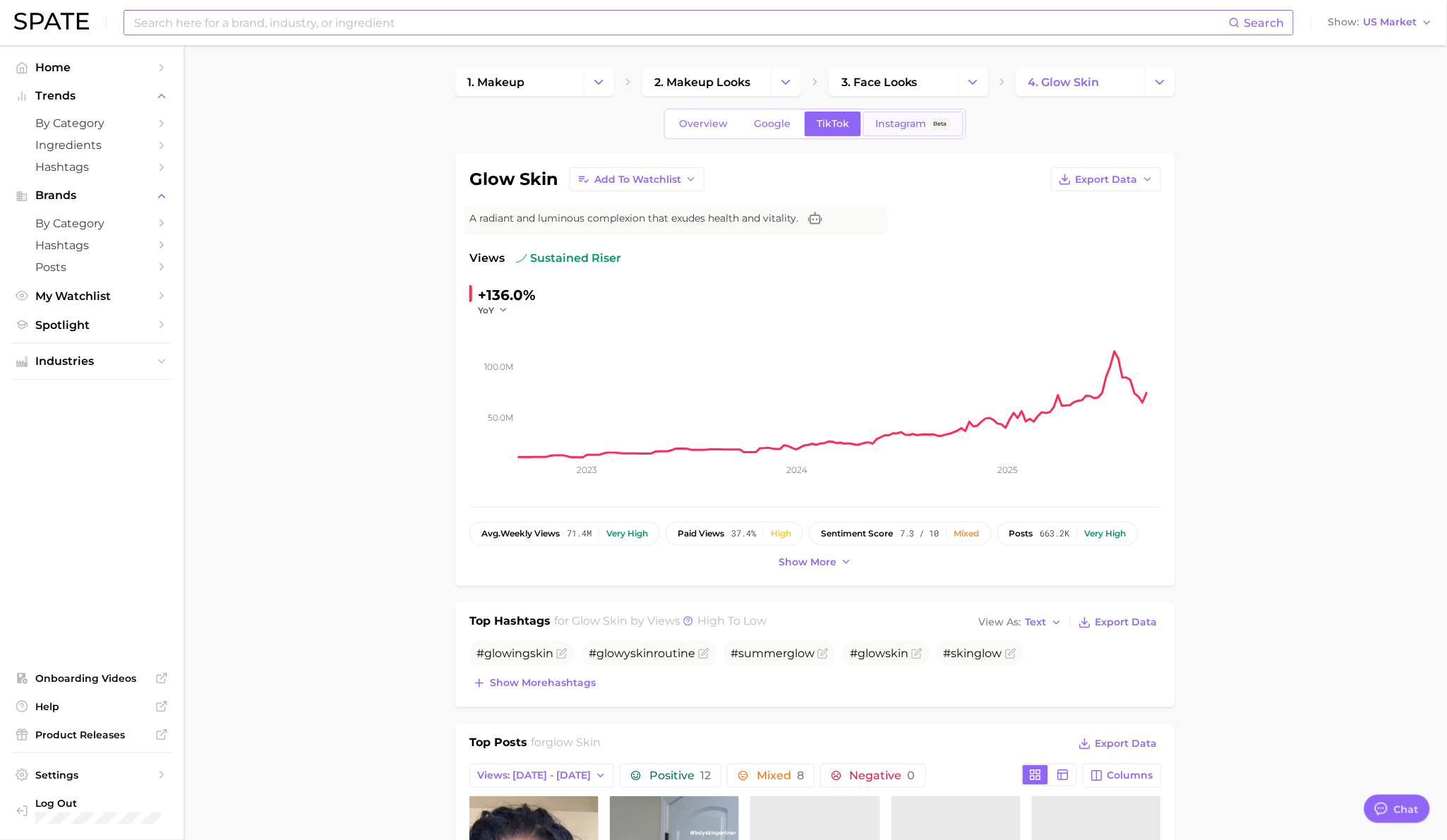
click at [894, 125] on span "Instagram" at bounding box center [901, 123] width 52 height 12
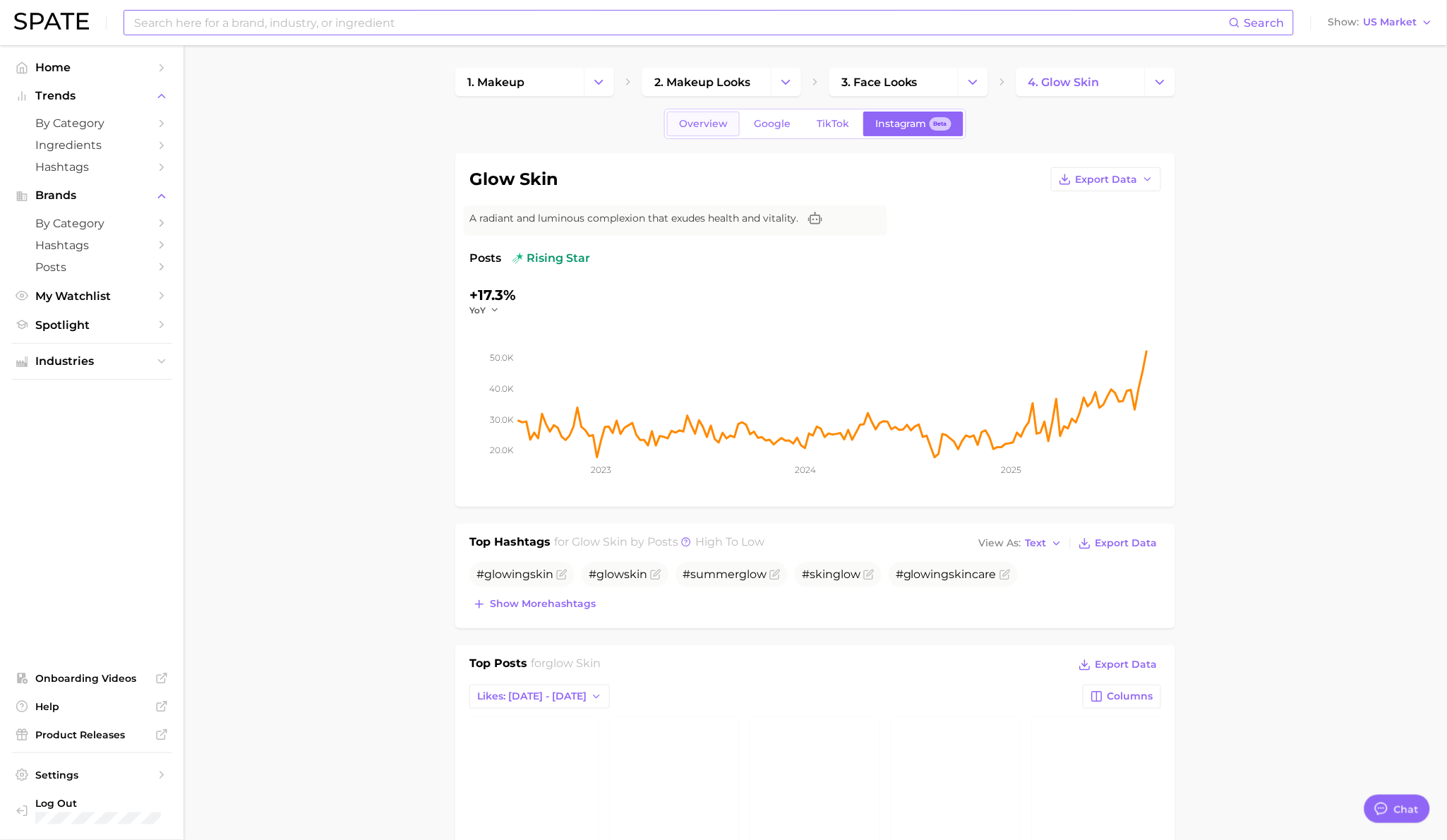
click at [708, 129] on span "Overview" at bounding box center [703, 123] width 48 height 12
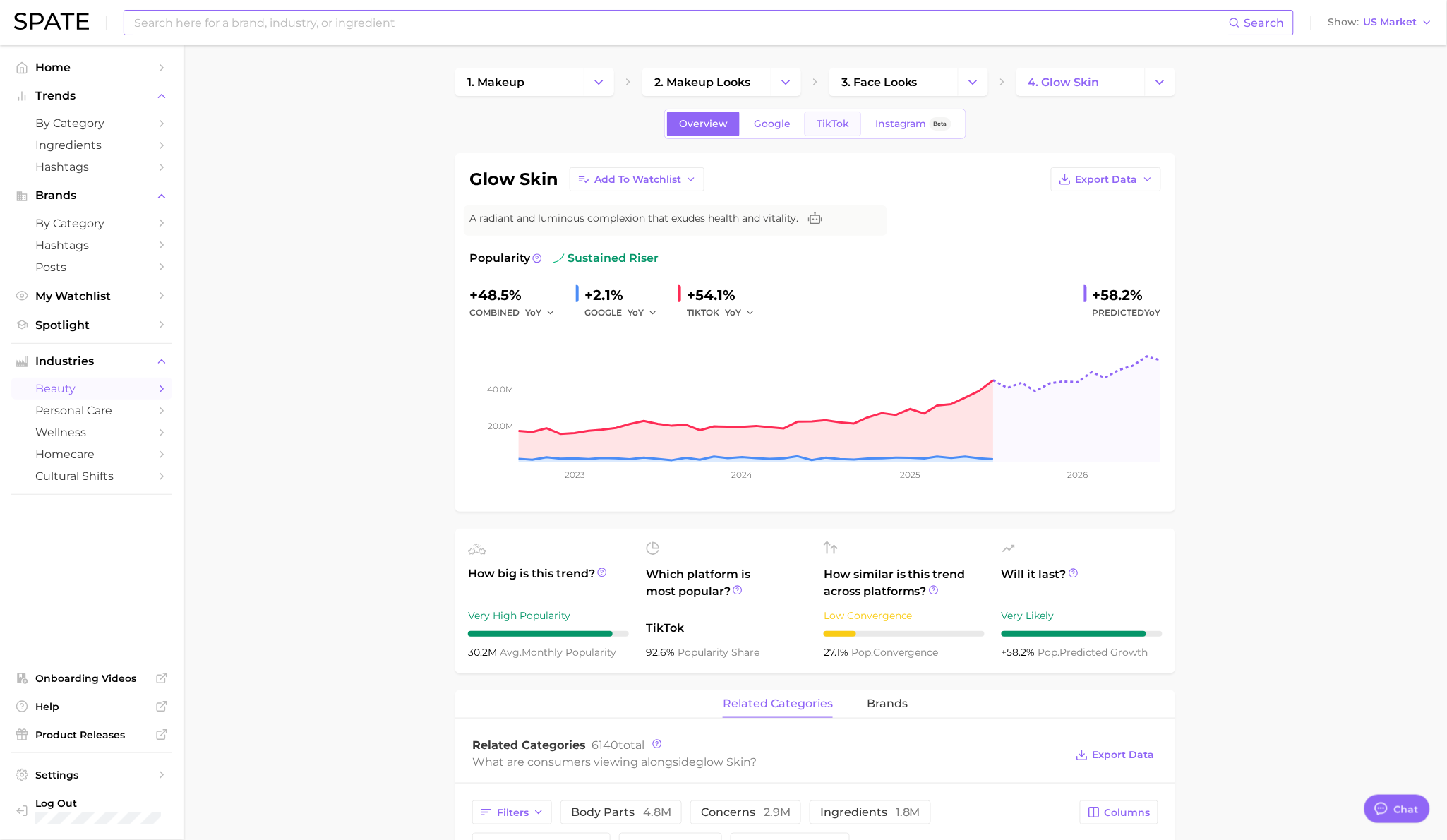
click at [824, 133] on link "TikTok" at bounding box center [832, 123] width 56 height 25
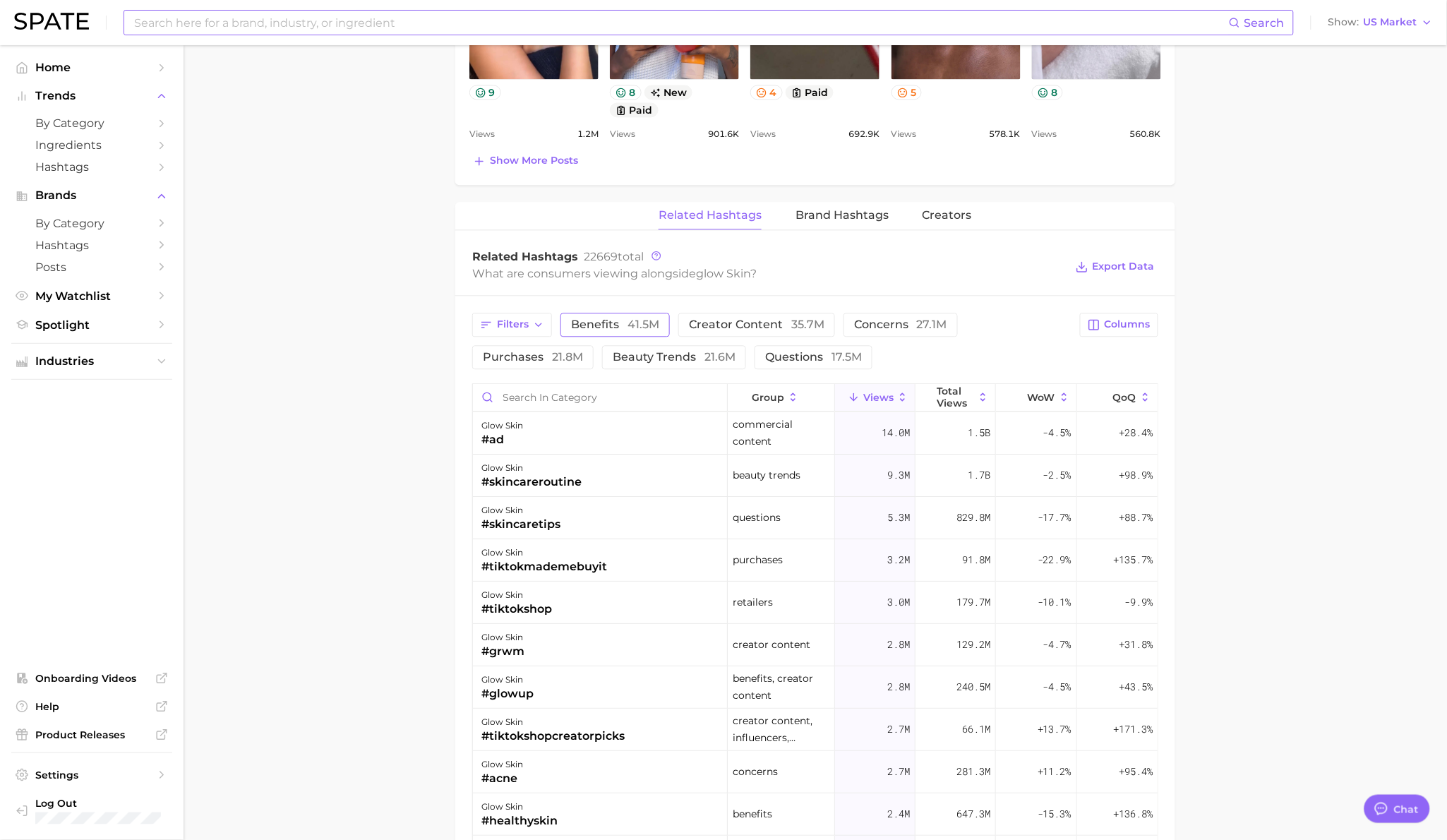
click at [596, 332] on button "benefits 41.5m" at bounding box center [615, 325] width 110 height 24
click at [673, 326] on icon "button" at bounding box center [673, 325] width 13 height 13
click at [692, 364] on button "beauty trends 21.6m" at bounding box center [673, 357] width 144 height 24
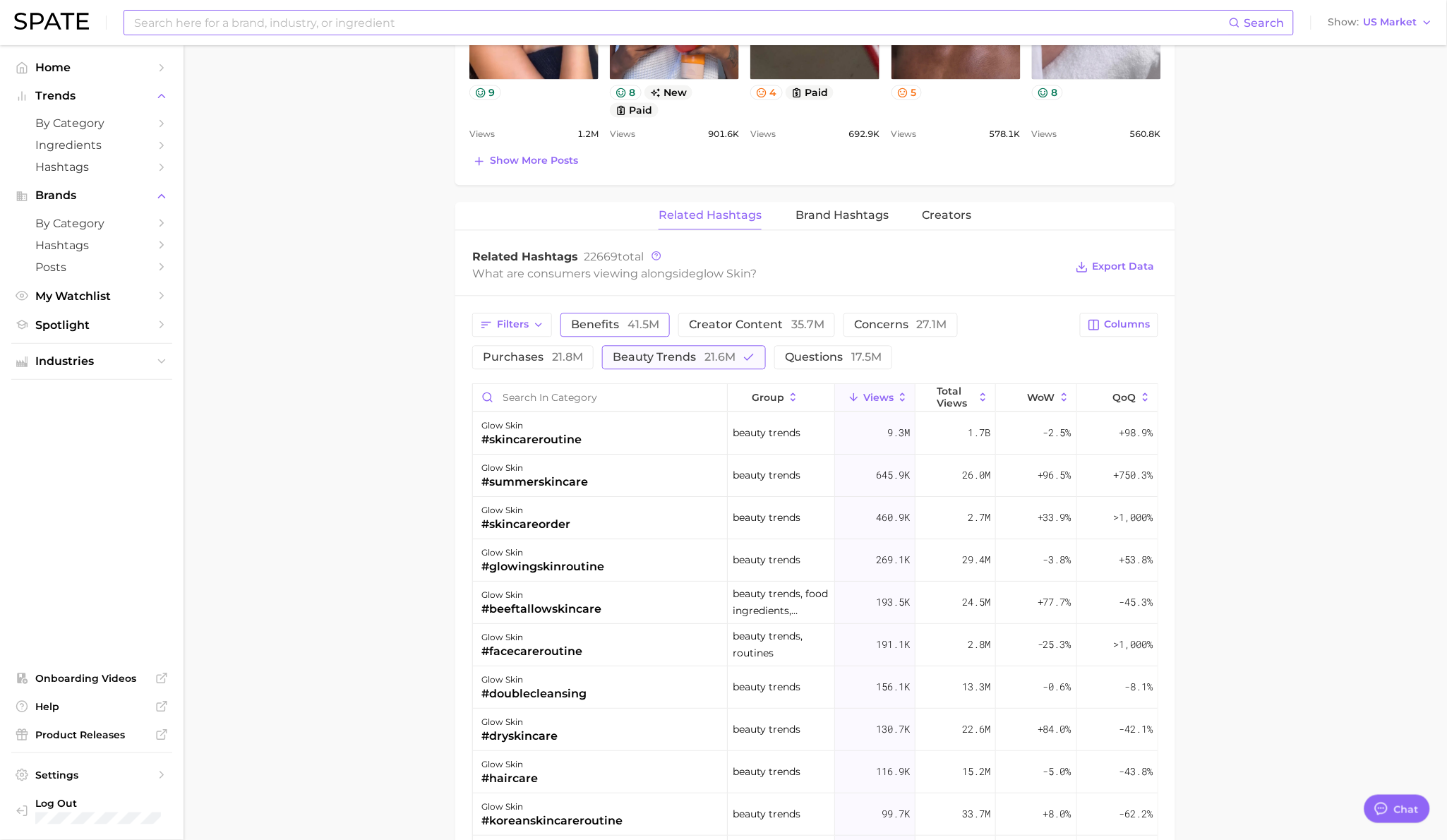
click at [692, 364] on button "beauty trends 21.6m" at bounding box center [684, 357] width 164 height 24
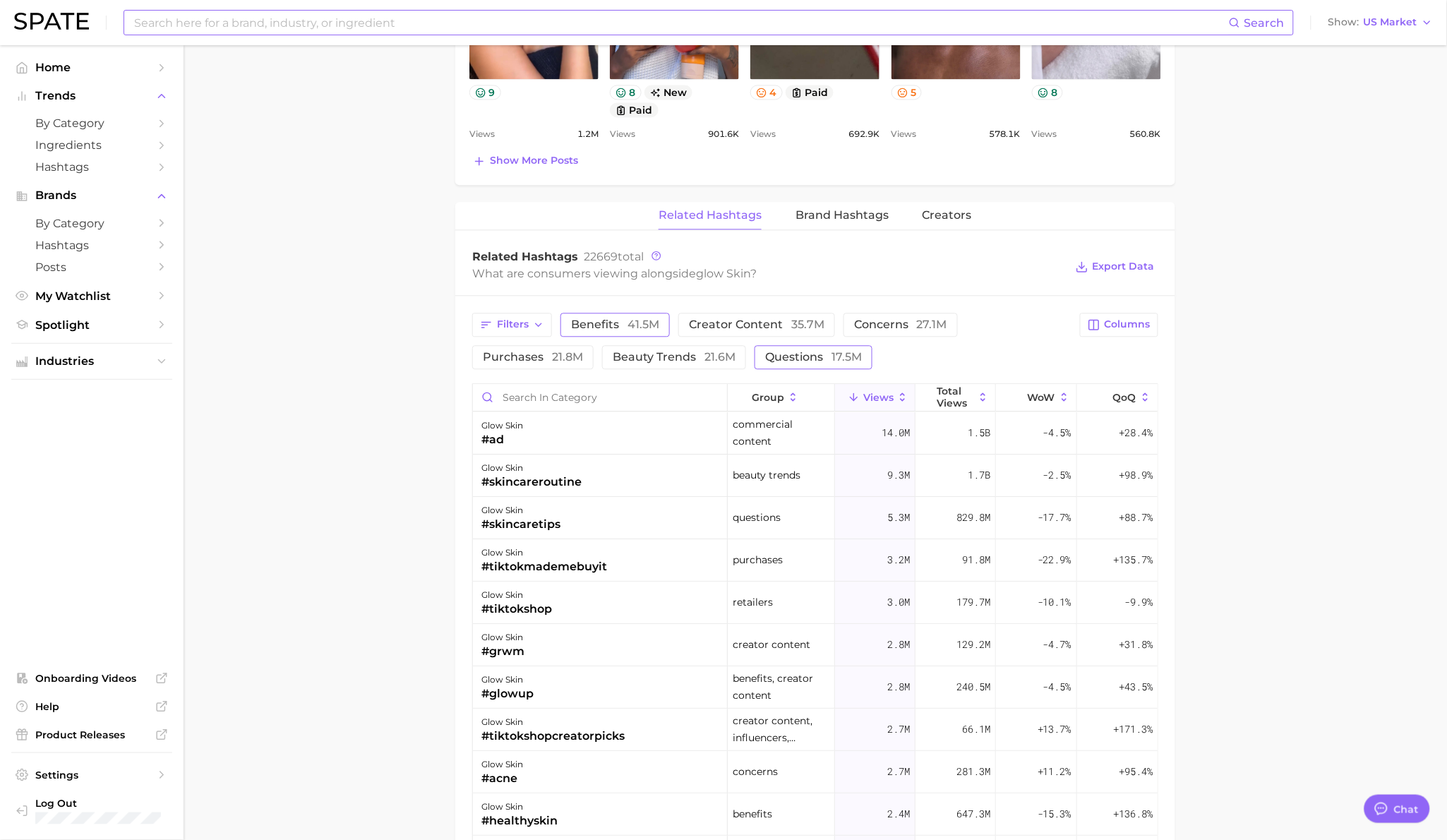
click at [770, 361] on span "questions 17.5m" at bounding box center [813, 357] width 97 height 11
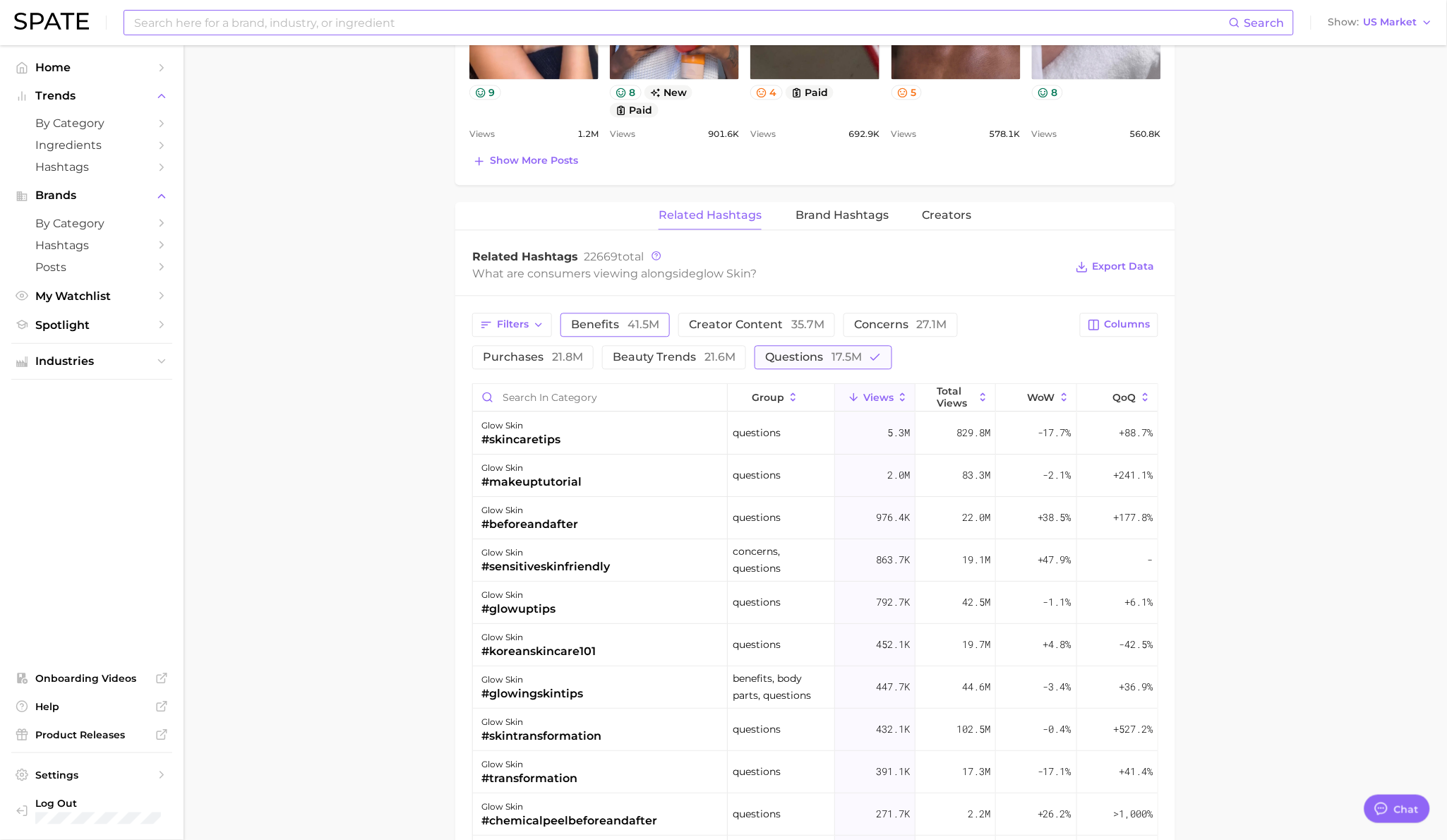
click at [785, 360] on span "questions 17.5m" at bounding box center [813, 357] width 97 height 11
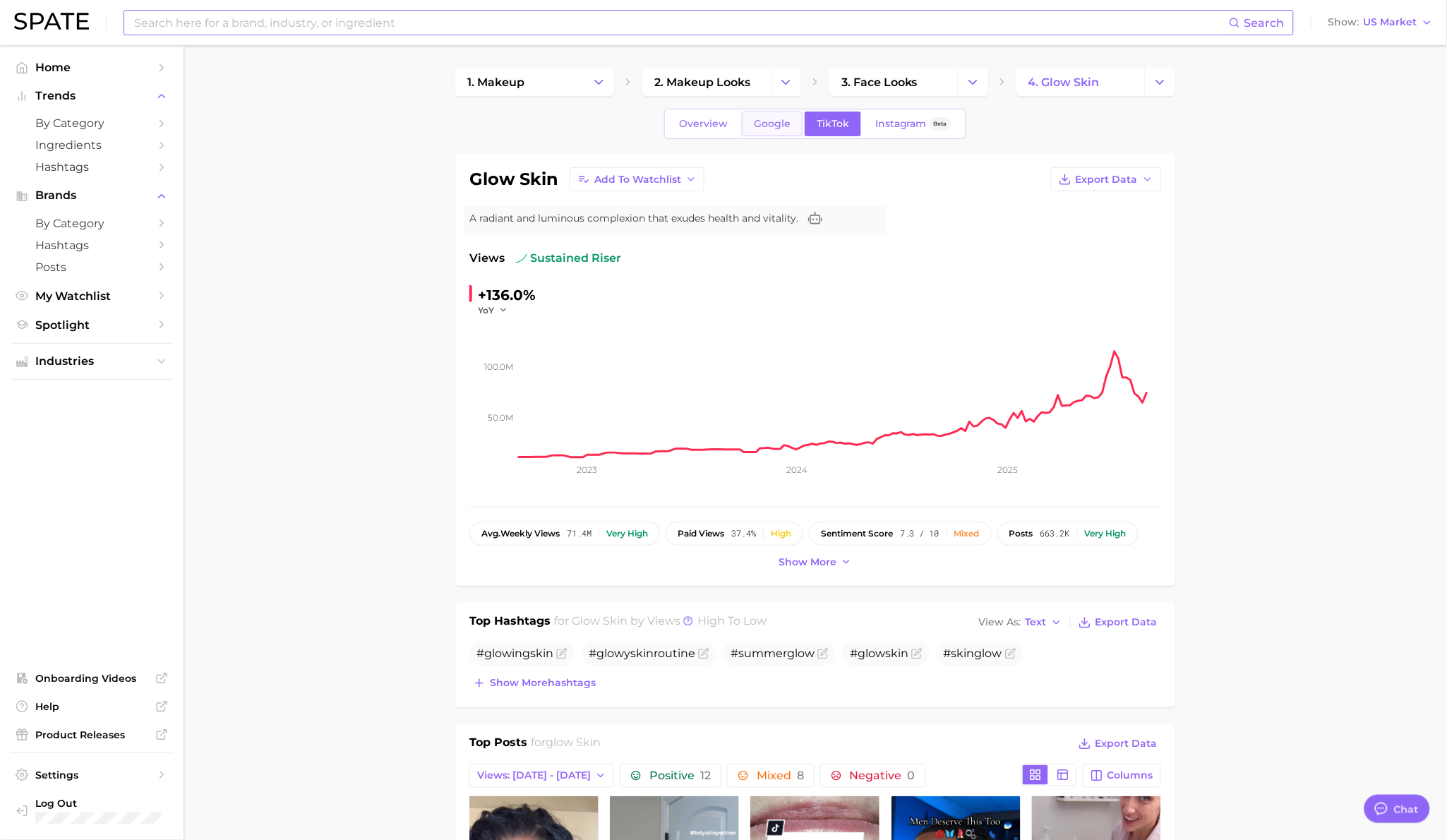
click at [765, 124] on span "Google" at bounding box center [772, 123] width 37 height 12
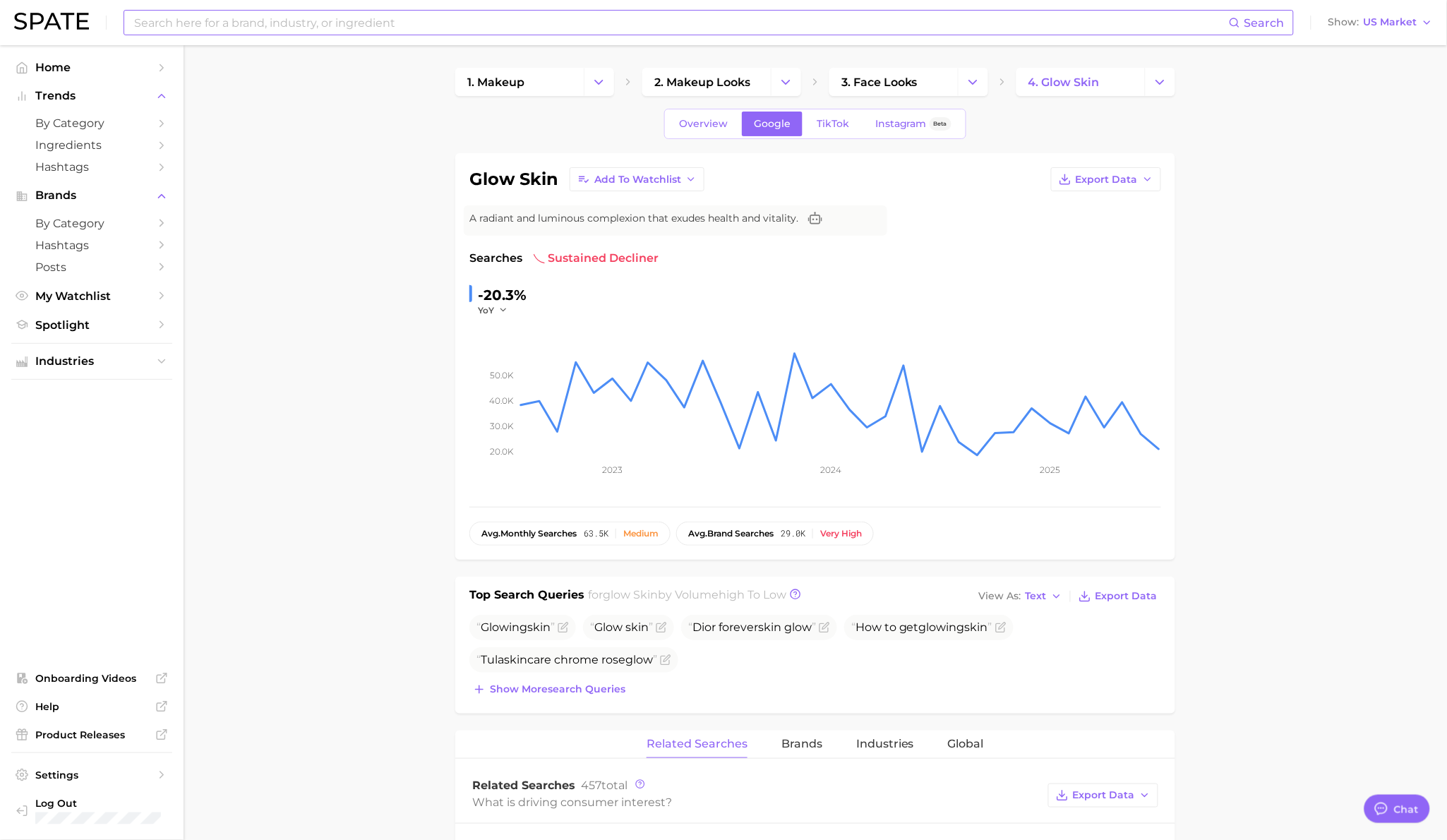
scroll to position [159, 0]
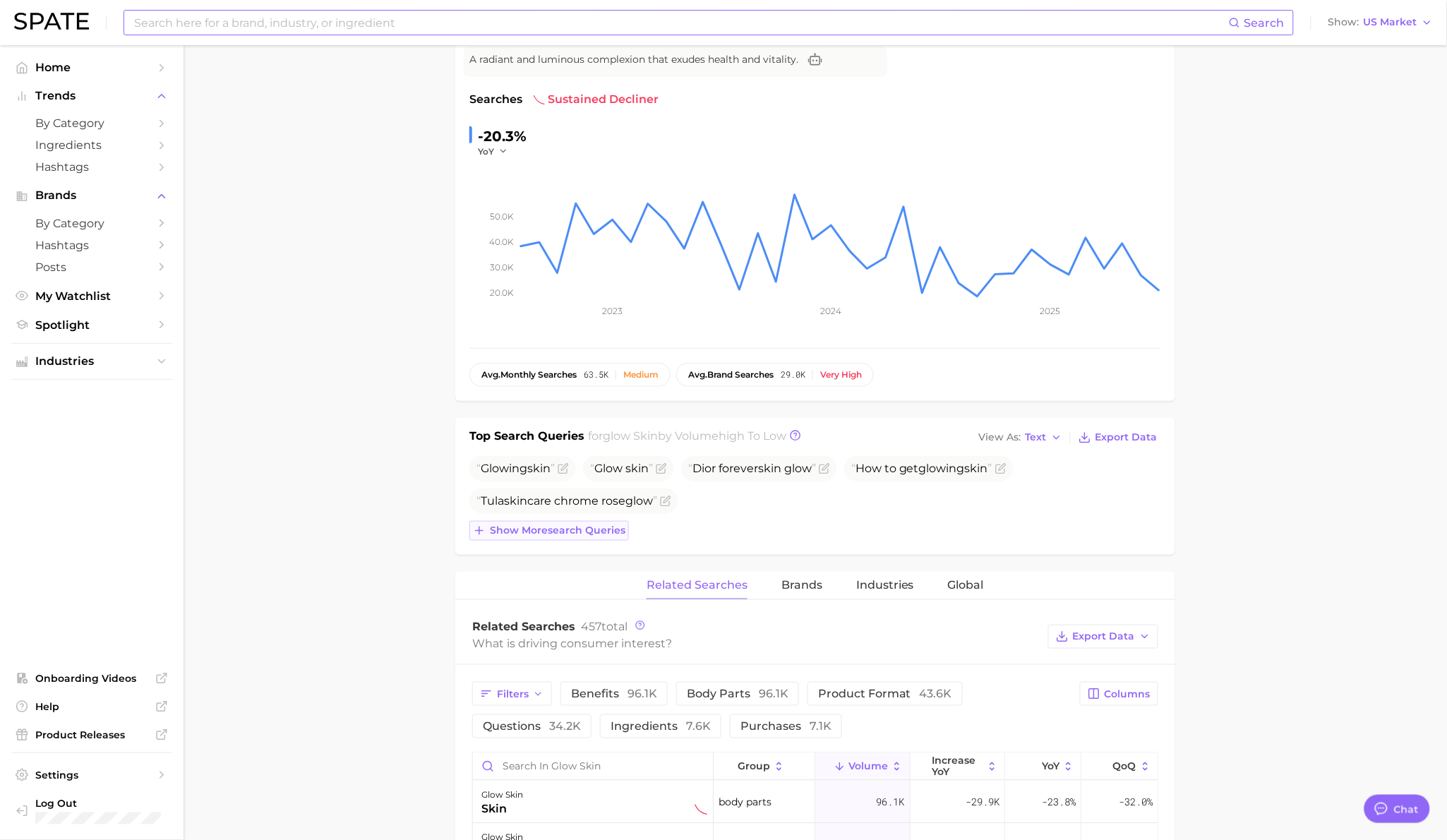
click at [527, 534] on span "Show more search queries" at bounding box center [558, 530] width 136 height 12
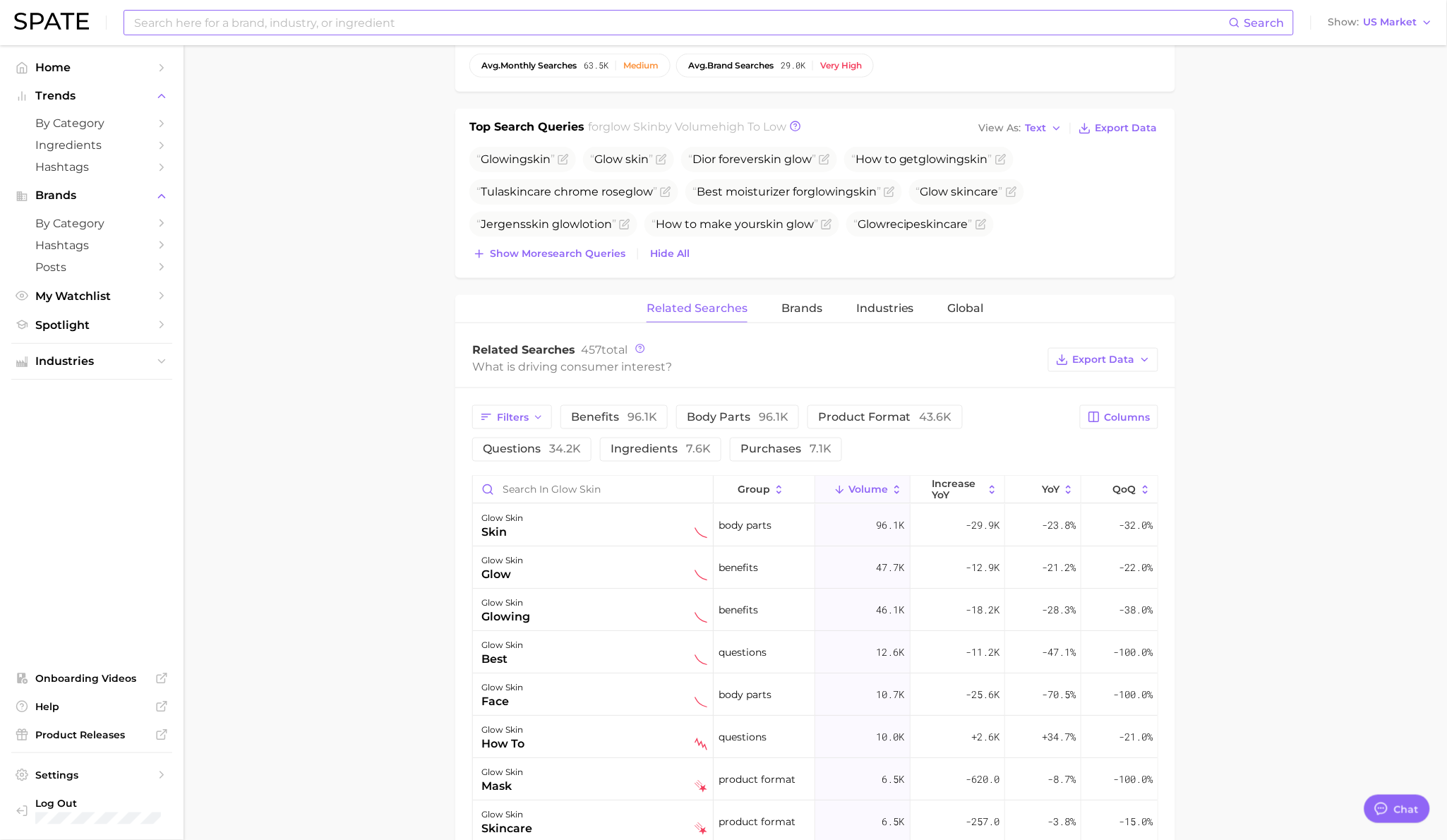
scroll to position [466, 0]
click at [548, 449] on span "questions 34.2k" at bounding box center [532, 450] width 98 height 13
click at [884, 304] on span "Industries" at bounding box center [885, 310] width 58 height 13
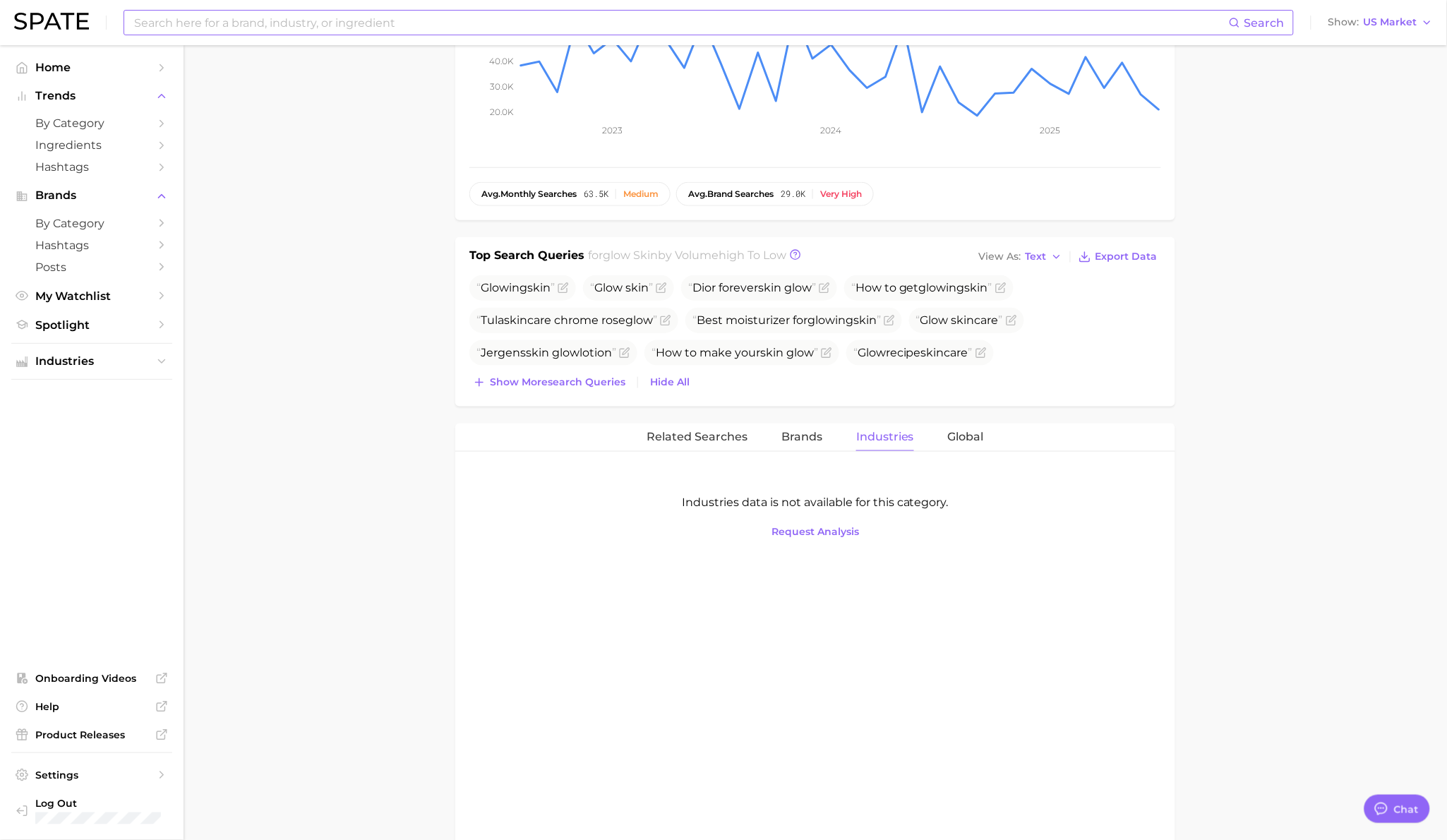
scroll to position [328, 0]
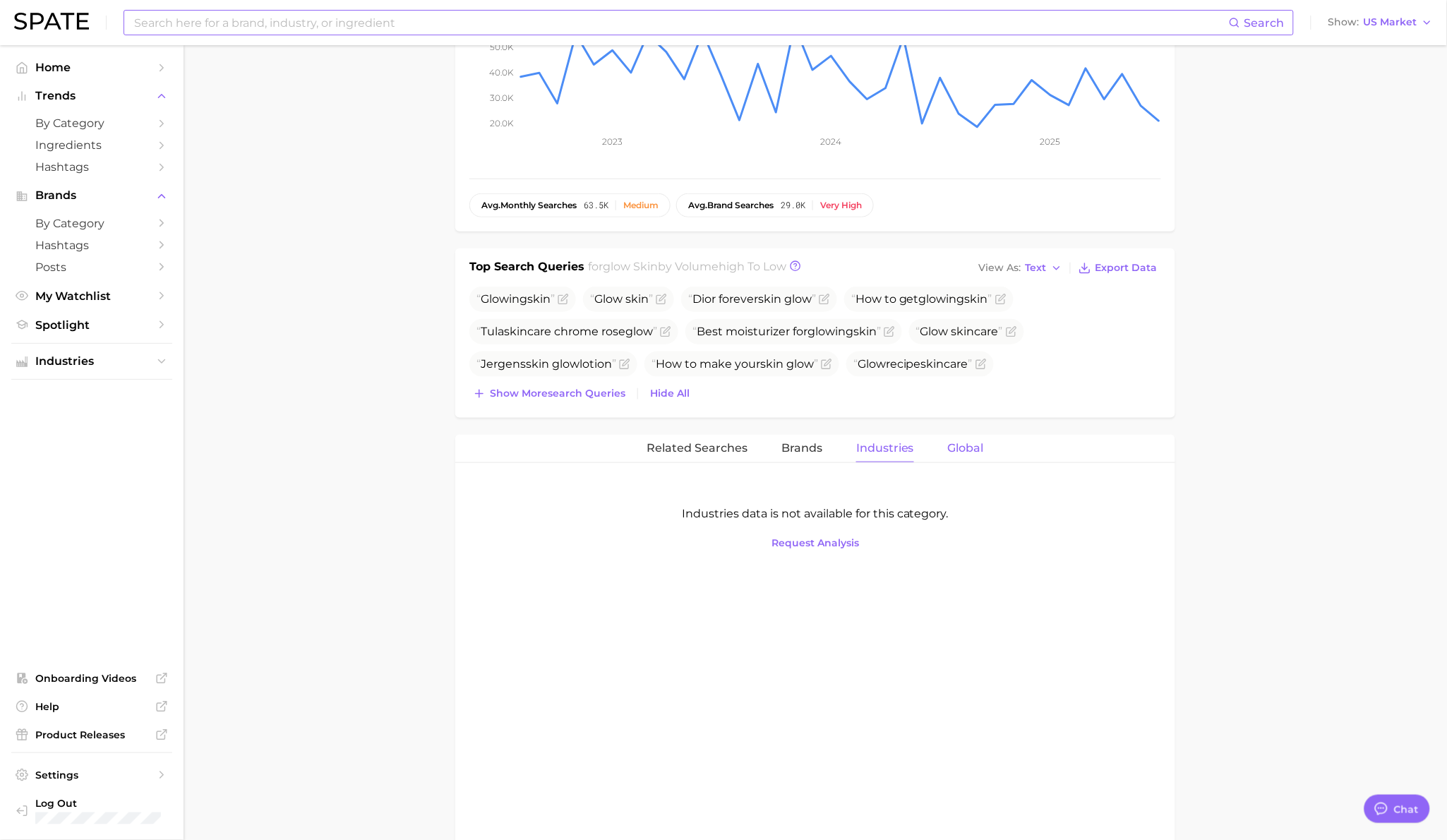
click at [973, 453] on span "Global" at bounding box center [966, 448] width 36 height 13
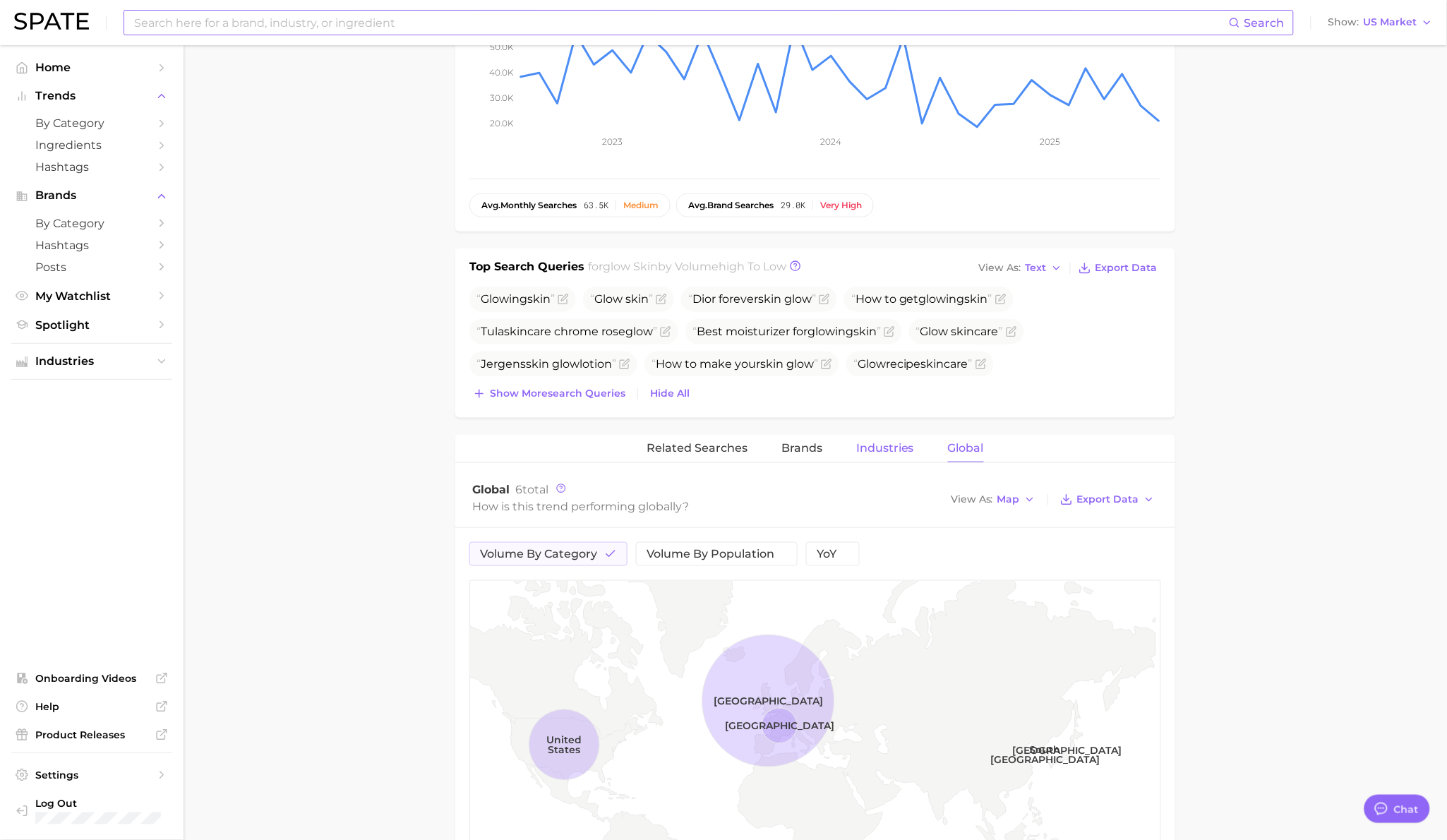
click at [892, 447] on span "Industries" at bounding box center [885, 448] width 58 height 13
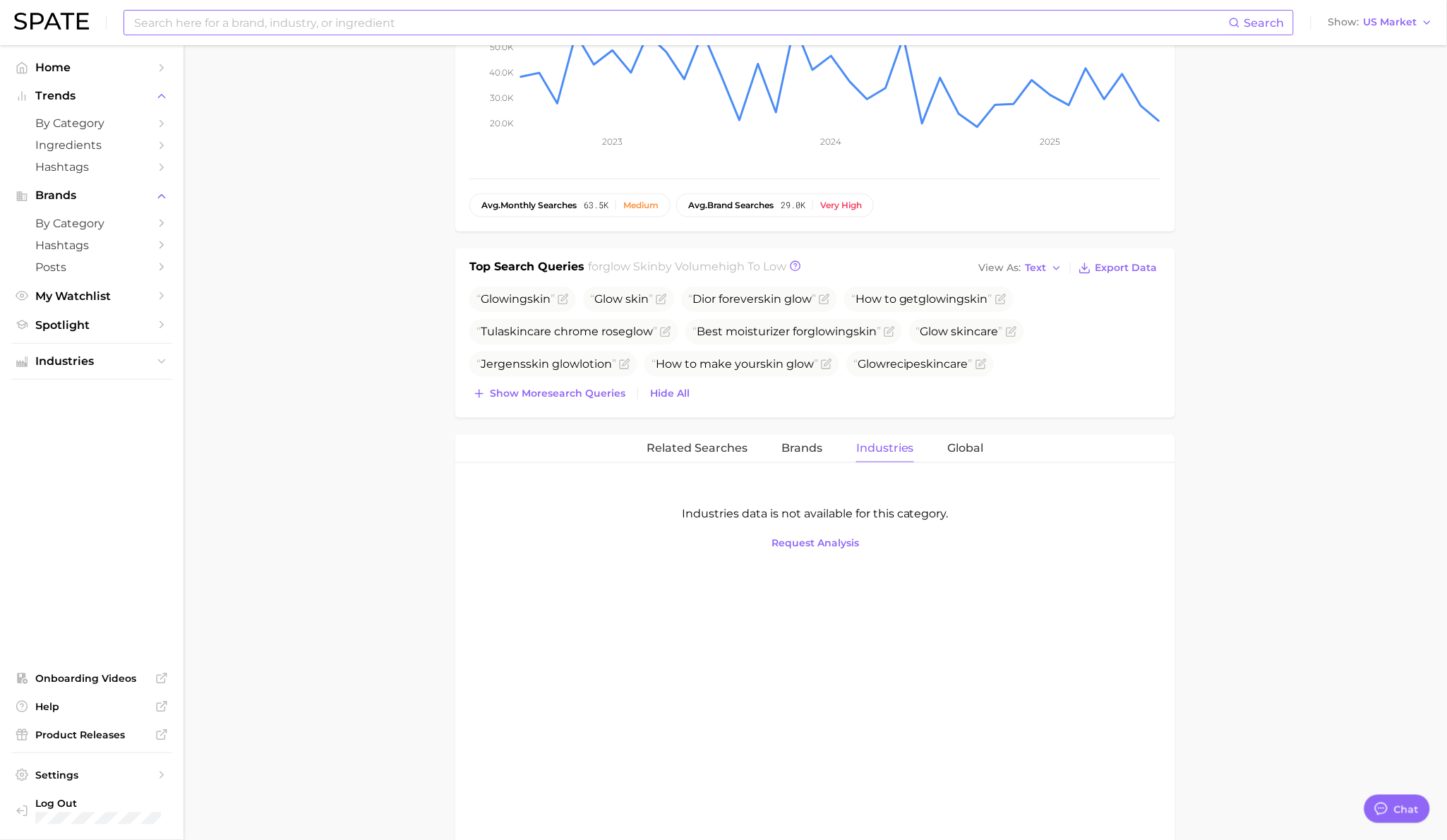
click at [411, 29] on input at bounding box center [681, 22] width 1096 height 24
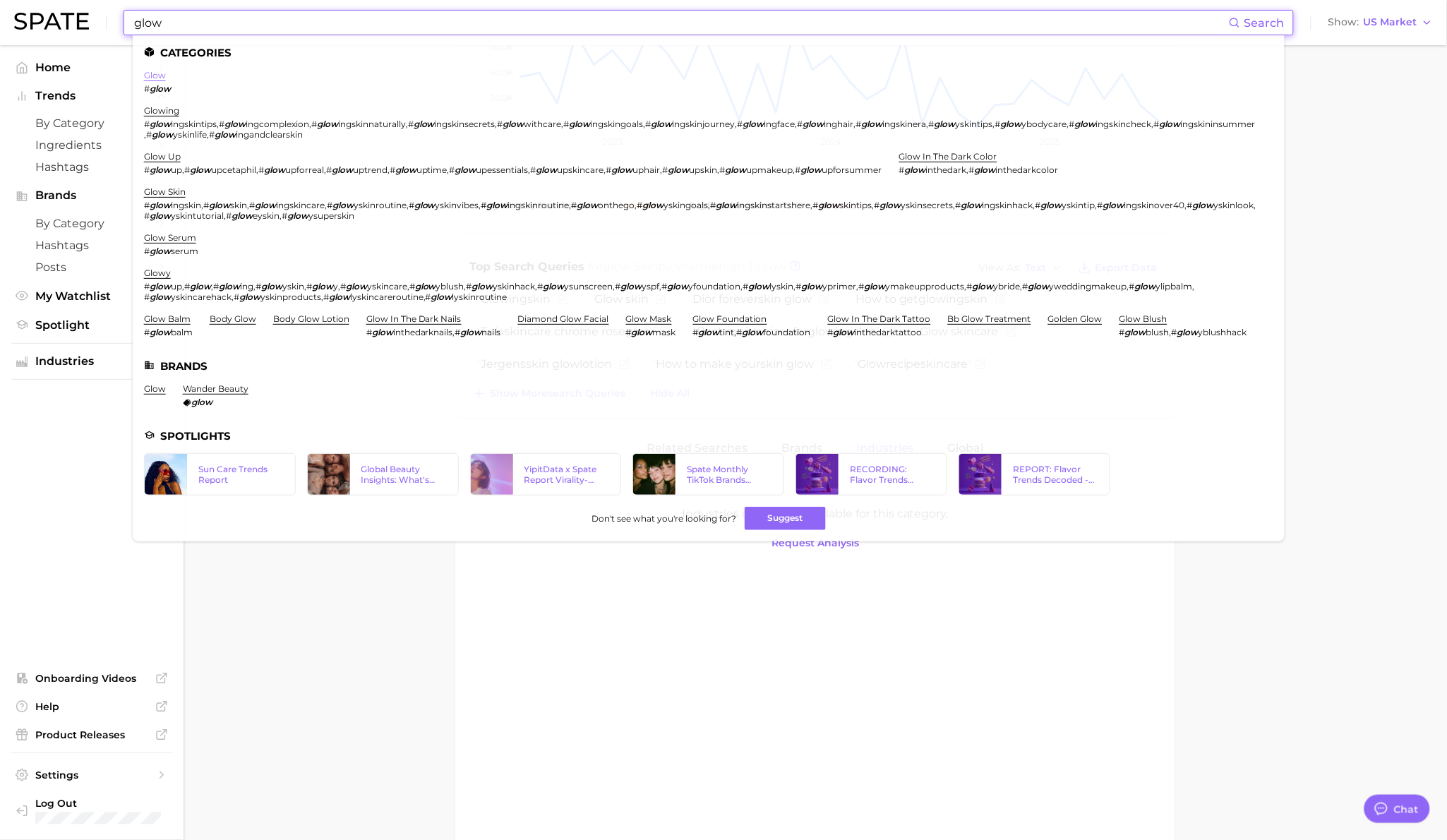
type input "glow"
click at [152, 73] on link "glow" at bounding box center [155, 75] width 22 height 10
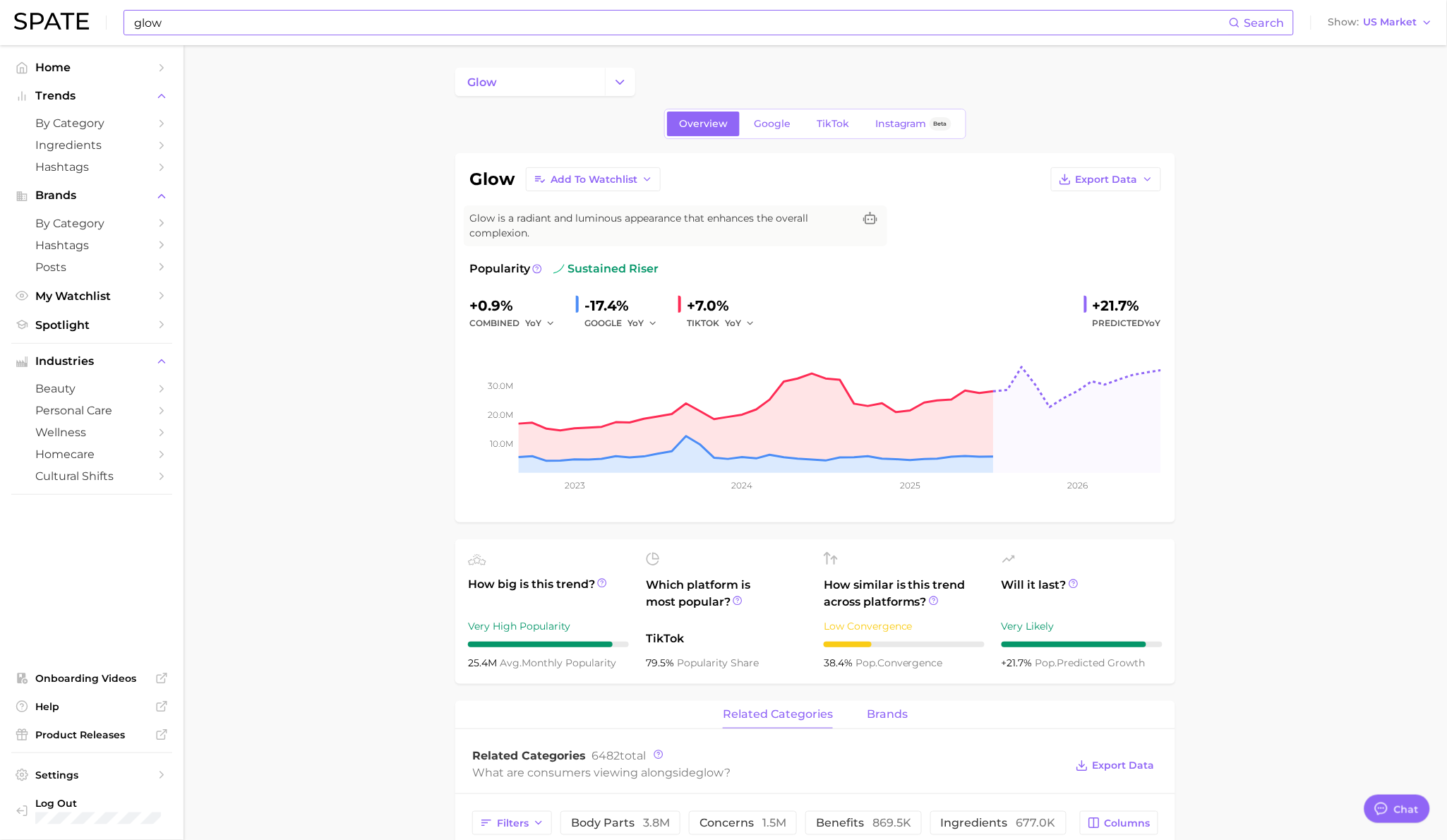
click at [875, 703] on button "brands" at bounding box center [887, 714] width 41 height 28
click at [765, 129] on span "Google" at bounding box center [772, 123] width 37 height 12
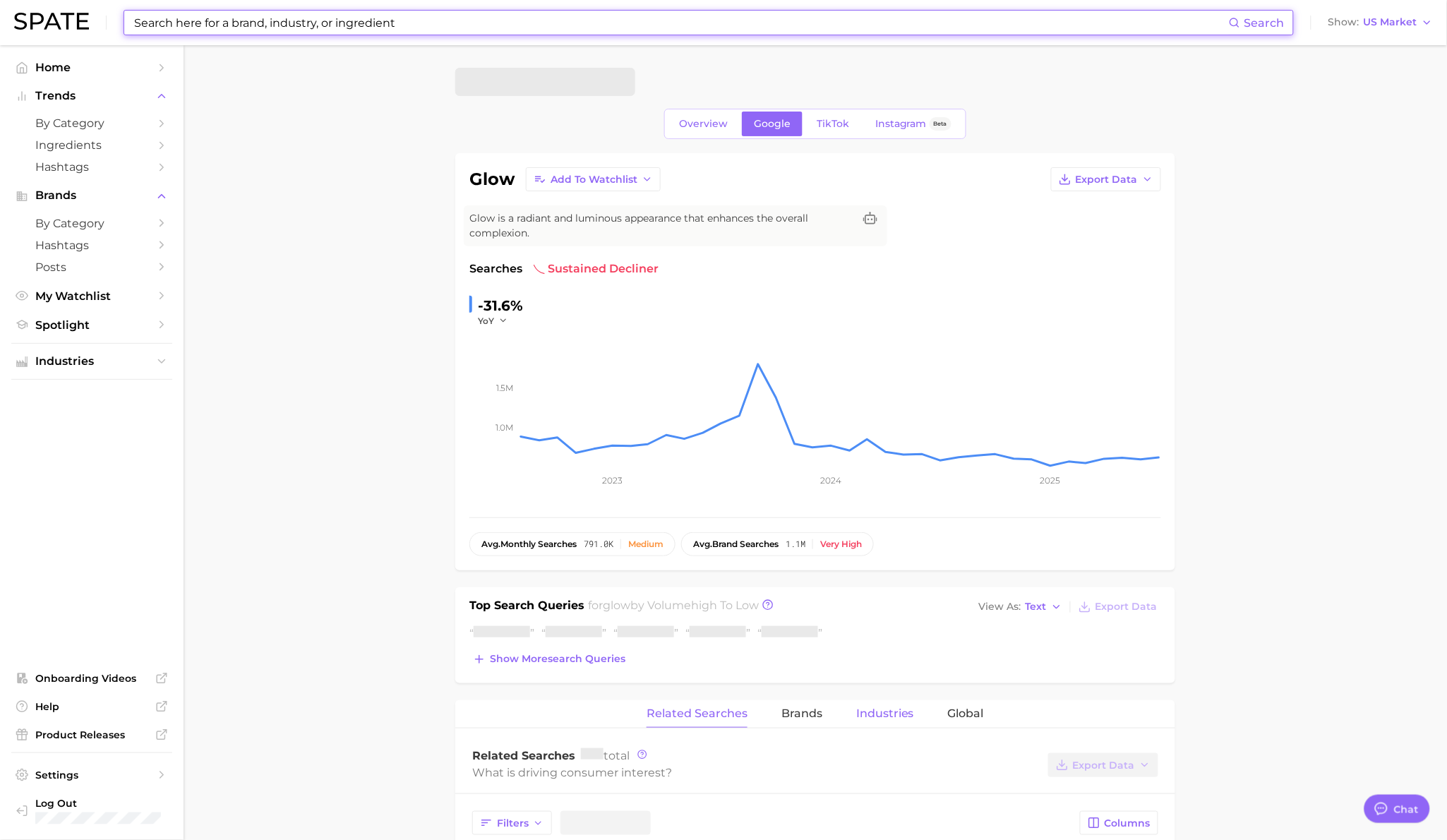
click at [878, 700] on button "Industries" at bounding box center [885, 714] width 58 height 28
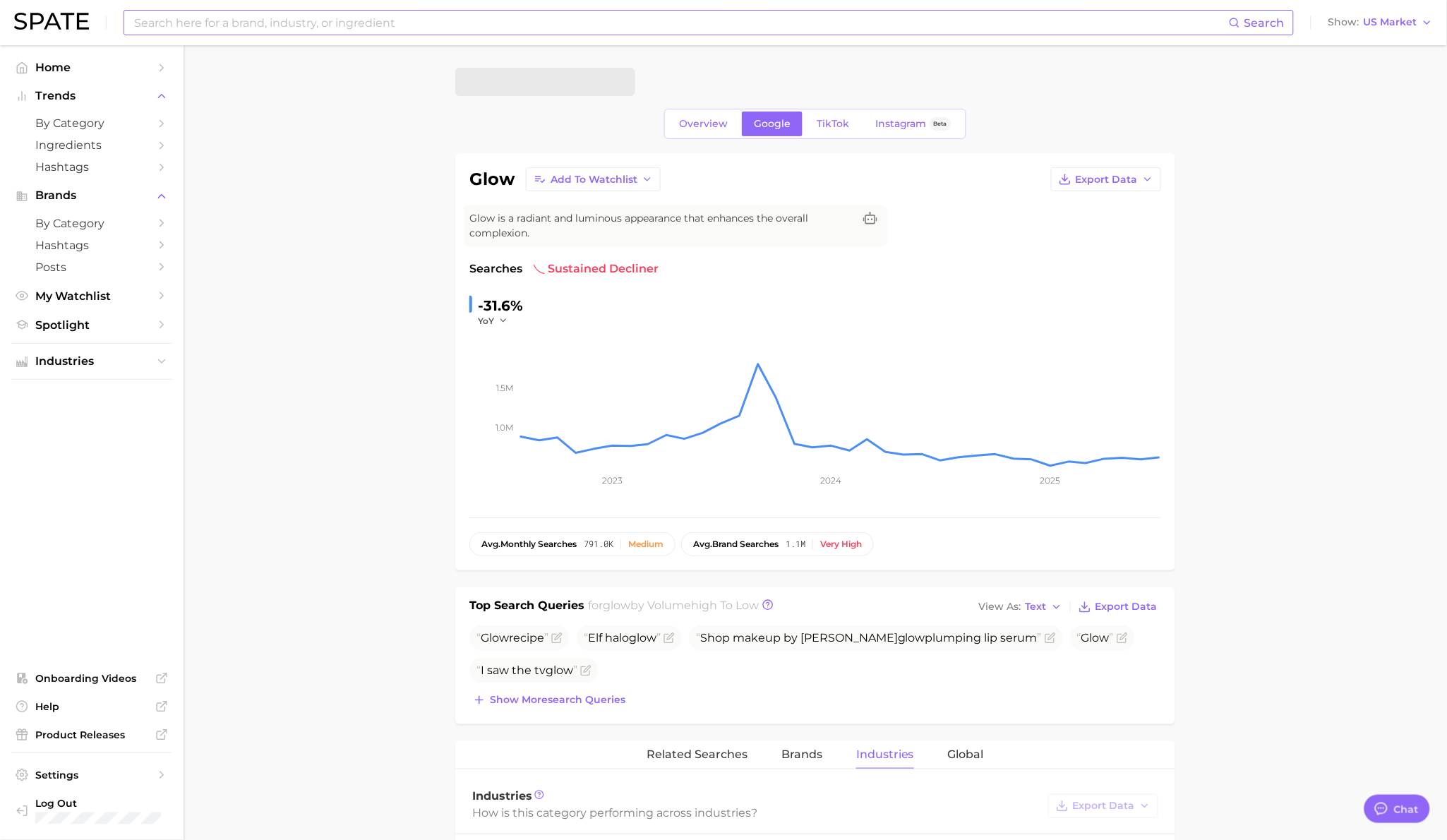
scroll to position [106, 0]
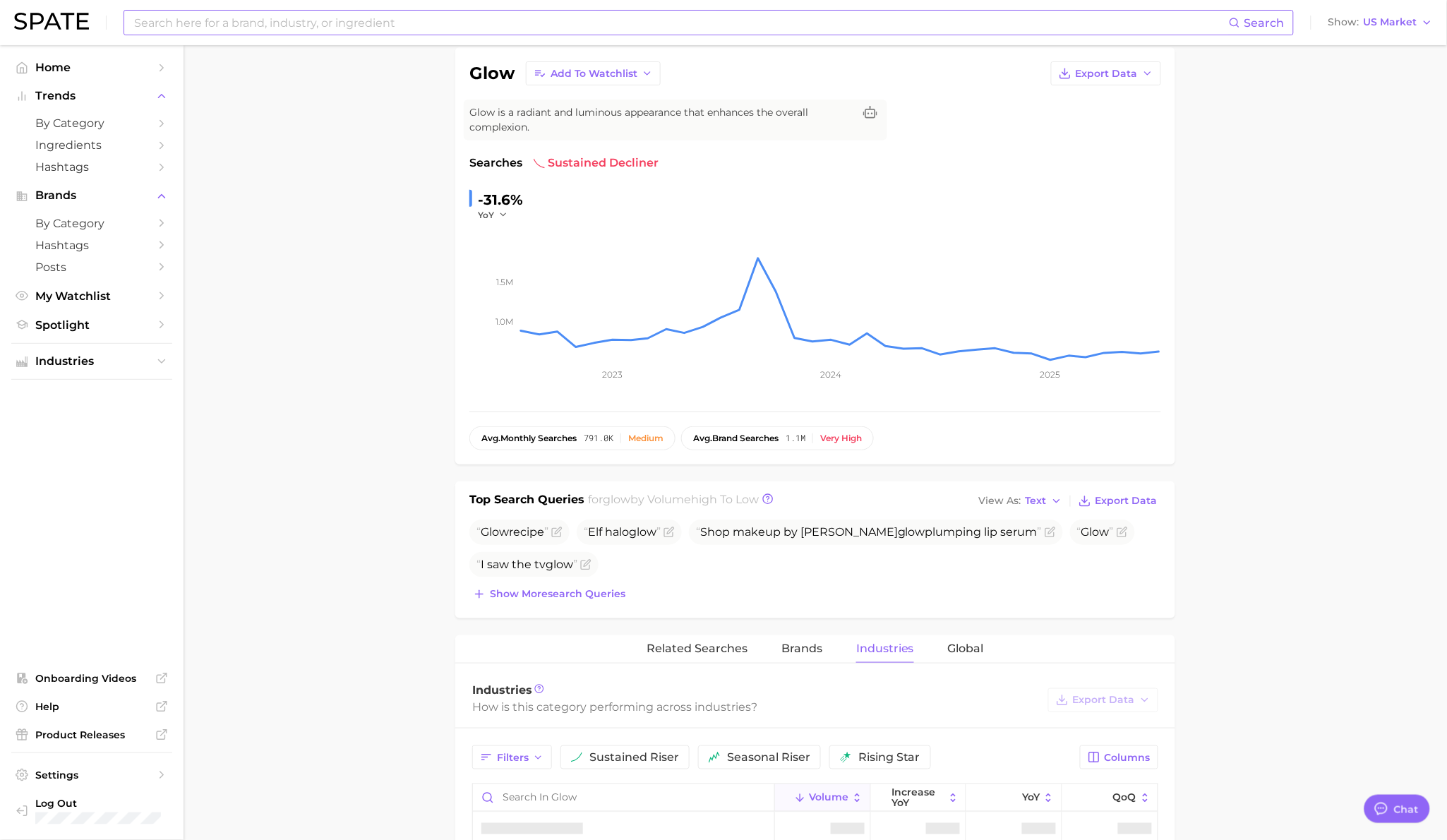
click at [886, 649] on span "Industries" at bounding box center [885, 649] width 58 height 13
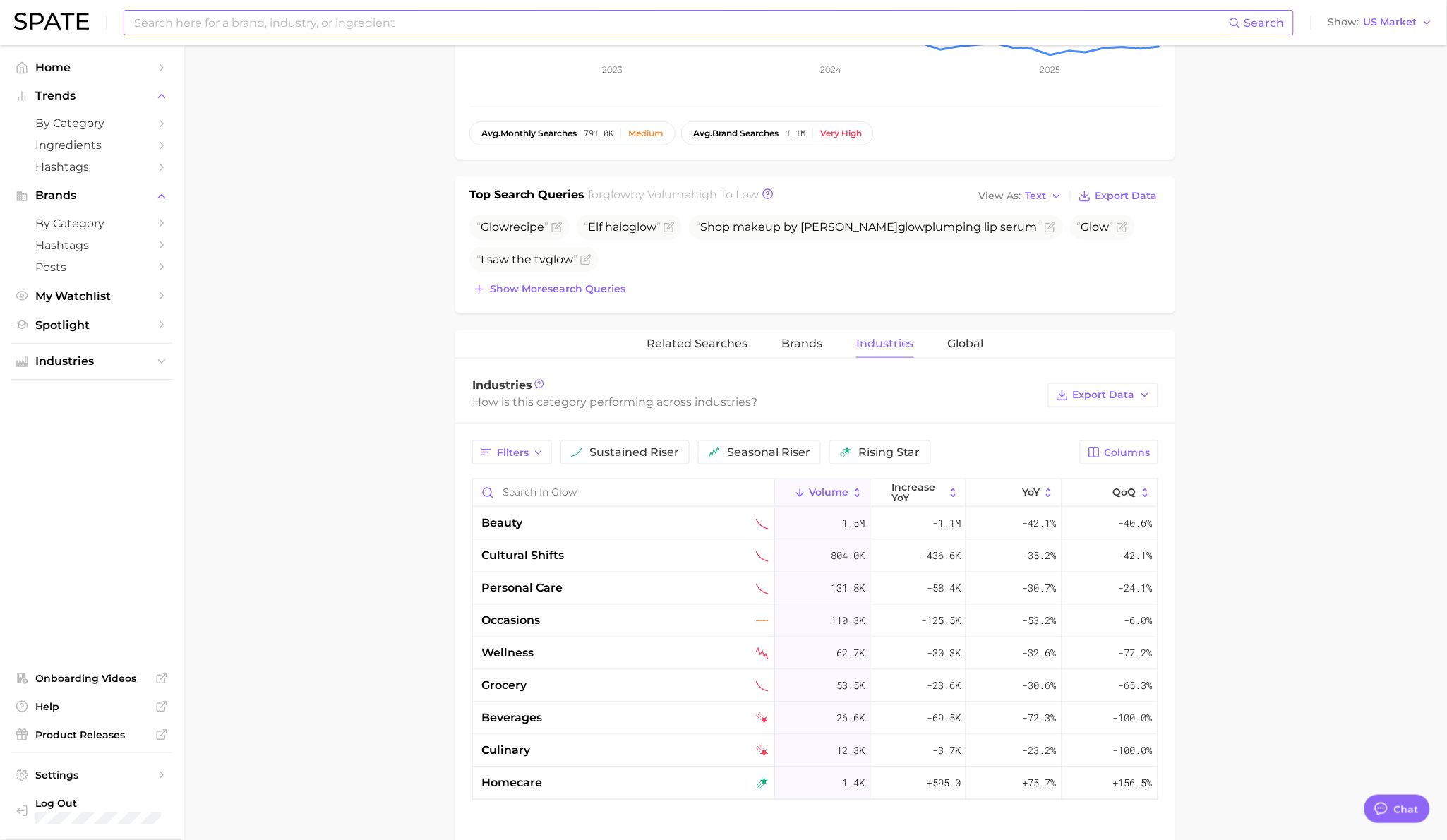
scroll to position [415, 0]
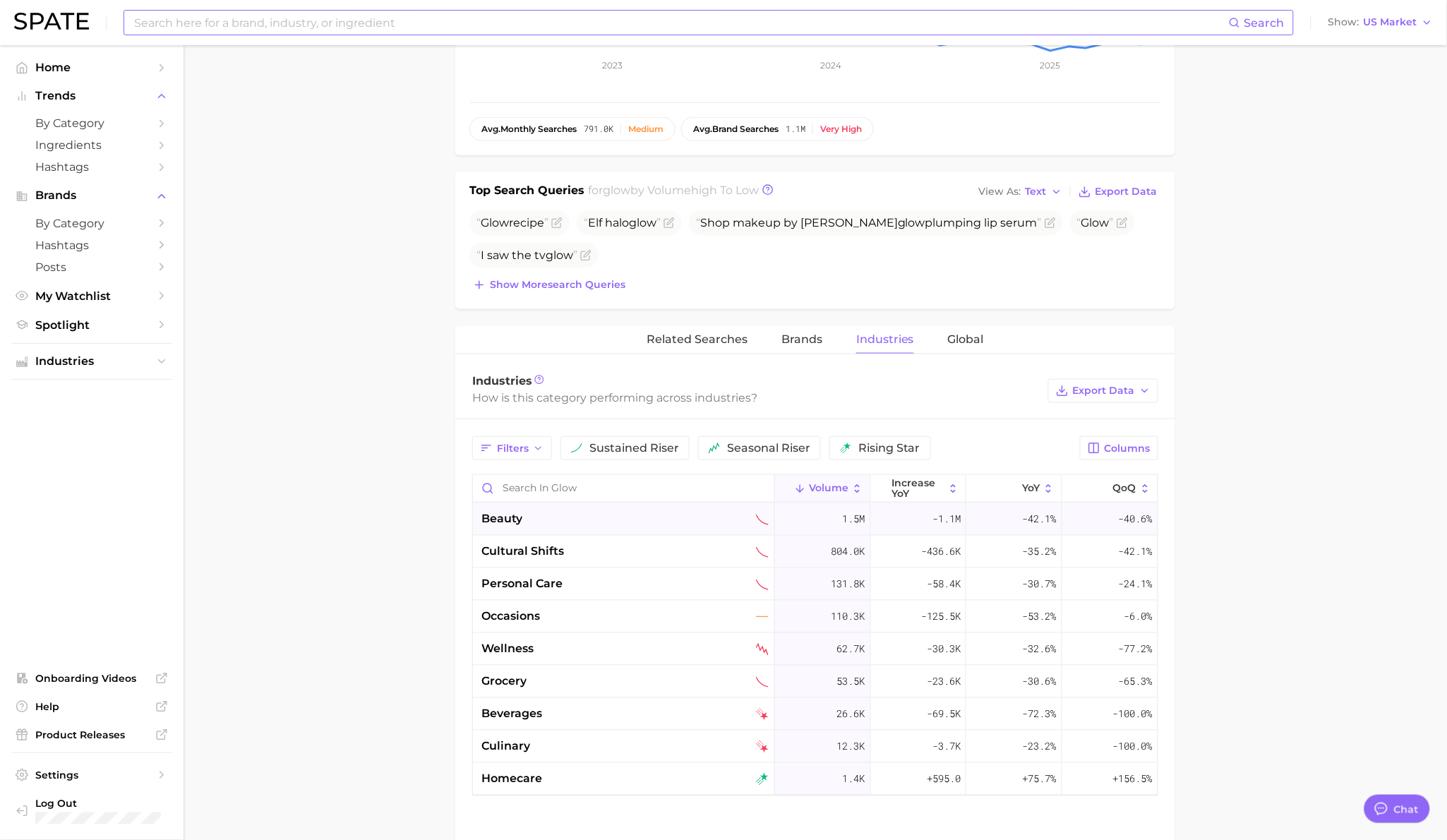
click at [663, 508] on div "beauty" at bounding box center [623, 519] width 302 height 33
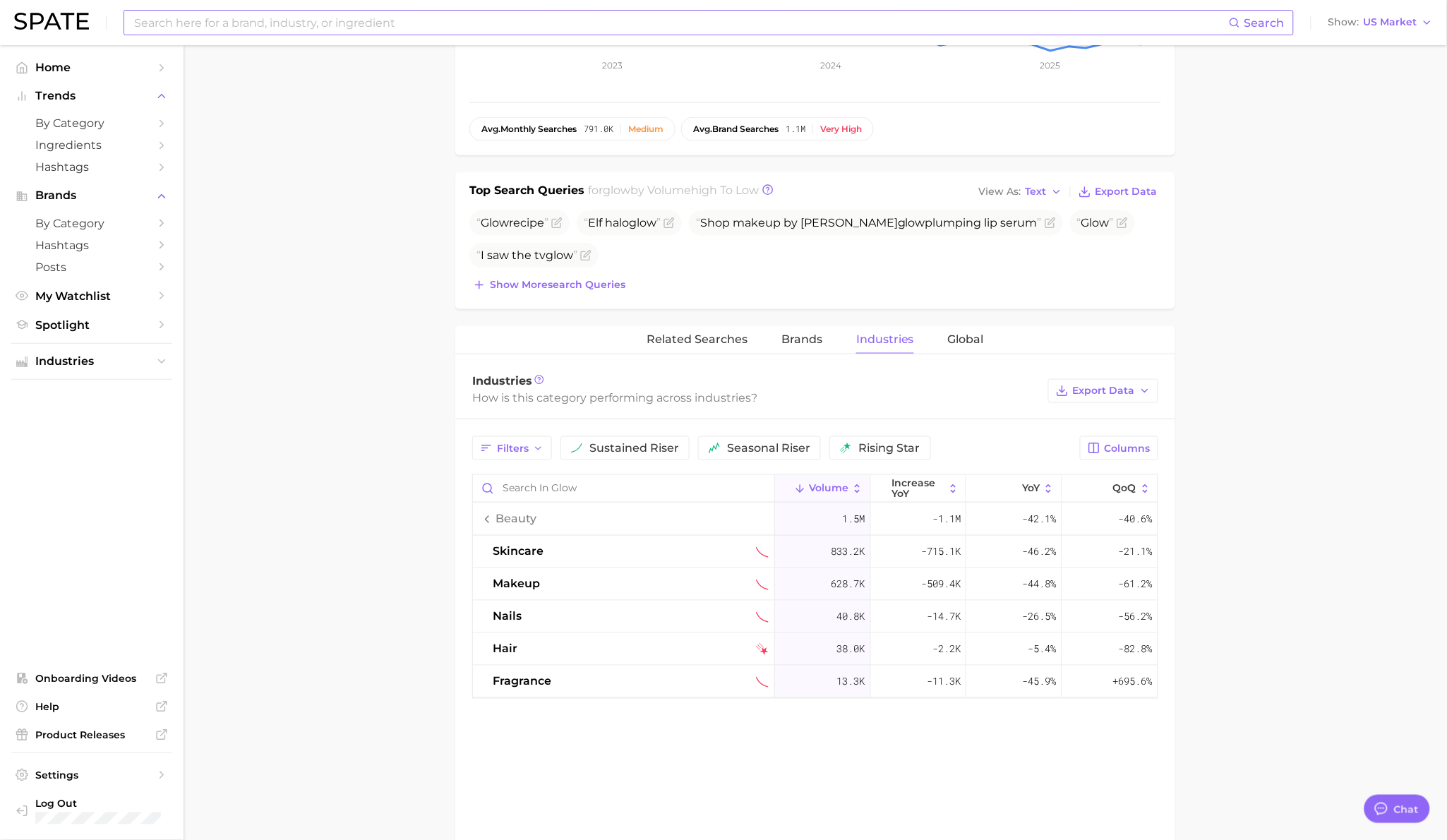
click at [345, 593] on main "glow Overview Google TikTok Instagram Beta glow Add to Watchlist Export Data Gl…" at bounding box center [815, 387] width 1264 height 1516
drag, startPoint x: 446, startPoint y: 601, endPoint x: 477, endPoint y: 465, distance: 139.5
click at [446, 601] on main "glow Overview Google TikTok Instagram Beta glow Add to Watchlist Export Data Gl…" at bounding box center [815, 387] width 1264 height 1516
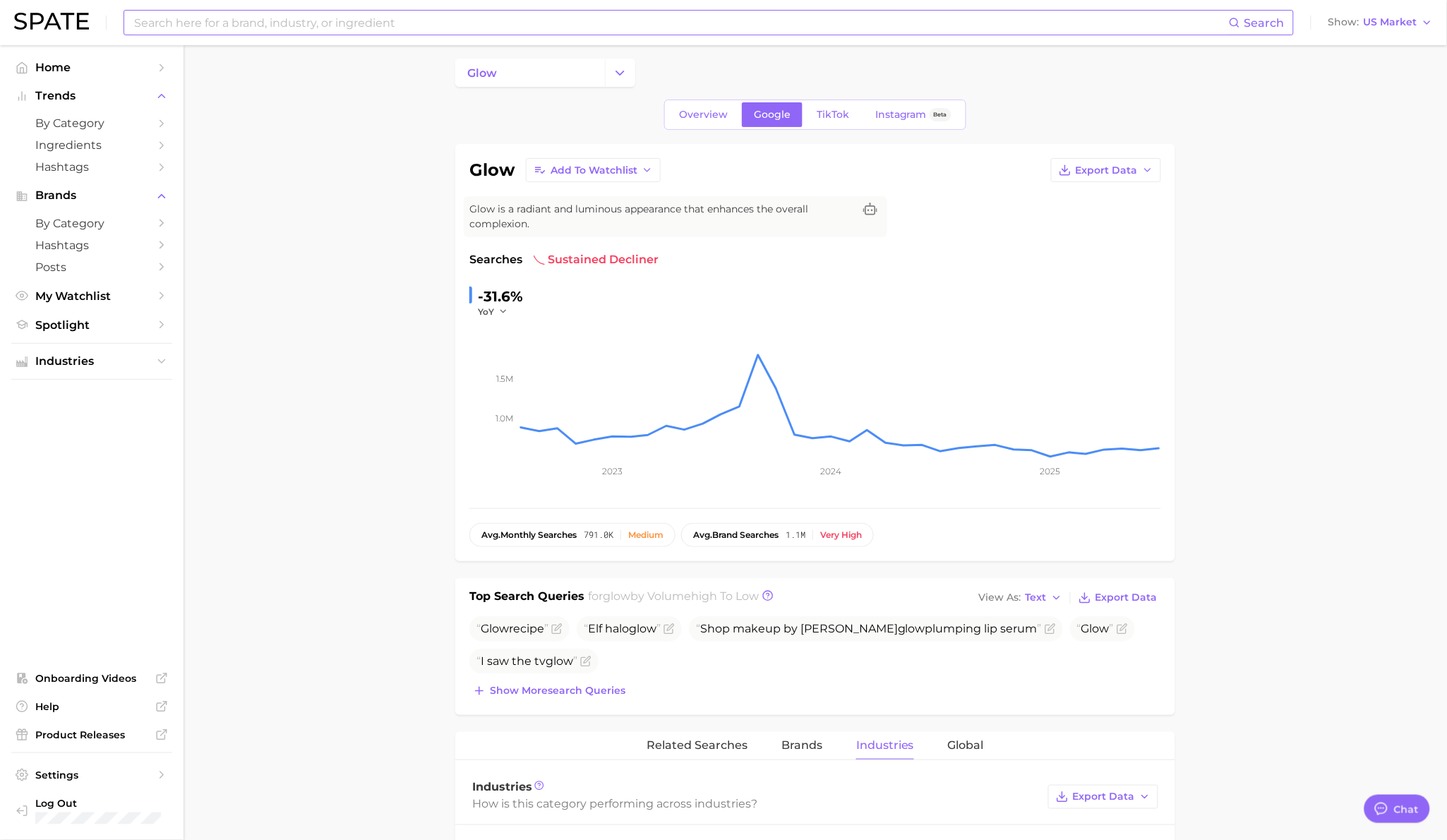
scroll to position [0, 0]
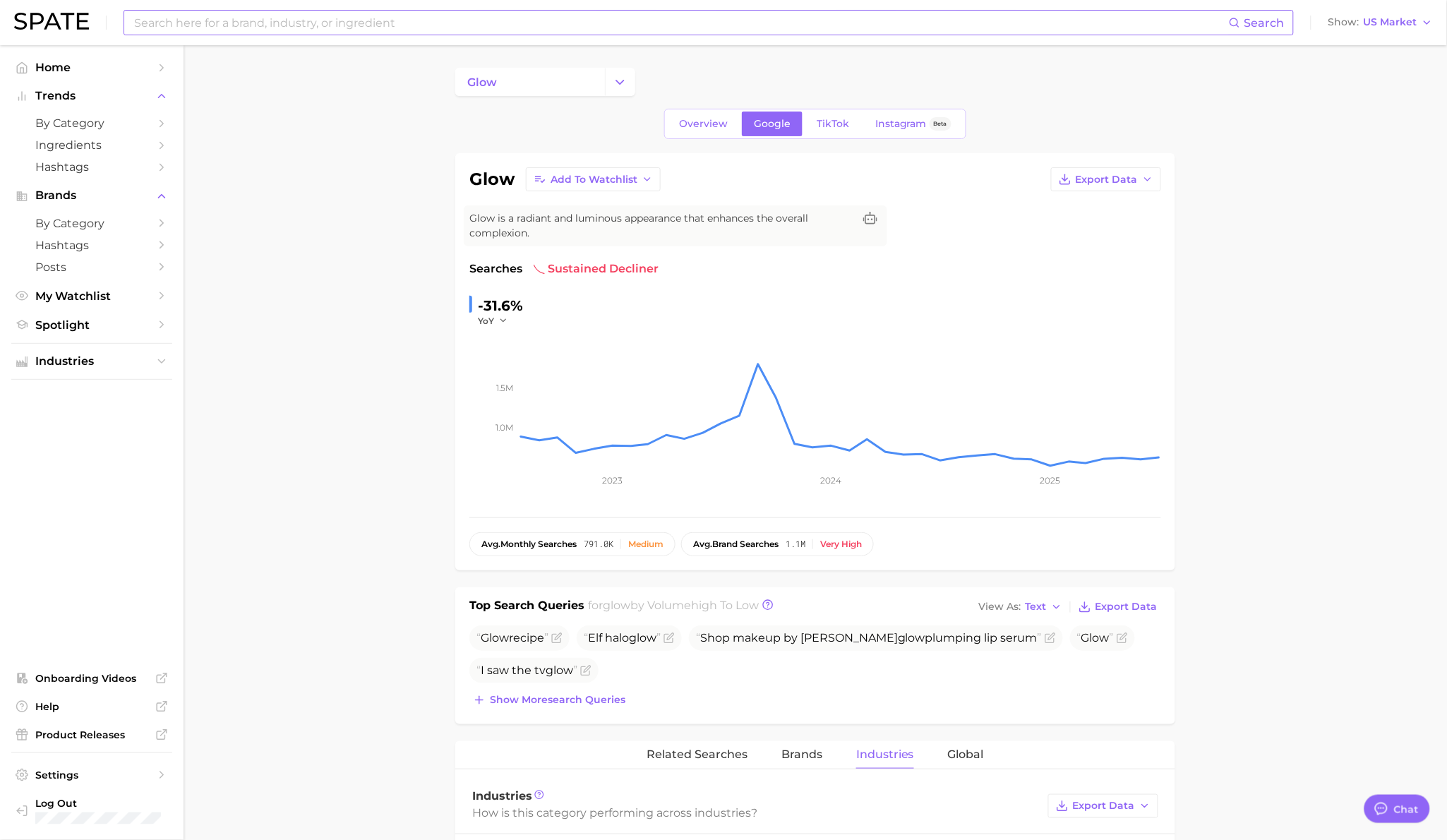
click at [338, 31] on input at bounding box center [681, 22] width 1096 height 24
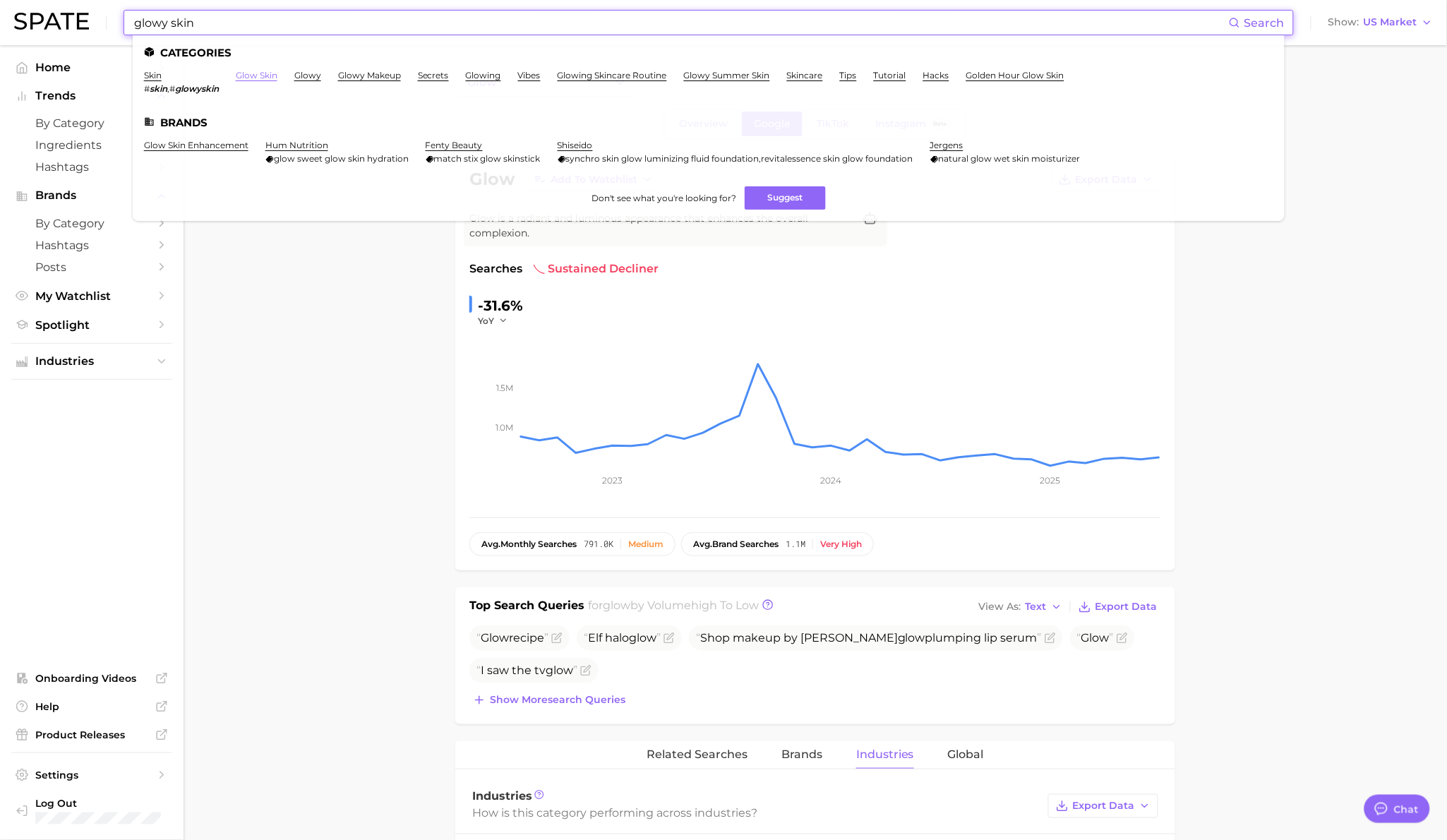
type input "glowy skin"
click at [245, 79] on link "glow skin" at bounding box center [257, 75] width 41 height 10
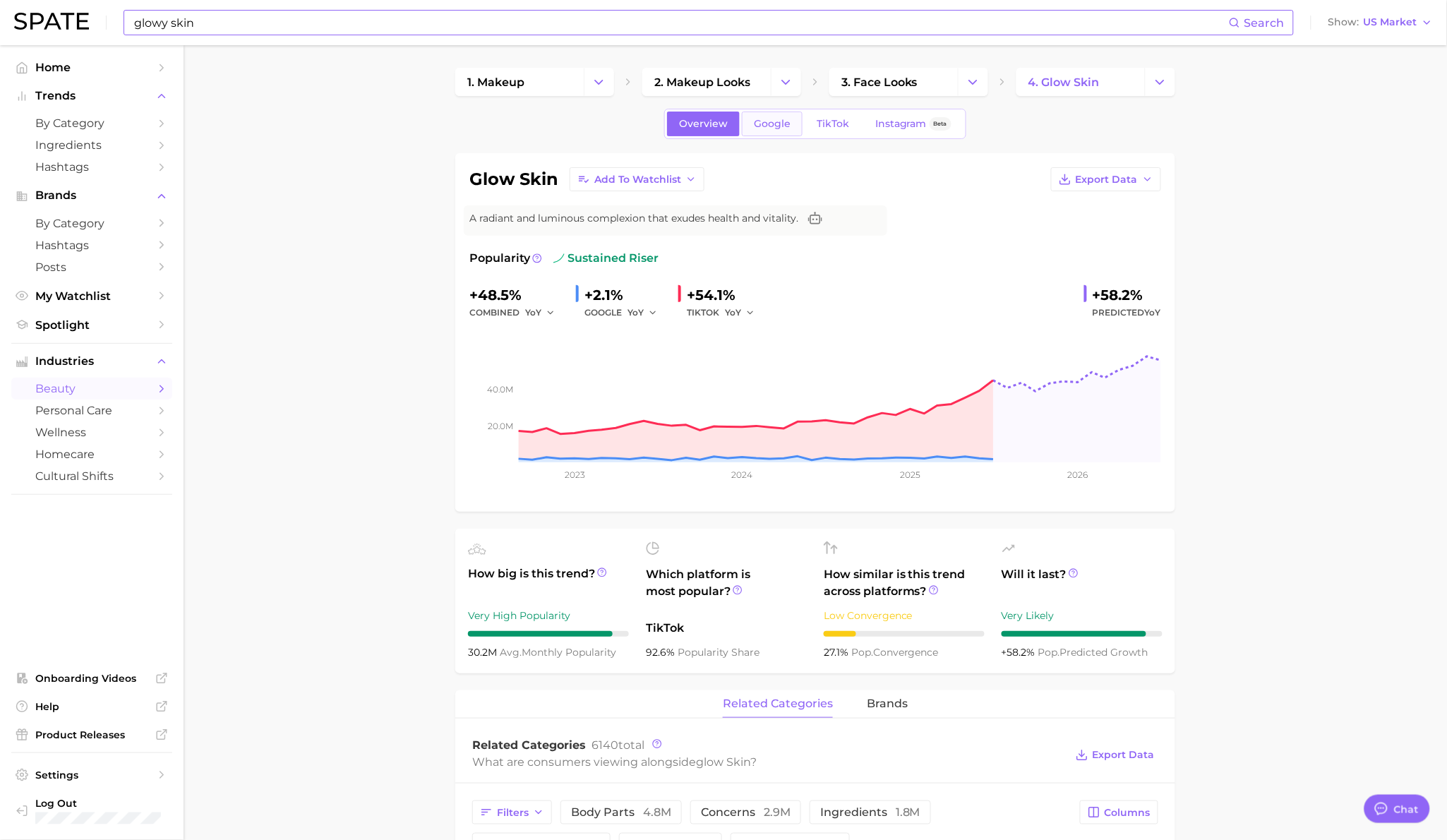
click at [777, 121] on span "Google" at bounding box center [772, 123] width 37 height 12
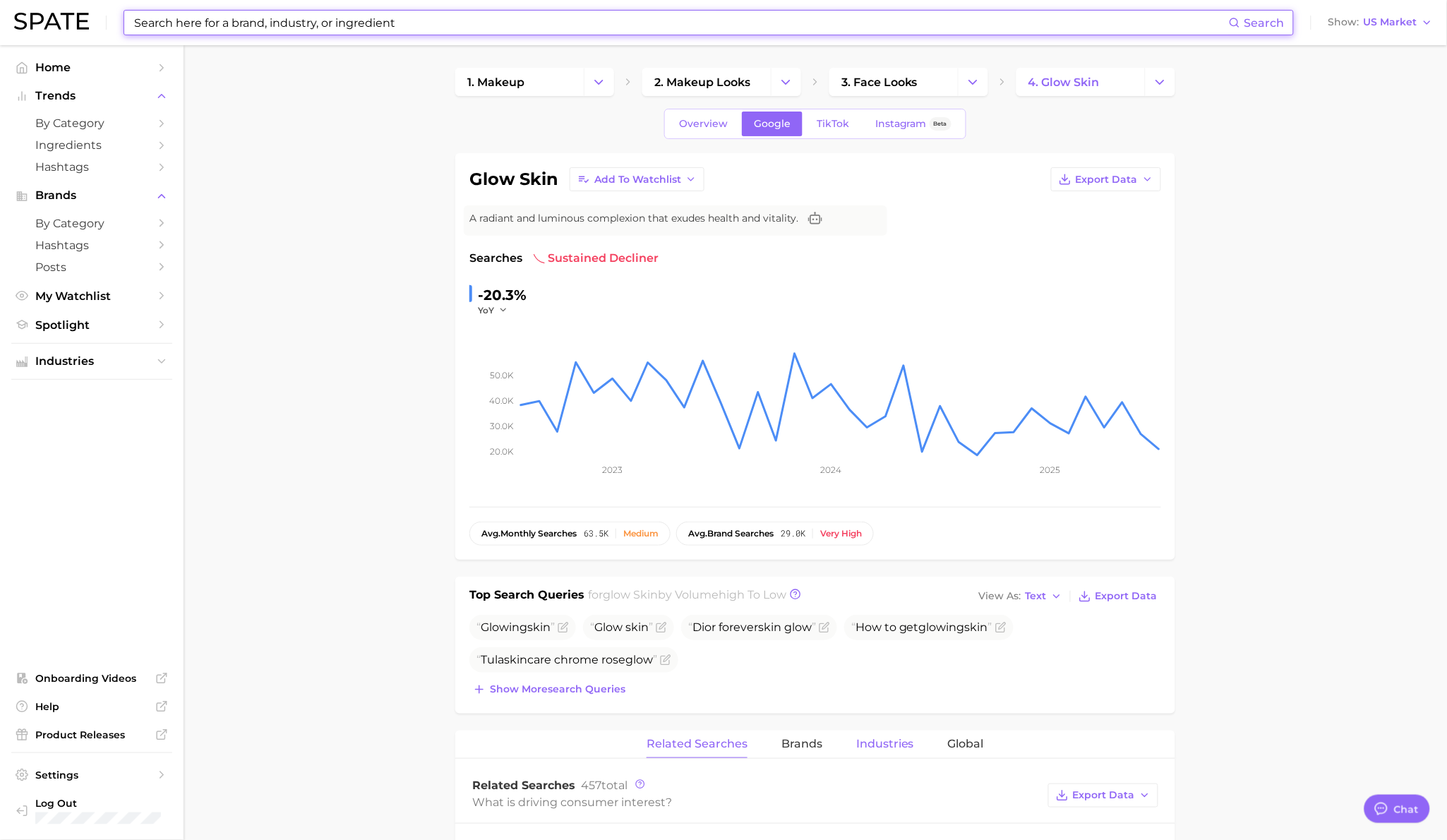
click at [886, 742] on span "Industries" at bounding box center [885, 744] width 58 height 13
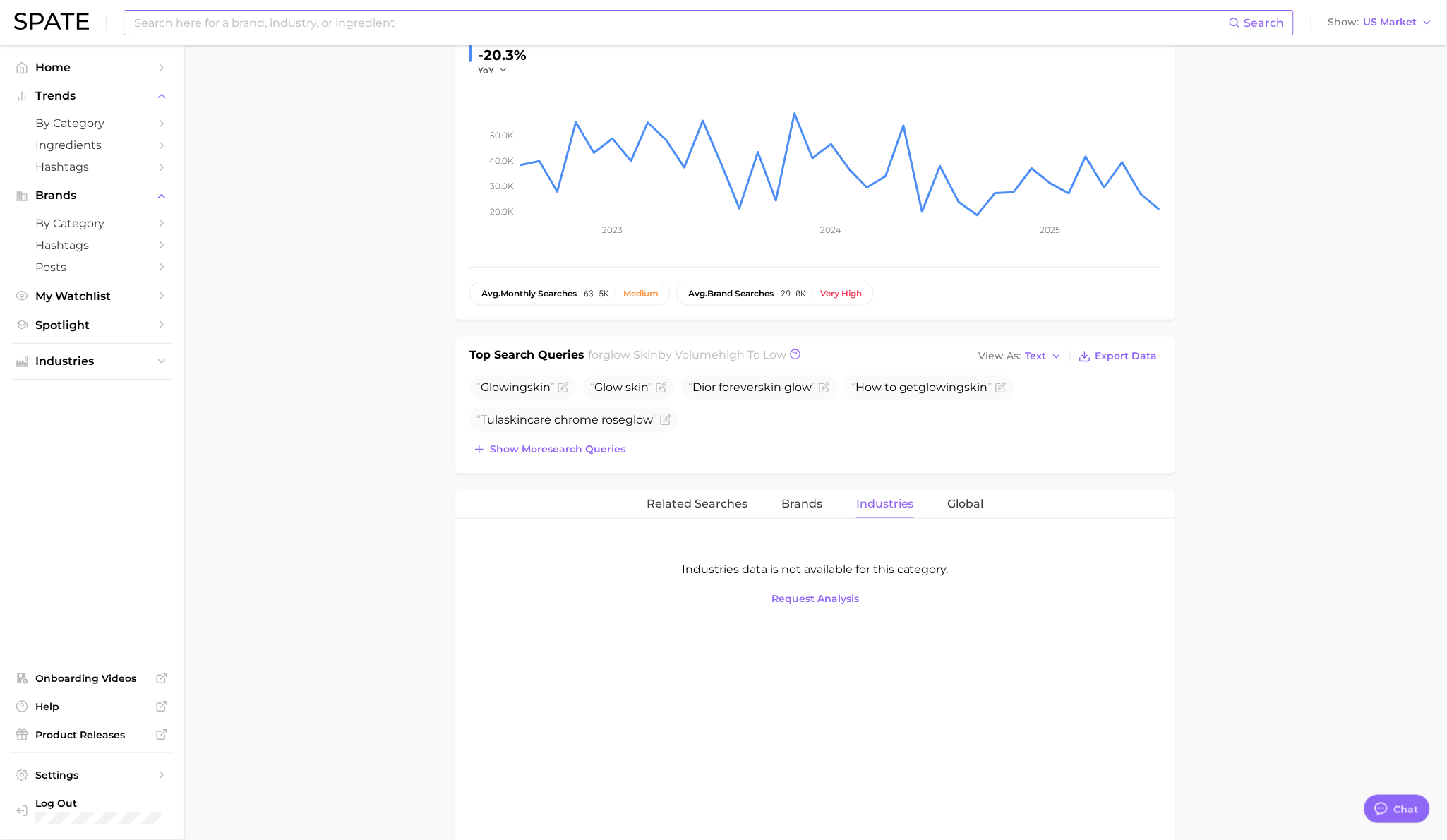
scroll to position [241, 0]
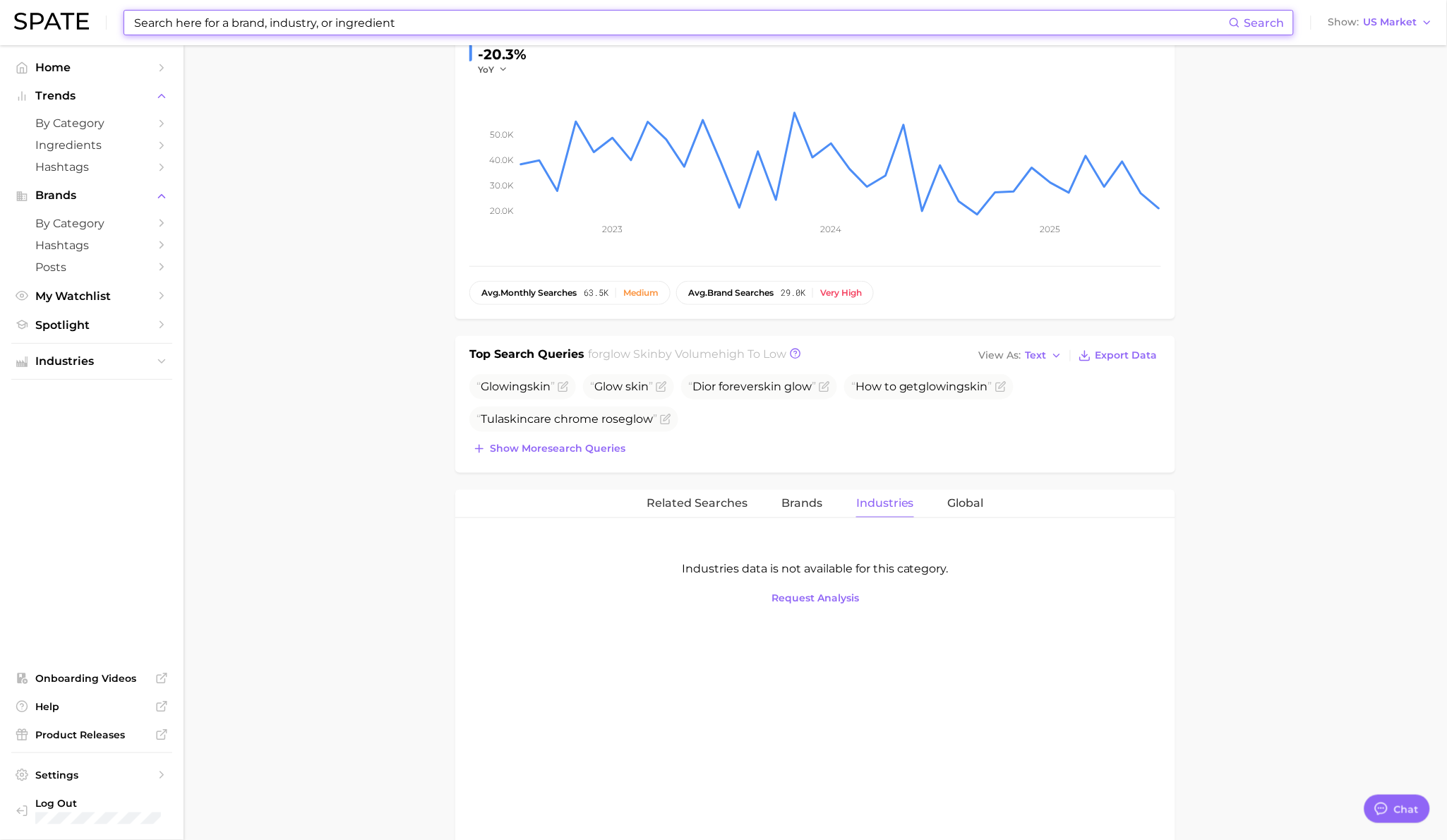
click at [316, 17] on input at bounding box center [681, 22] width 1096 height 24
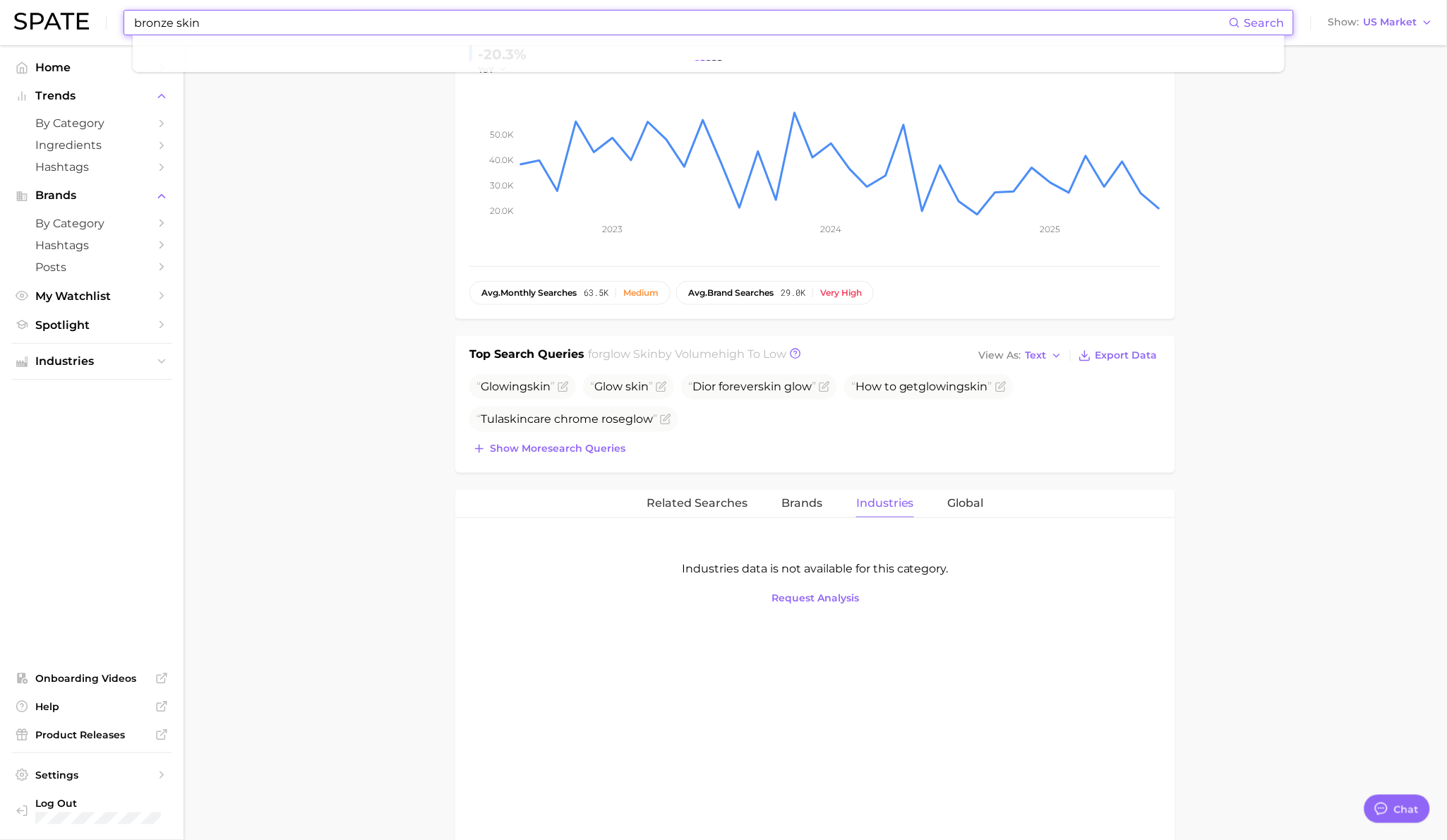
click at [214, 23] on input "bronze skin" at bounding box center [681, 22] width 1096 height 24
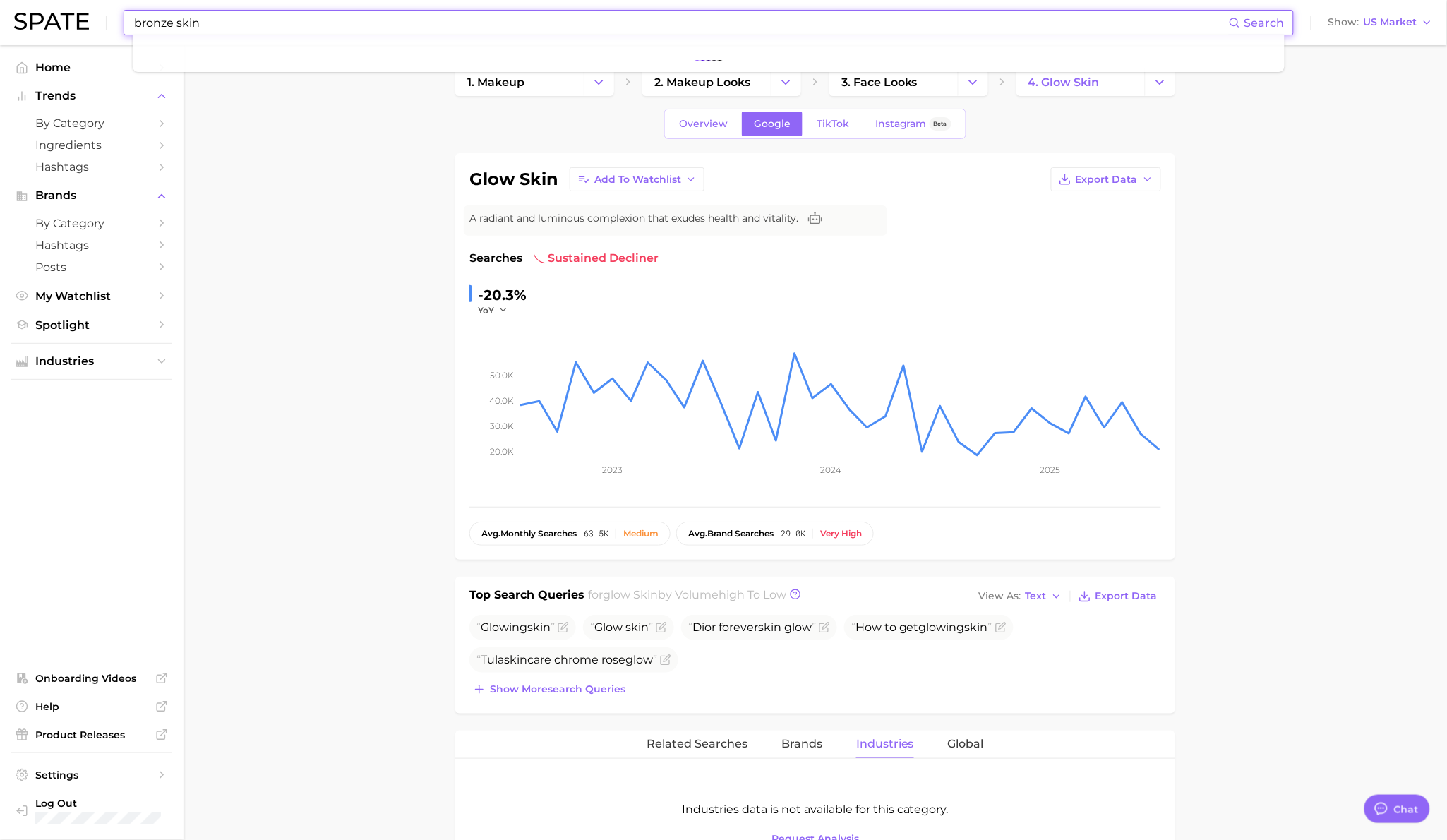
click at [186, 28] on input "bronze skin" at bounding box center [681, 22] width 1096 height 24
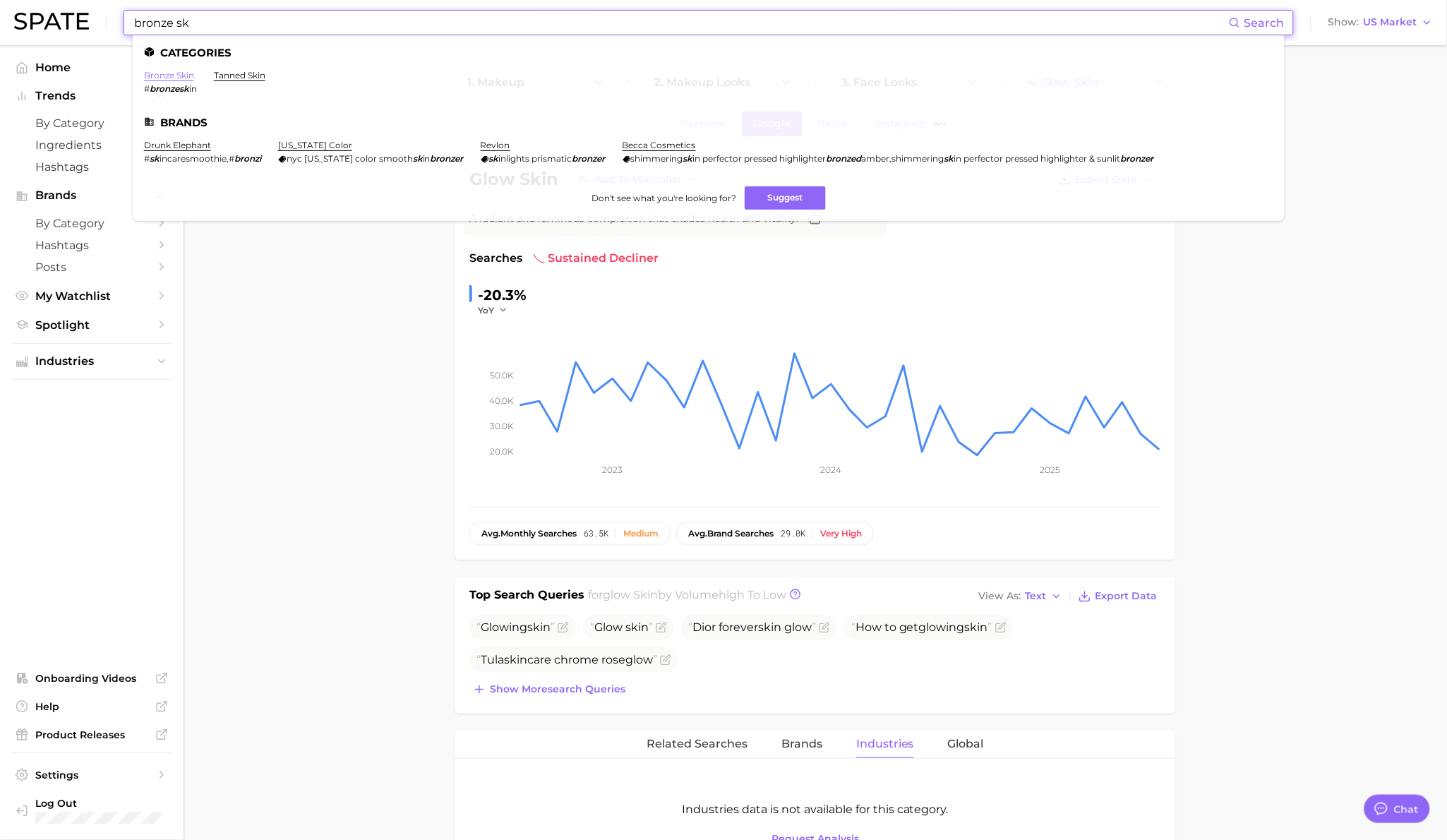
type input "bronze sk"
click at [179, 73] on link "bronze skin" at bounding box center [168, 75] width 50 height 10
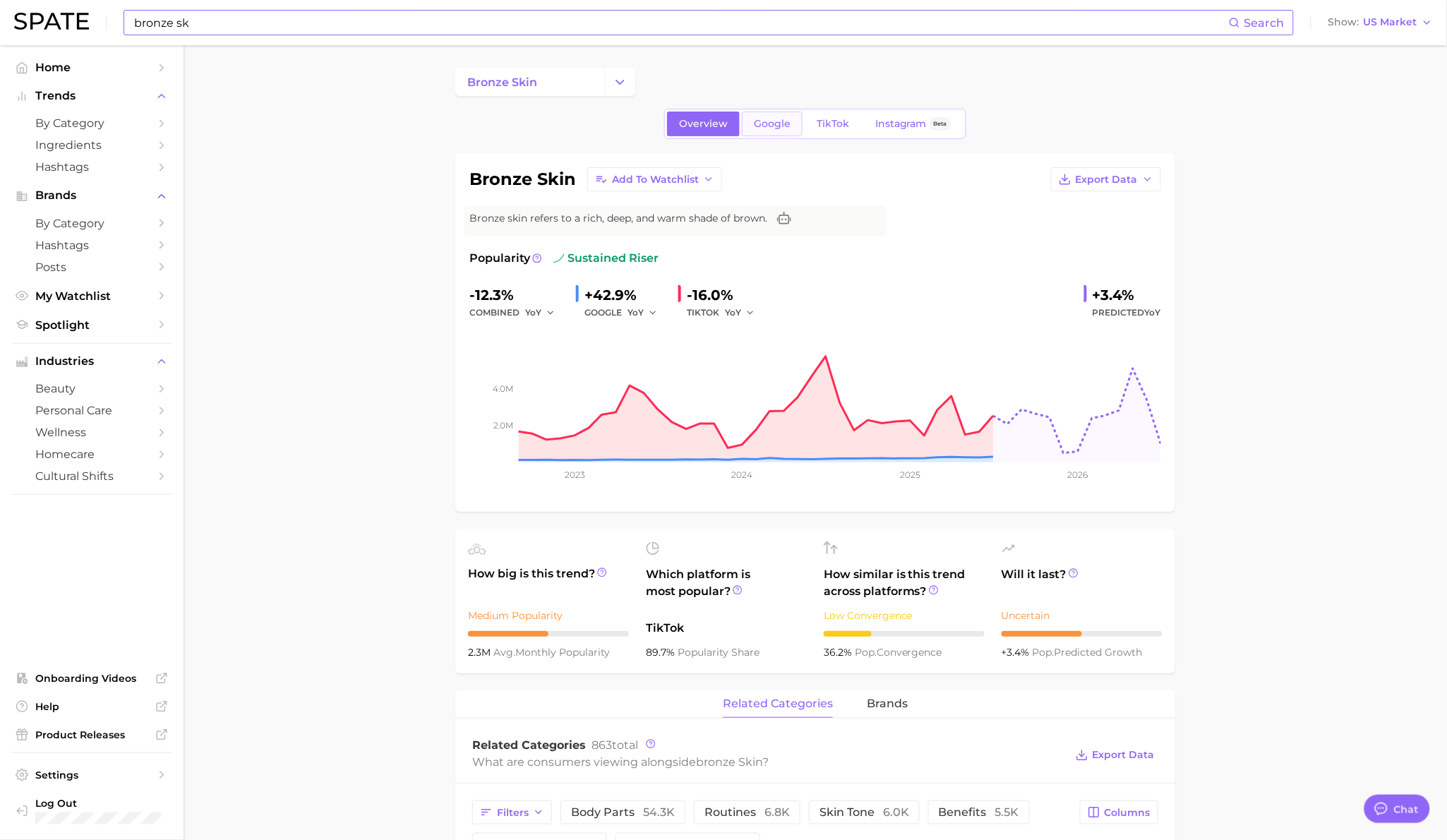
click at [766, 132] on link "Google" at bounding box center [772, 123] width 60 height 25
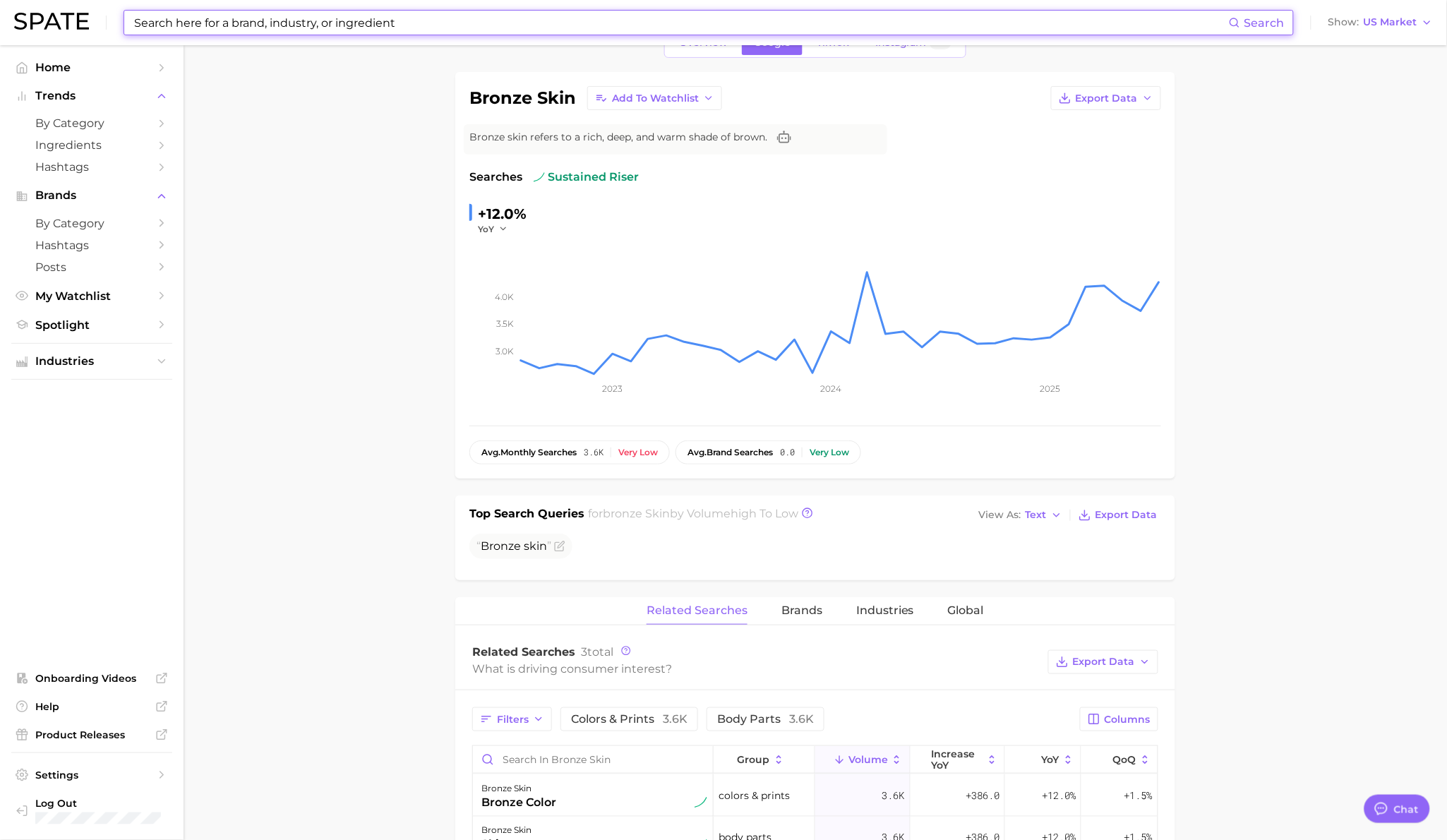
scroll to position [83, 0]
click at [866, 613] on span "Industries" at bounding box center [885, 609] width 58 height 13
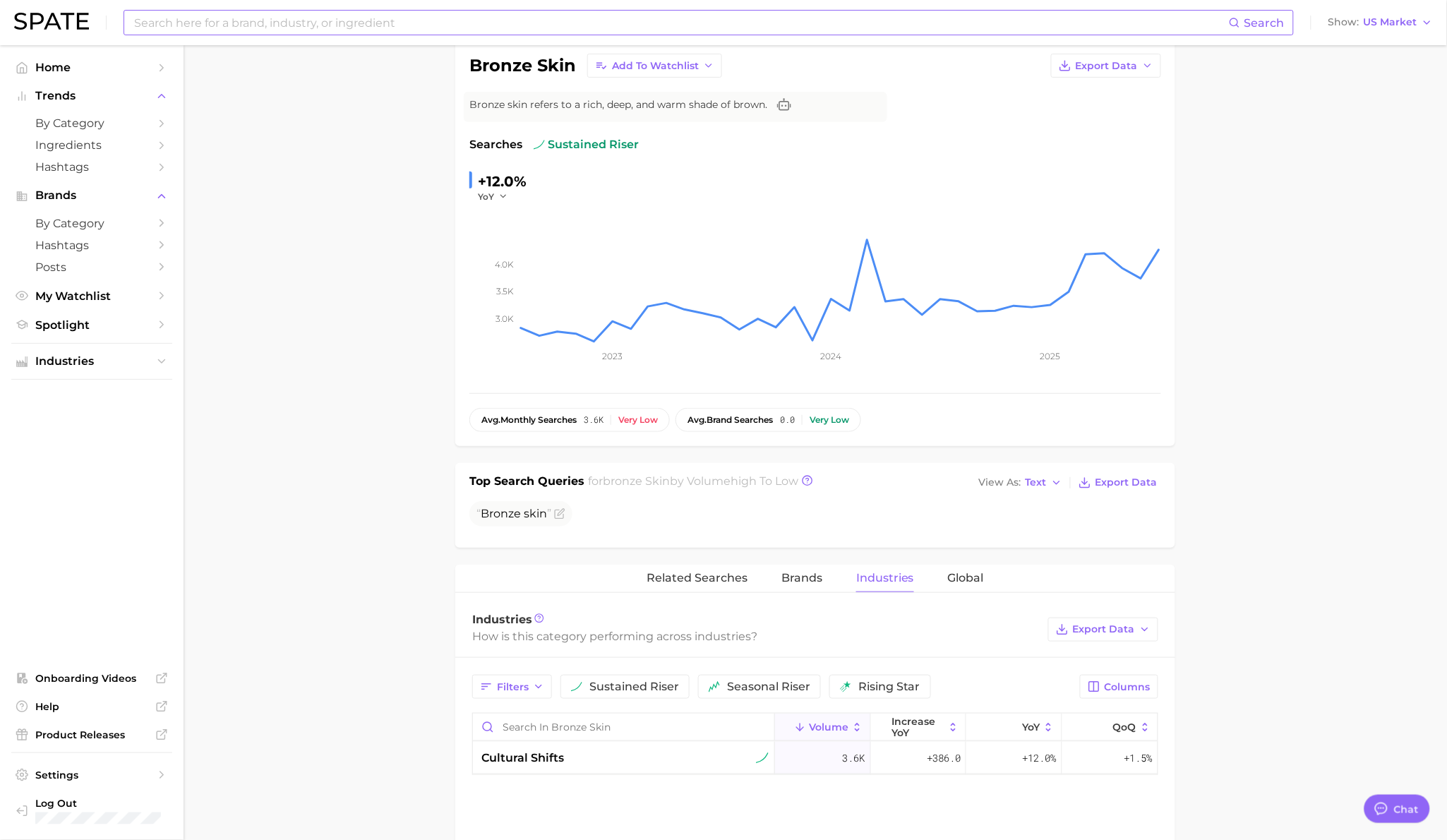
scroll to position [228, 0]
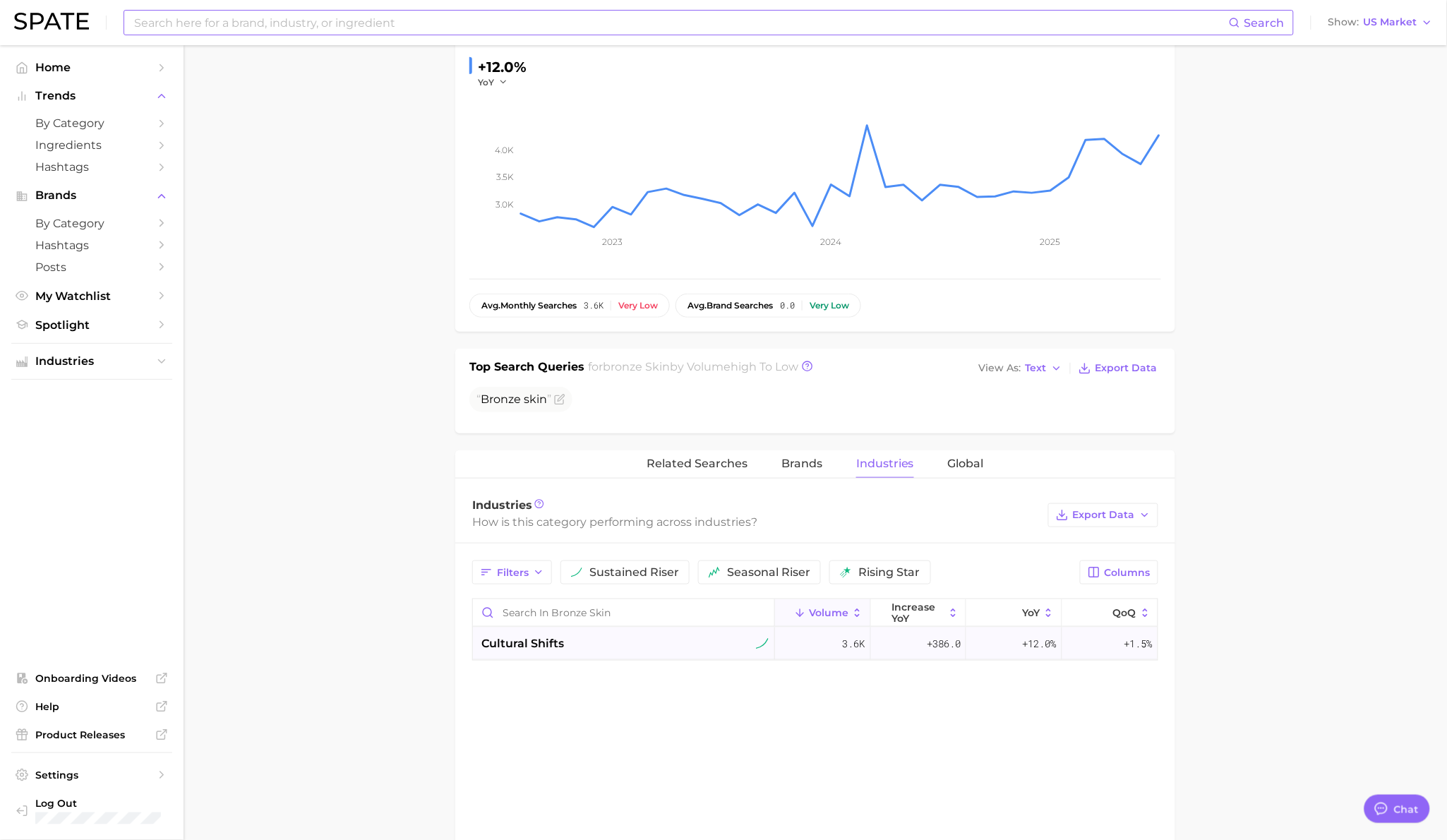
click at [595, 644] on div "cultural shifts" at bounding box center [625, 643] width 287 height 17
click at [658, 688] on div "societal shifts & culture" at bounding box center [623, 676] width 302 height 33
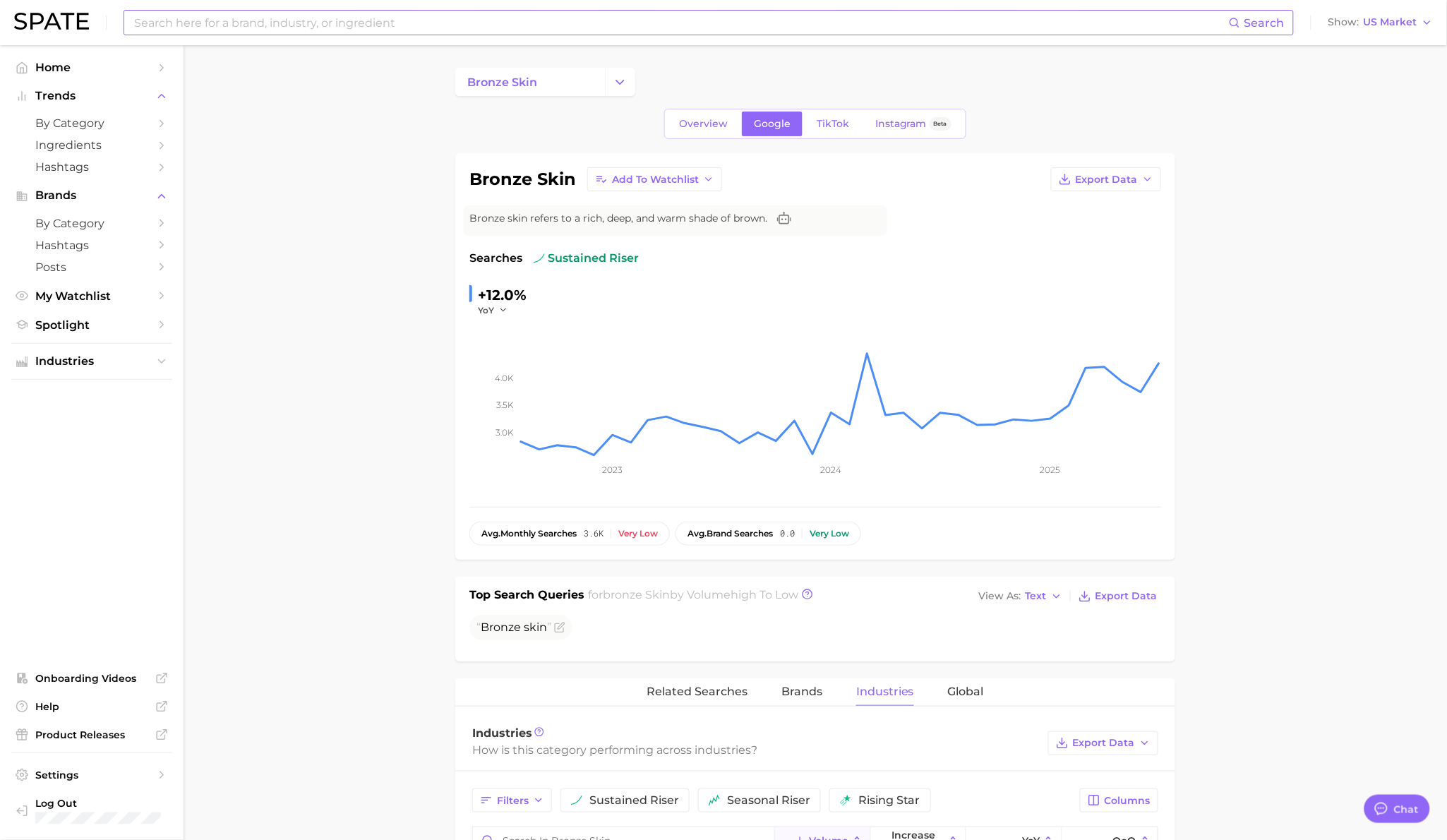
click at [429, 35] on div "Search Show US Market" at bounding box center [724, 22] width 1418 height 45
click at [413, 23] on input at bounding box center [681, 22] width 1096 height 24
type input "tanned skin"
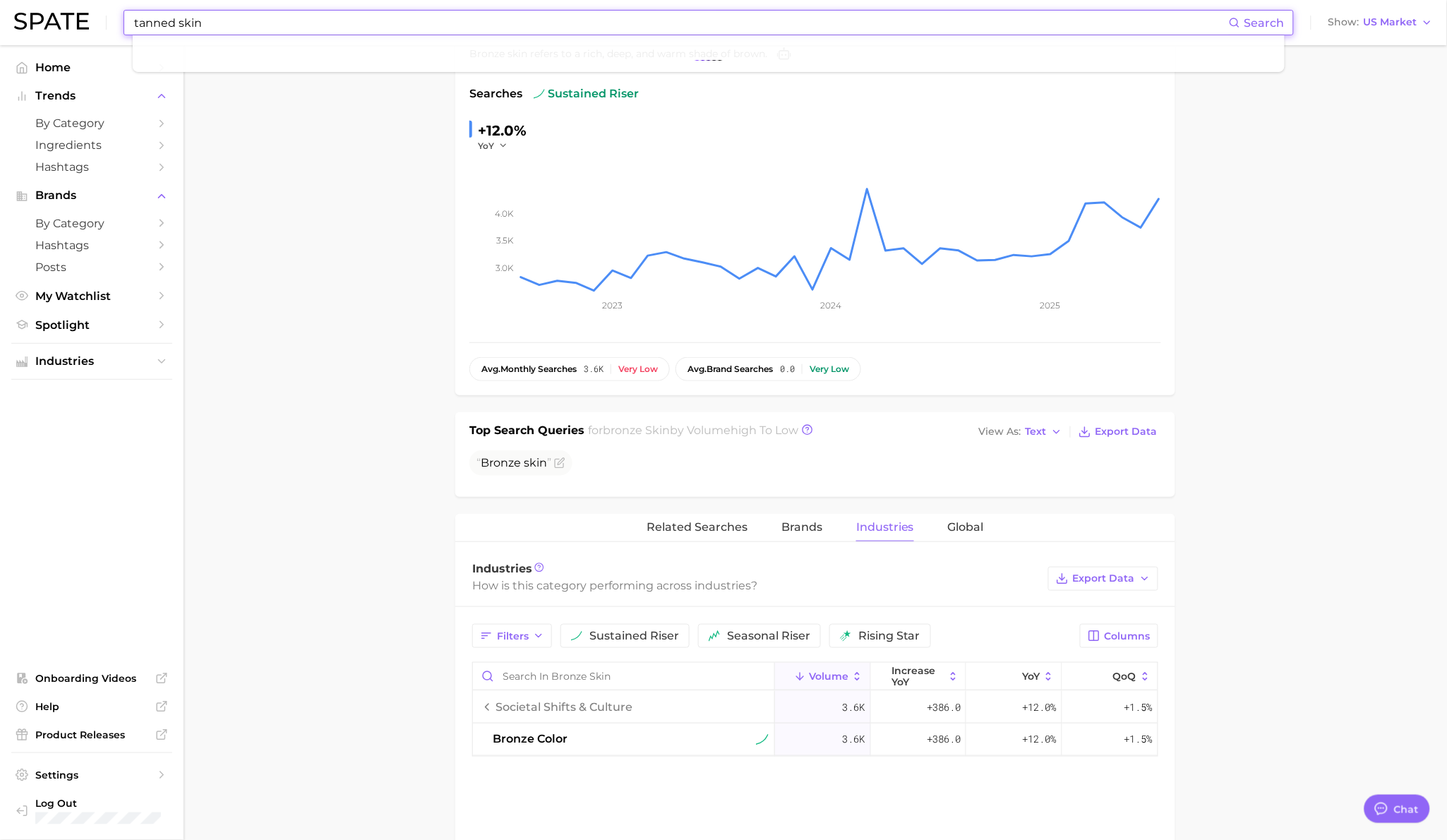
scroll to position [187, 0]
